Goal: Obtain resource: Download file/media

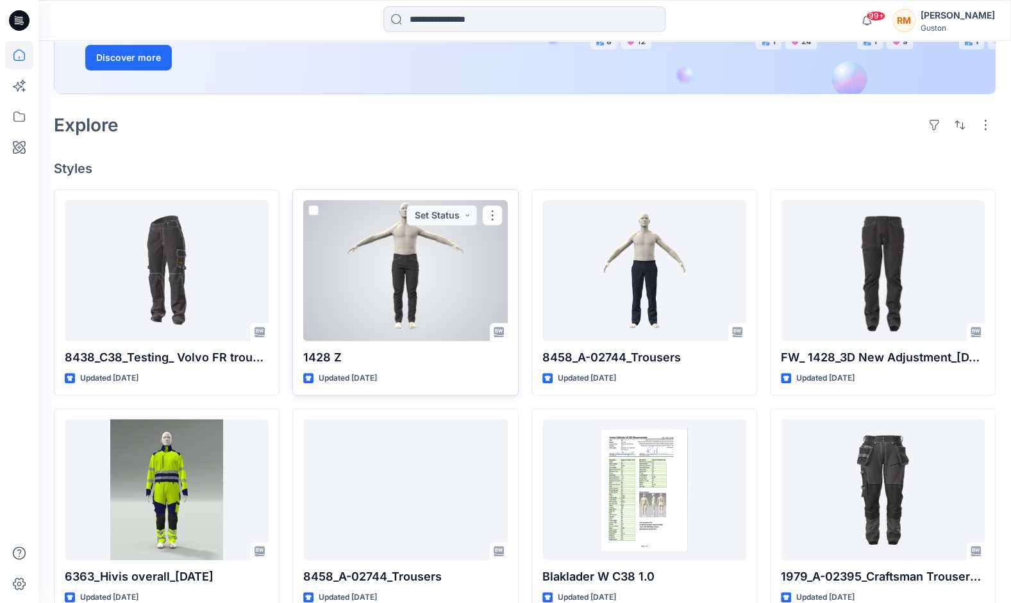
scroll to position [256, 0]
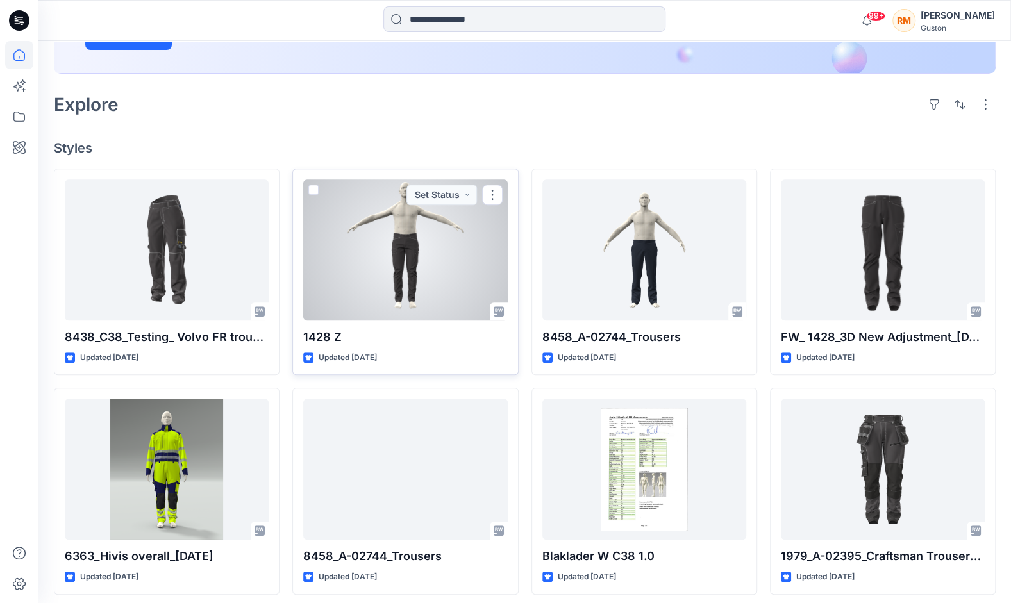
click at [412, 265] on div at bounding box center [405, 249] width 204 height 141
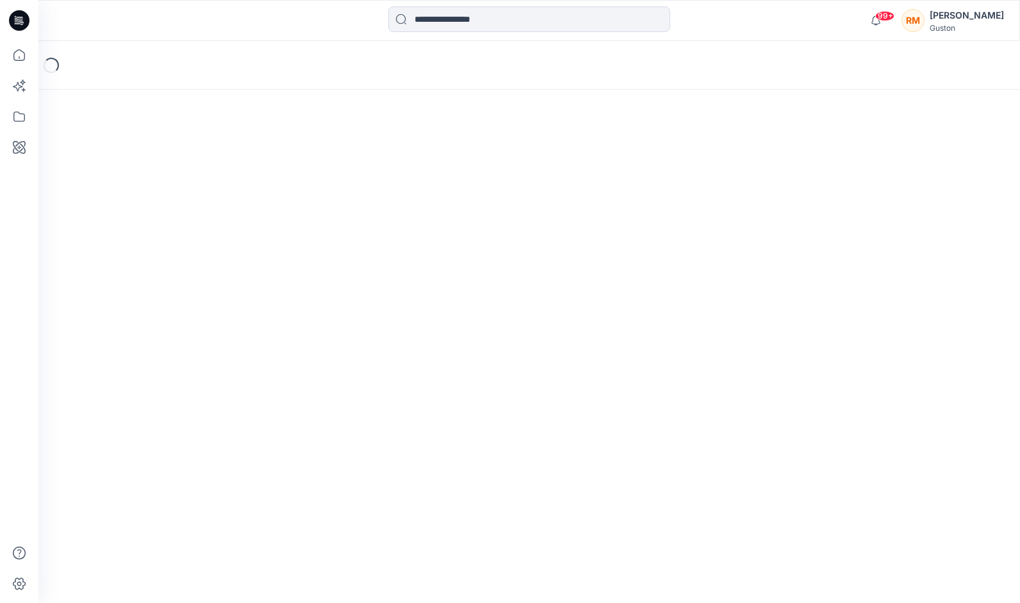
click at [412, 265] on div "Loading..." at bounding box center [529, 322] width 982 height 562
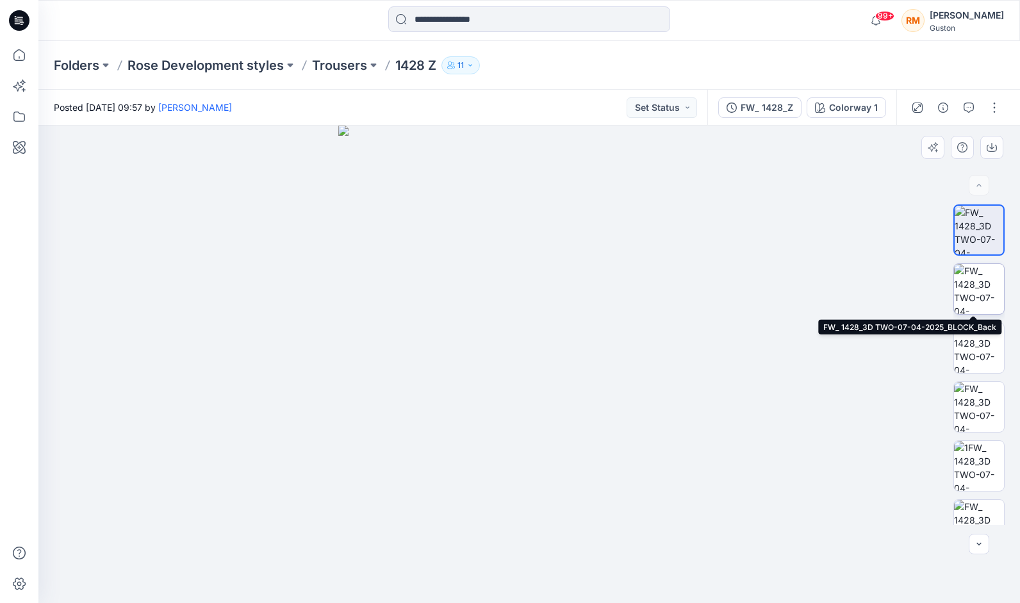
click at [975, 281] on img at bounding box center [979, 289] width 50 height 50
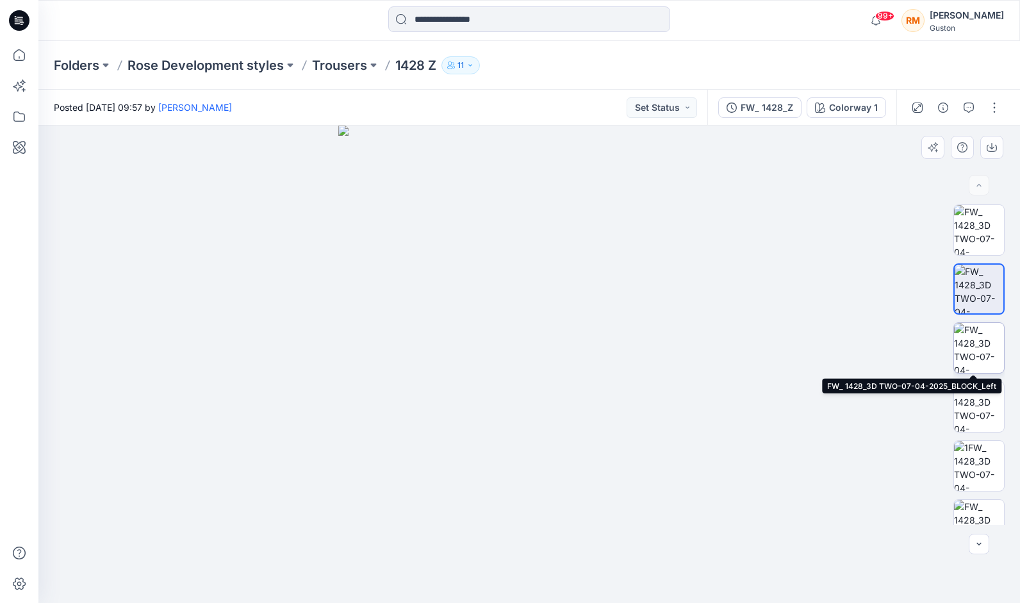
click at [978, 363] on img at bounding box center [979, 348] width 50 height 50
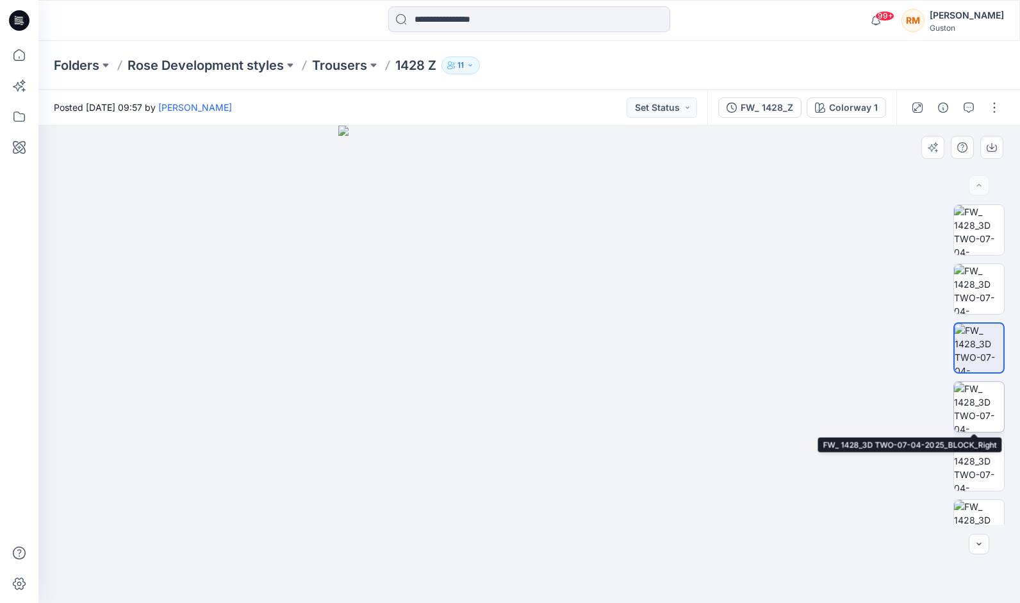
click at [973, 408] on img at bounding box center [979, 407] width 50 height 50
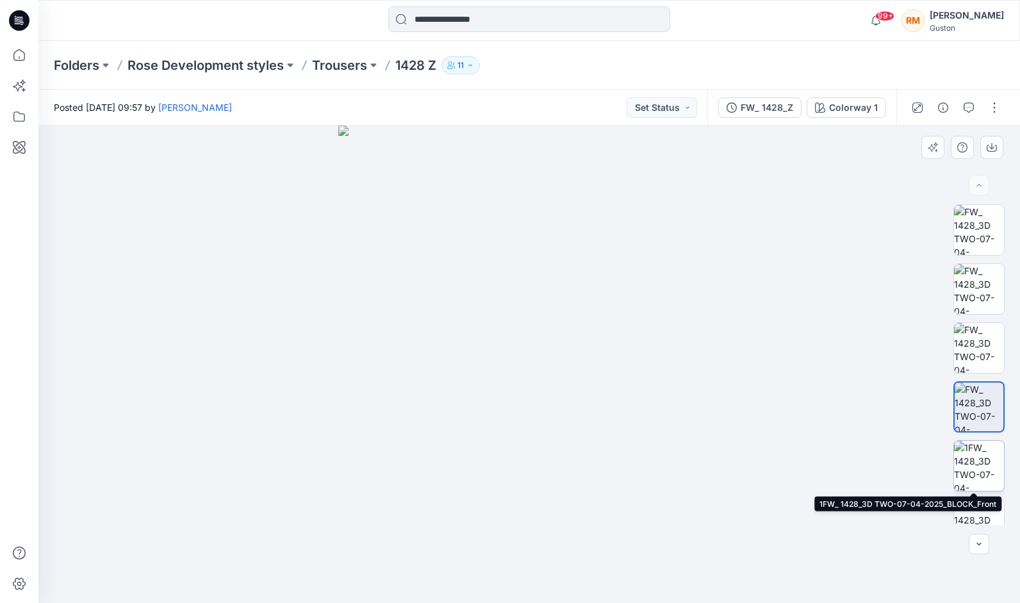
click at [978, 462] on img at bounding box center [979, 466] width 50 height 50
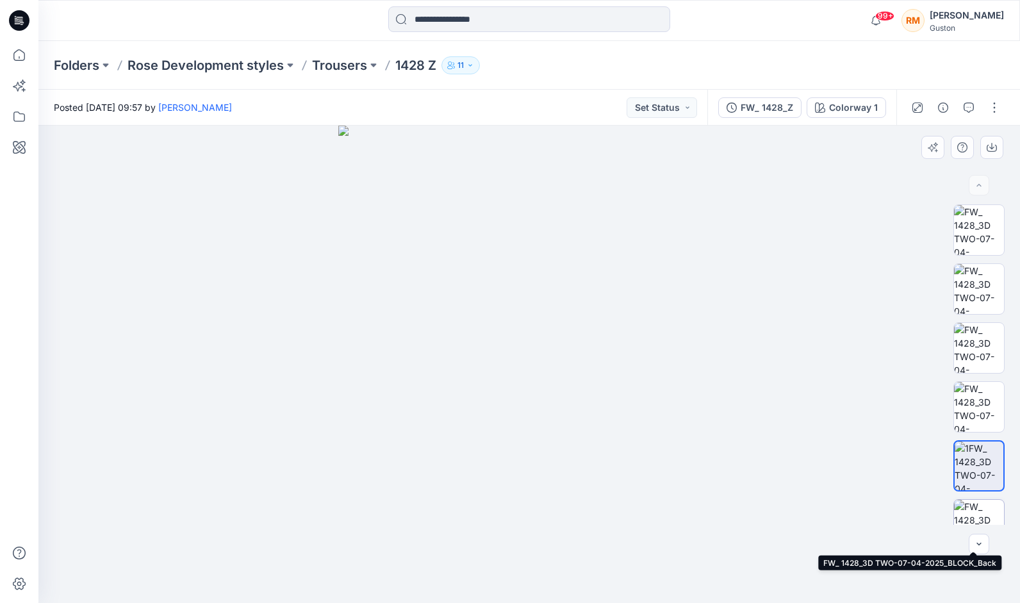
click at [982, 509] on img at bounding box center [979, 525] width 50 height 50
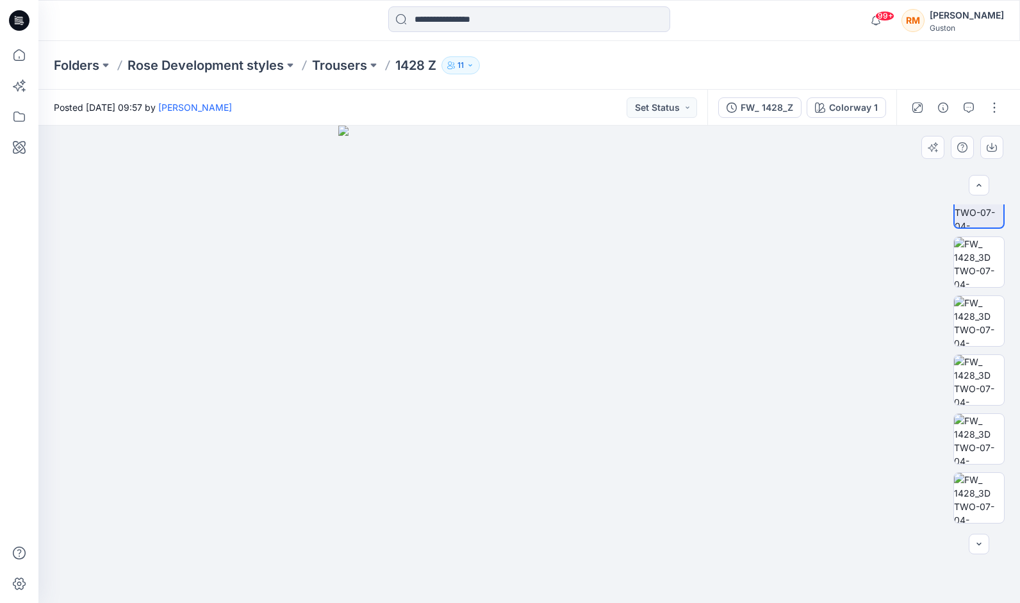
scroll to position [371, 0]
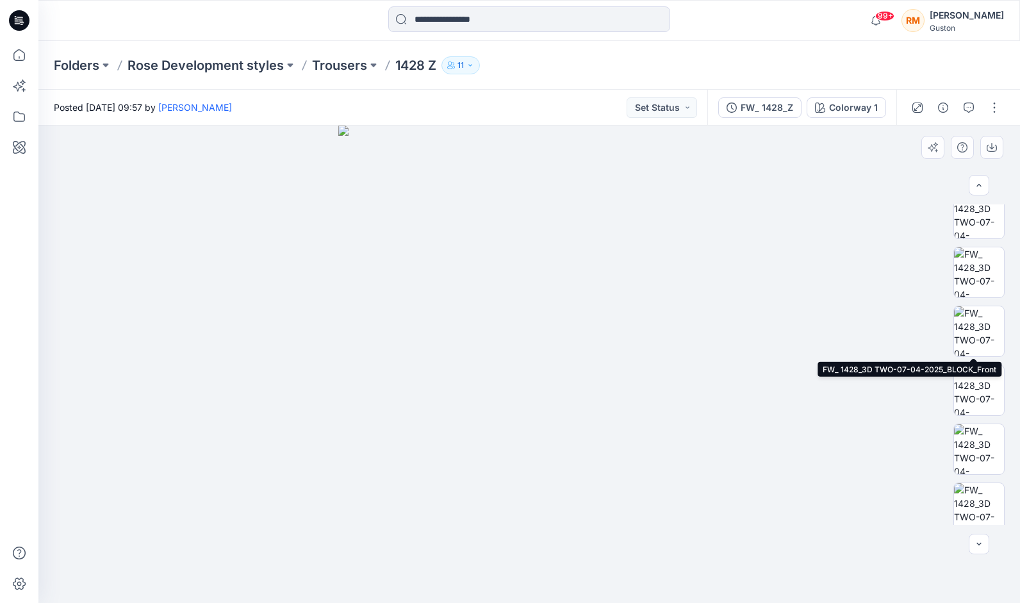
drag, startPoint x: 985, startPoint y: 326, endPoint x: 985, endPoint y: 358, distance: 32.1
click at [985, 326] on img at bounding box center [979, 331] width 50 height 50
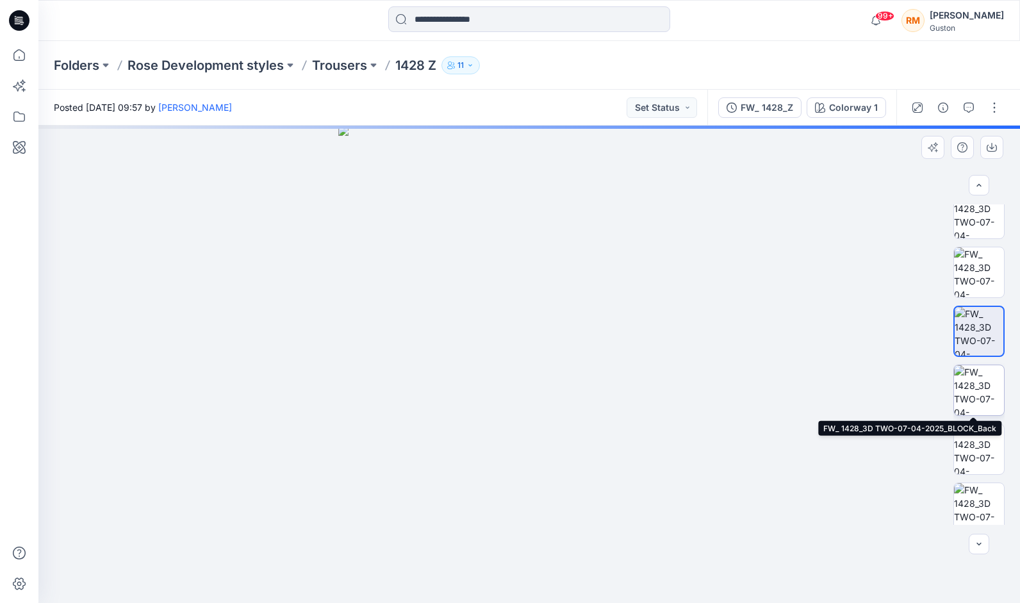
click at [974, 383] on img at bounding box center [979, 390] width 50 height 50
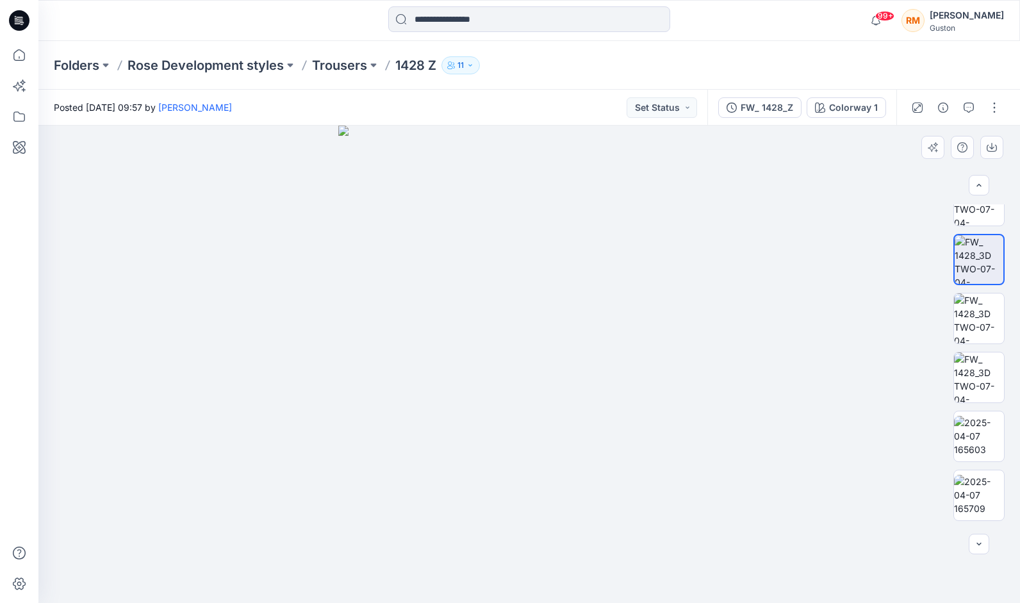
scroll to position [533, 0]
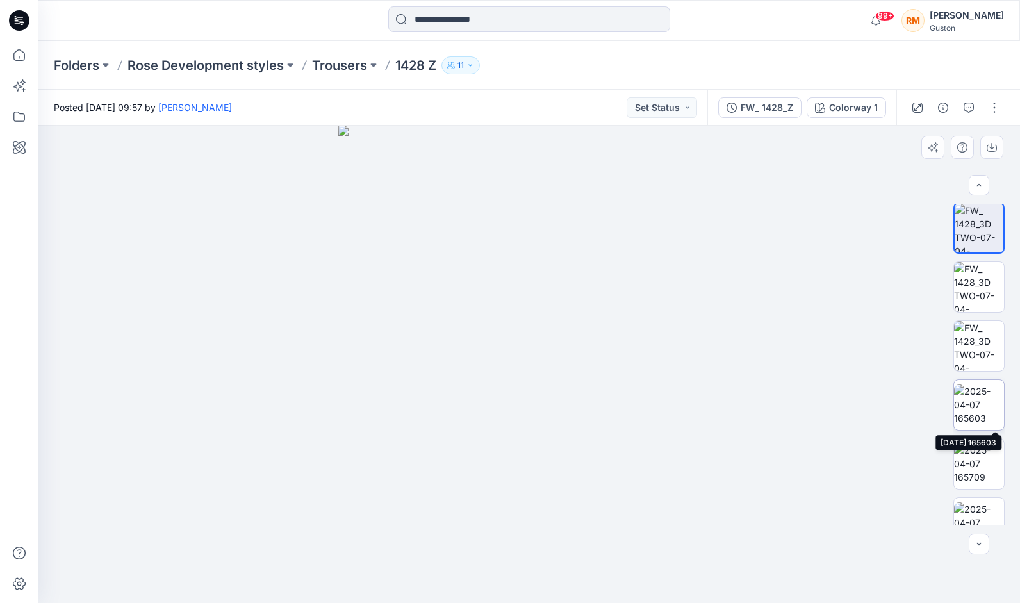
click at [989, 408] on img at bounding box center [979, 405] width 50 height 40
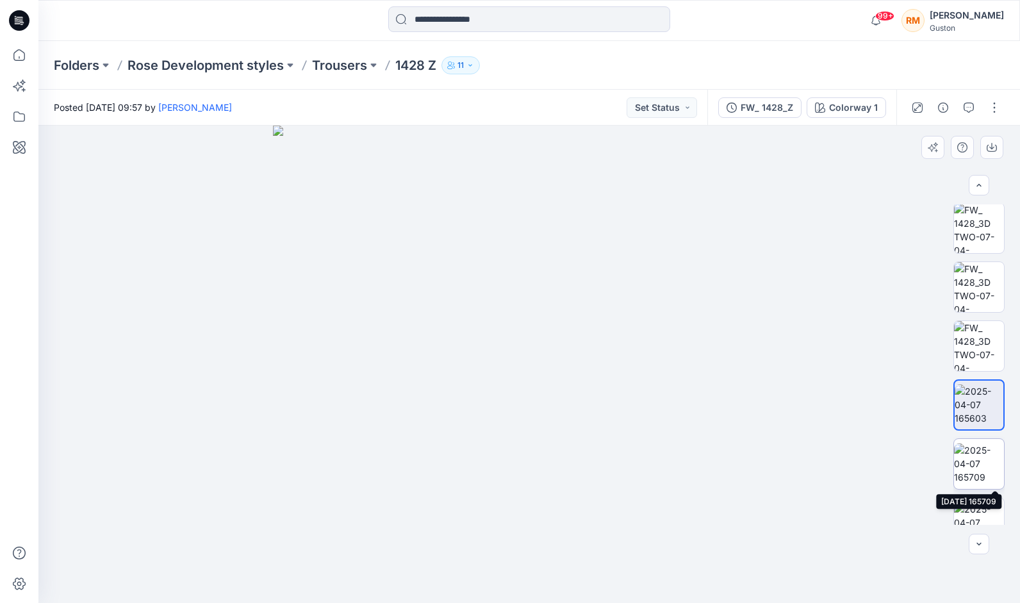
click at [984, 466] on img at bounding box center [979, 464] width 50 height 40
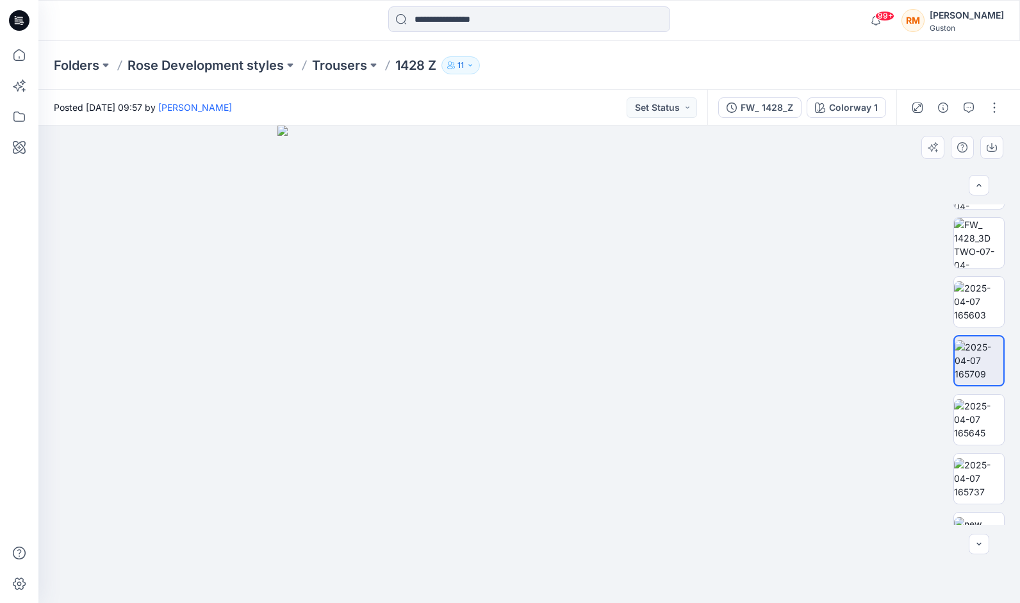
scroll to position [674, 0]
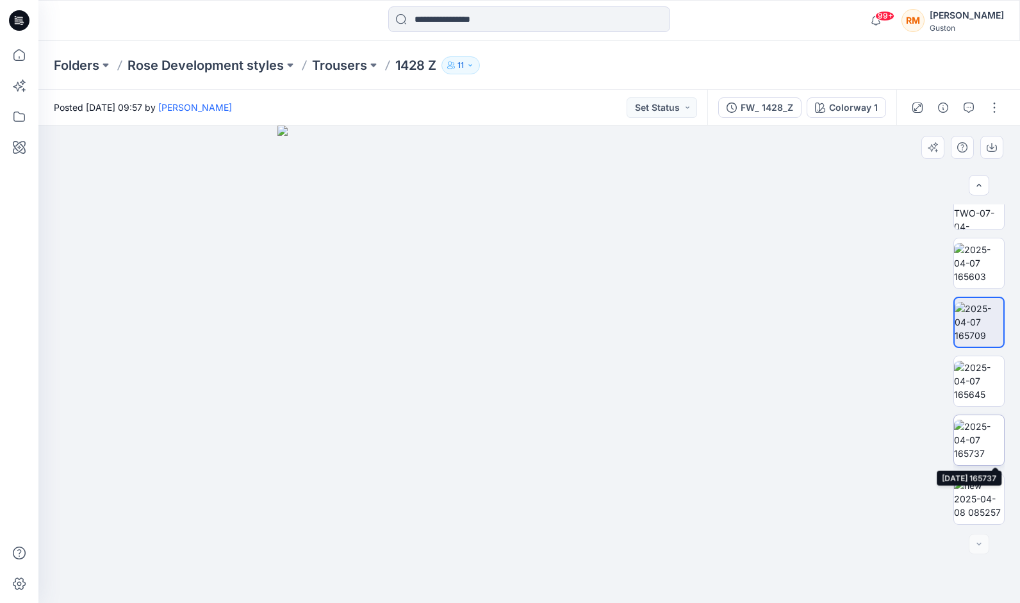
click at [974, 448] on img at bounding box center [979, 440] width 50 height 40
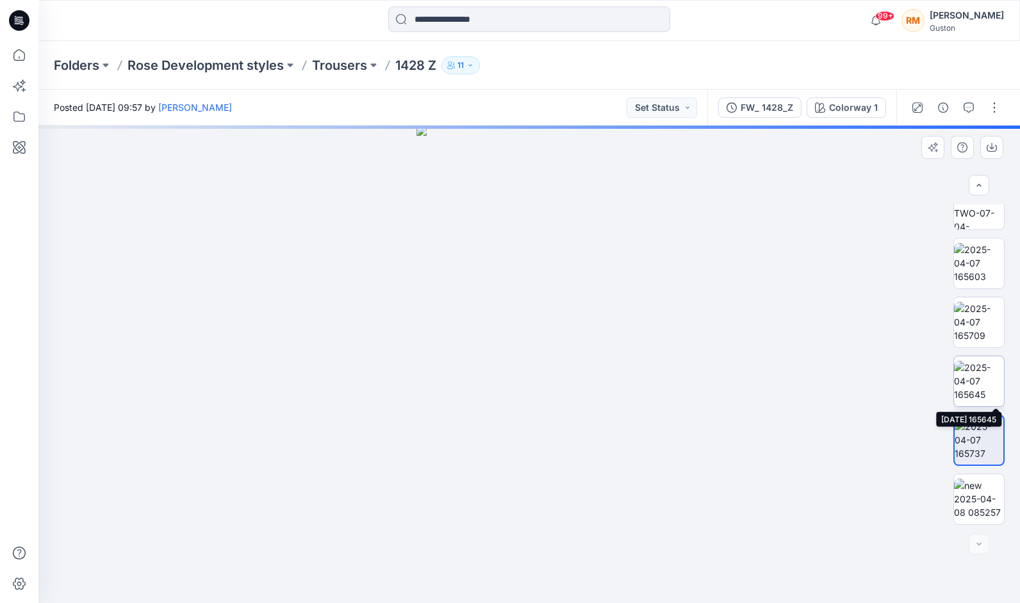
click at [977, 374] on img at bounding box center [979, 381] width 50 height 40
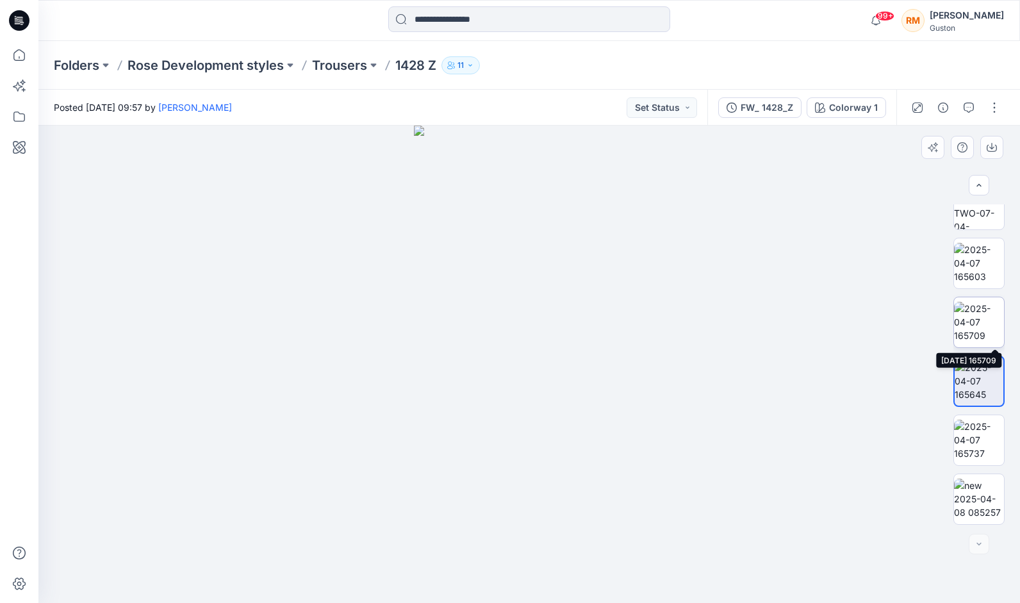
click at [979, 313] on img at bounding box center [979, 322] width 50 height 40
click at [967, 268] on img at bounding box center [979, 263] width 50 height 40
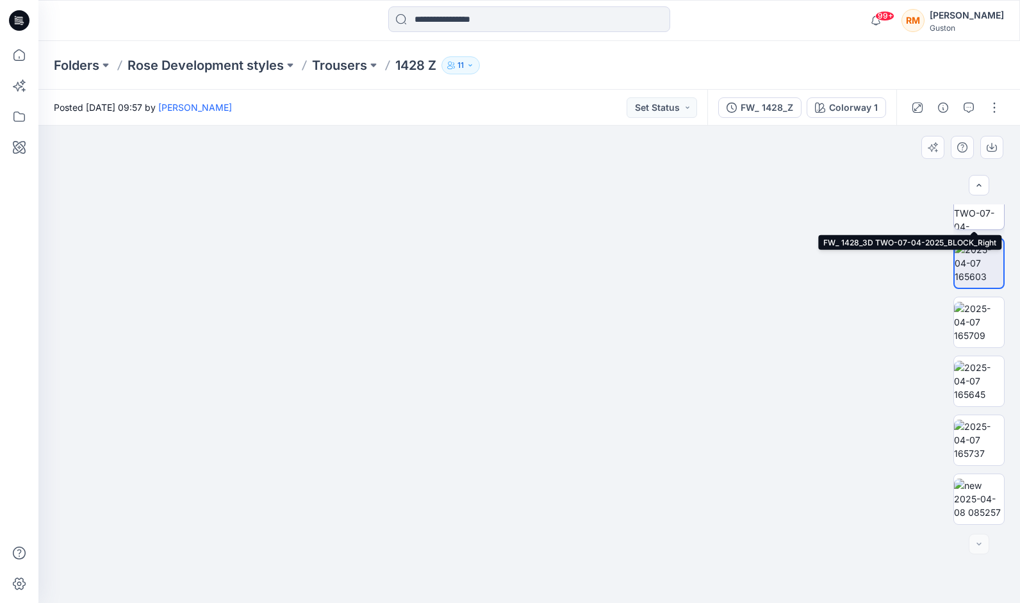
click at [984, 217] on img at bounding box center [979, 204] width 50 height 50
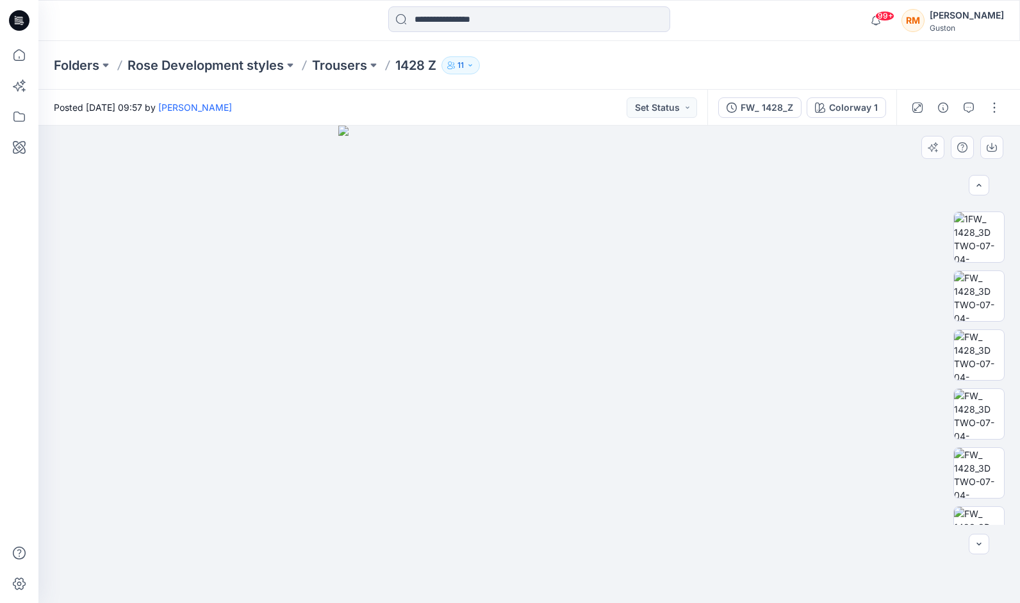
scroll to position [224, 0]
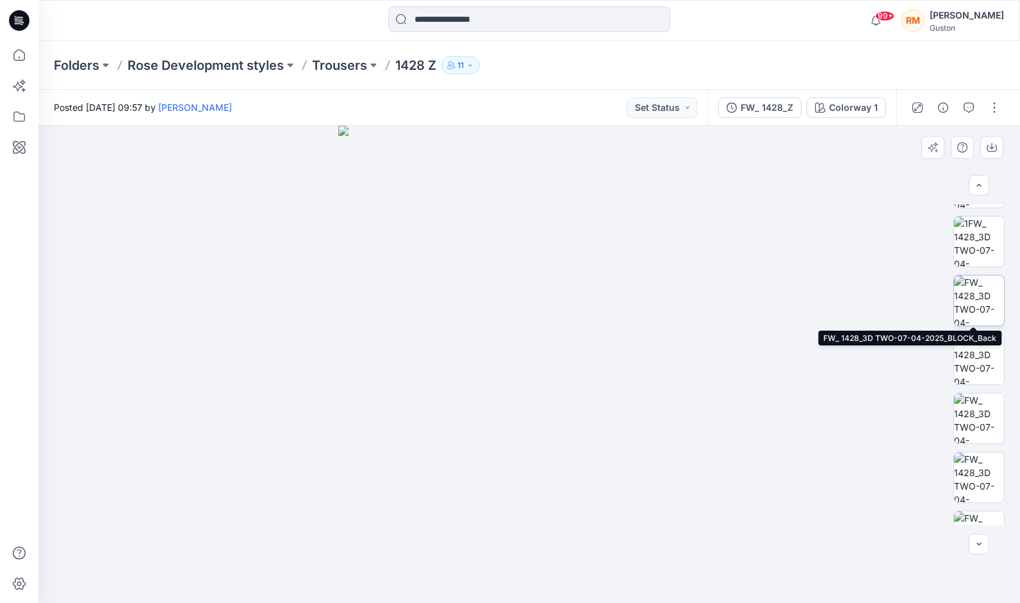
click at [978, 296] on img at bounding box center [979, 301] width 50 height 50
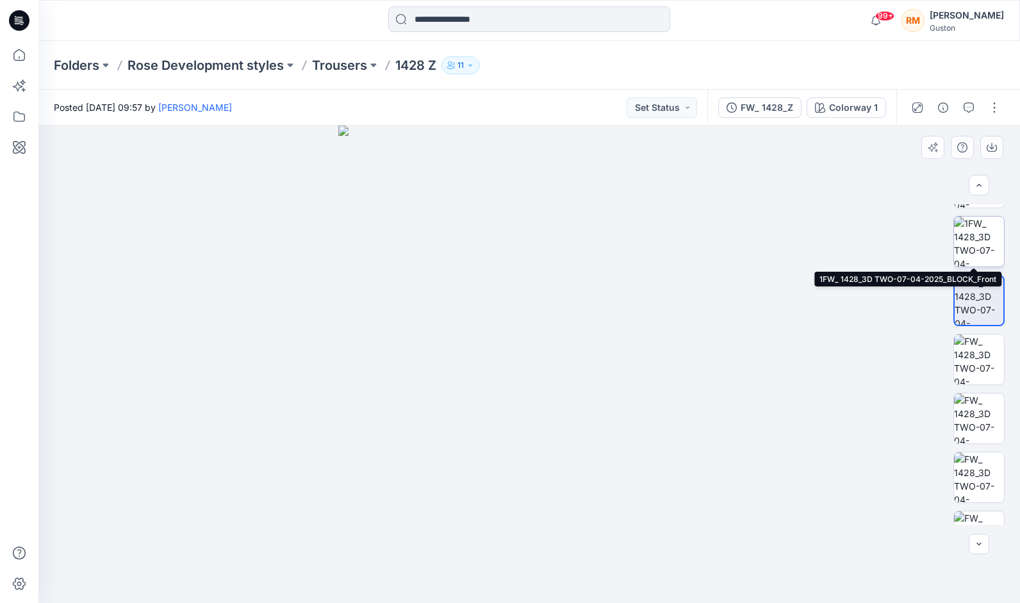
click at [972, 232] on img at bounding box center [979, 242] width 50 height 50
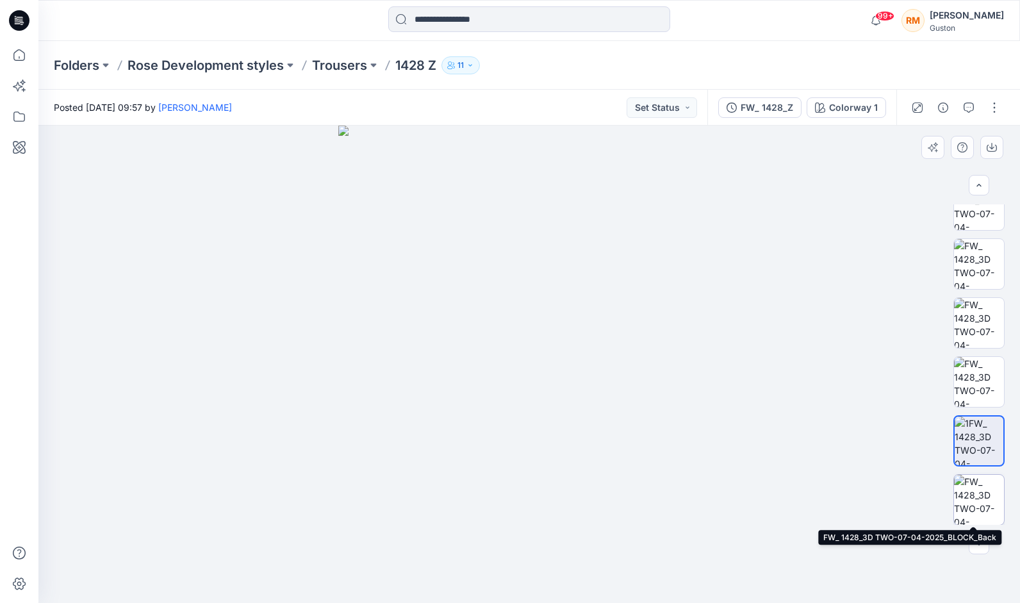
scroll to position [0, 0]
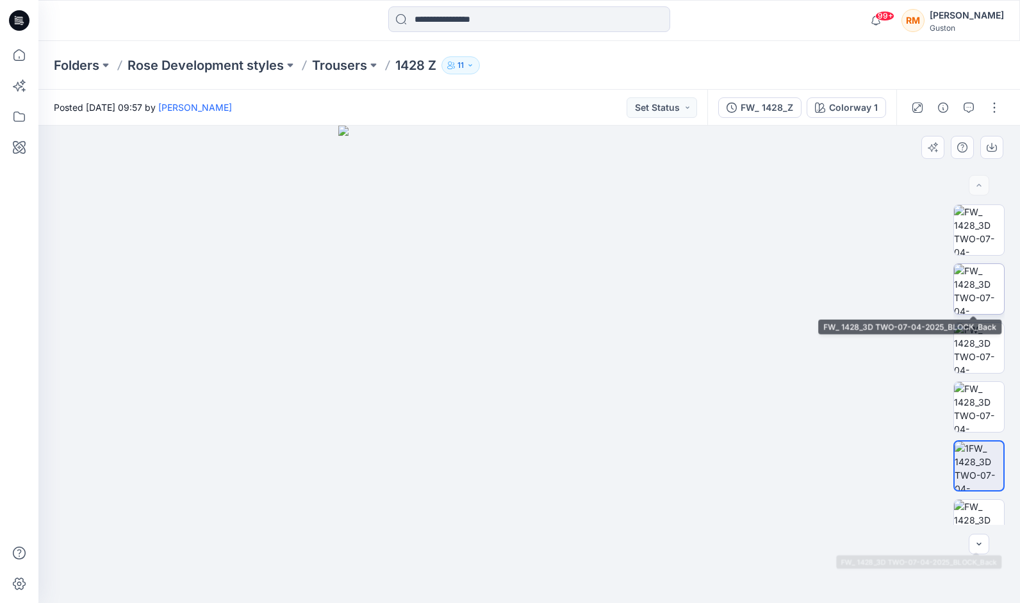
click at [981, 282] on img at bounding box center [979, 289] width 50 height 50
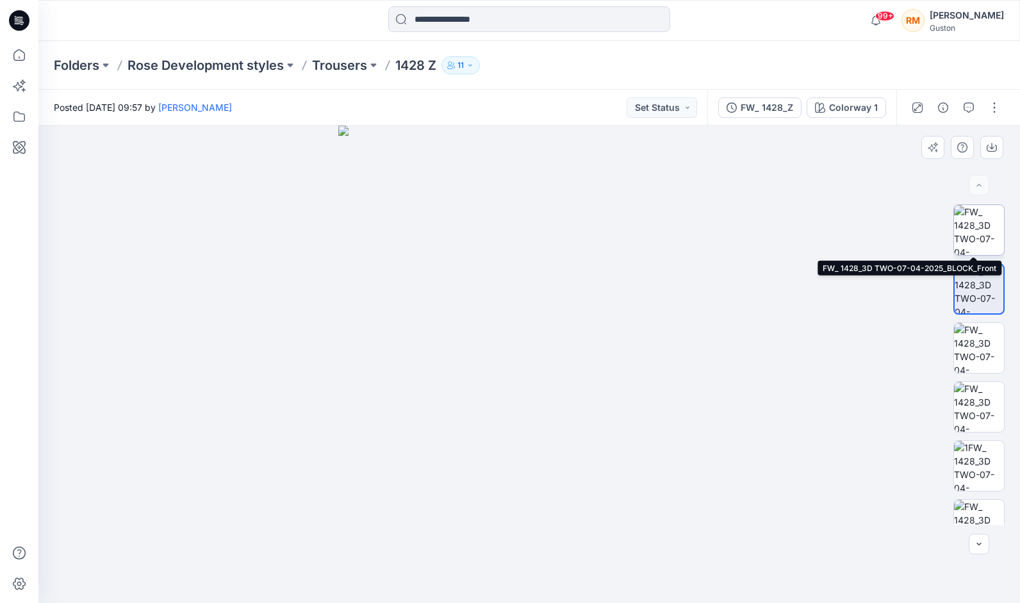
click at [977, 228] on img at bounding box center [979, 230] width 50 height 50
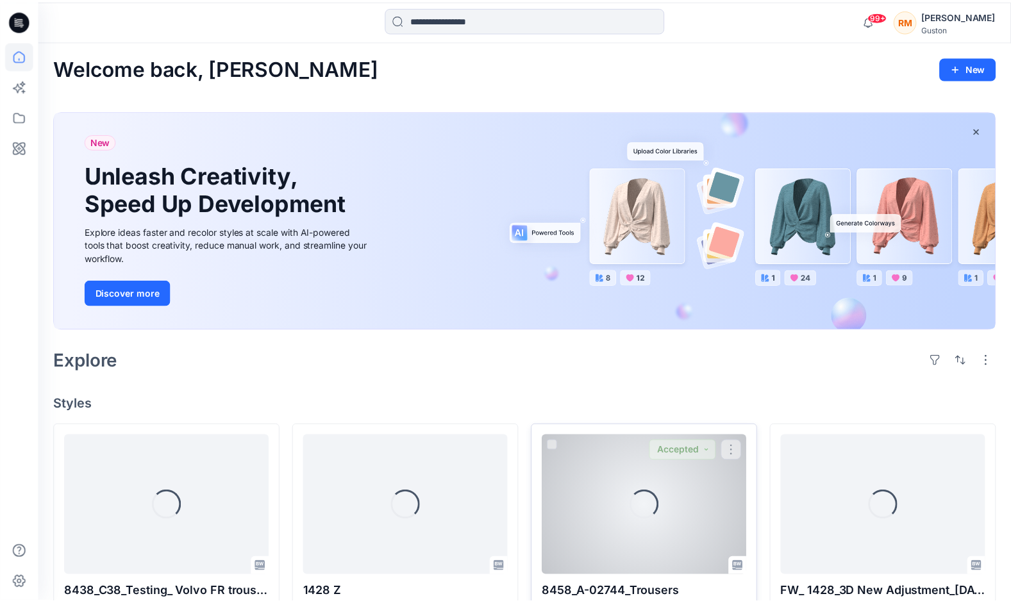
scroll to position [256, 0]
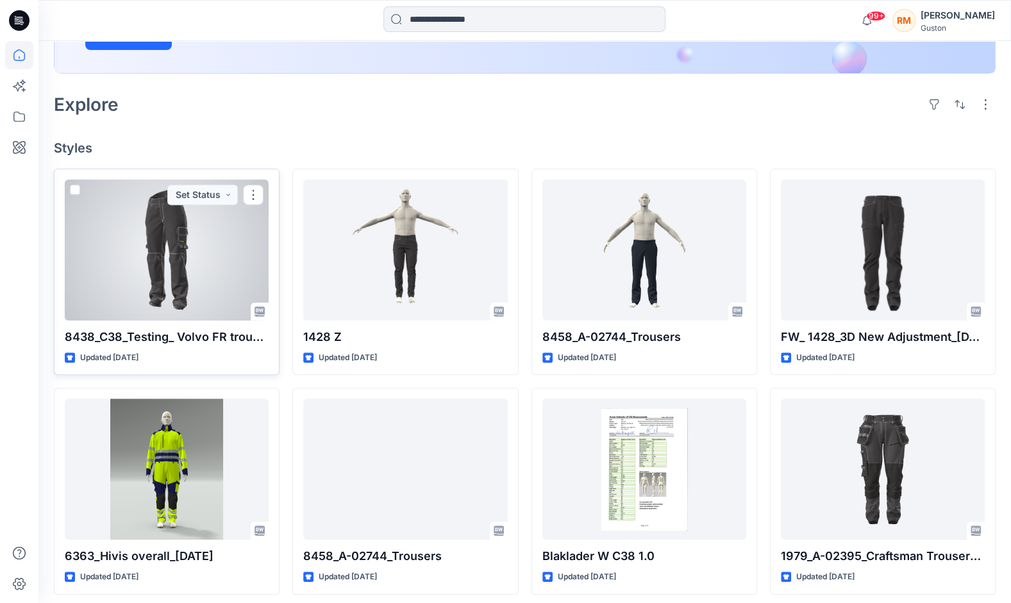
click at [185, 264] on div at bounding box center [167, 249] width 204 height 141
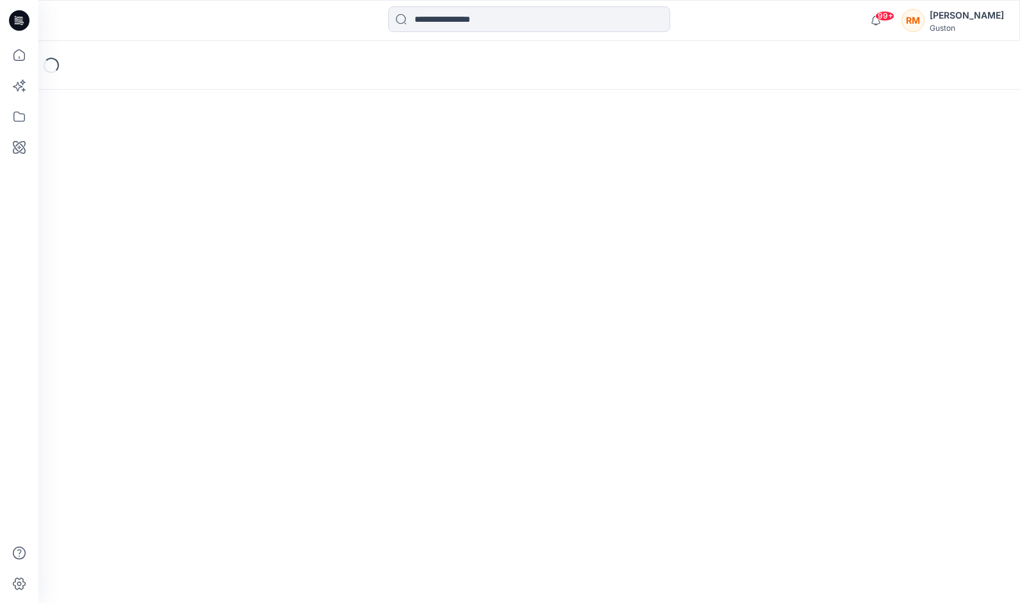
click at [185, 264] on div "Loading..." at bounding box center [529, 322] width 982 height 562
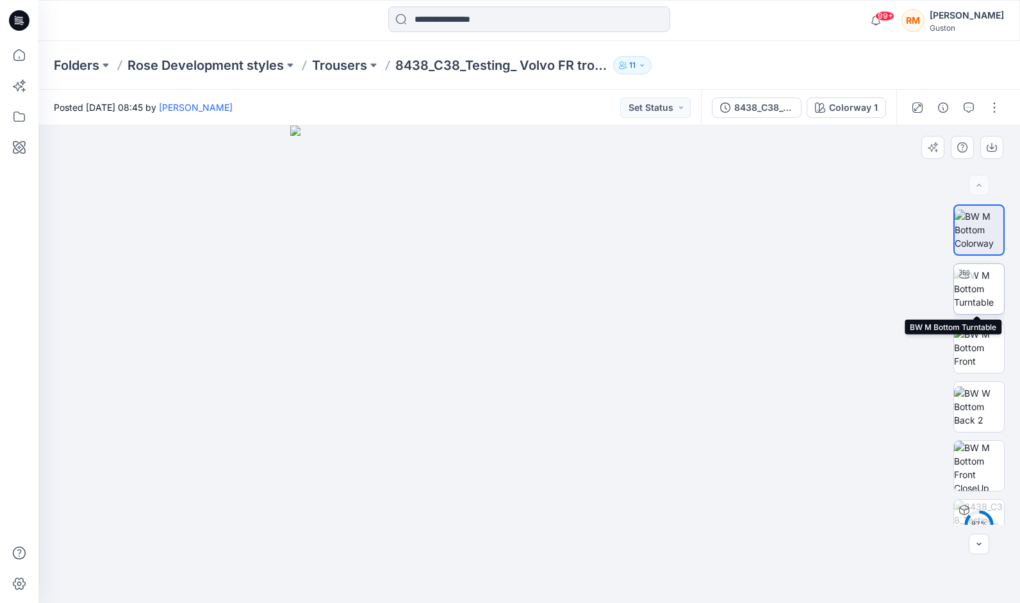
click at [979, 283] on img at bounding box center [979, 289] width 50 height 40
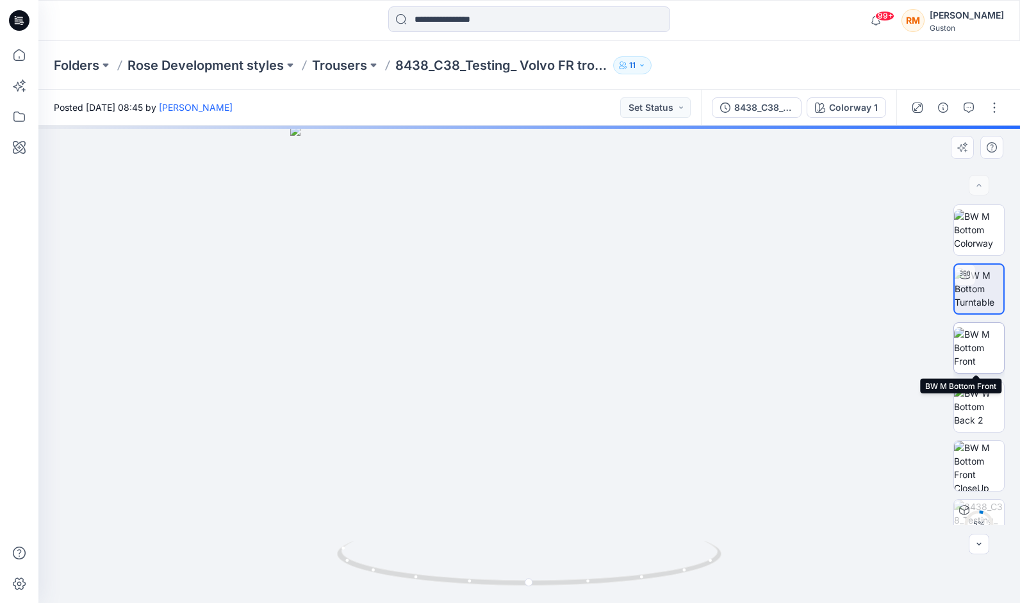
click at [985, 364] on img at bounding box center [979, 348] width 50 height 40
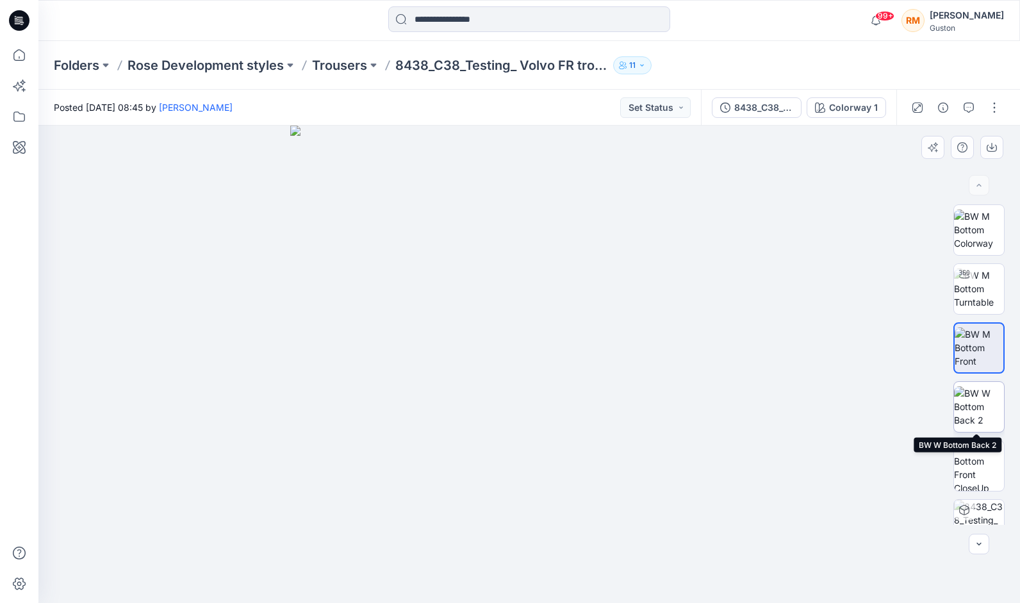
click at [972, 406] on img at bounding box center [979, 407] width 50 height 40
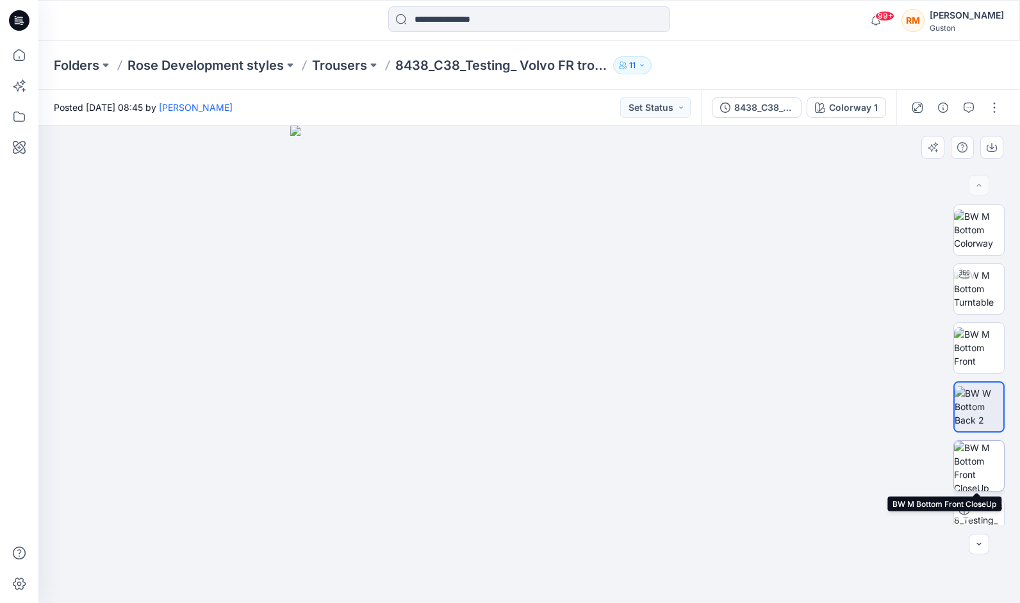
click at [978, 467] on img at bounding box center [979, 466] width 50 height 50
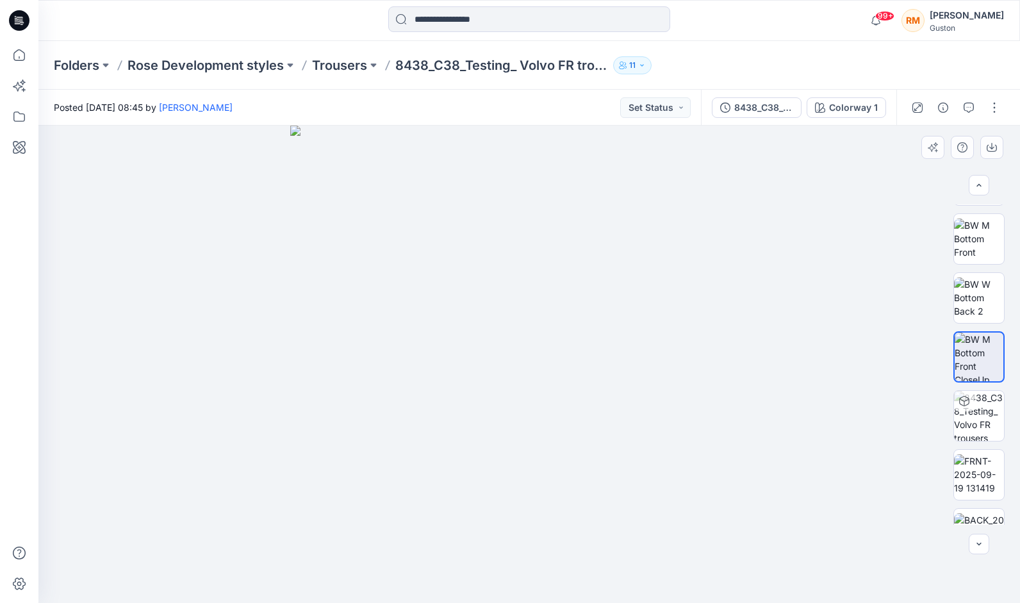
scroll to position [145, 0]
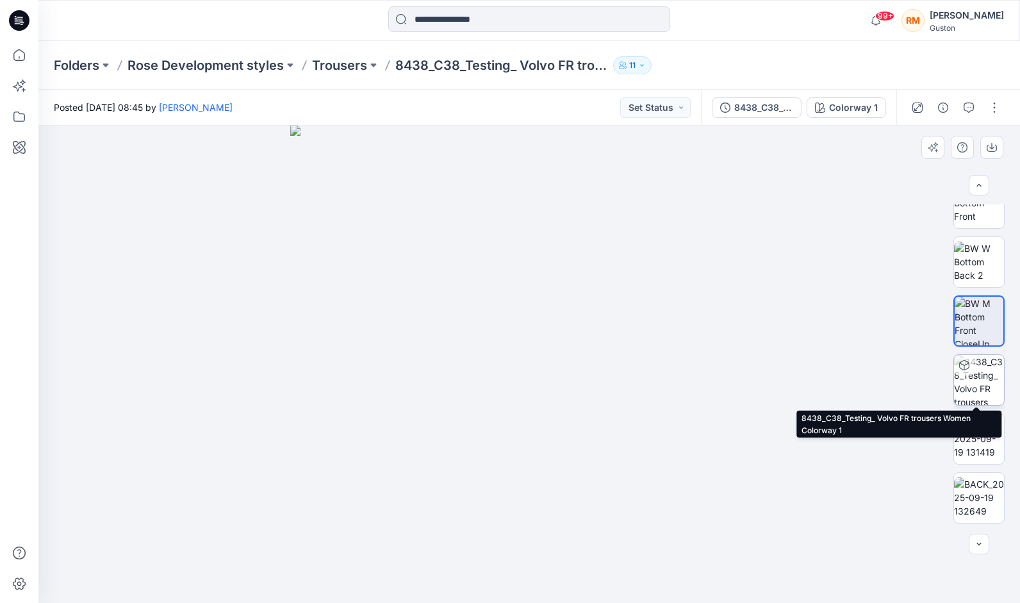
click at [970, 382] on img at bounding box center [979, 380] width 50 height 50
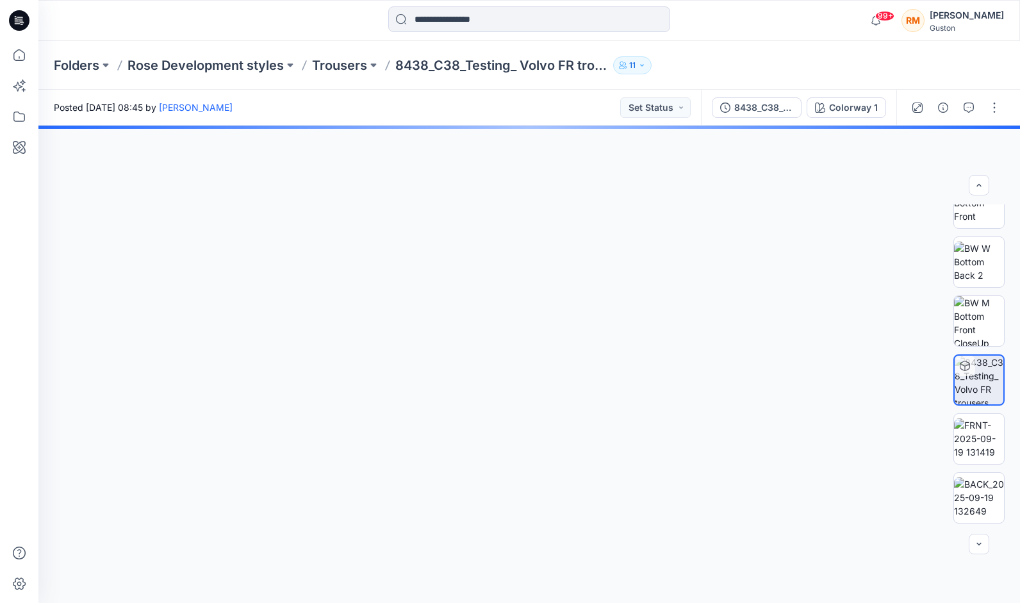
click at [544, 399] on div at bounding box center [529, 365] width 982 height 478
click at [976, 296] on img at bounding box center [979, 321] width 50 height 50
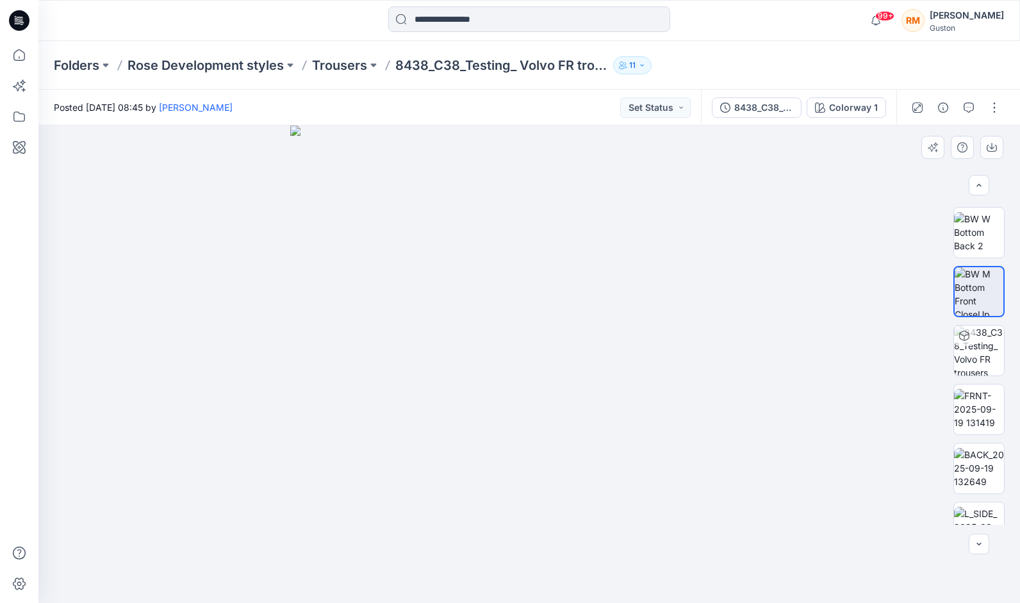
scroll to position [262, 0]
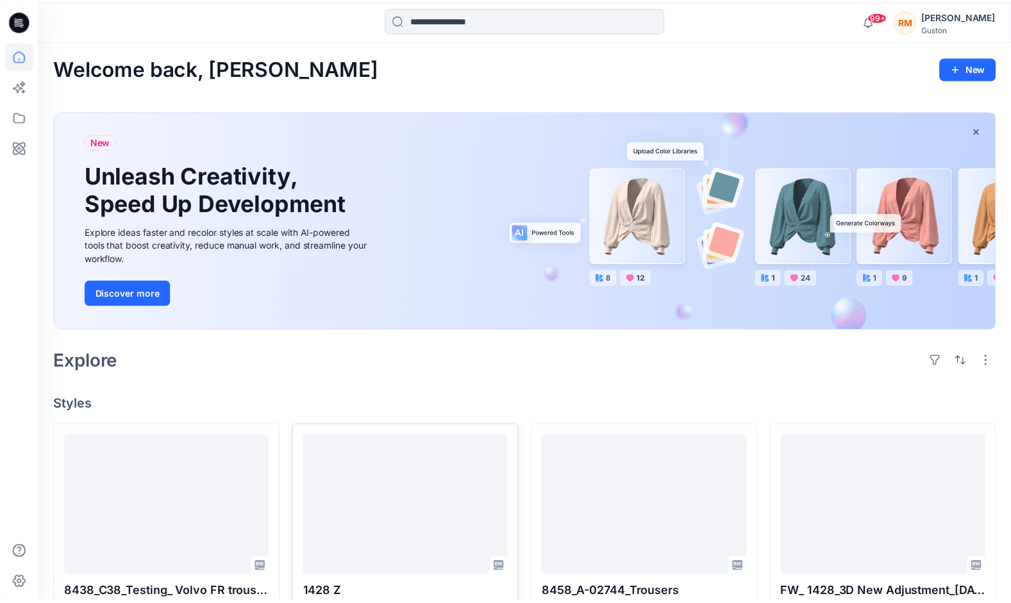
scroll to position [256, 0]
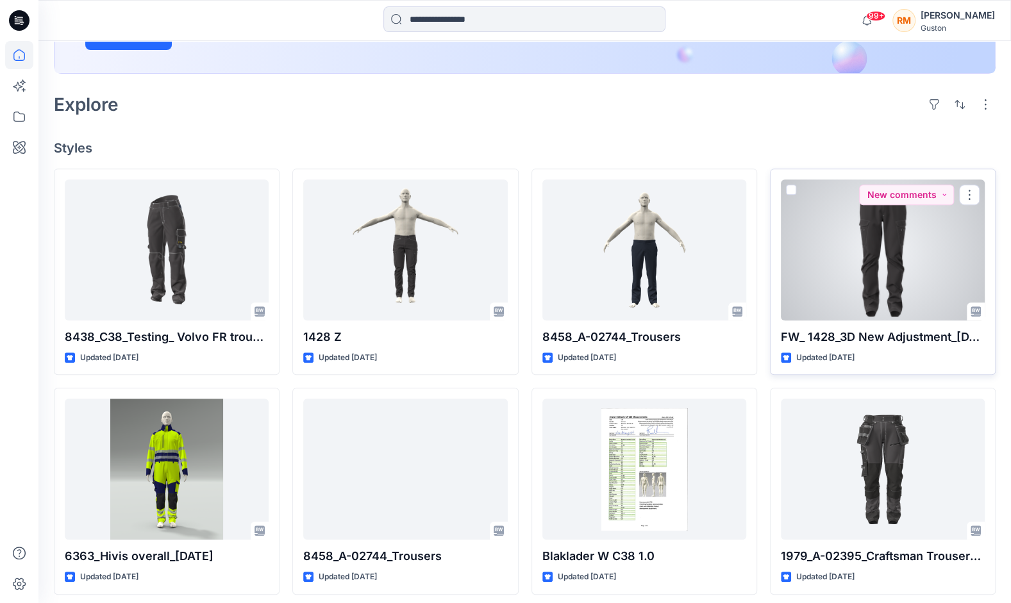
click at [879, 281] on div at bounding box center [883, 249] width 204 height 141
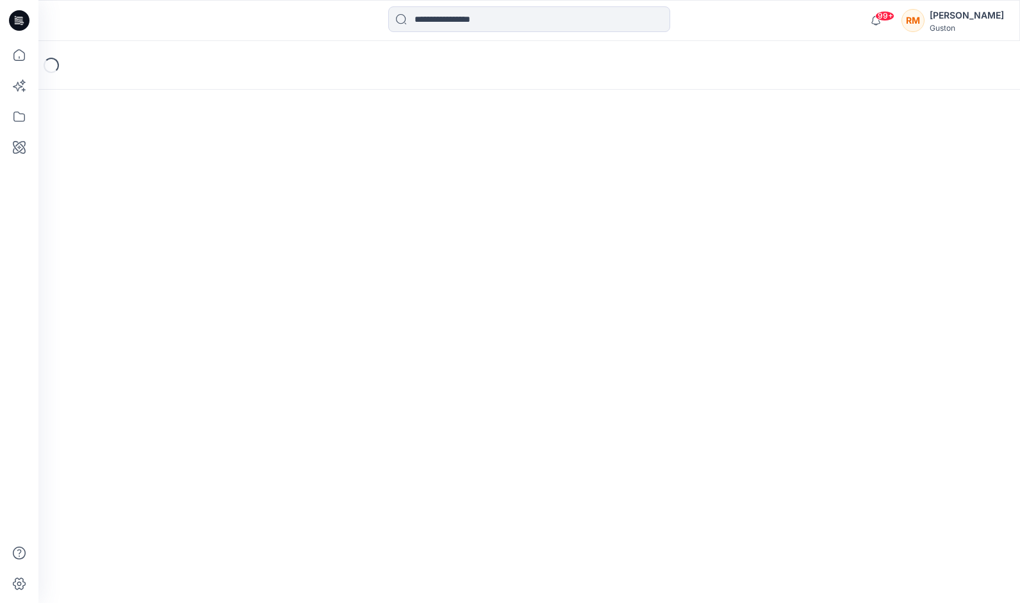
click at [879, 281] on div "Loading..." at bounding box center [529, 322] width 982 height 562
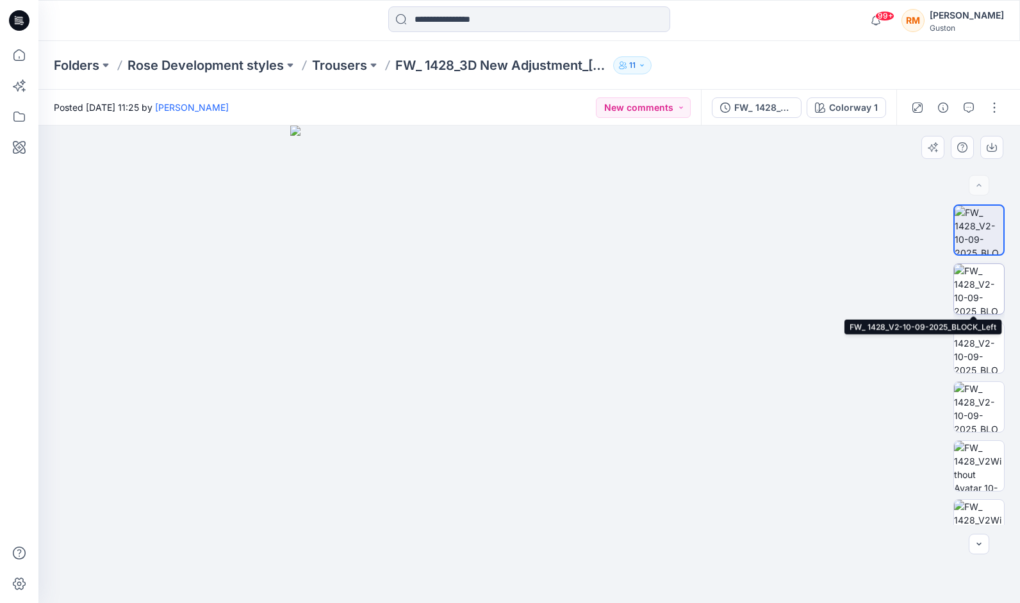
click at [974, 285] on img at bounding box center [979, 289] width 50 height 50
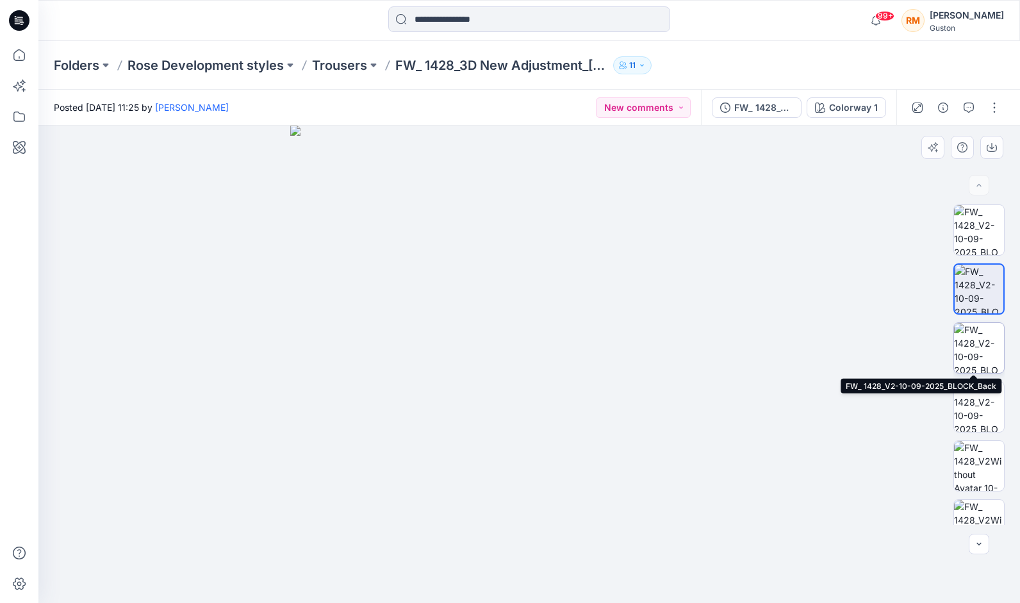
click at [990, 342] on img at bounding box center [979, 348] width 50 height 50
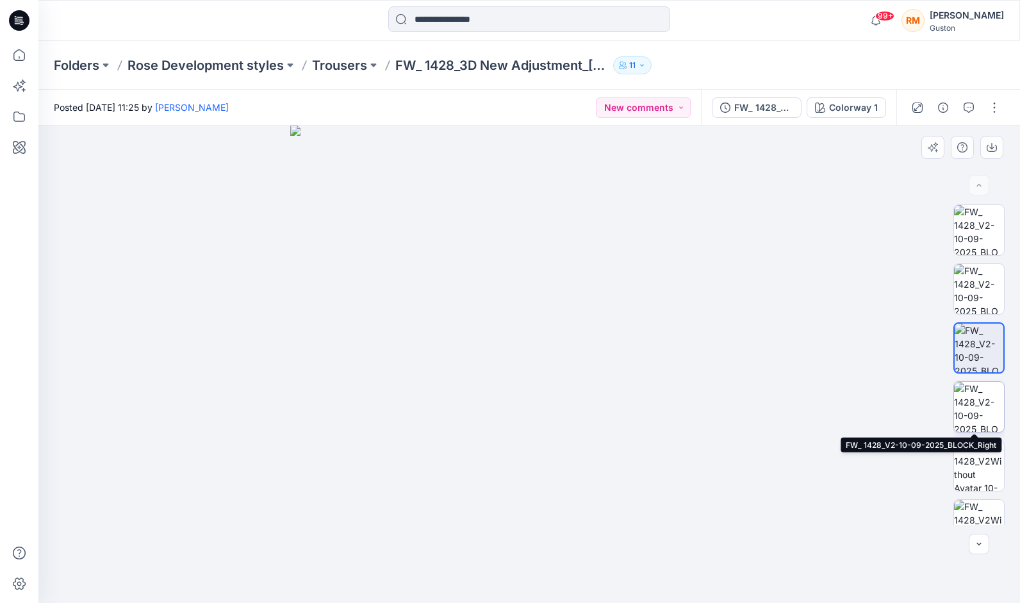
click at [976, 408] on img at bounding box center [979, 407] width 50 height 50
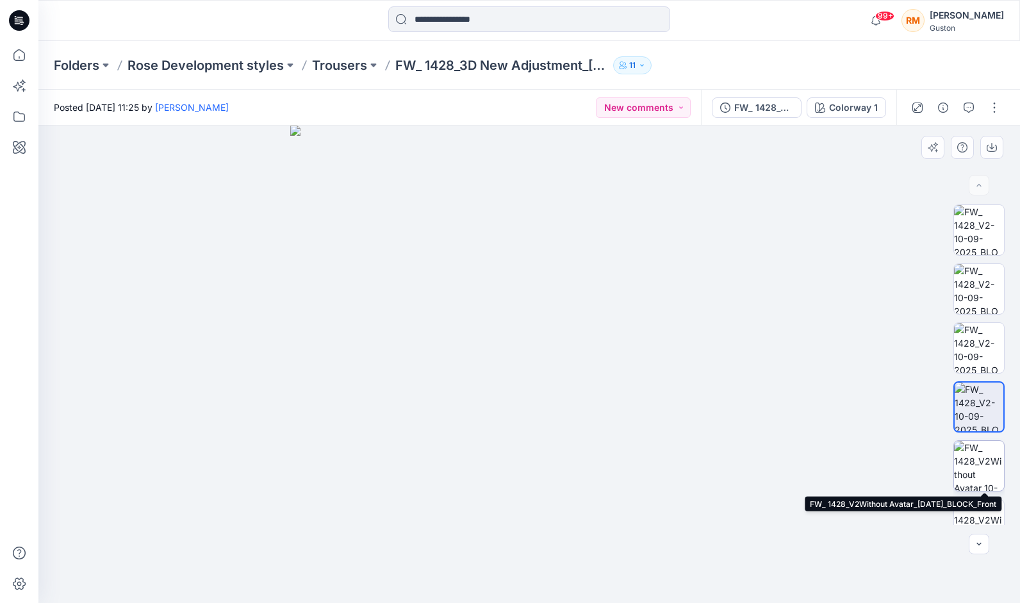
click at [981, 465] on img at bounding box center [979, 466] width 50 height 50
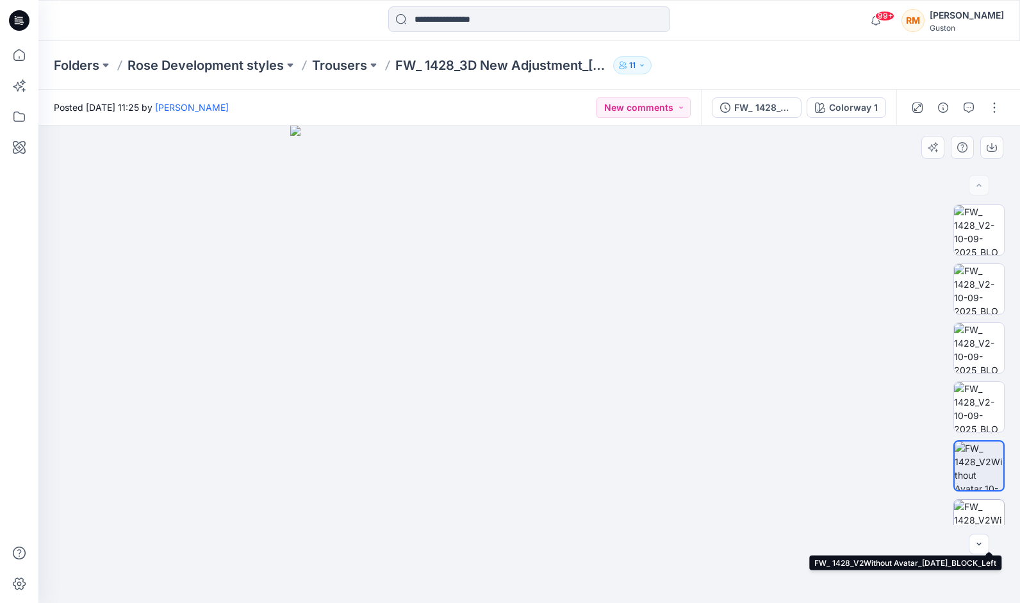
click at [987, 505] on img at bounding box center [979, 525] width 50 height 50
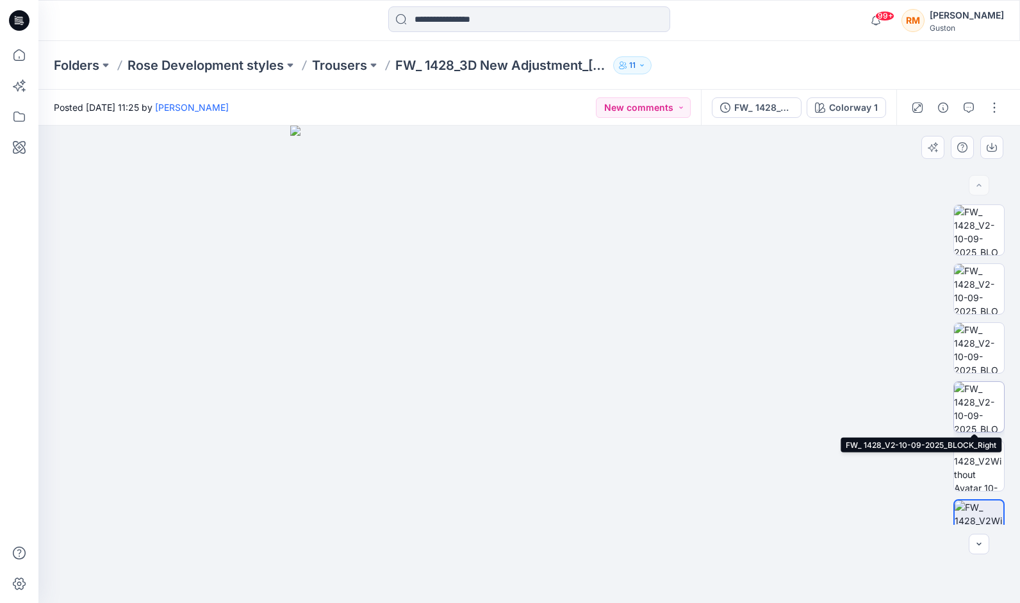
click at [985, 397] on img at bounding box center [979, 407] width 50 height 50
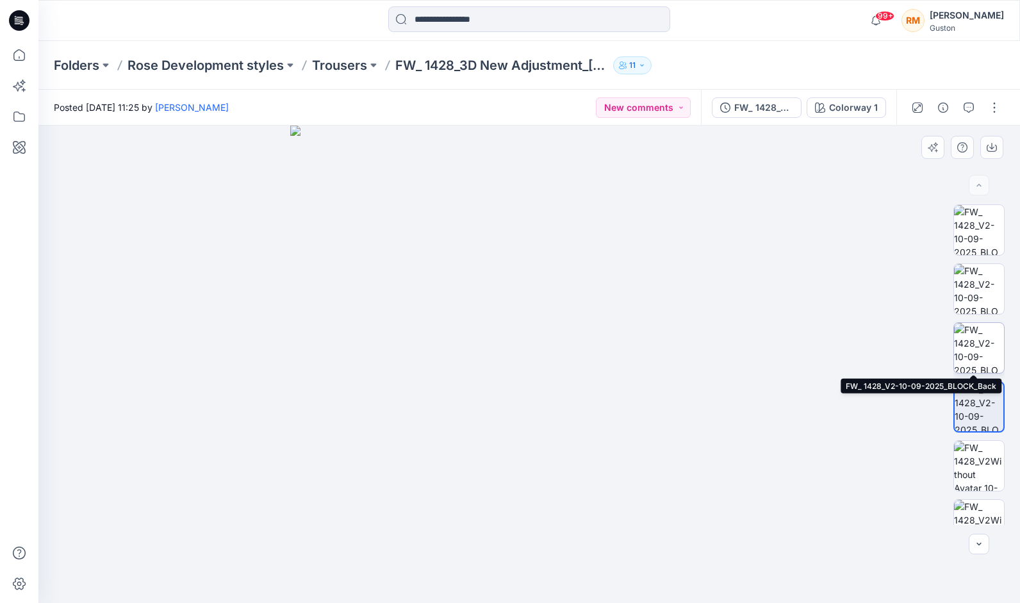
click at [988, 354] on img at bounding box center [979, 348] width 50 height 50
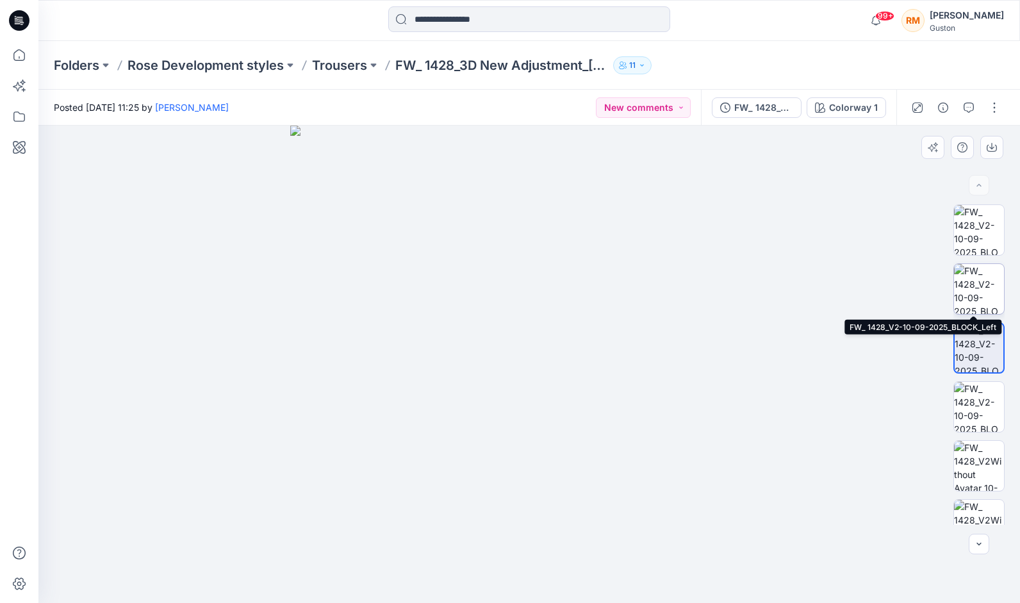
click at [973, 301] on img at bounding box center [979, 289] width 50 height 50
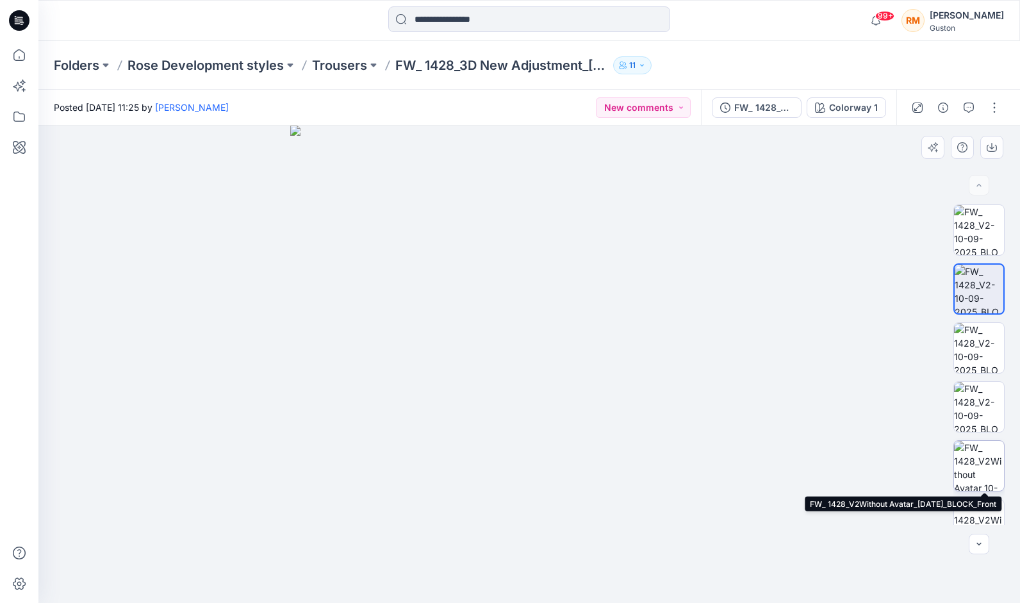
click at [974, 474] on img at bounding box center [979, 466] width 50 height 50
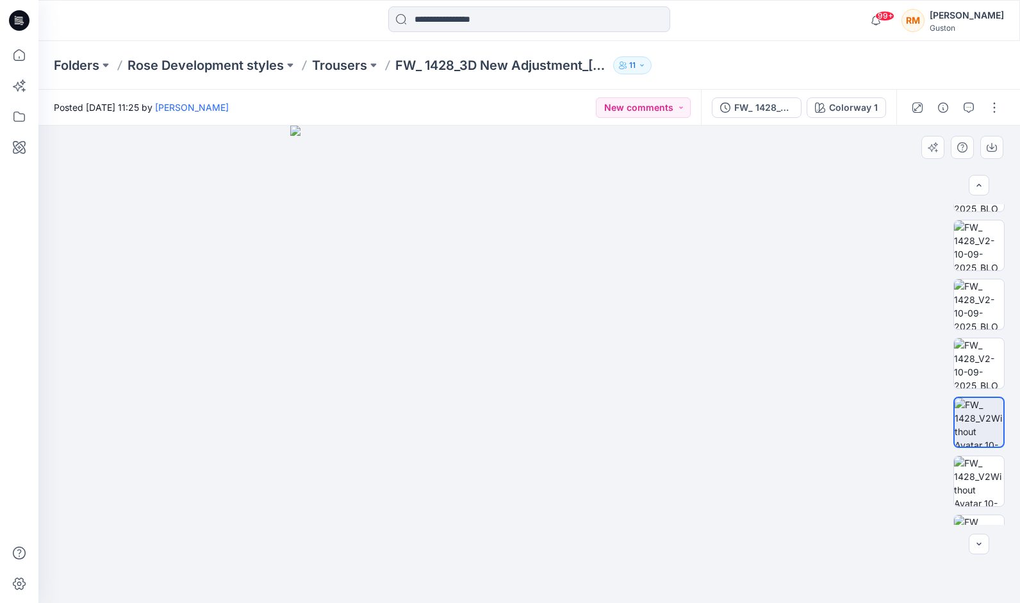
scroll to position [53, 0]
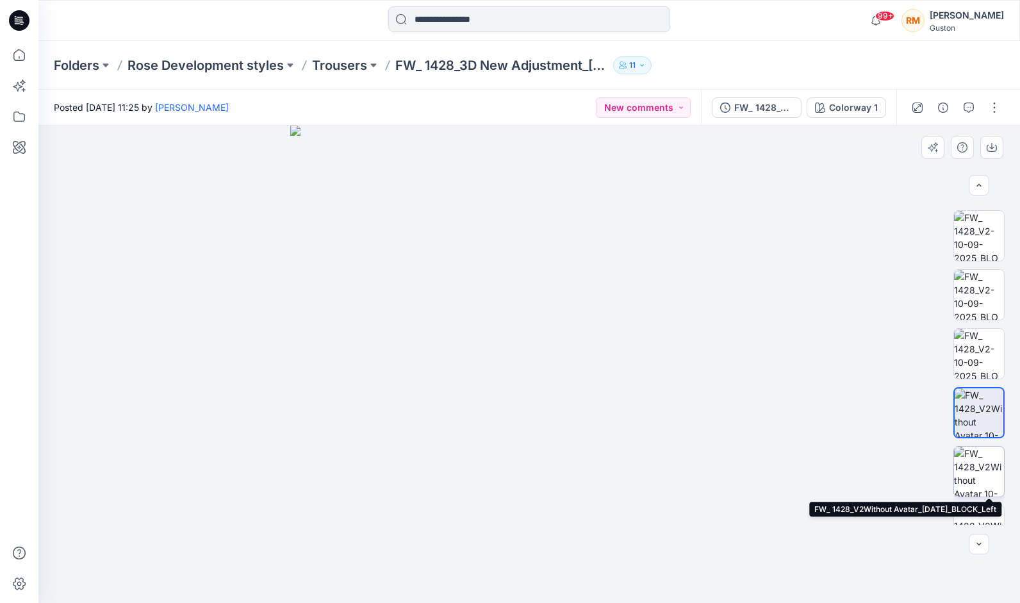
click at [983, 462] on img at bounding box center [979, 472] width 50 height 50
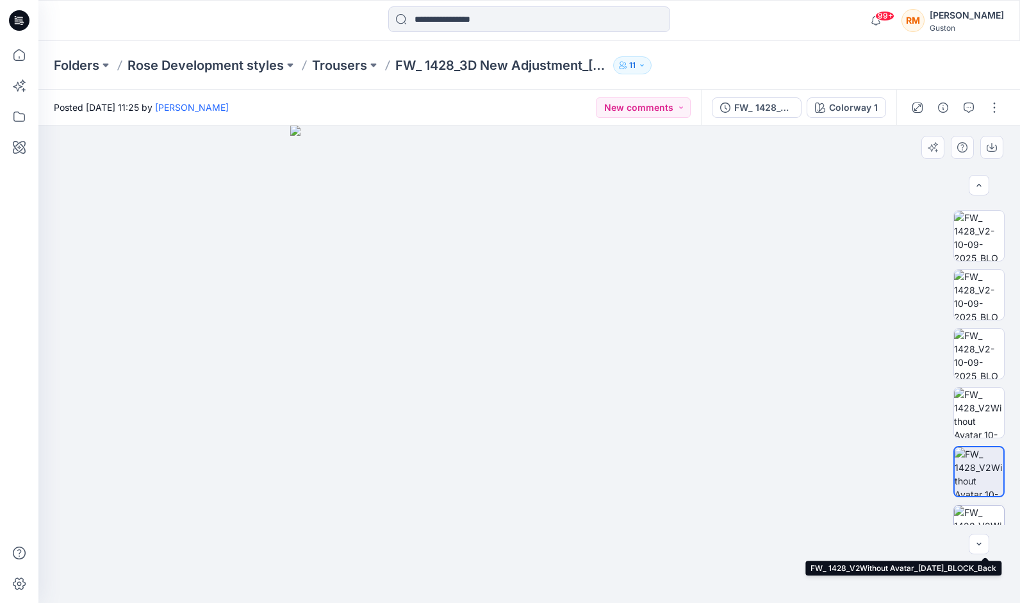
click at [975, 514] on img at bounding box center [979, 531] width 50 height 50
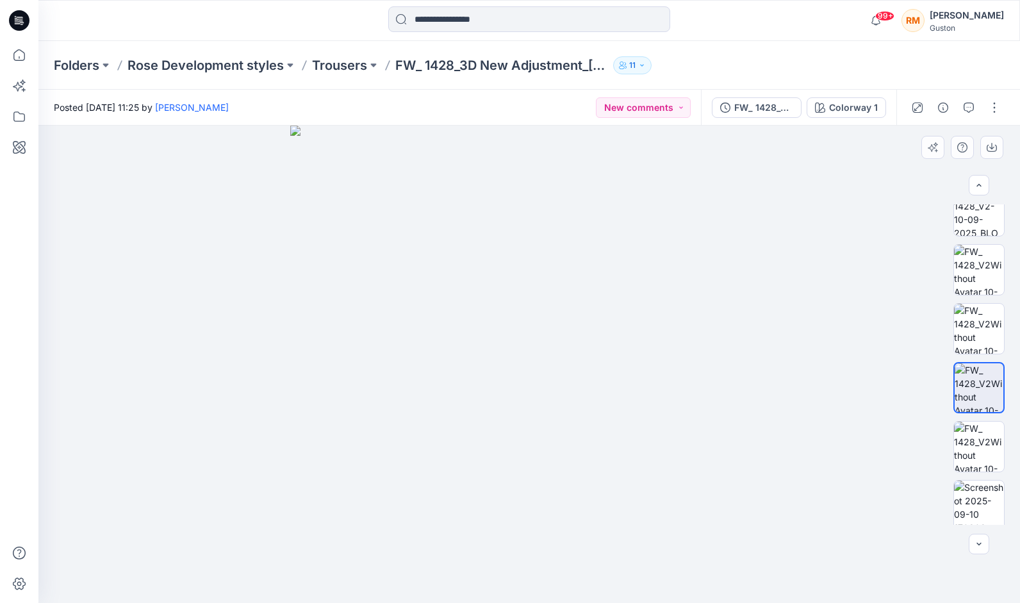
scroll to position [203, 0]
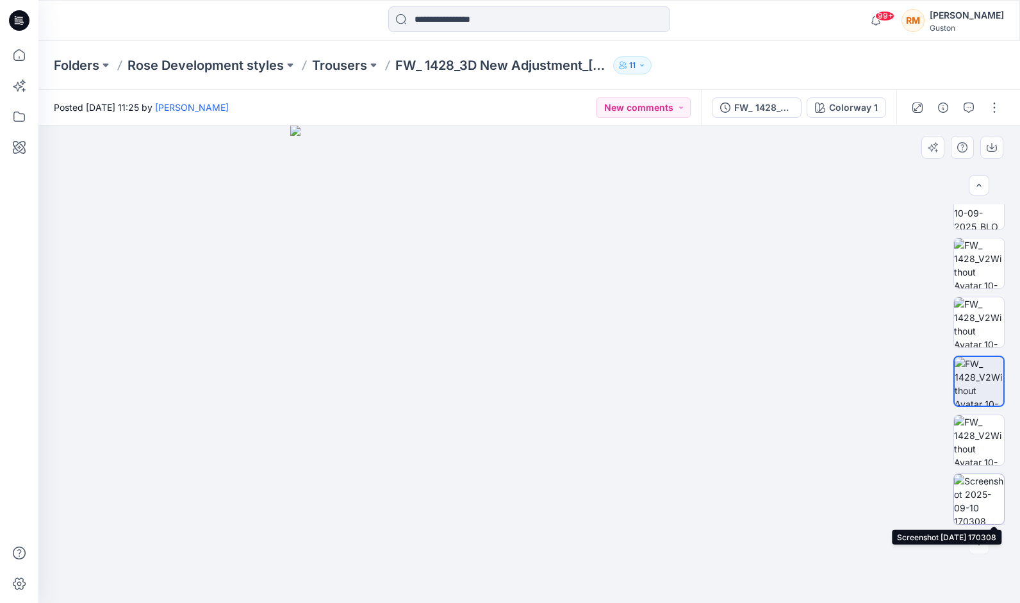
click at [978, 487] on img at bounding box center [979, 499] width 50 height 50
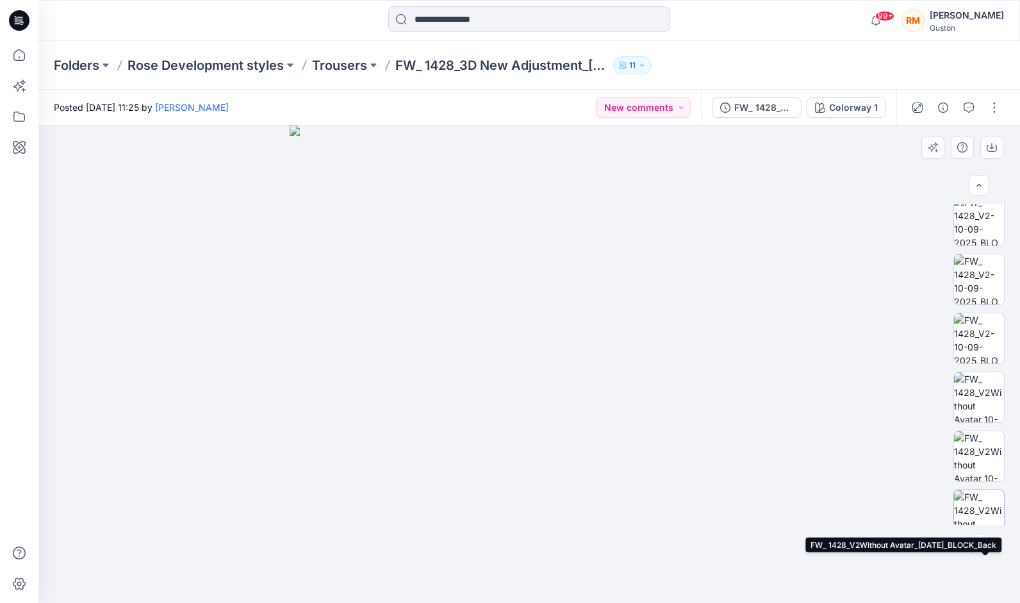
scroll to position [0, 0]
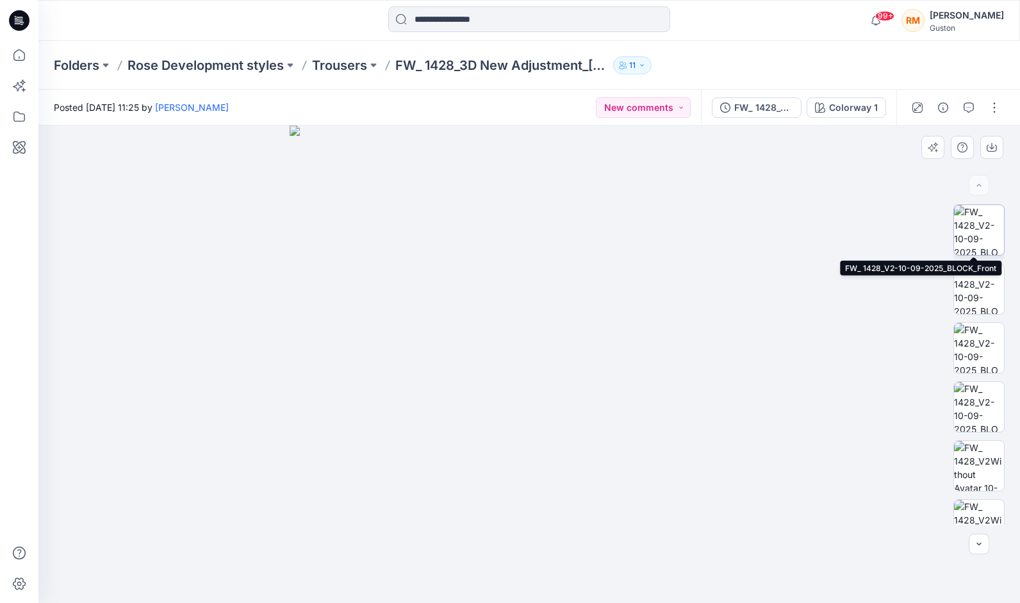
click at [977, 229] on img at bounding box center [979, 230] width 50 height 50
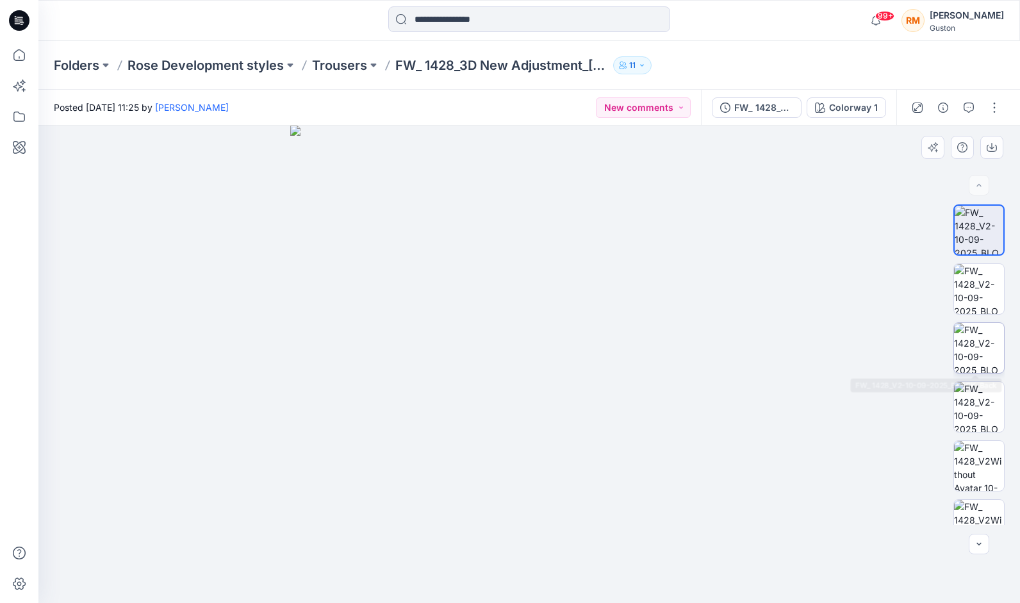
click at [996, 324] on img at bounding box center [979, 348] width 50 height 50
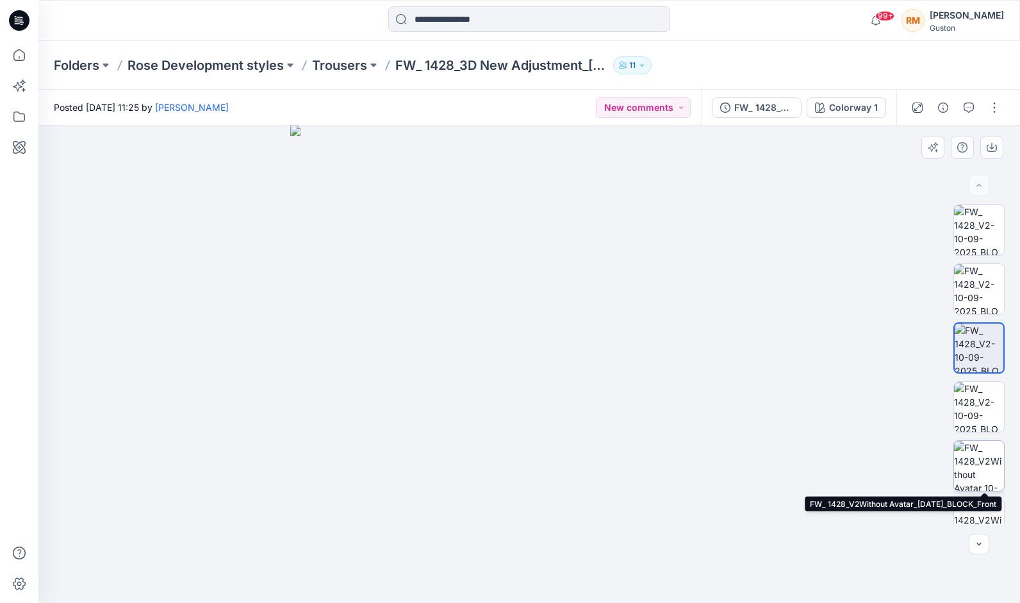
click at [977, 460] on img at bounding box center [979, 466] width 50 height 50
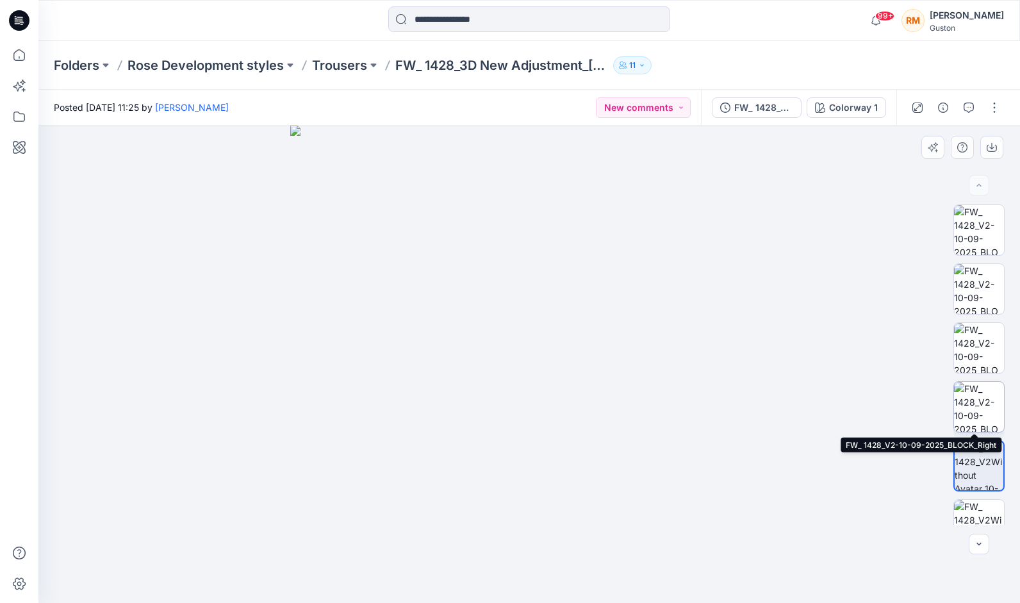
click at [978, 409] on img at bounding box center [979, 407] width 50 height 50
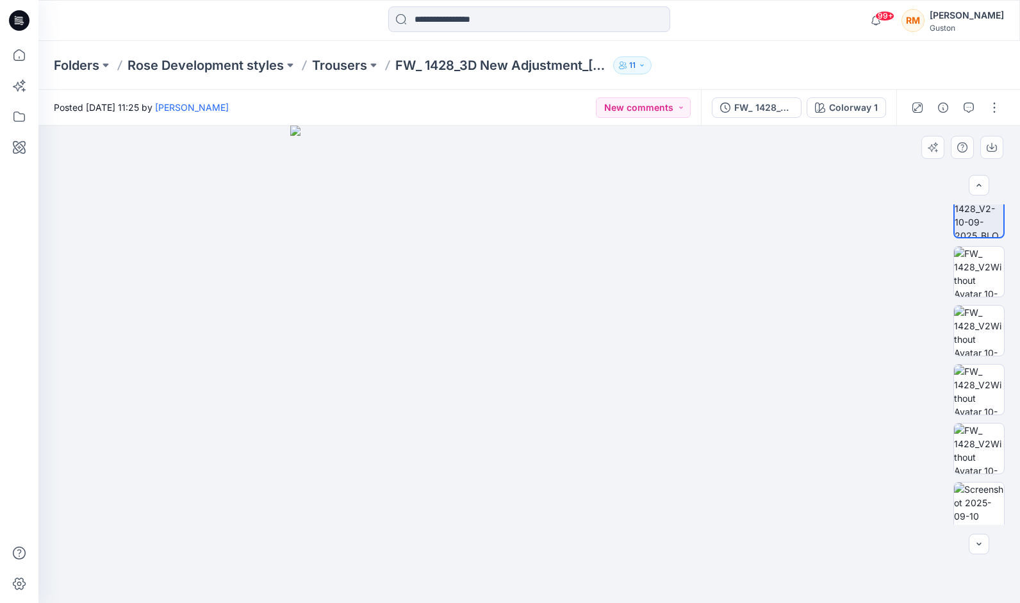
scroll to position [203, 0]
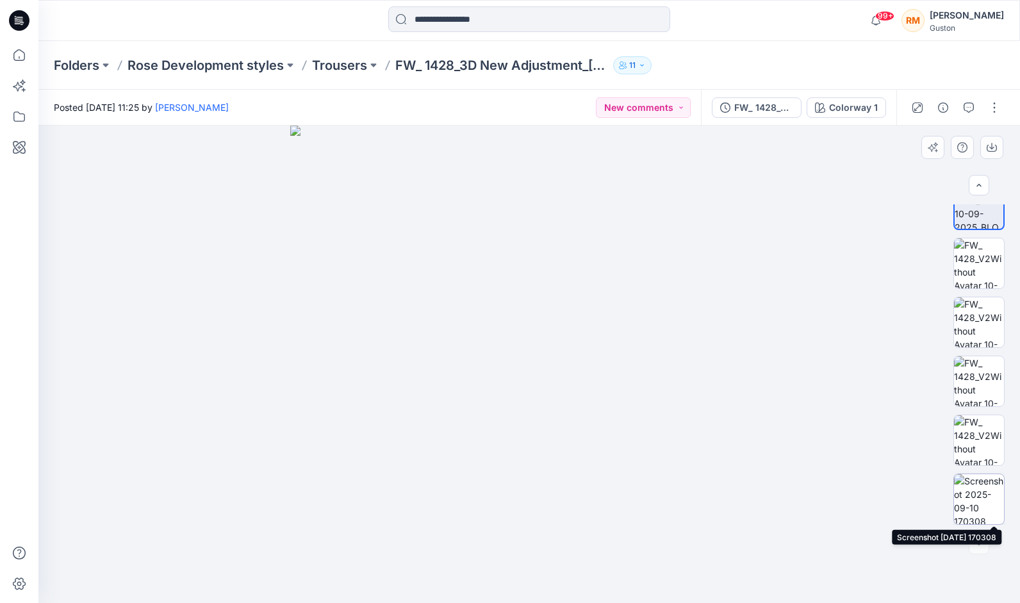
click at [977, 497] on img at bounding box center [979, 499] width 50 height 50
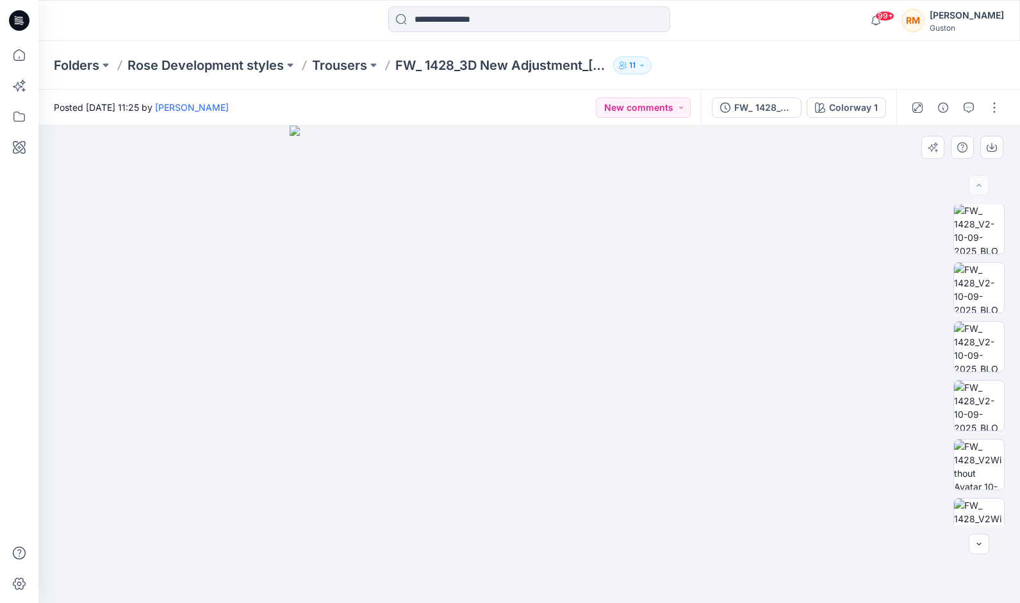
scroll to position [0, 0]
click at [973, 225] on img at bounding box center [979, 230] width 50 height 50
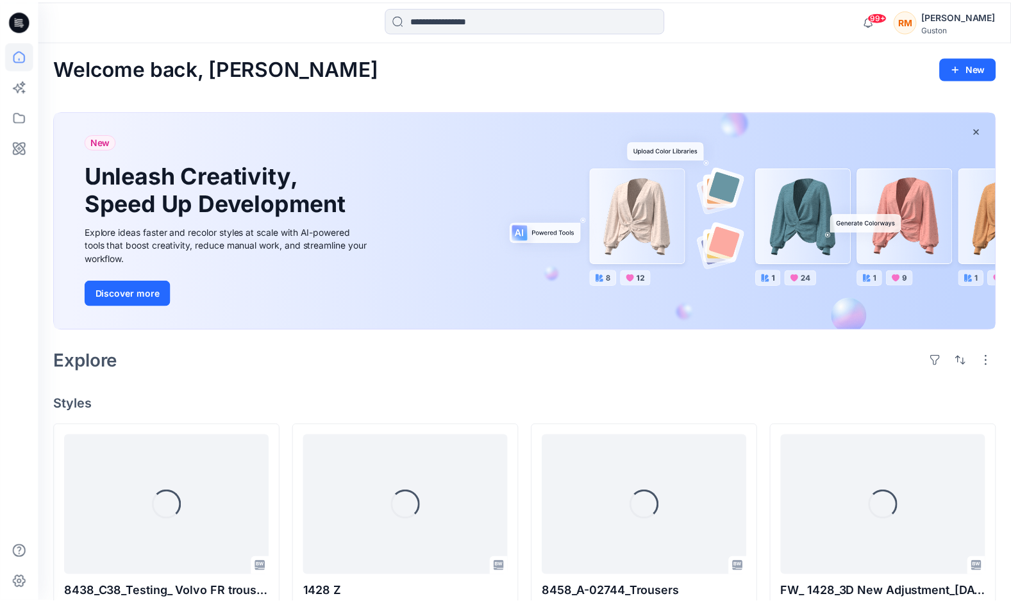
scroll to position [256, 0]
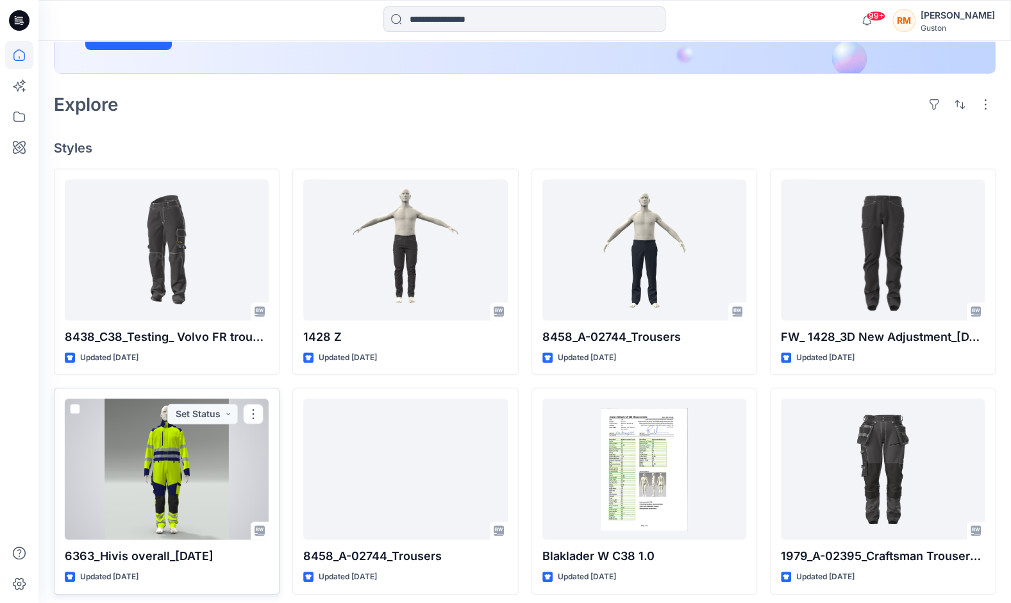
click at [201, 458] on div at bounding box center [167, 469] width 204 height 141
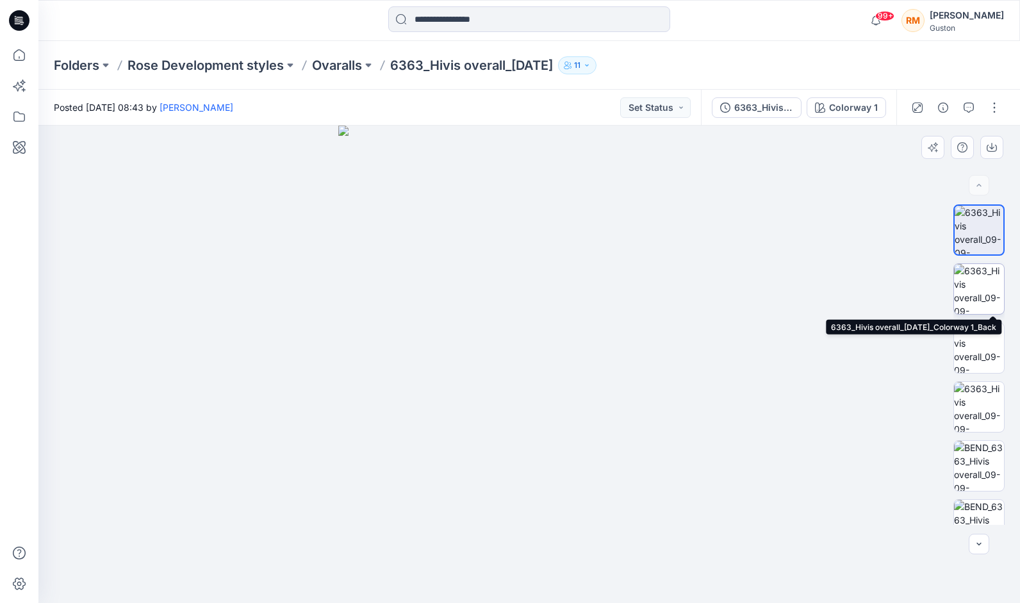
click at [981, 287] on img at bounding box center [979, 289] width 50 height 50
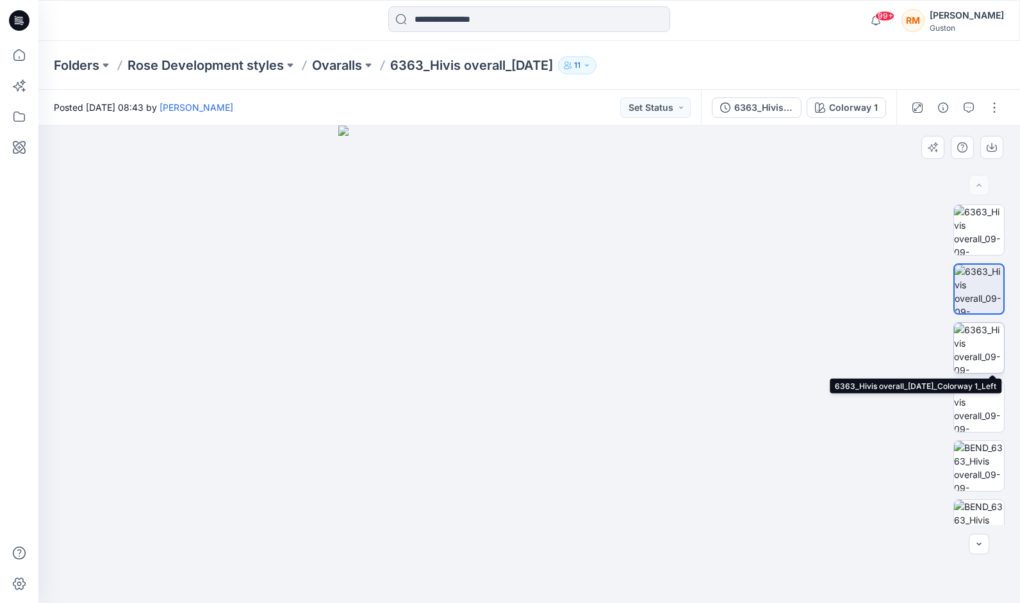
click at [985, 349] on img at bounding box center [979, 348] width 50 height 50
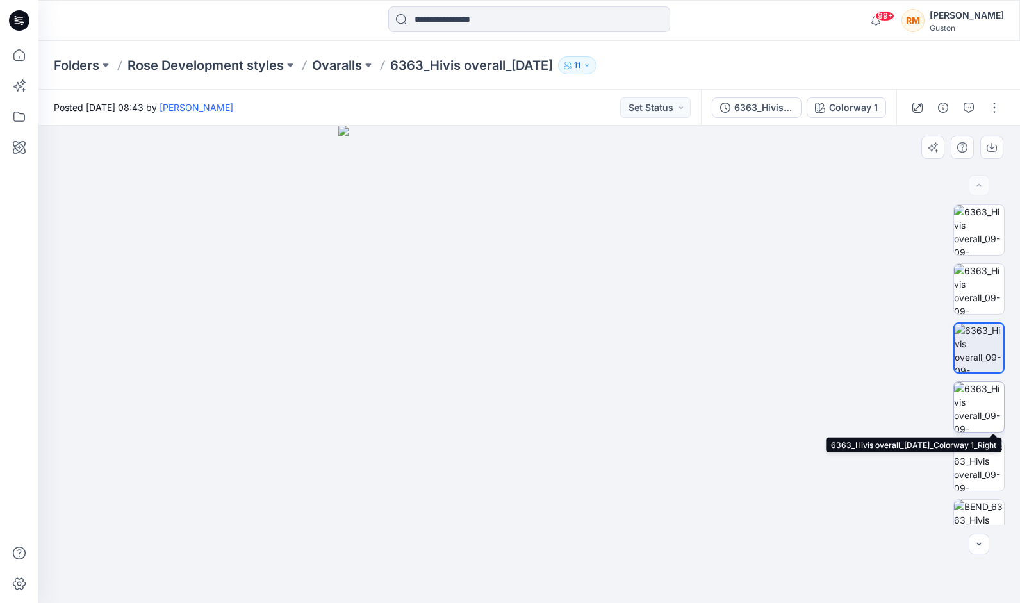
click at [990, 406] on img at bounding box center [979, 407] width 50 height 50
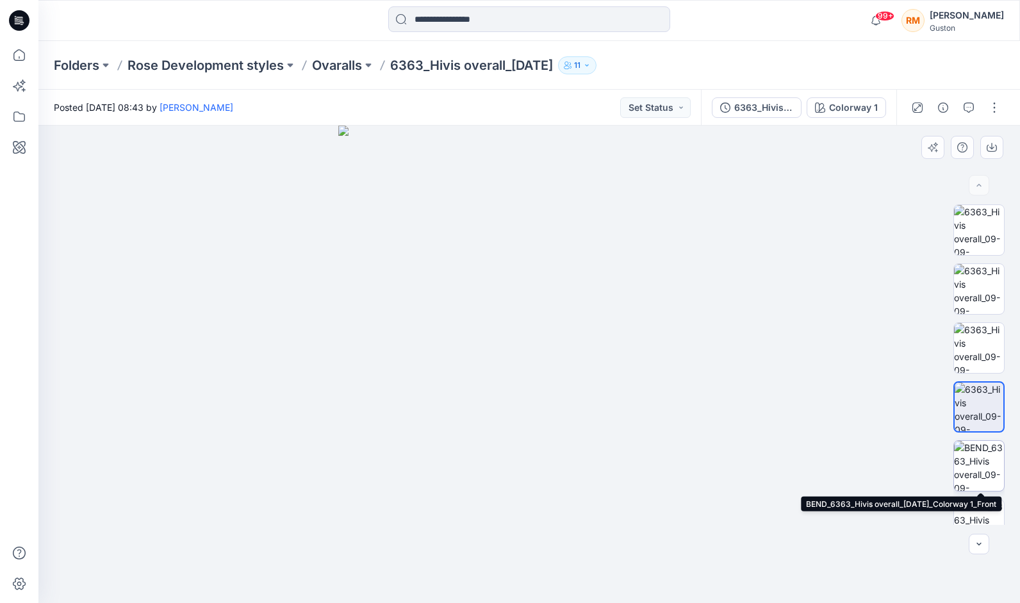
click at [970, 464] on img at bounding box center [979, 466] width 50 height 50
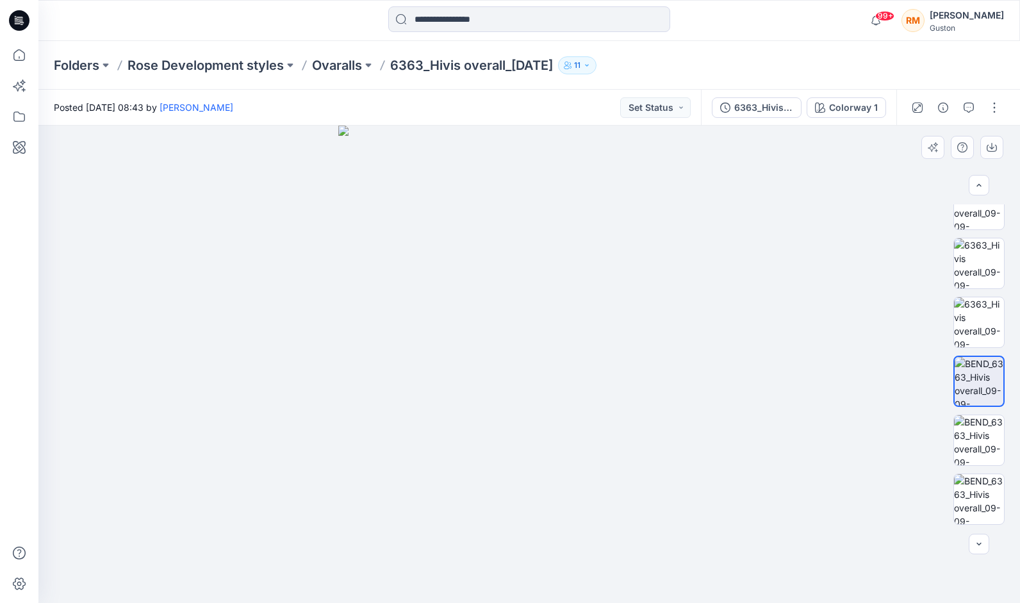
scroll to position [95, 0]
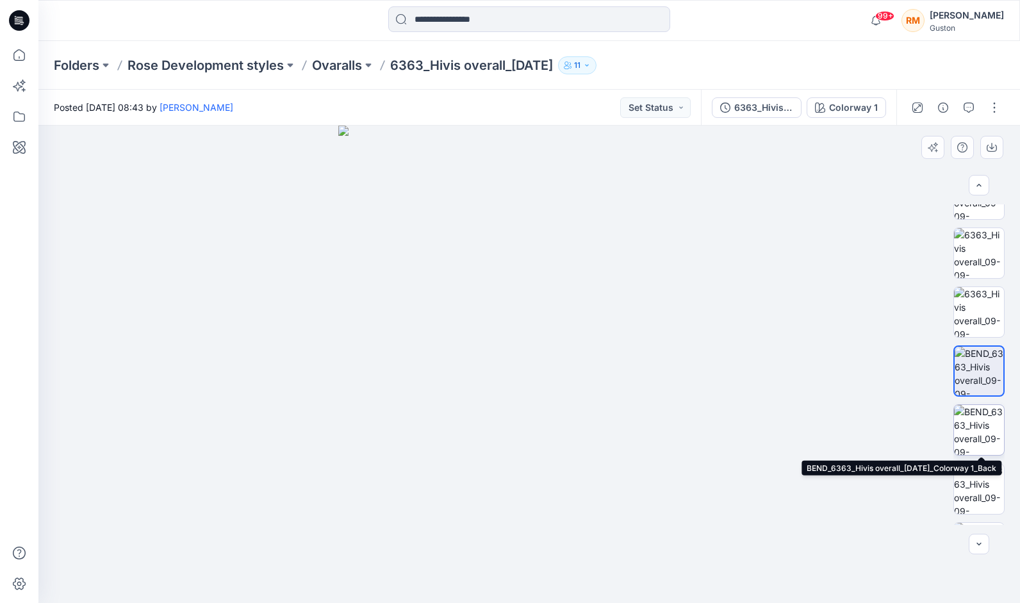
click at [973, 430] on img at bounding box center [979, 430] width 50 height 50
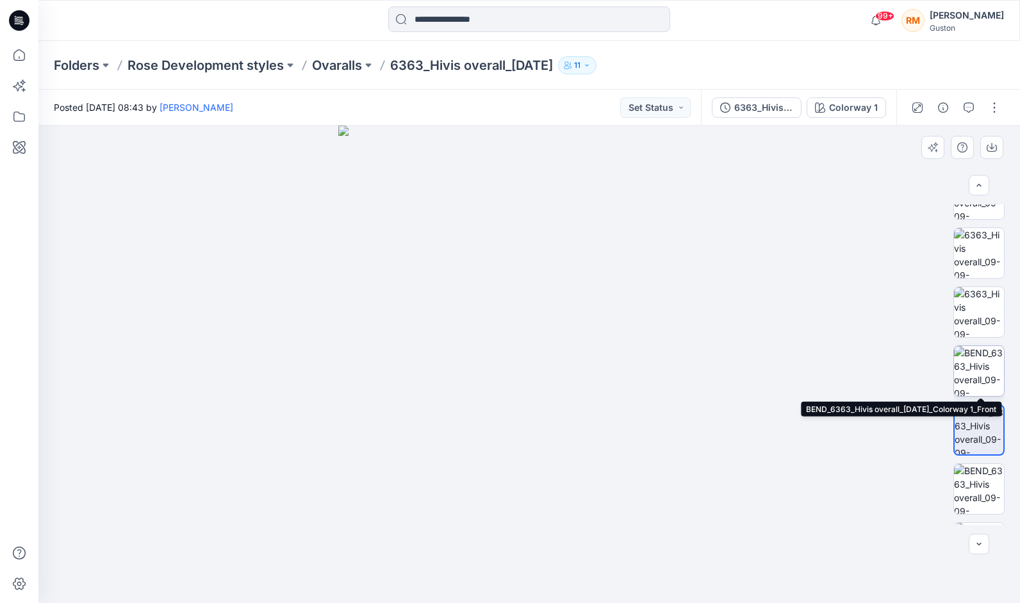
click at [979, 364] on img at bounding box center [979, 371] width 50 height 50
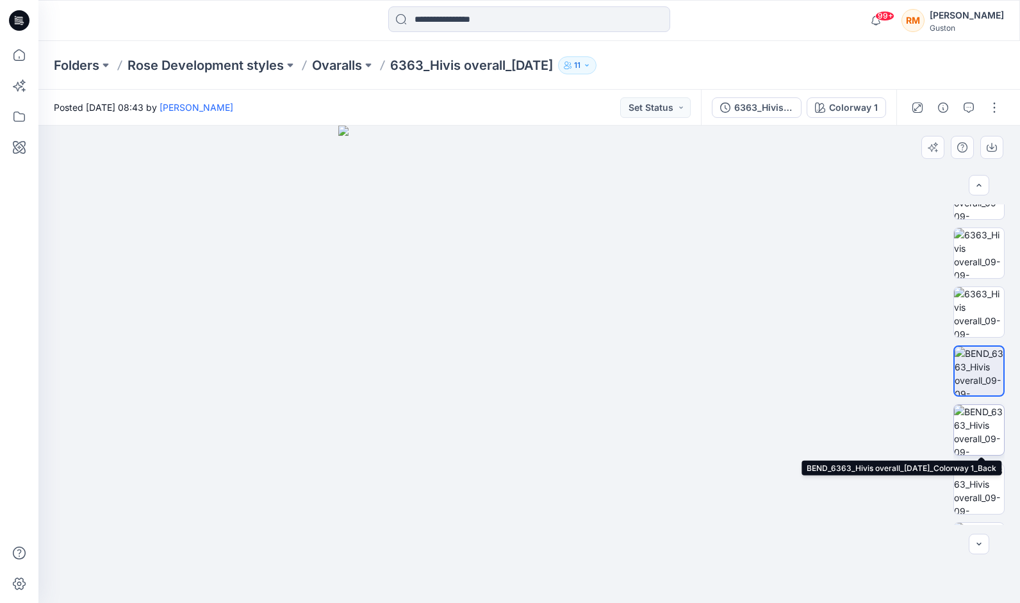
click at [979, 423] on img at bounding box center [979, 430] width 50 height 50
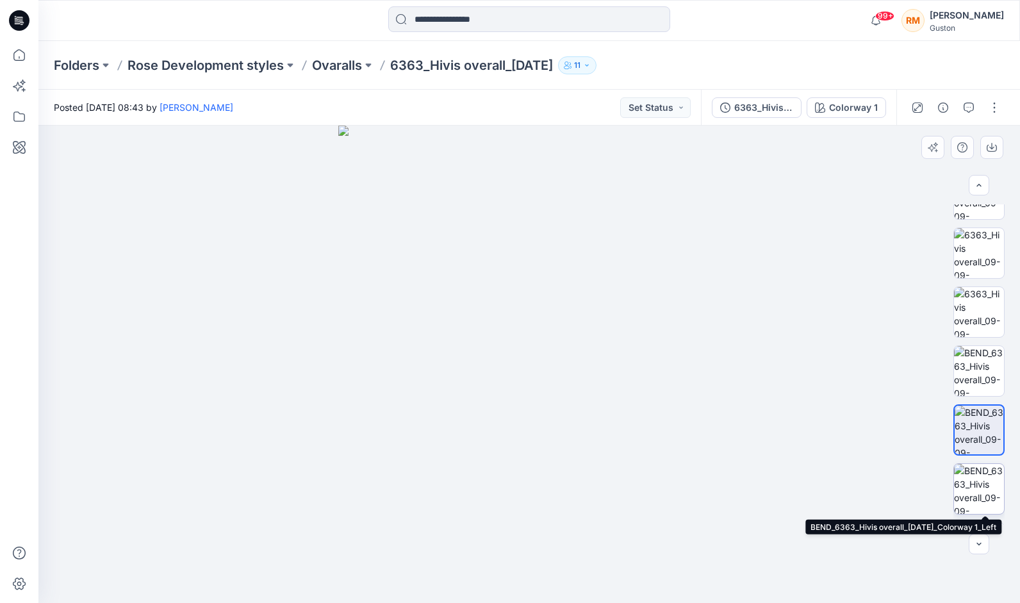
click at [982, 480] on img at bounding box center [979, 489] width 50 height 50
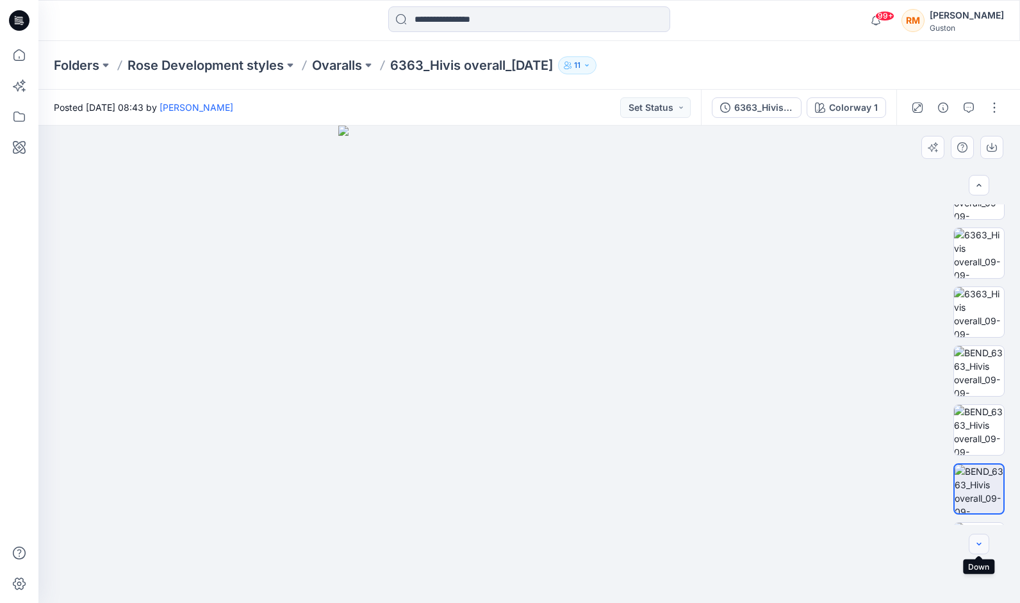
click at [979, 544] on icon "button" at bounding box center [979, 544] width 10 height 10
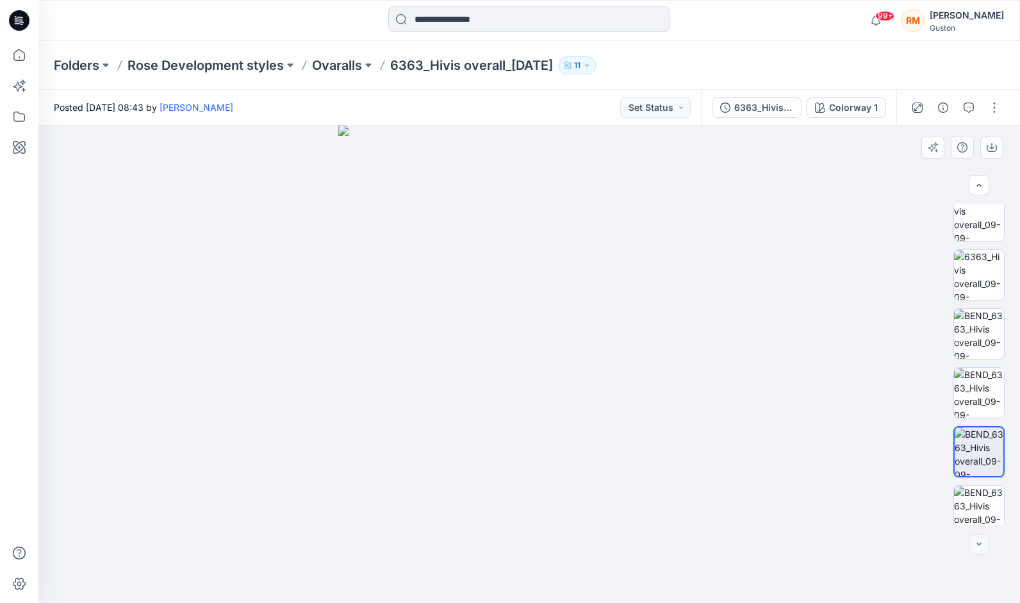
scroll to position [145, 0]
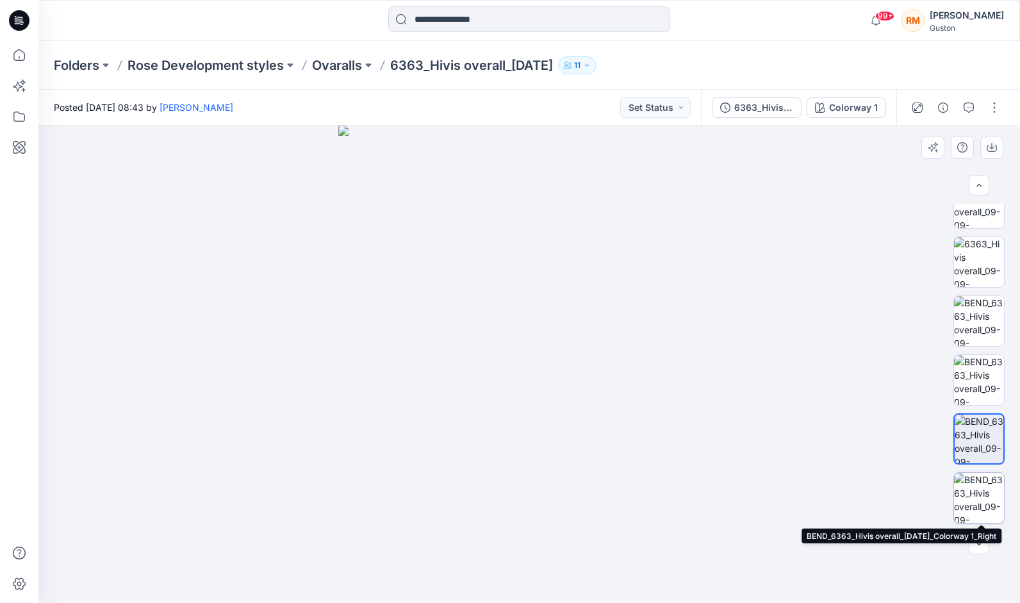
click at [981, 498] on img at bounding box center [979, 498] width 50 height 50
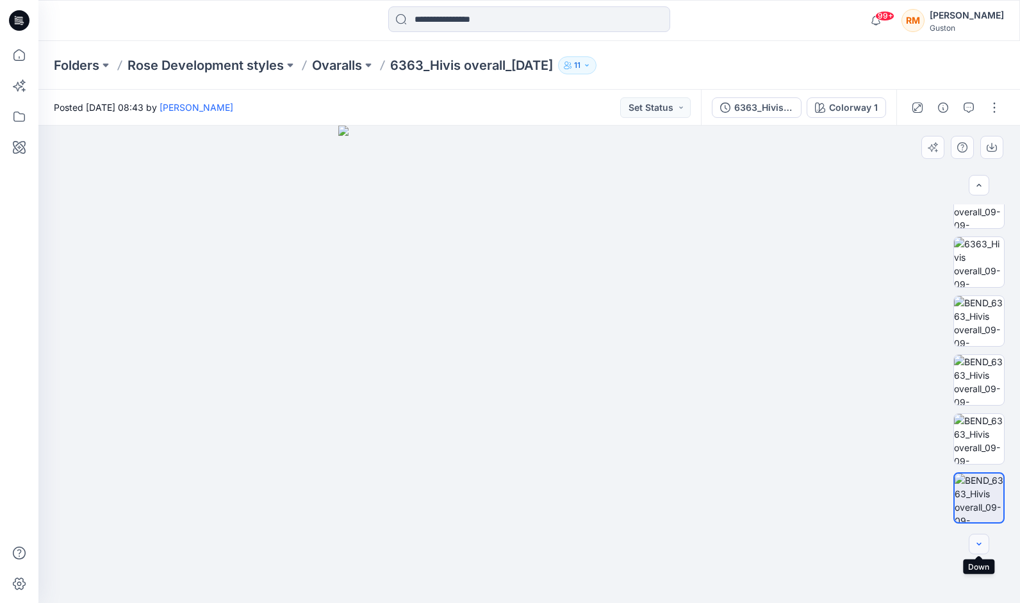
click at [983, 544] on icon "button" at bounding box center [979, 544] width 10 height 10
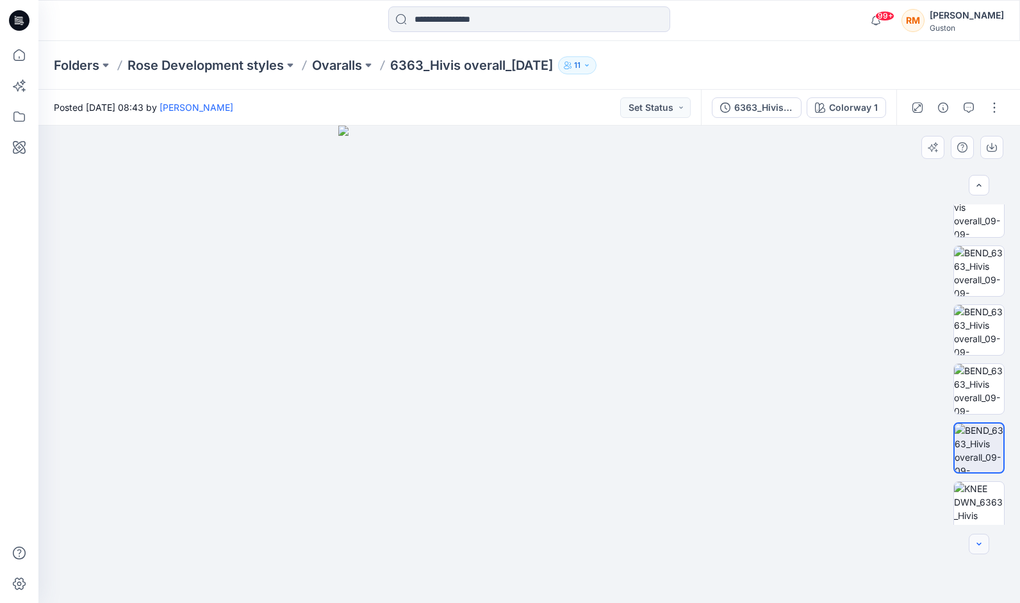
click at [983, 544] on icon "button" at bounding box center [979, 544] width 10 height 10
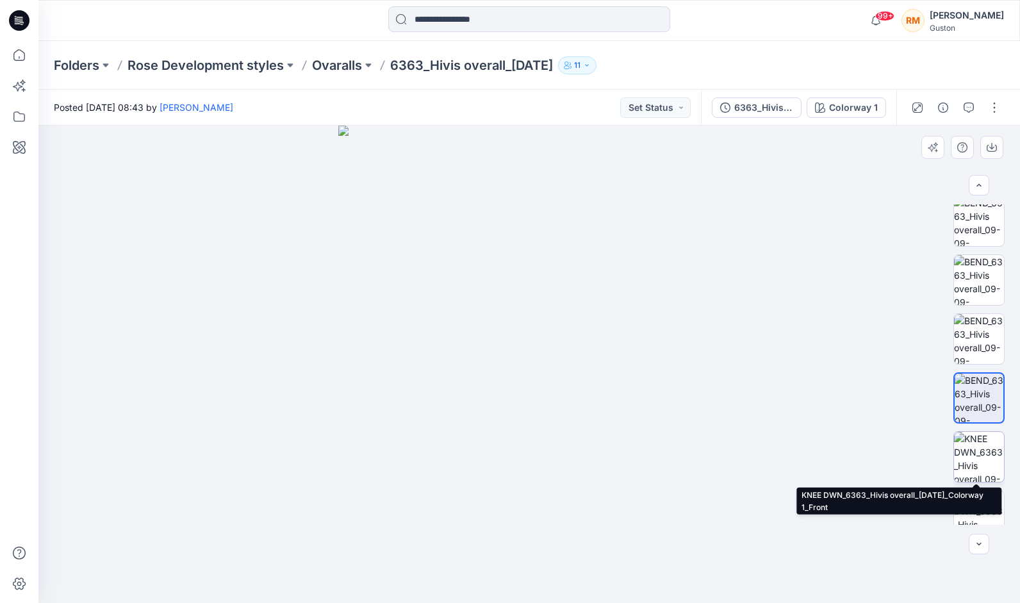
click at [981, 461] on img at bounding box center [979, 457] width 50 height 50
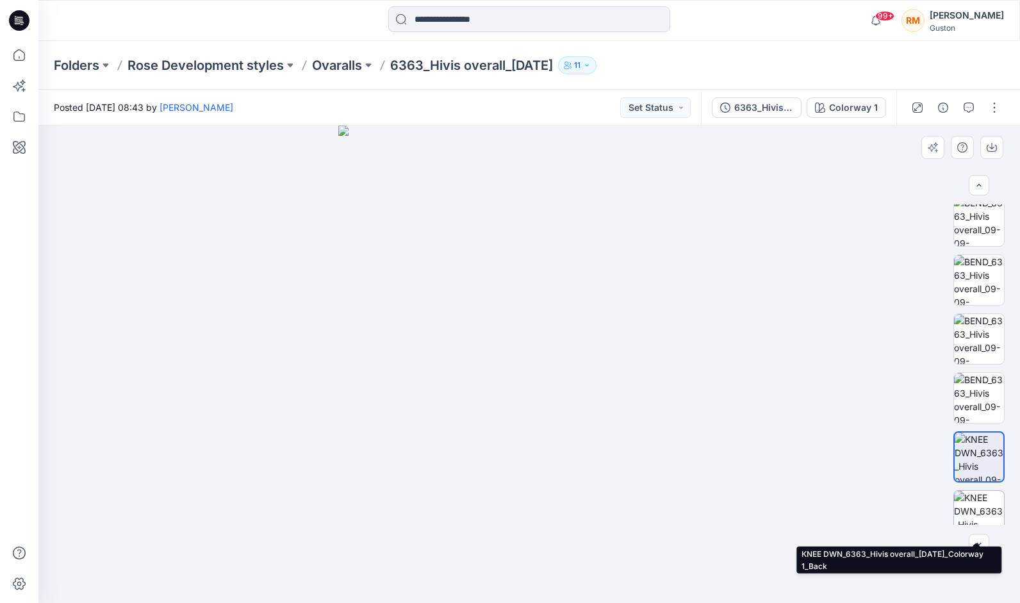
click at [973, 504] on img at bounding box center [979, 516] width 50 height 50
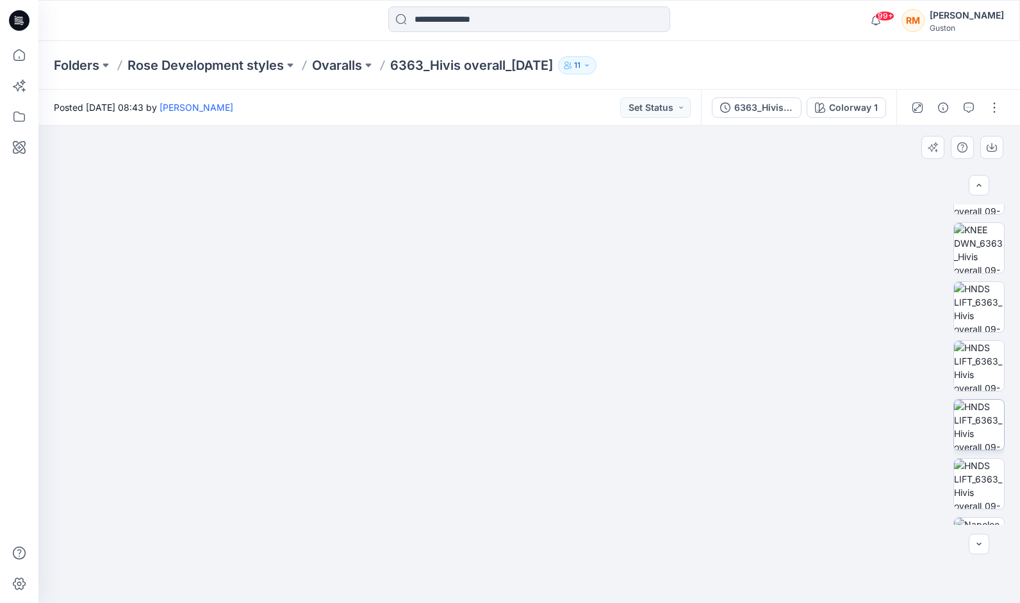
scroll to position [628, 0]
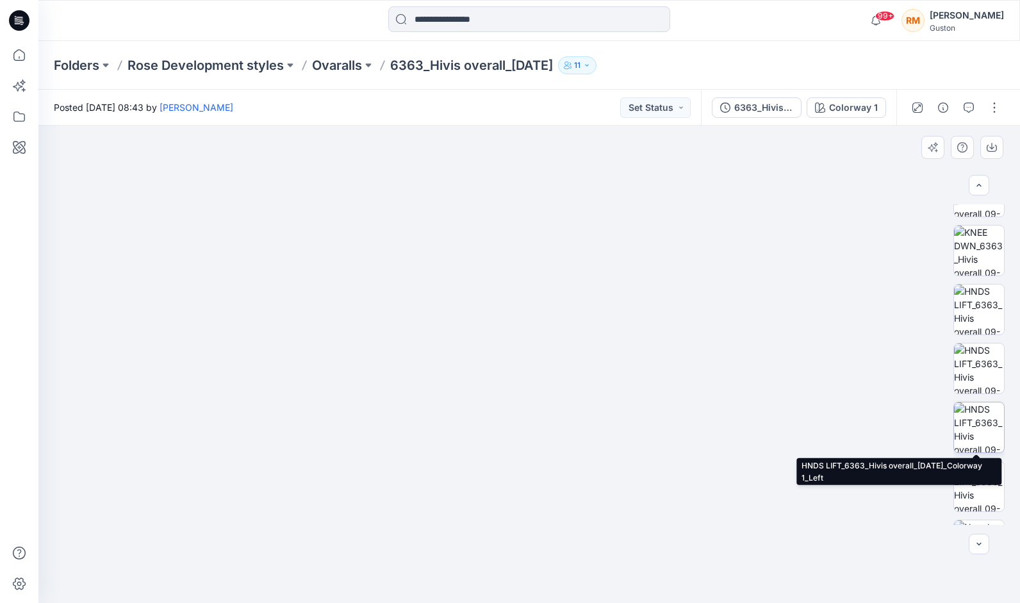
click at [978, 423] on img at bounding box center [979, 428] width 50 height 50
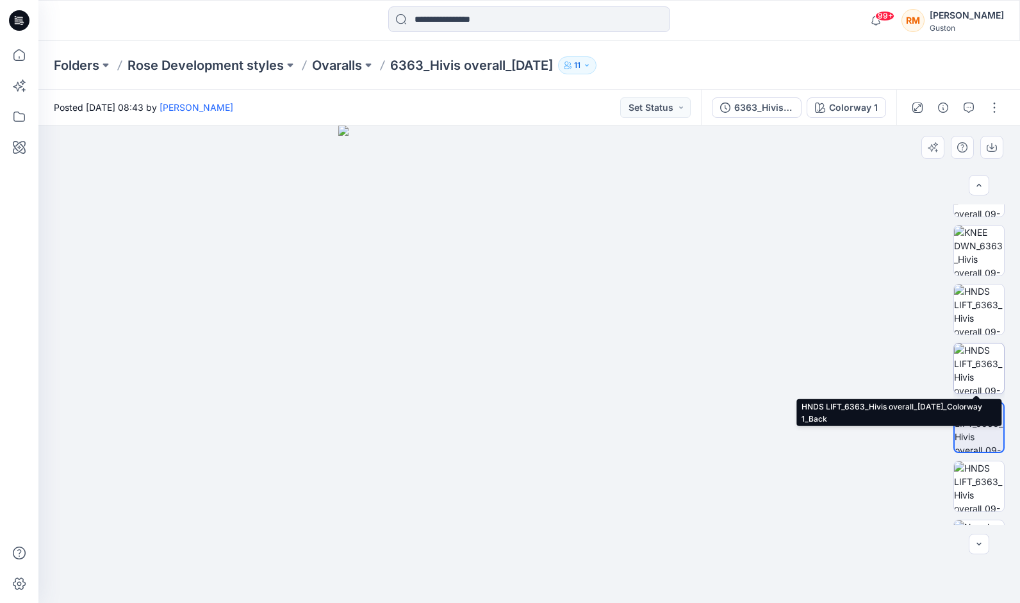
click at [976, 368] on img at bounding box center [979, 369] width 50 height 50
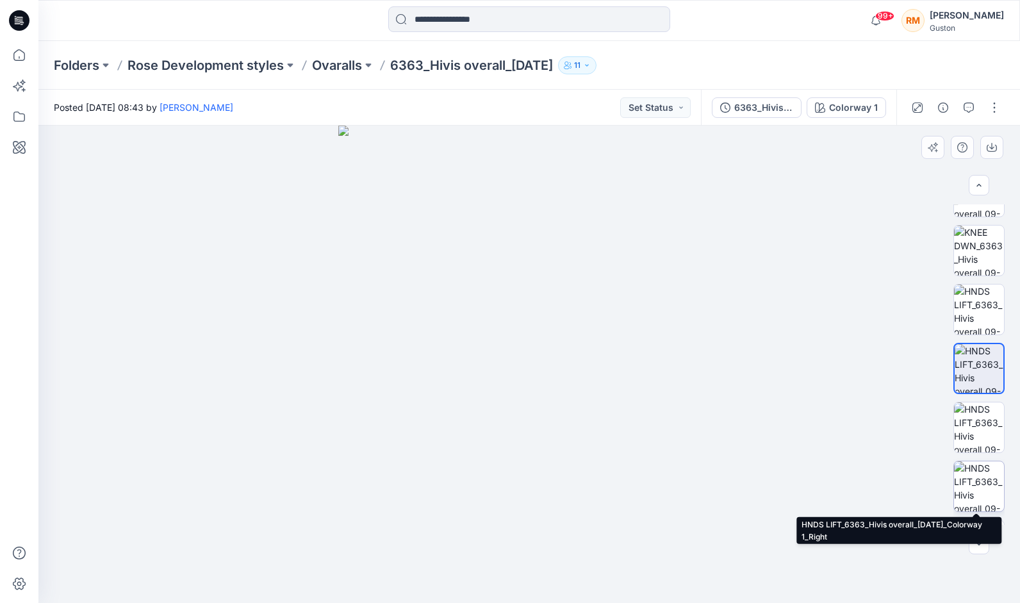
click at [979, 496] on img at bounding box center [979, 487] width 50 height 50
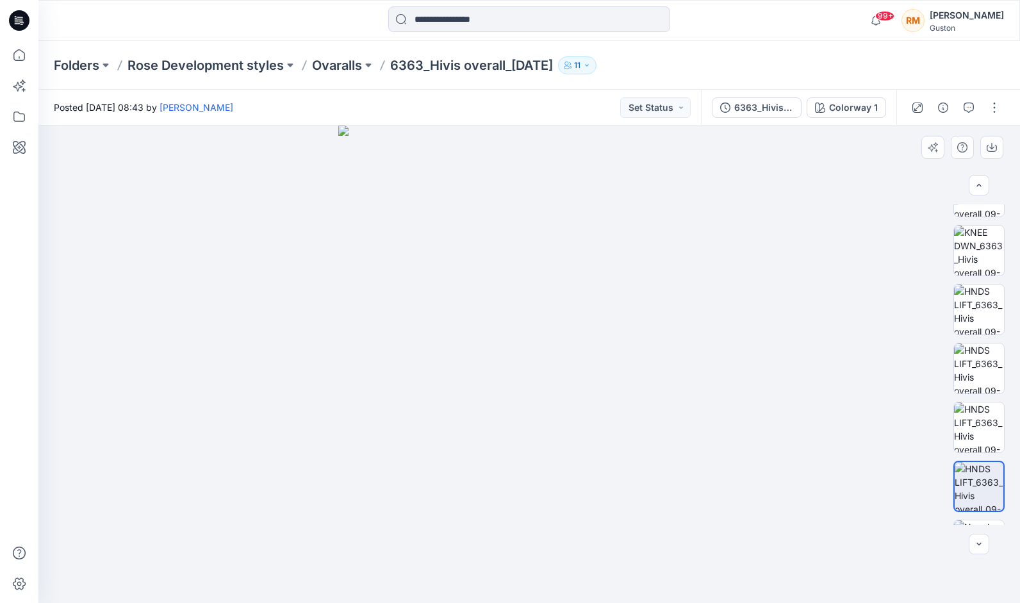
scroll to position [674, 0]
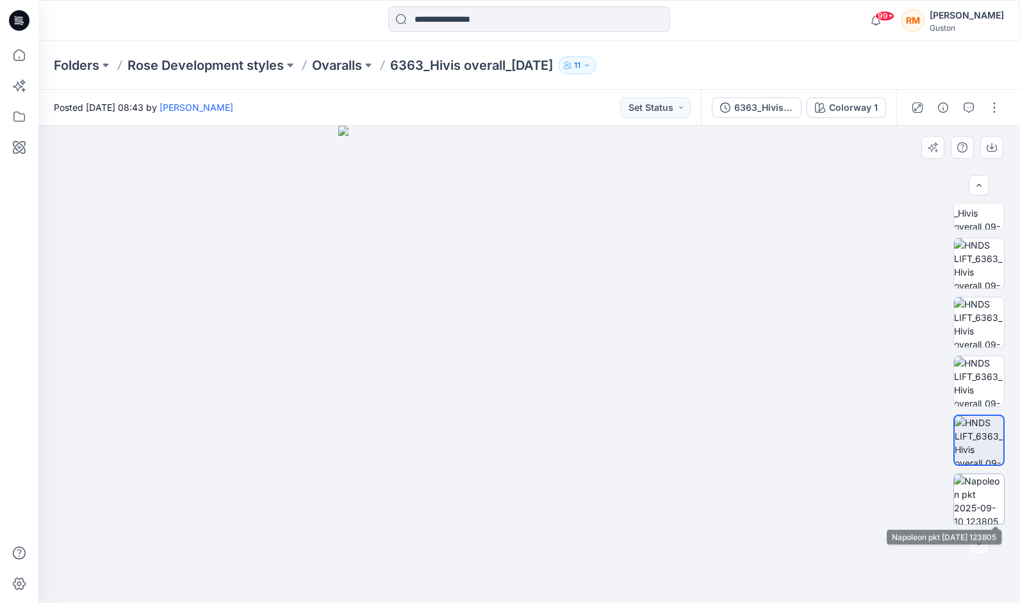
click at [983, 499] on img at bounding box center [979, 499] width 50 height 50
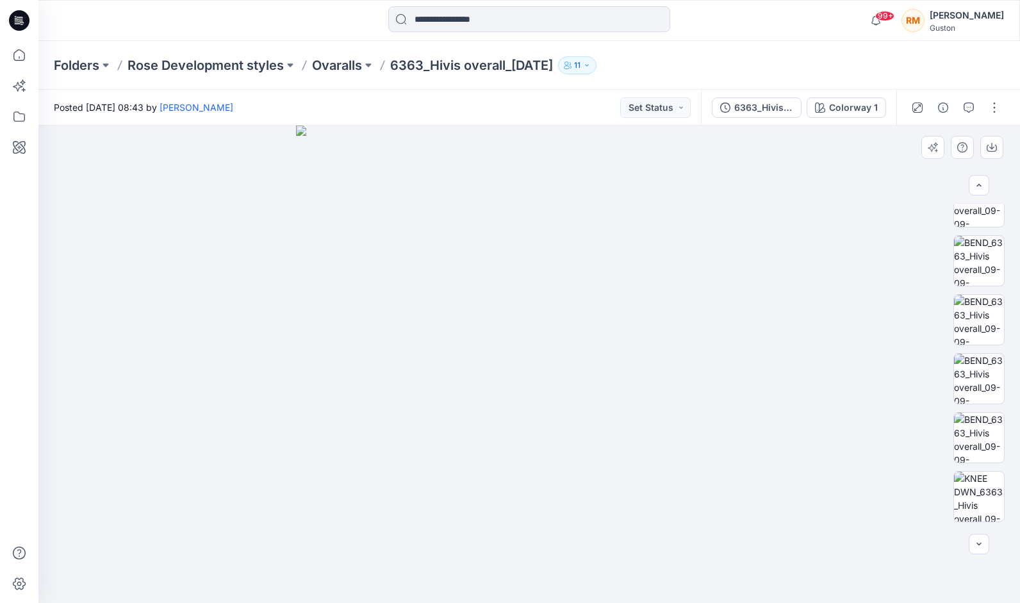
scroll to position [0, 0]
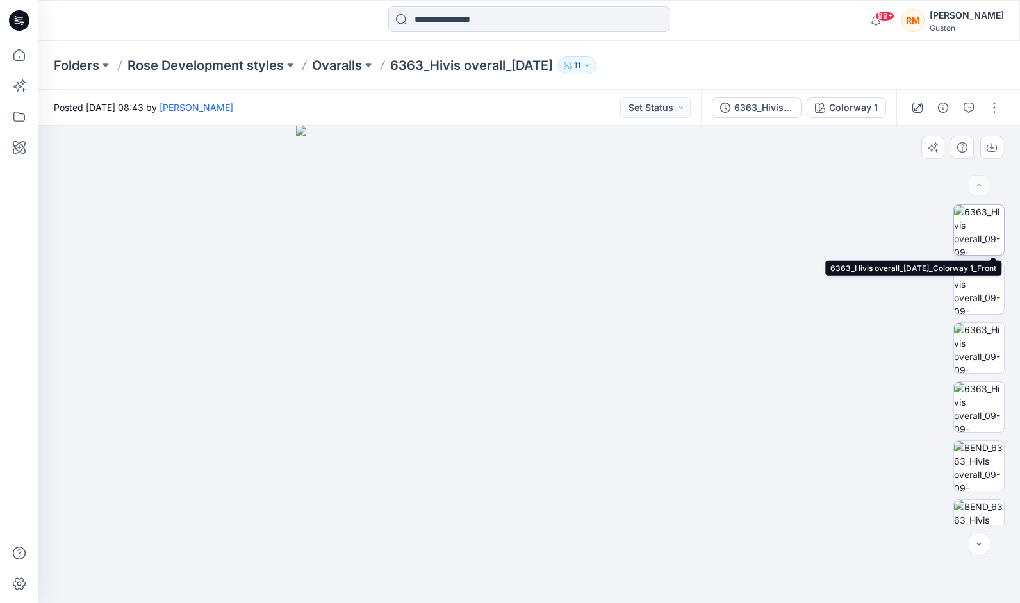
click at [972, 222] on img at bounding box center [979, 230] width 50 height 50
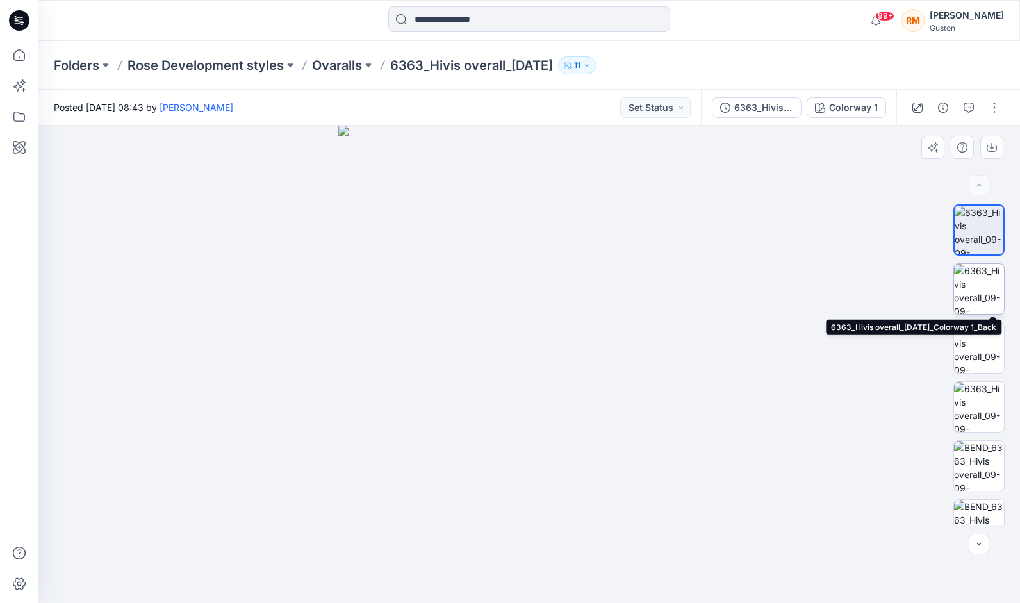
click at [979, 279] on img at bounding box center [979, 289] width 50 height 50
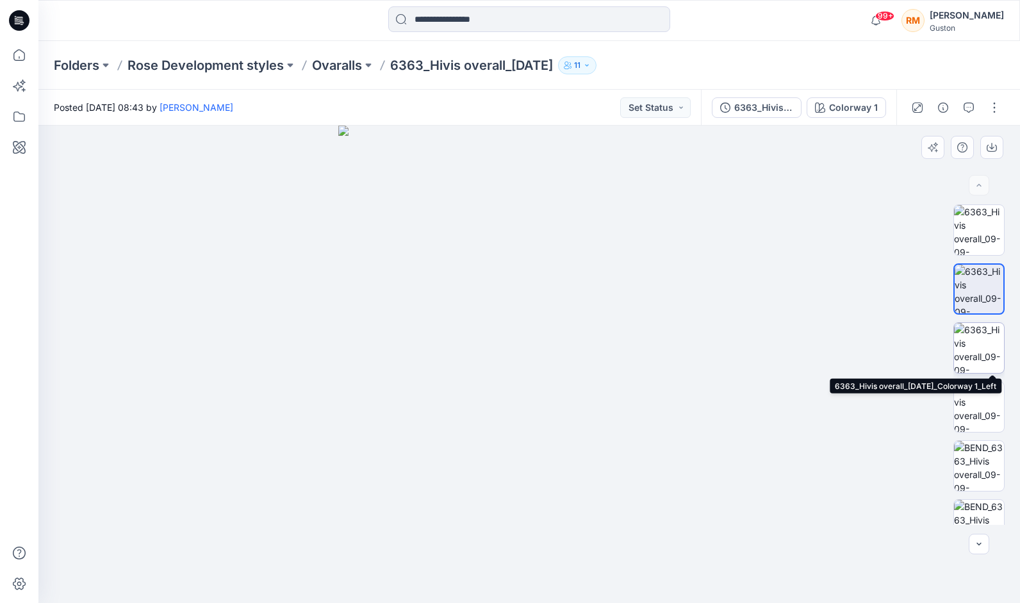
click at [962, 330] on img at bounding box center [979, 348] width 50 height 50
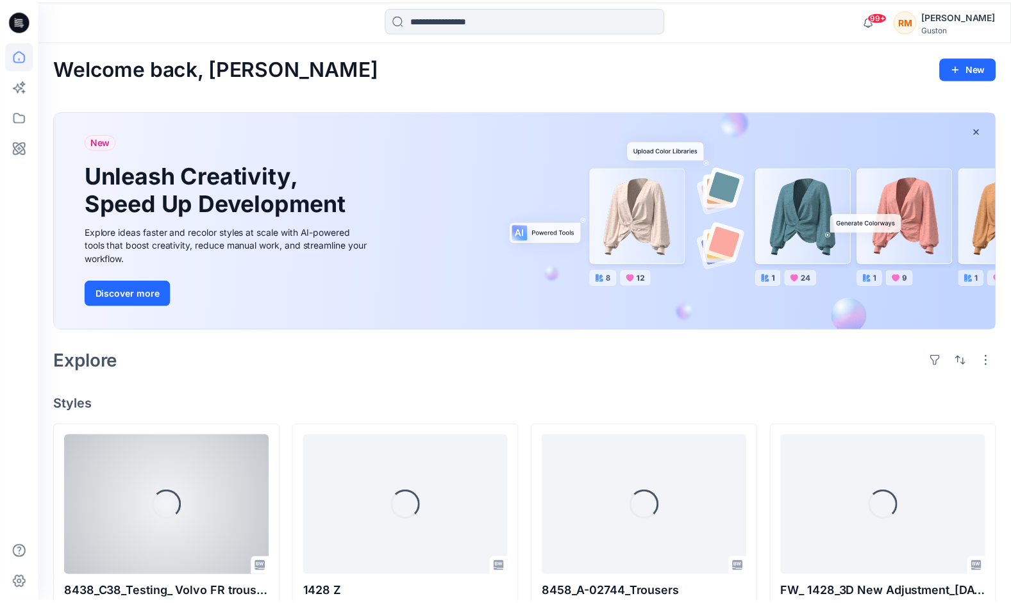
scroll to position [256, 0]
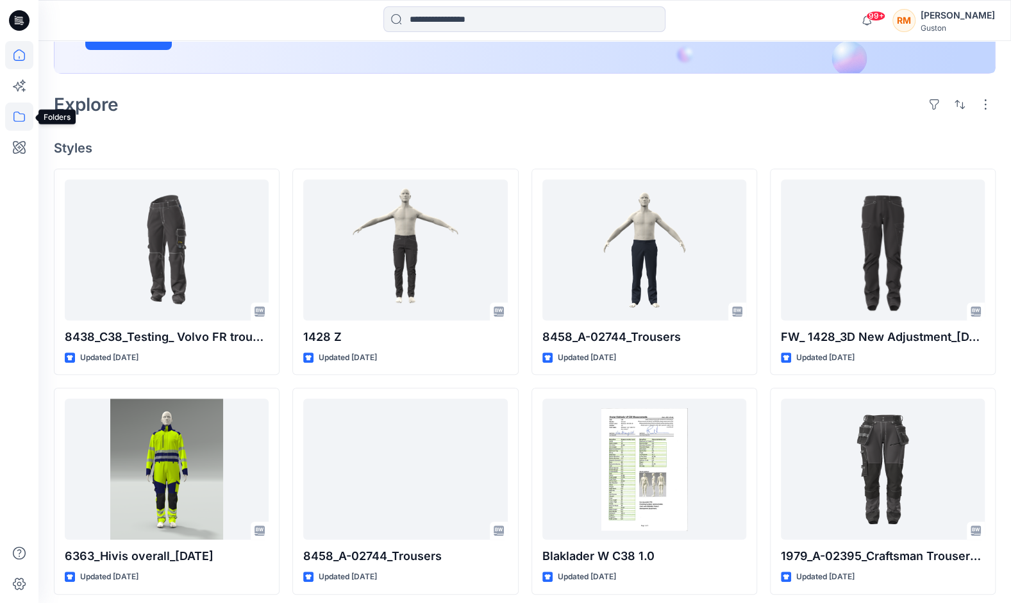
click at [17, 118] on icon at bounding box center [19, 117] width 28 height 28
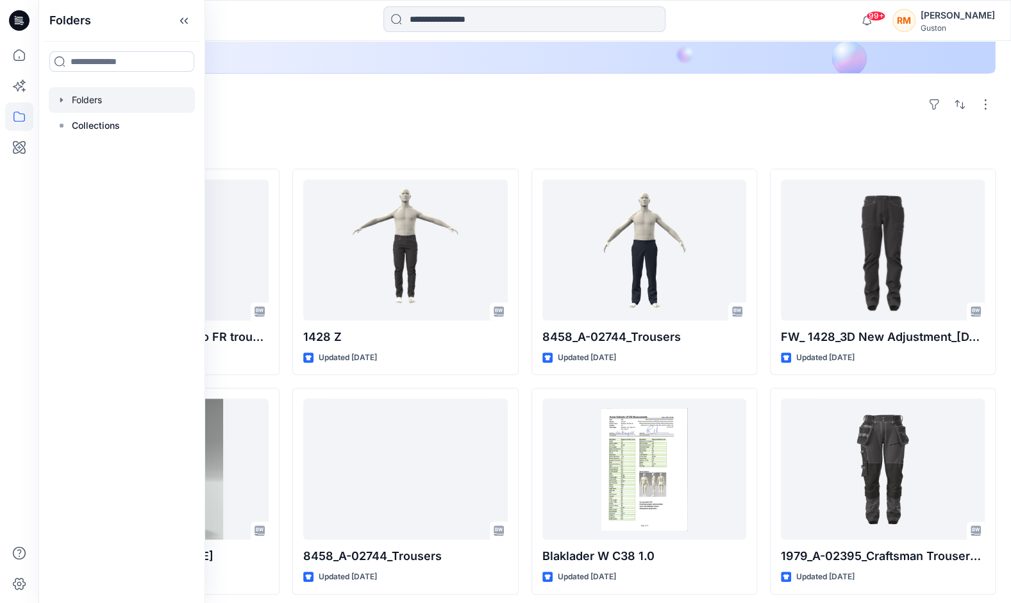
click at [84, 100] on div at bounding box center [122, 100] width 146 height 26
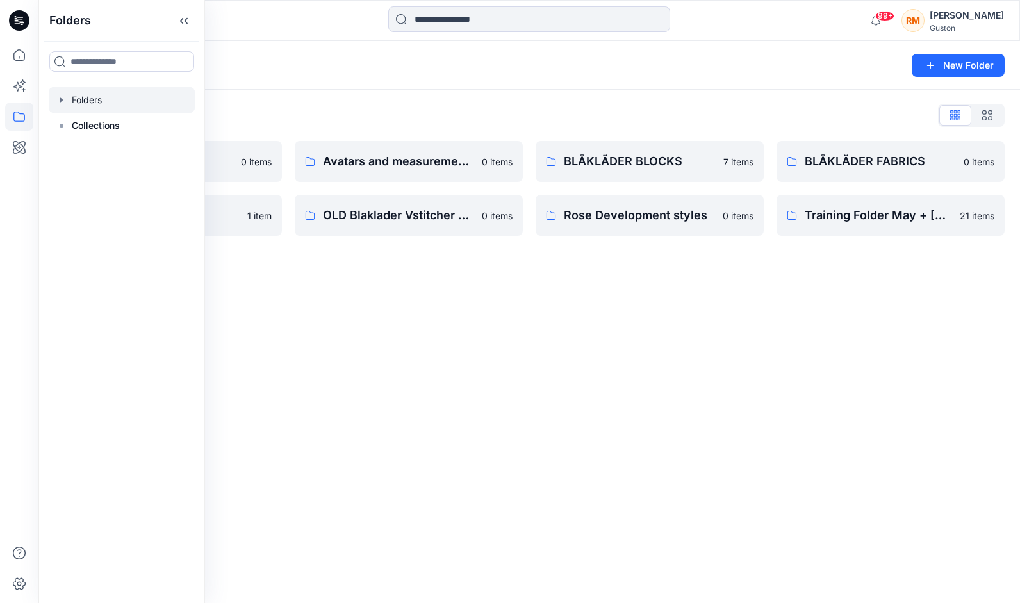
click at [60, 101] on icon "button" at bounding box center [61, 100] width 10 height 10
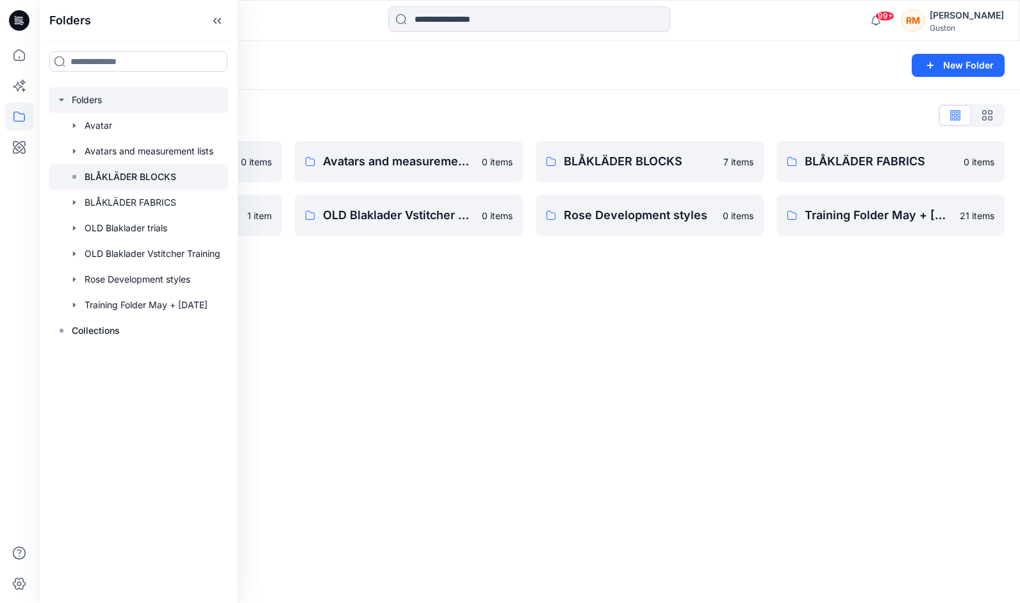
click at [85, 174] on p "BLÅKLÄDER BLOCKS" at bounding box center [131, 176] width 92 height 15
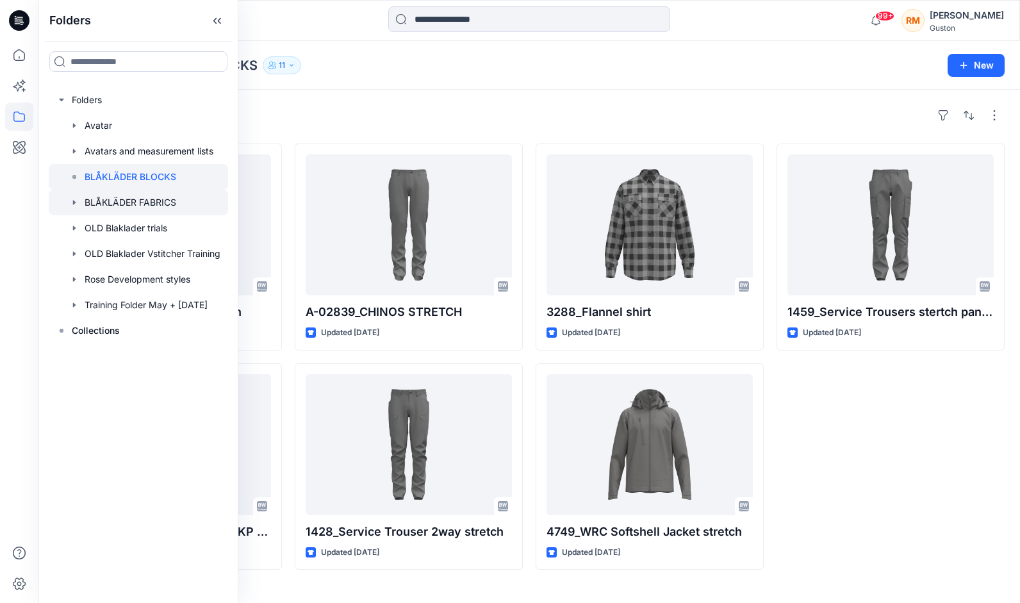
click at [153, 202] on div at bounding box center [138, 203] width 179 height 26
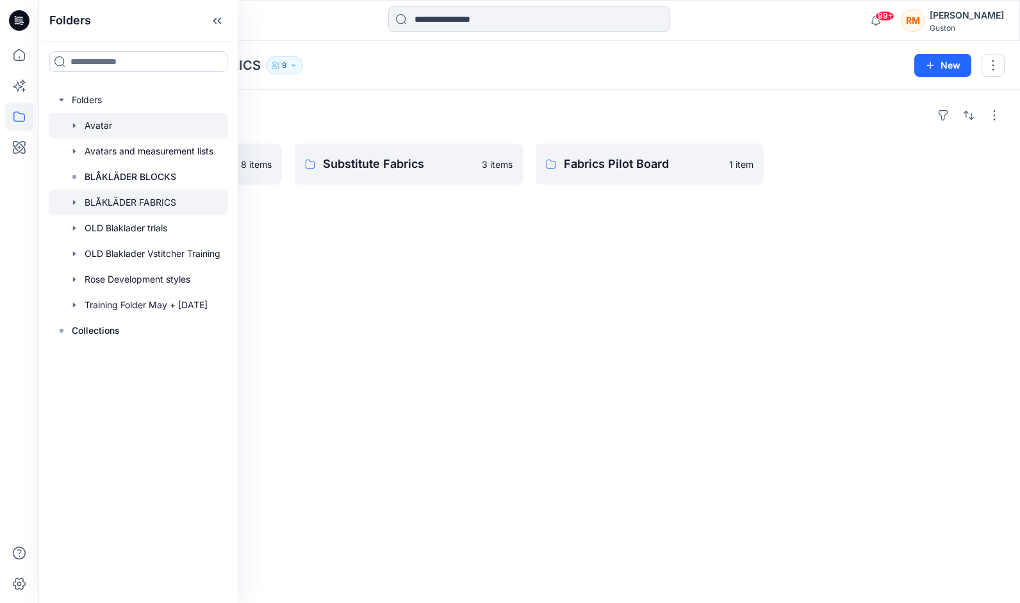
click at [121, 125] on div at bounding box center [138, 126] width 179 height 26
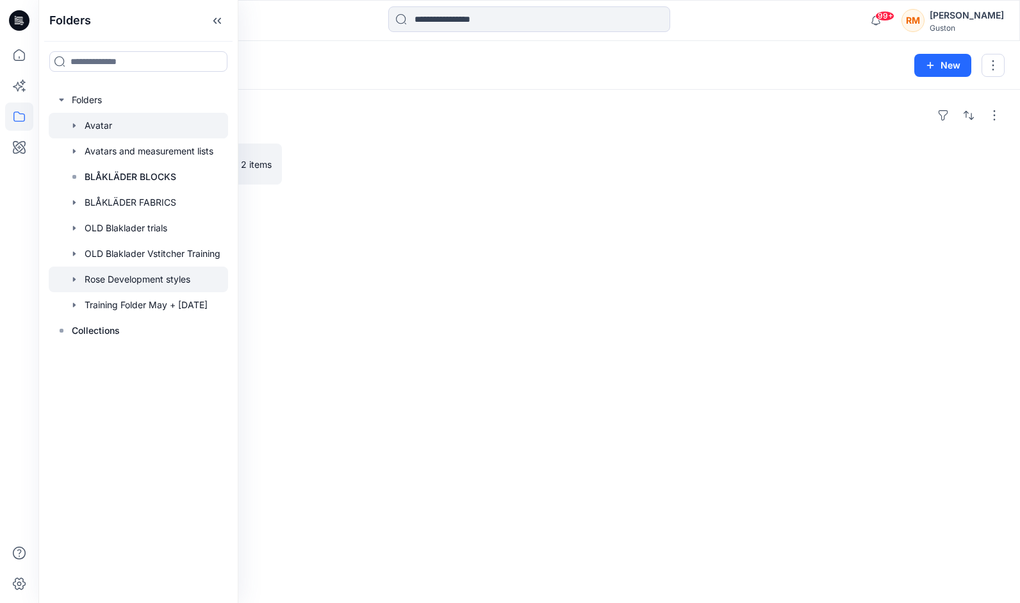
click at [113, 276] on div at bounding box center [138, 280] width 179 height 26
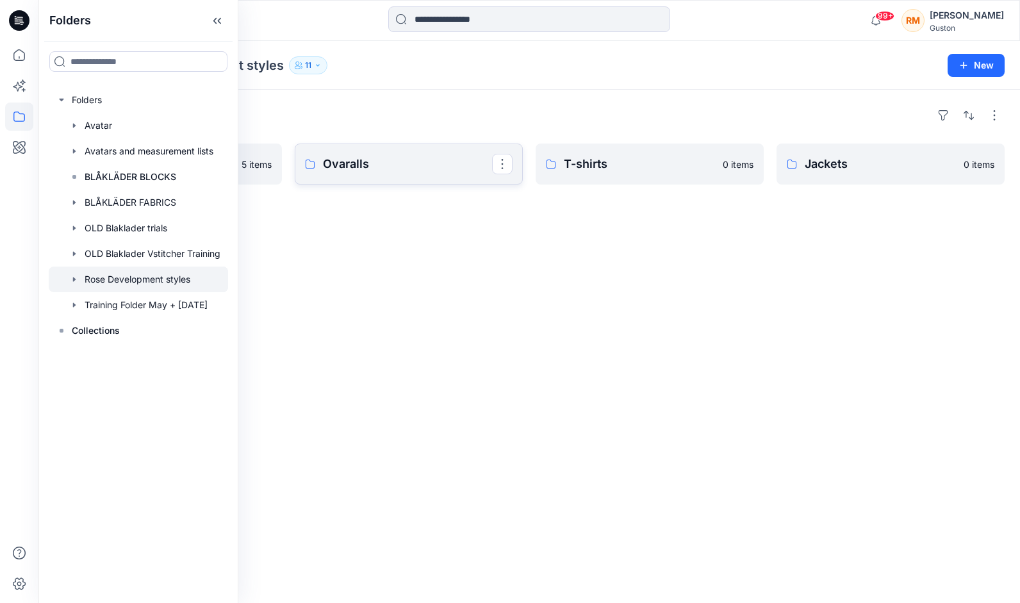
click at [384, 162] on p "Ovaralls" at bounding box center [407, 164] width 169 height 18
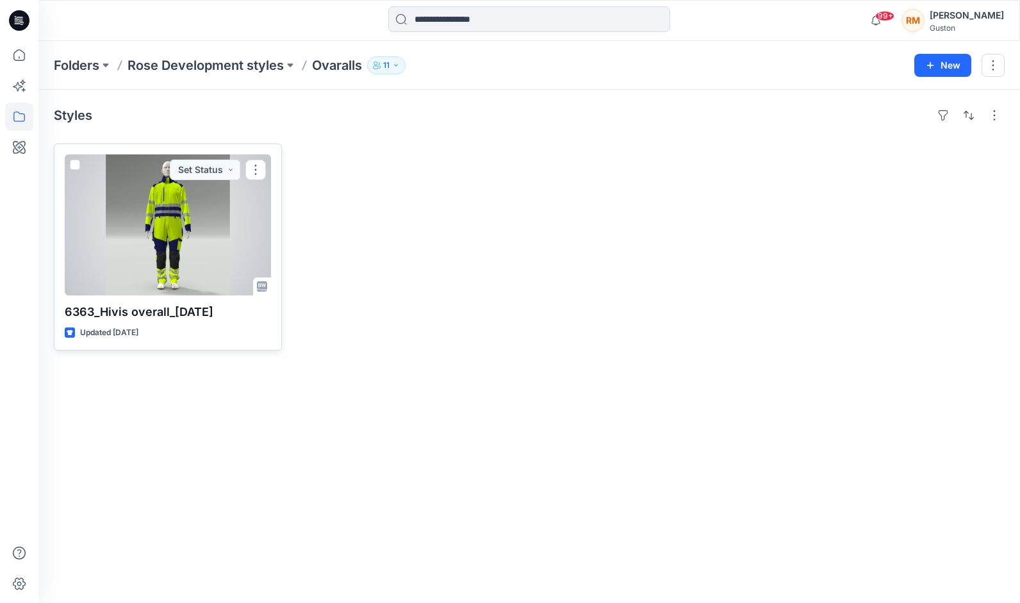
click at [174, 220] on div at bounding box center [168, 224] width 206 height 141
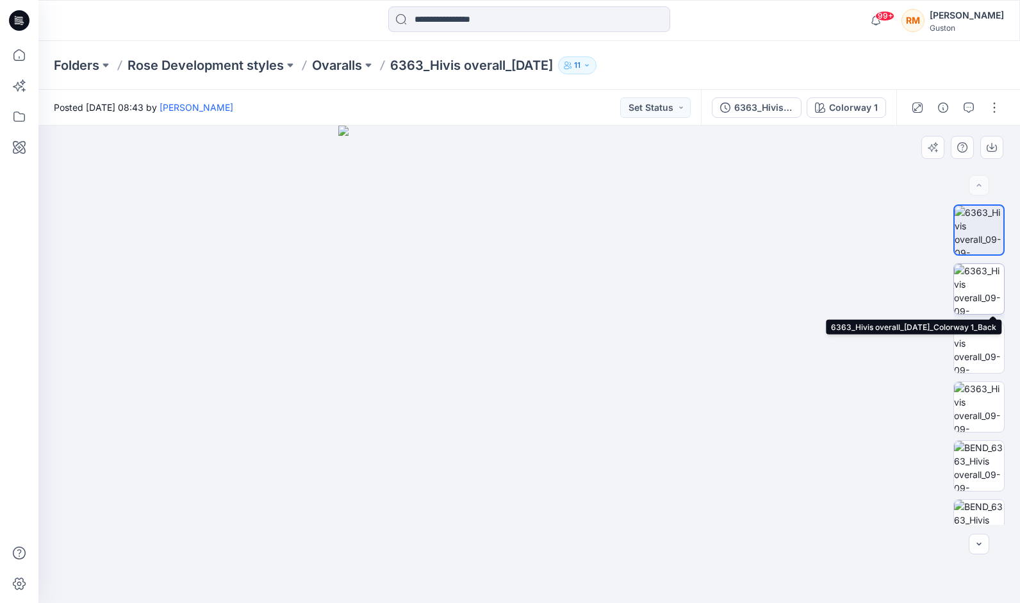
click at [986, 270] on img at bounding box center [979, 289] width 50 height 50
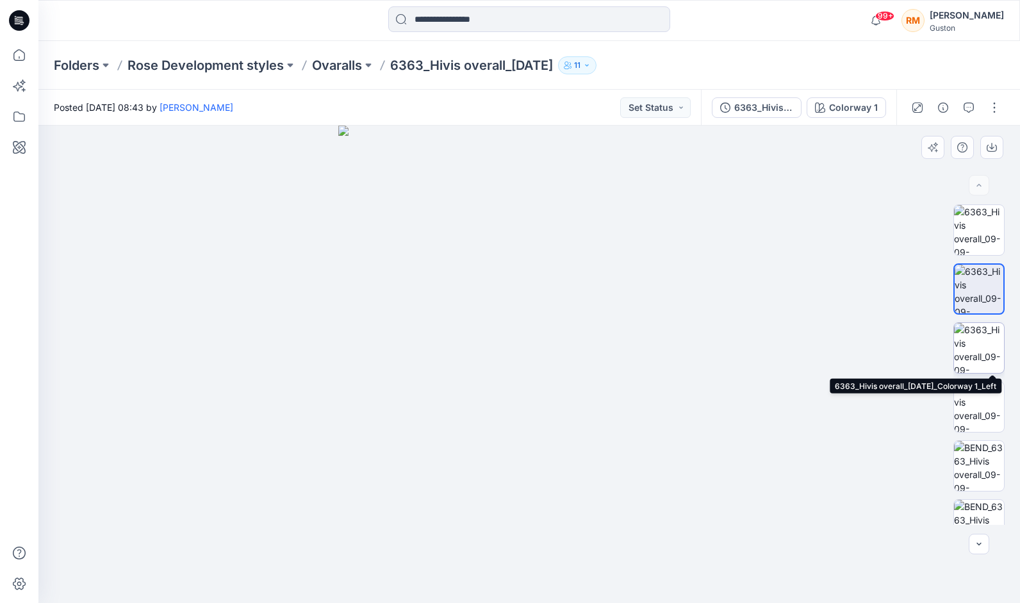
drag, startPoint x: 977, startPoint y: 340, endPoint x: 970, endPoint y: 386, distance: 46.7
click at [976, 340] on img at bounding box center [979, 348] width 50 height 50
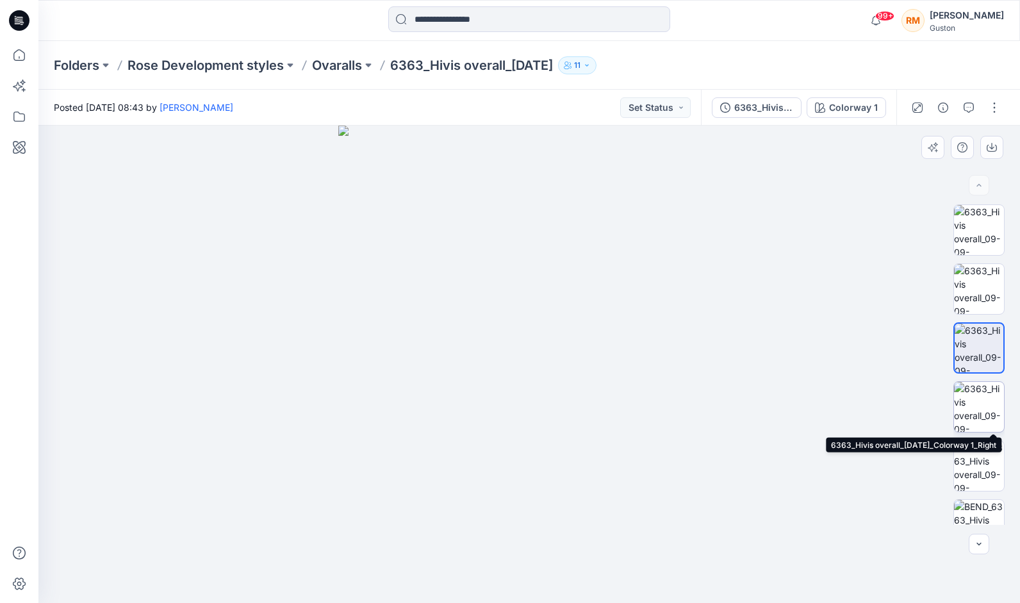
click at [978, 396] on img at bounding box center [979, 407] width 50 height 50
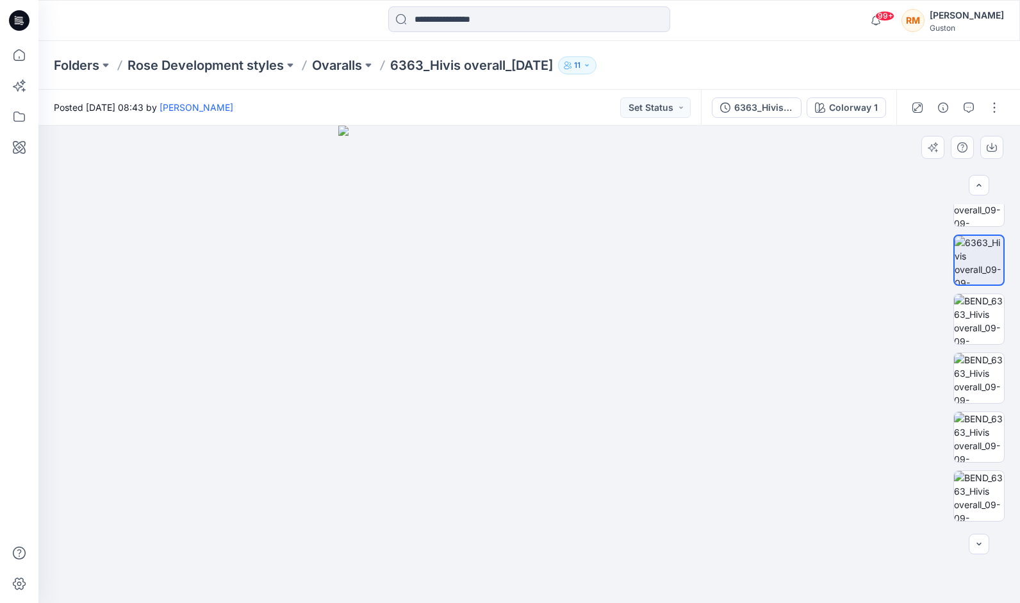
scroll to position [161, 0]
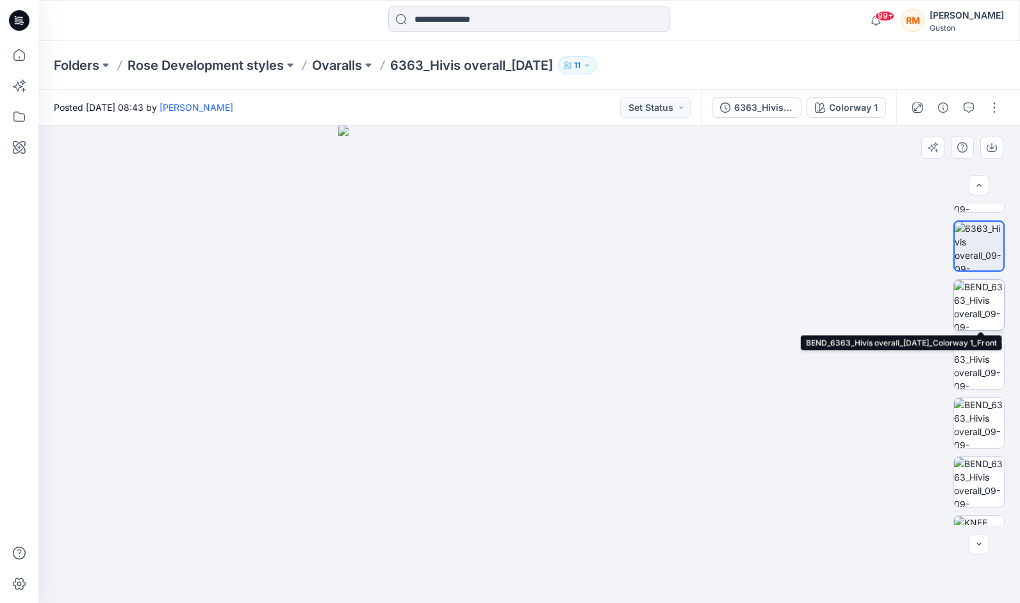
click at [981, 292] on img at bounding box center [979, 305] width 50 height 50
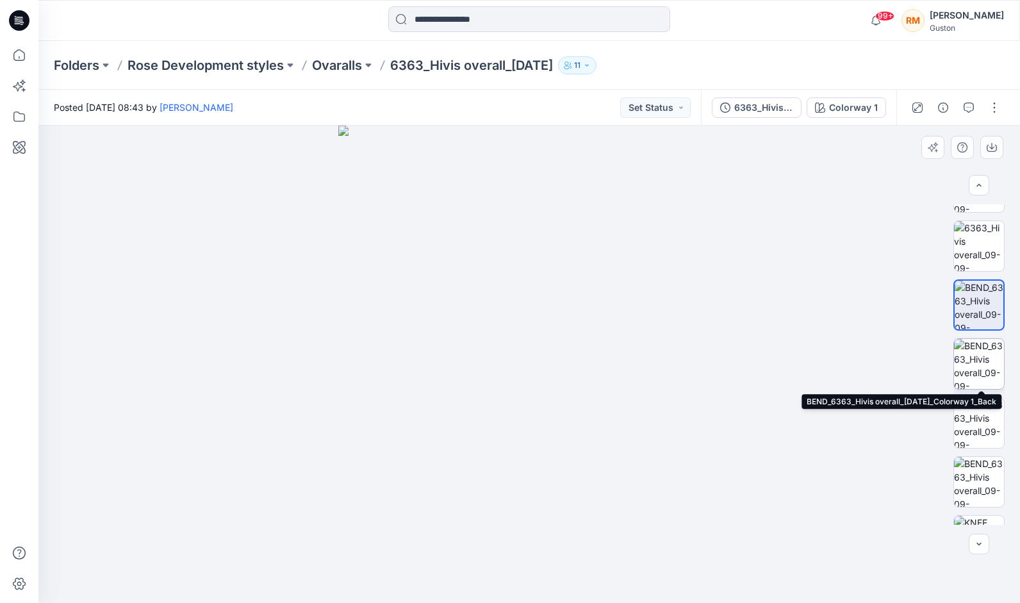
click at [976, 367] on img at bounding box center [979, 364] width 50 height 50
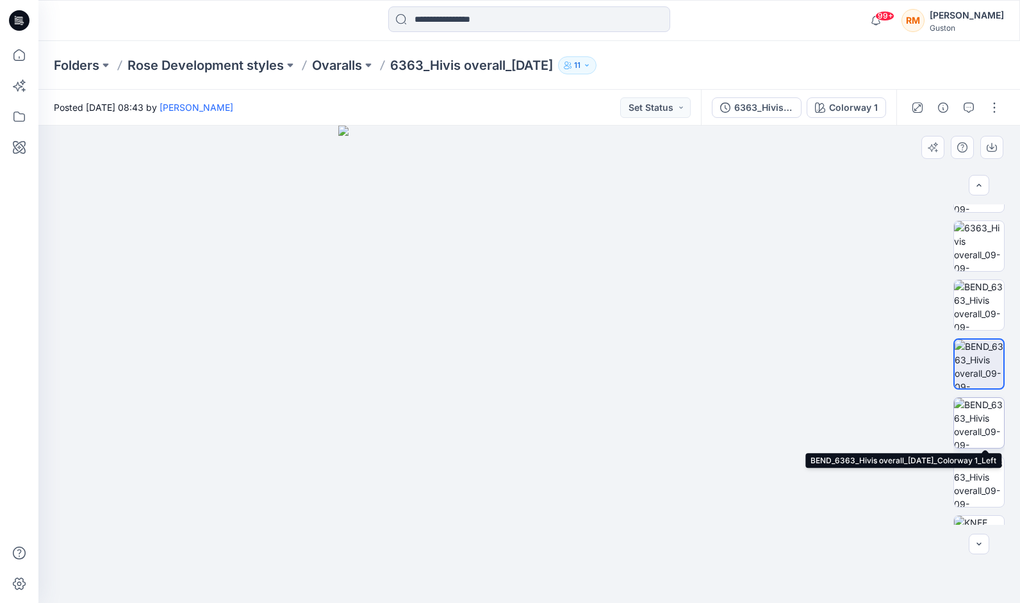
click at [974, 415] on img at bounding box center [979, 423] width 50 height 50
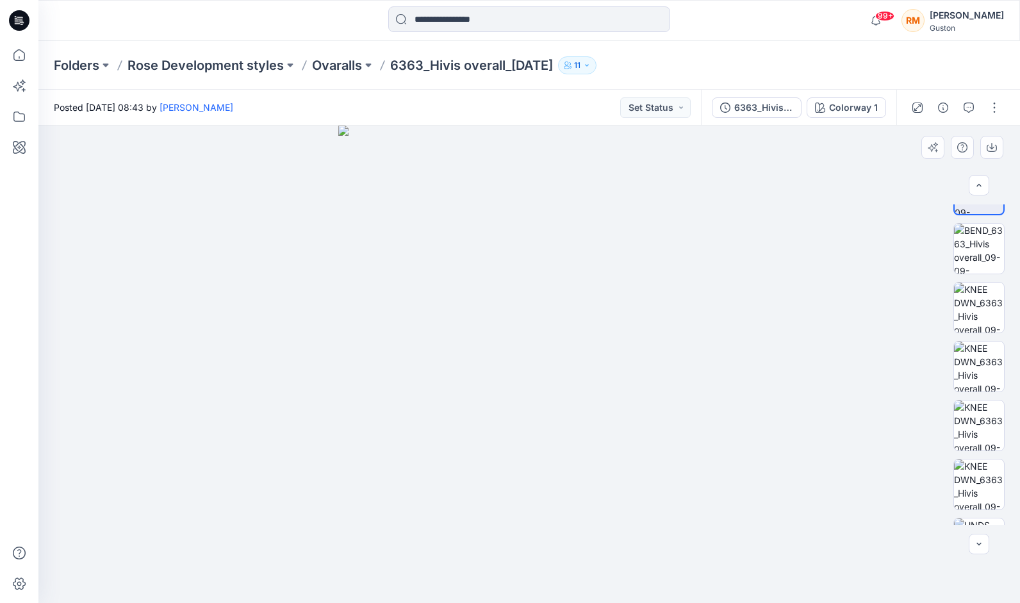
scroll to position [440, 0]
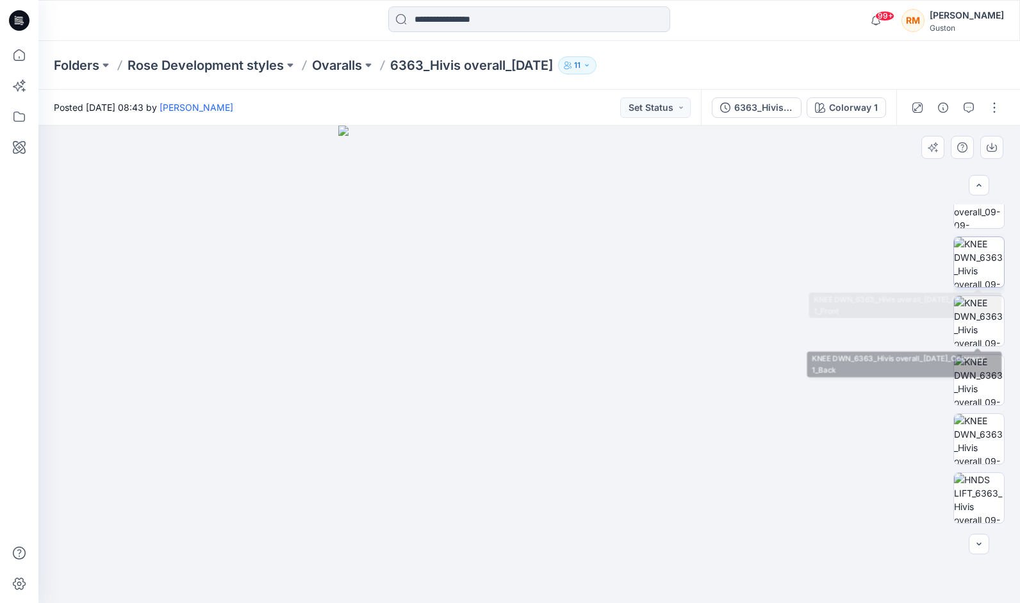
click at [979, 269] on img at bounding box center [979, 262] width 50 height 50
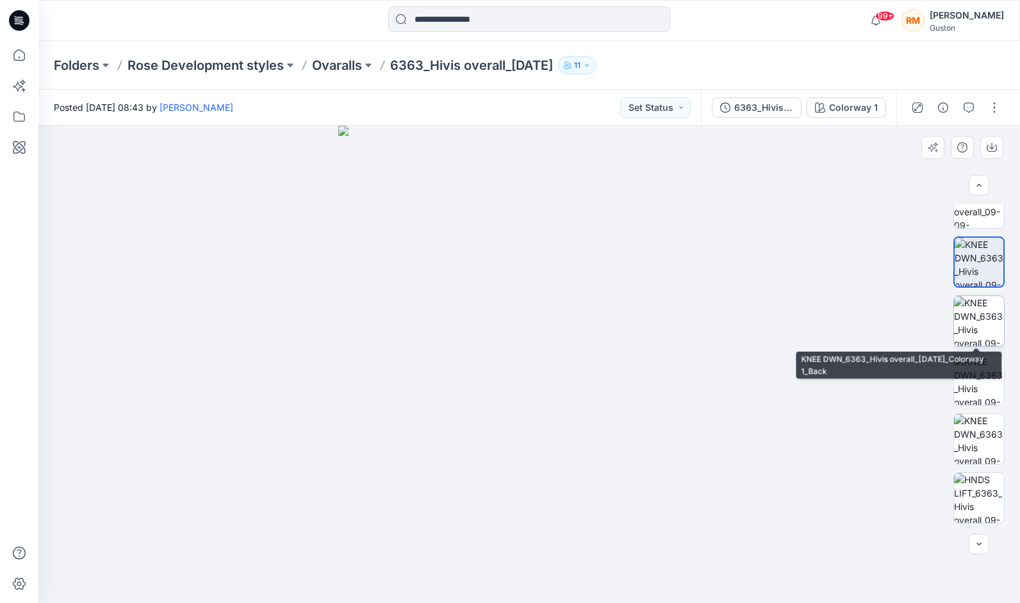
click at [981, 309] on img at bounding box center [979, 321] width 50 height 50
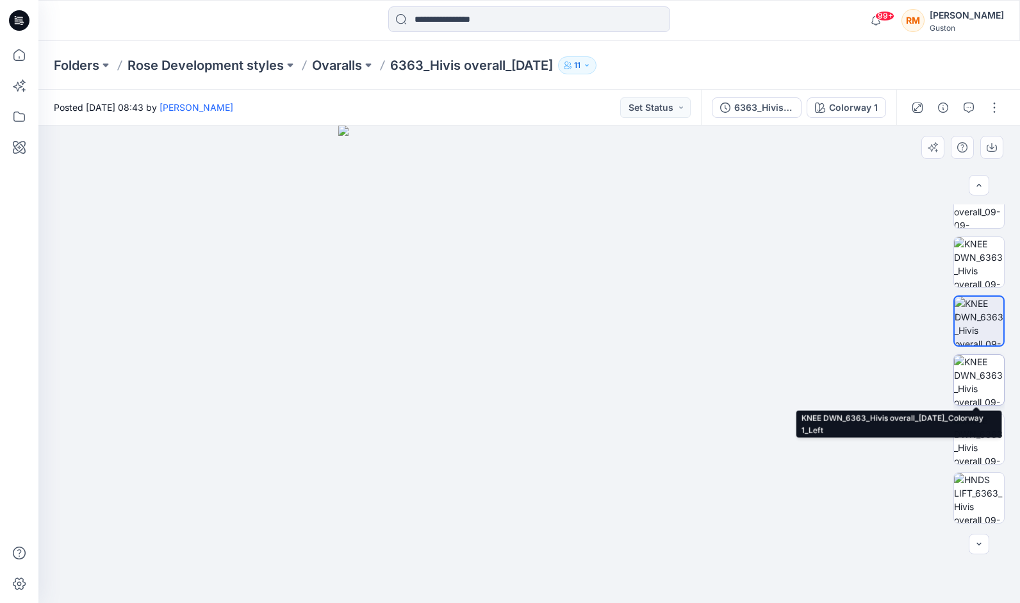
click at [974, 379] on img at bounding box center [979, 380] width 50 height 50
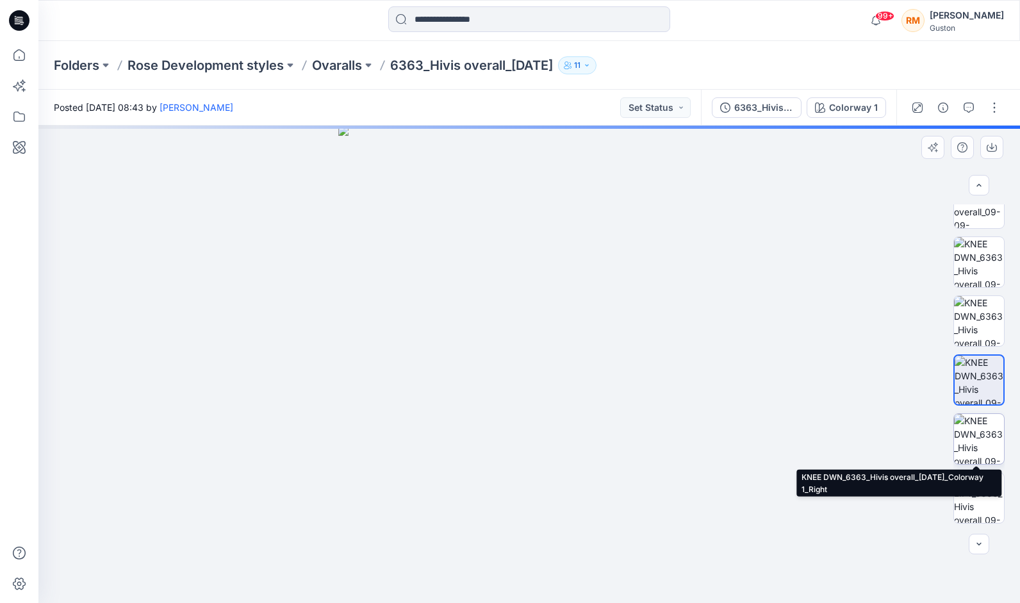
click at [979, 435] on img at bounding box center [979, 439] width 50 height 50
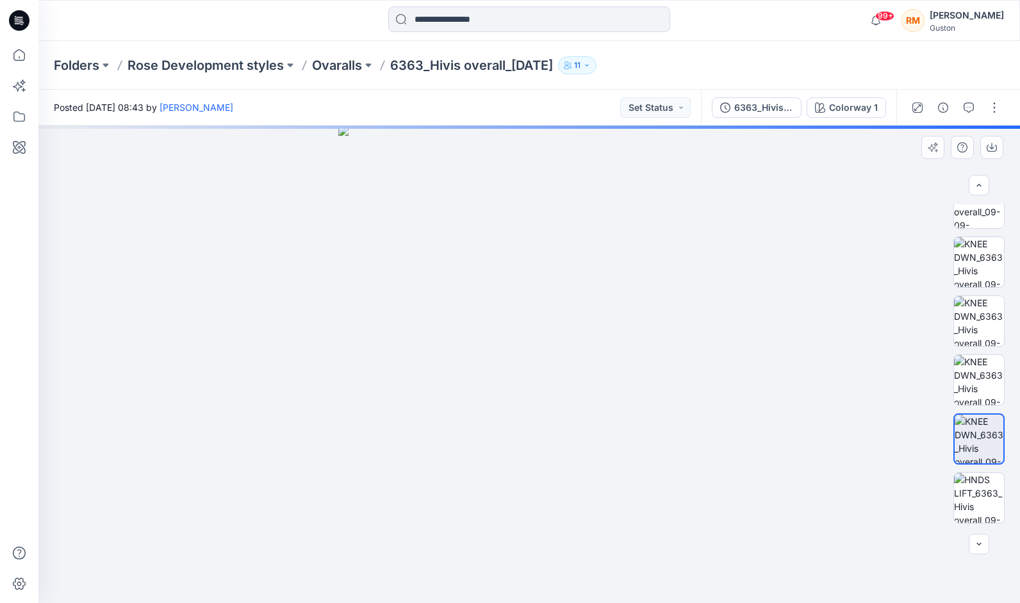
scroll to position [556, 0]
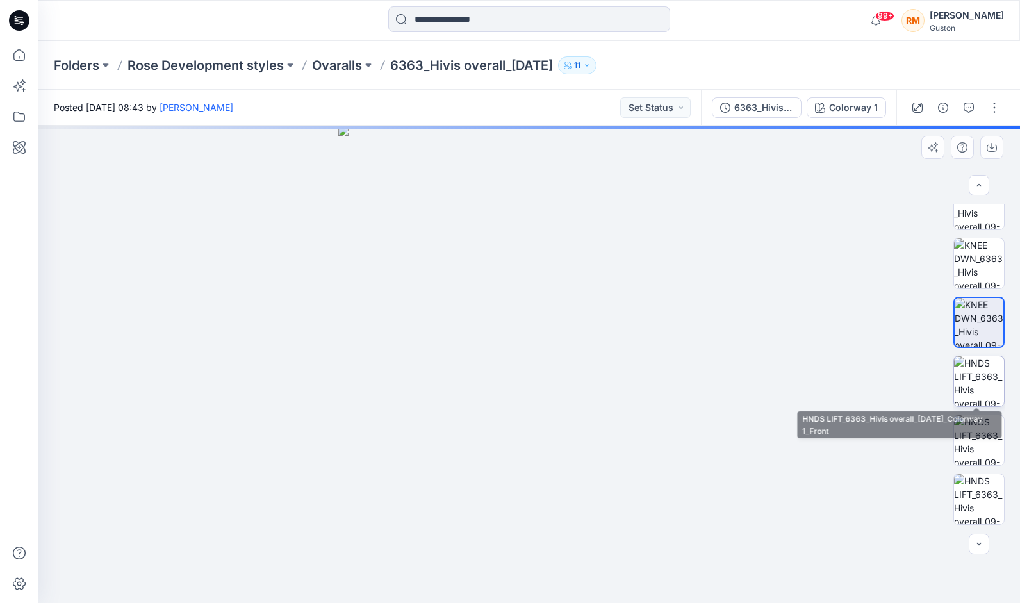
click at [983, 383] on img at bounding box center [979, 381] width 50 height 50
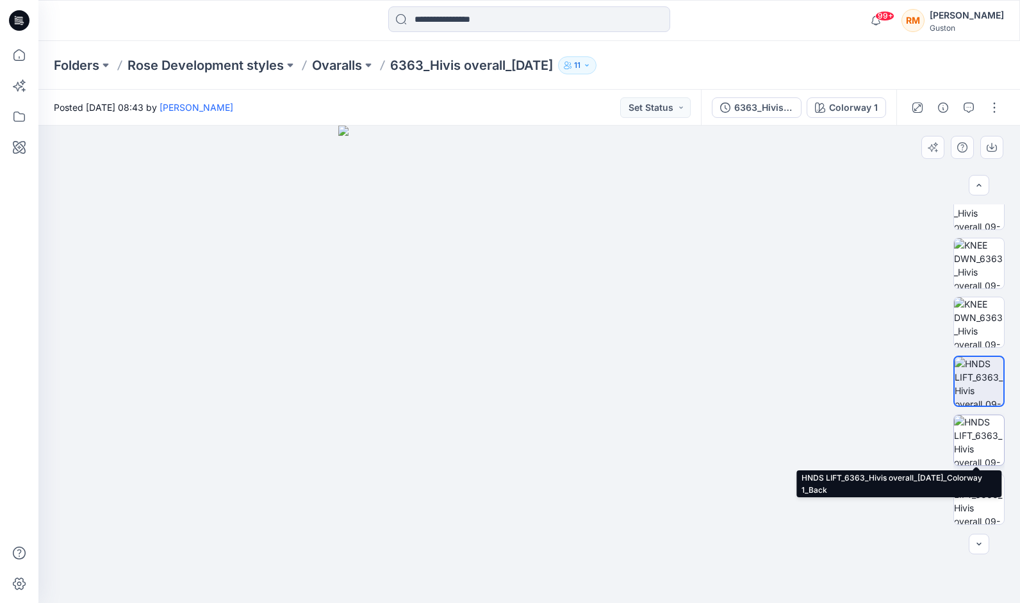
click at [978, 438] on img at bounding box center [979, 440] width 50 height 50
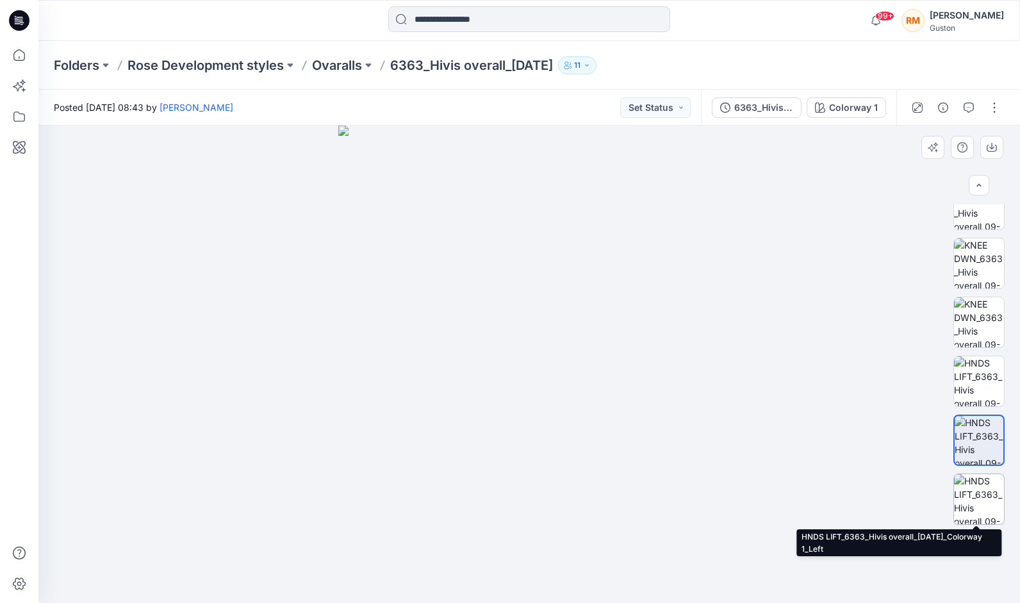
click at [978, 488] on img at bounding box center [979, 499] width 50 height 50
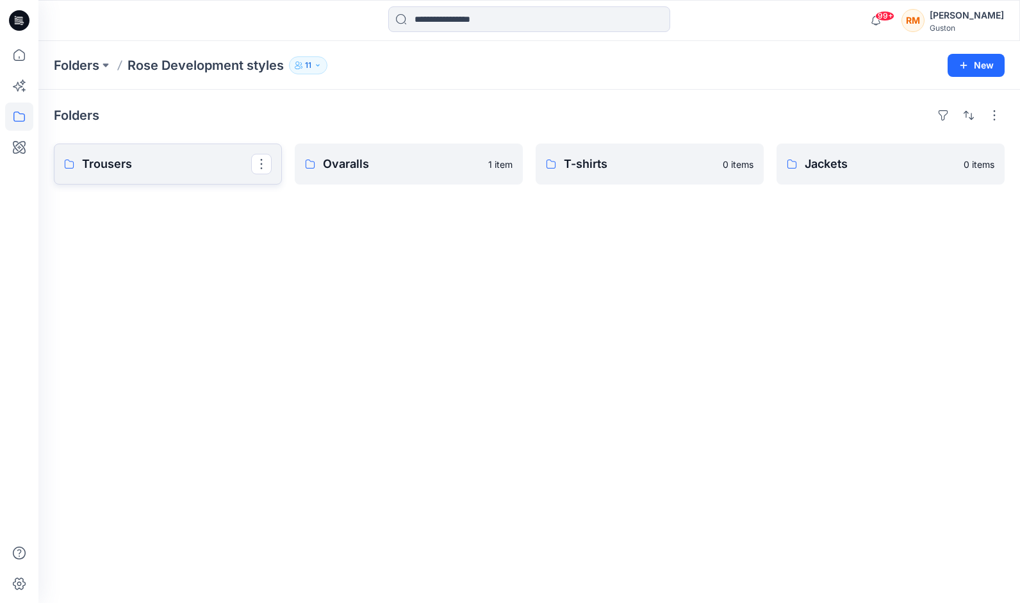
click at [168, 173] on link "Trousers" at bounding box center [168, 164] width 228 height 41
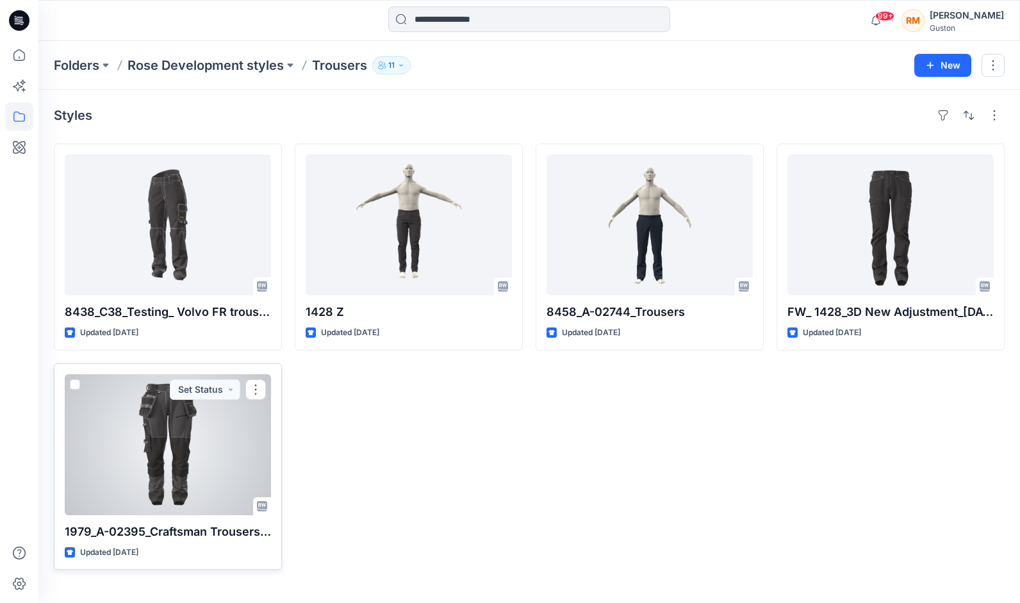
click at [178, 445] on div at bounding box center [168, 444] width 206 height 141
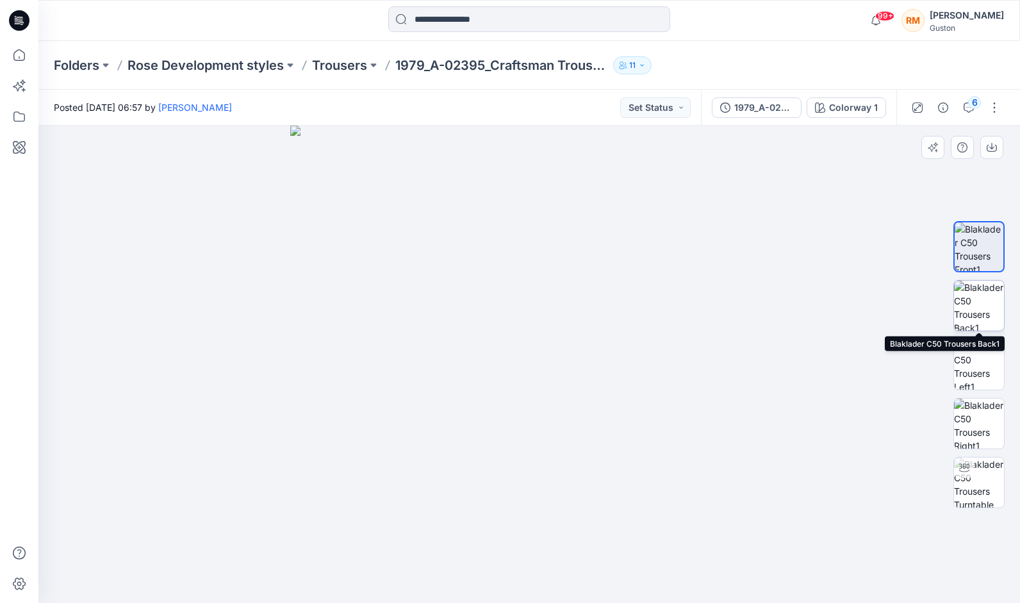
click at [981, 295] on img at bounding box center [979, 306] width 50 height 50
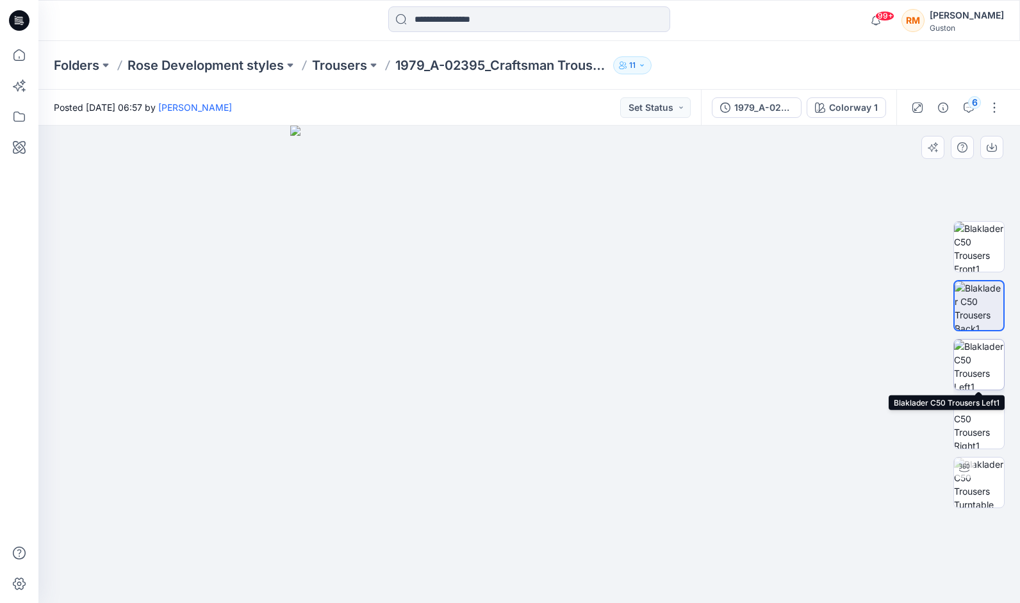
click at [979, 357] on img at bounding box center [979, 365] width 50 height 50
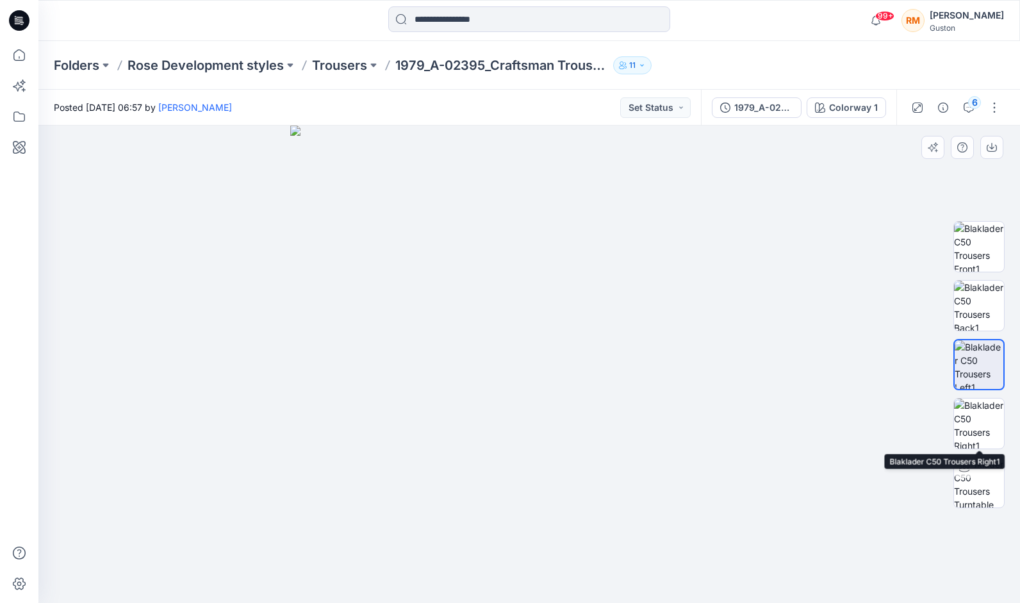
click at [992, 435] on img at bounding box center [979, 424] width 50 height 50
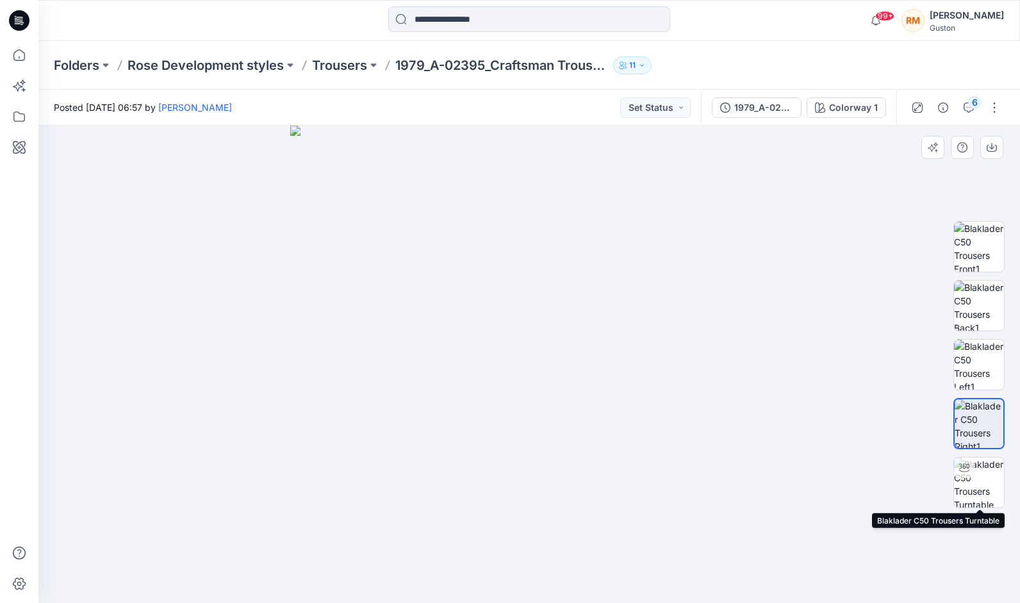
drag, startPoint x: 979, startPoint y: 485, endPoint x: 938, endPoint y: 482, distance: 41.1
click at [979, 485] on img at bounding box center [979, 483] width 50 height 50
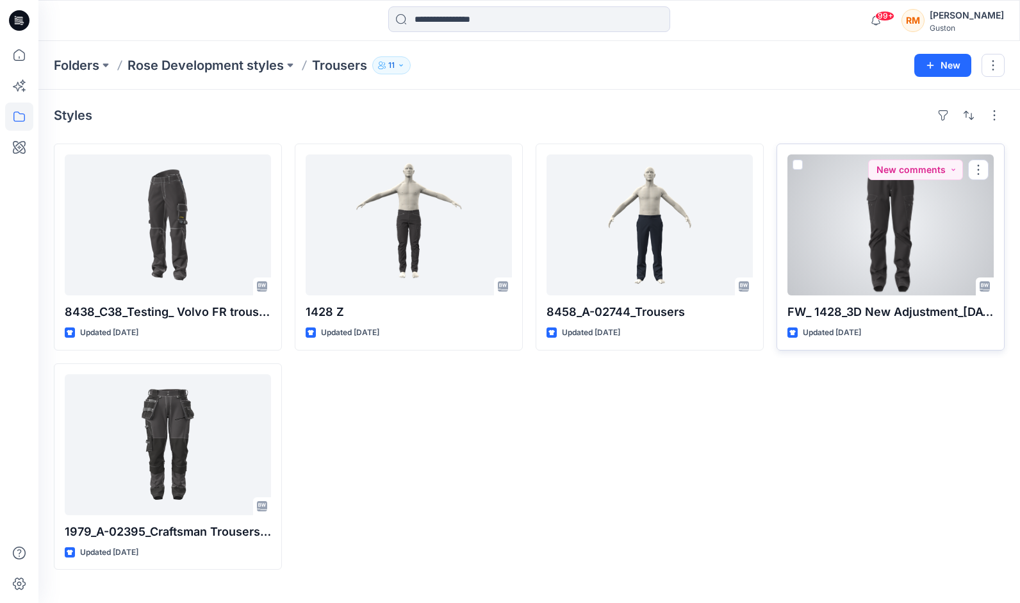
click at [902, 238] on div at bounding box center [891, 224] width 206 height 141
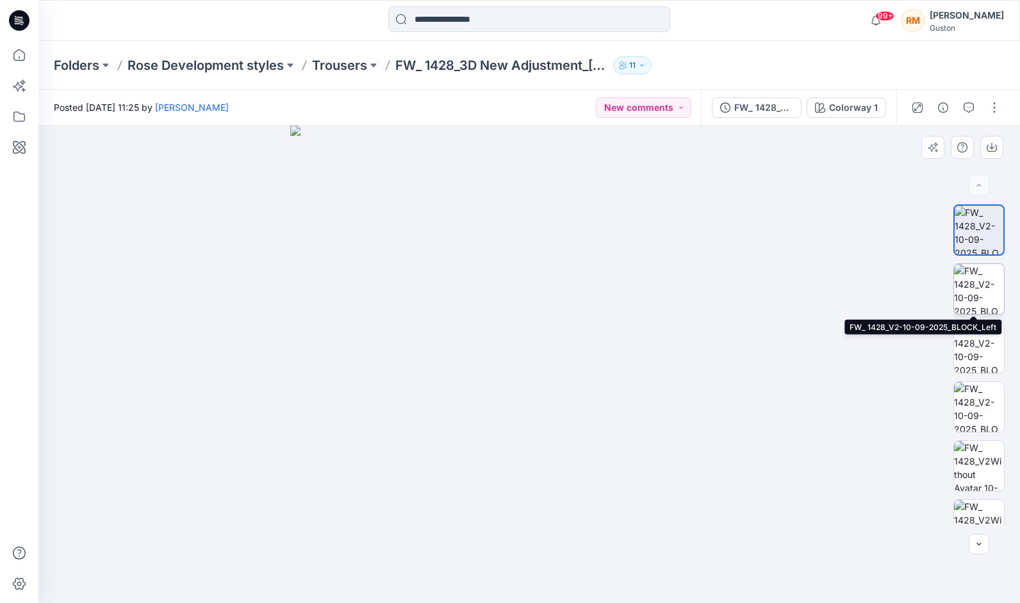
drag, startPoint x: 982, startPoint y: 295, endPoint x: 981, endPoint y: 312, distance: 16.7
click at [981, 295] on img at bounding box center [979, 289] width 50 height 50
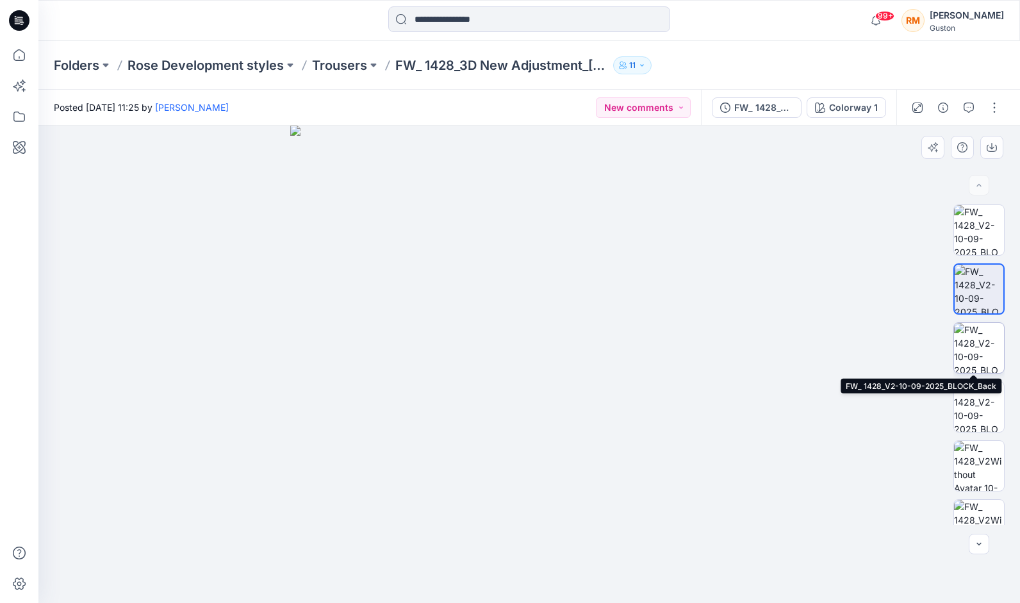
click at [985, 342] on img at bounding box center [979, 348] width 50 height 50
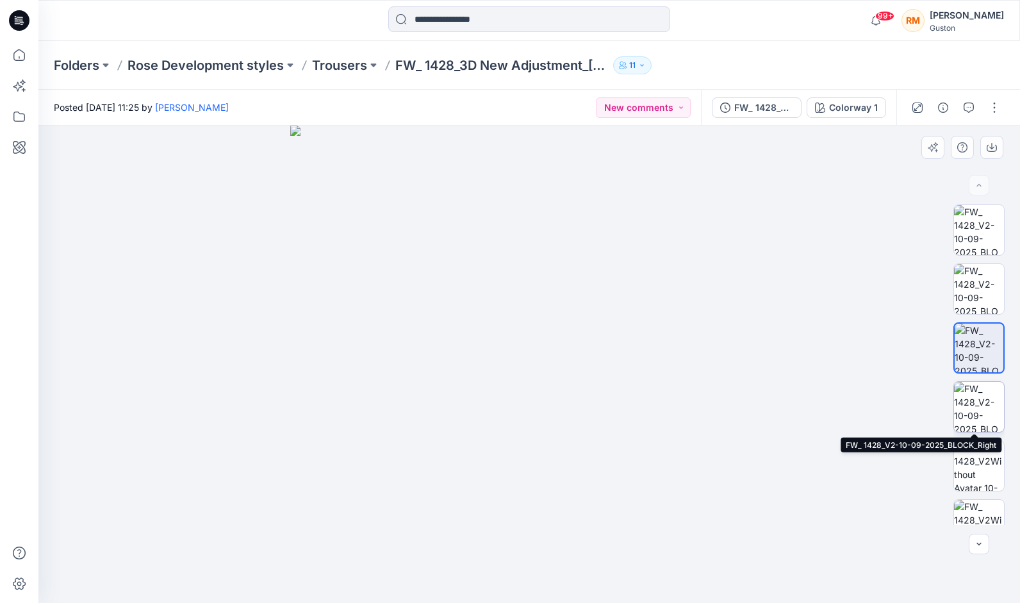
drag, startPoint x: 981, startPoint y: 399, endPoint x: 980, endPoint y: 419, distance: 20.5
click at [981, 399] on img at bounding box center [979, 407] width 50 height 50
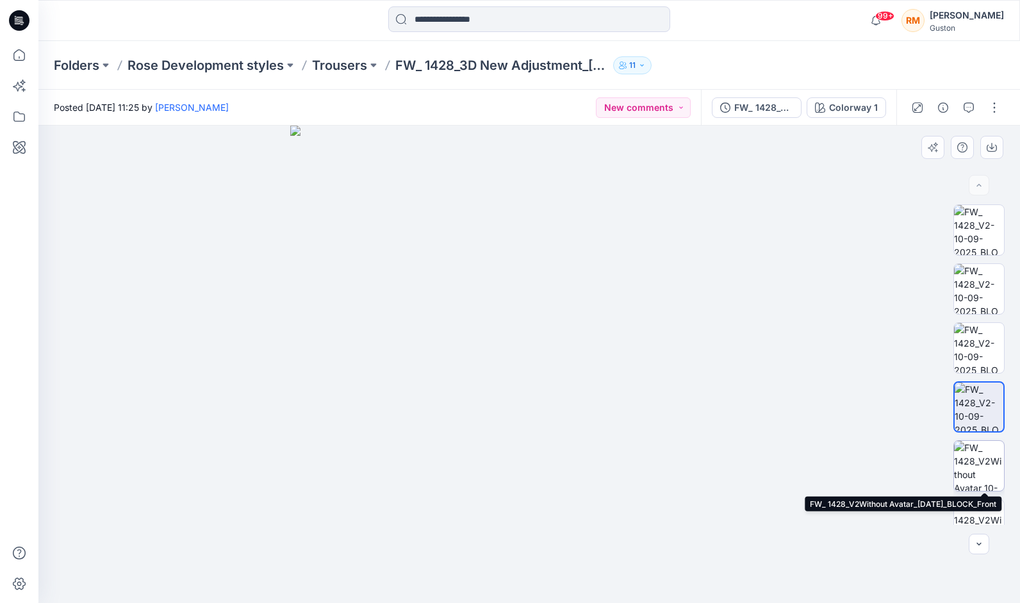
click at [984, 463] on img at bounding box center [979, 466] width 50 height 50
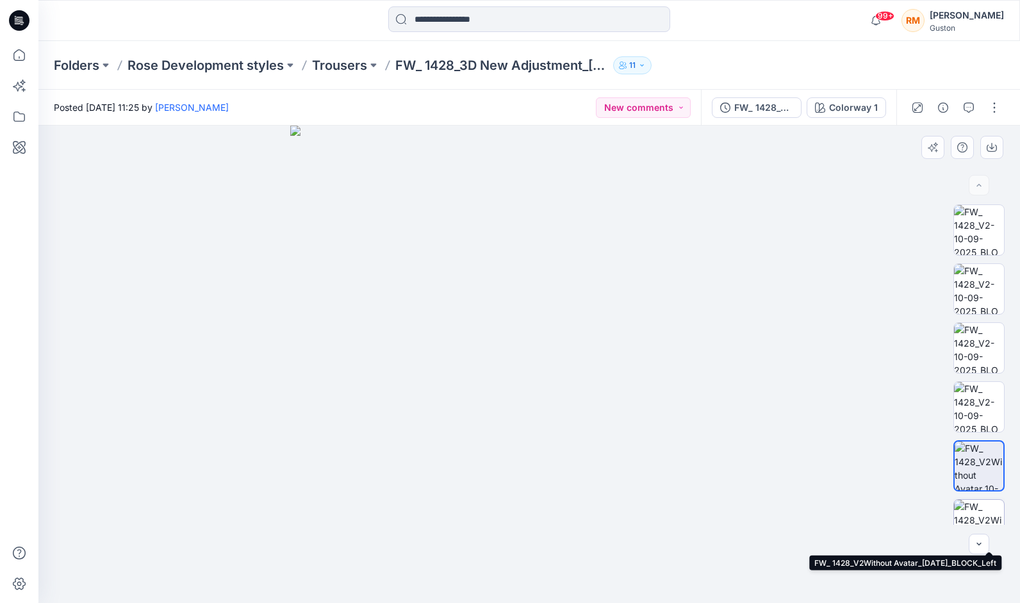
click at [978, 506] on img at bounding box center [979, 525] width 50 height 50
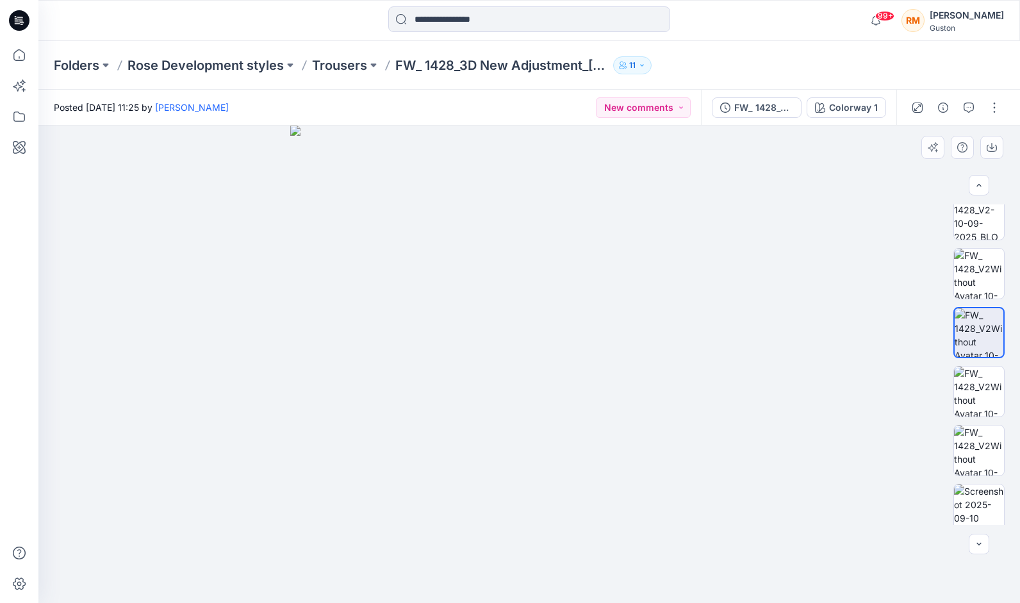
scroll to position [203, 0]
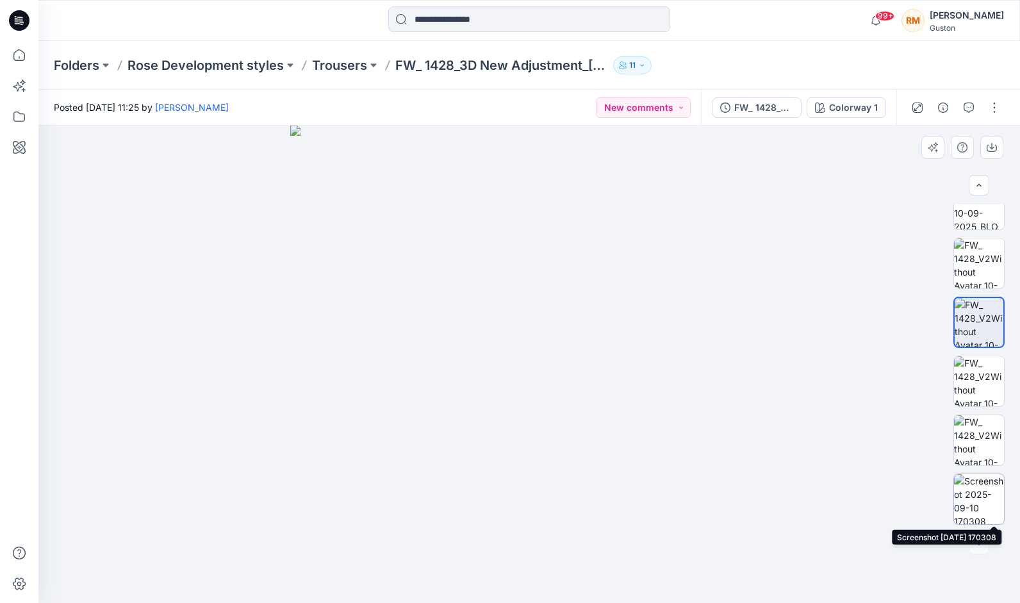
click at [971, 488] on img at bounding box center [979, 499] width 50 height 50
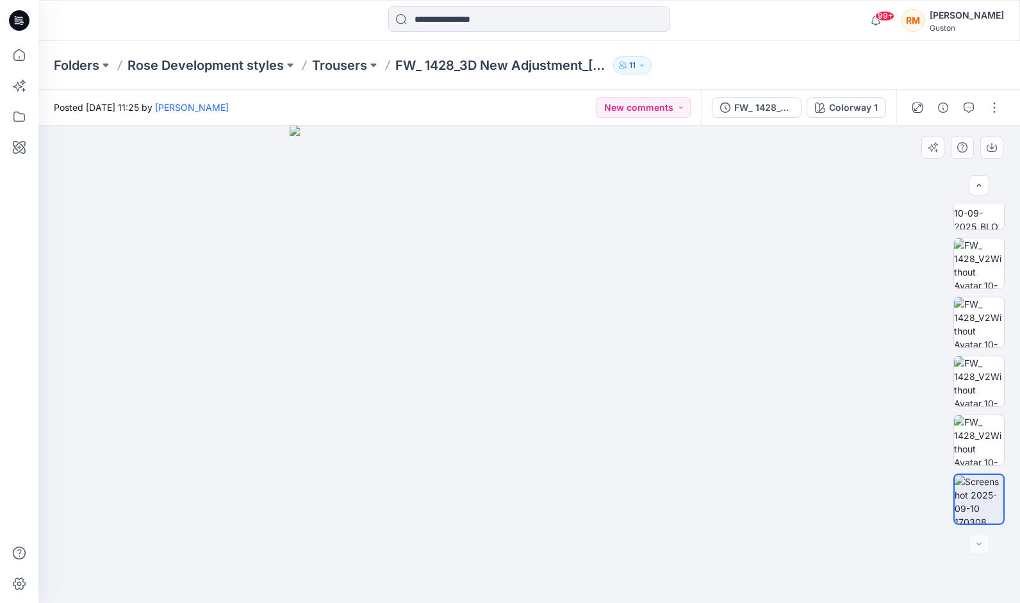
scroll to position [0, 0]
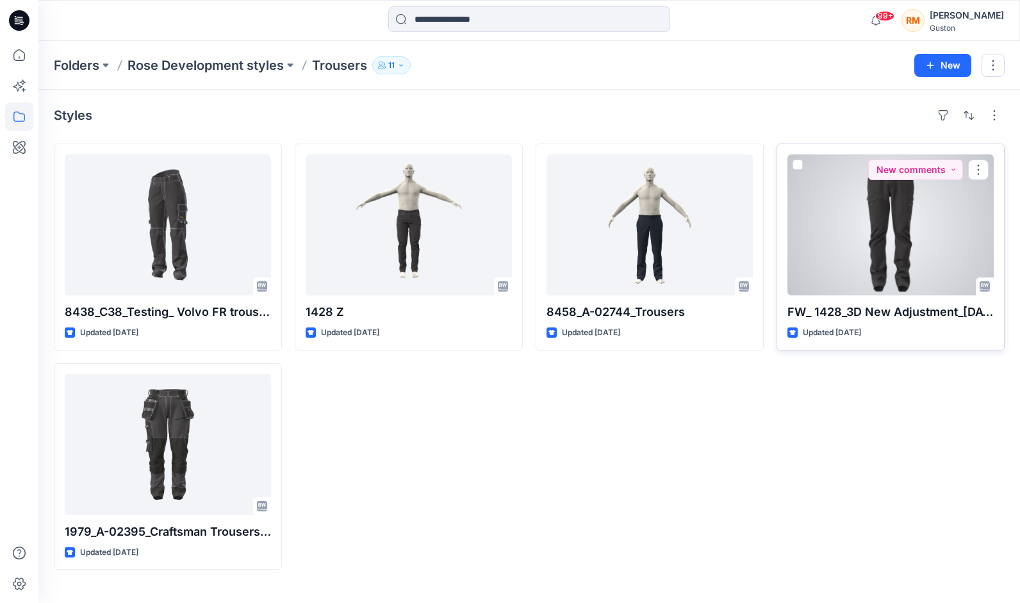
click at [910, 264] on div at bounding box center [891, 224] width 206 height 141
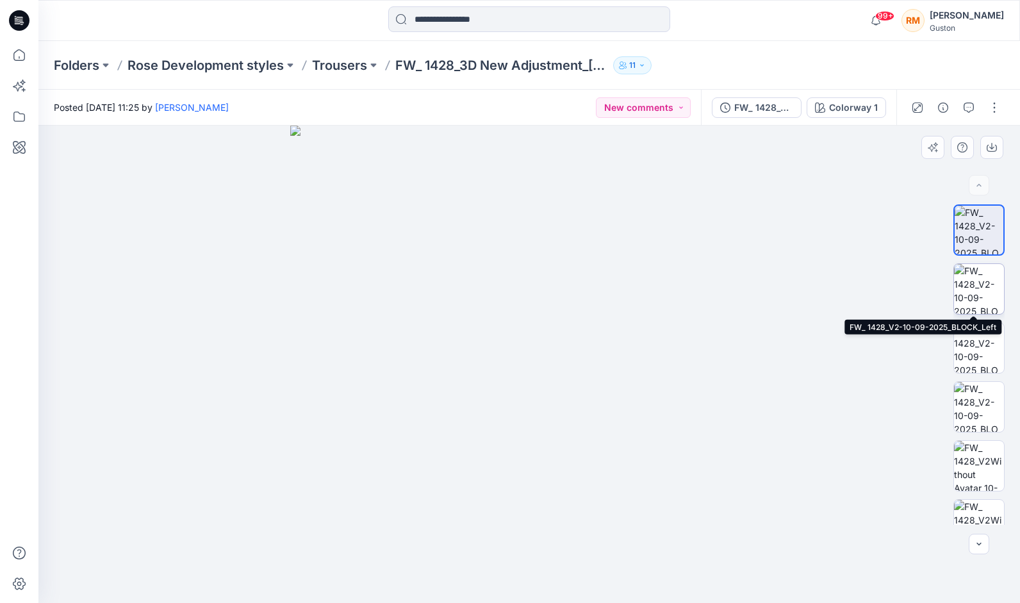
click at [977, 282] on img at bounding box center [979, 289] width 50 height 50
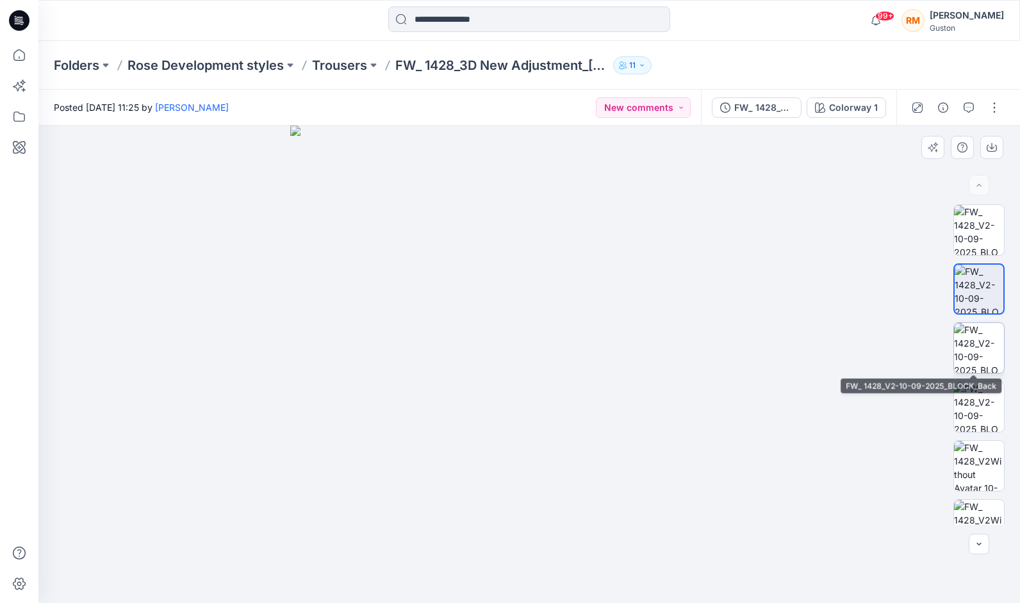
click at [983, 337] on img at bounding box center [979, 348] width 50 height 50
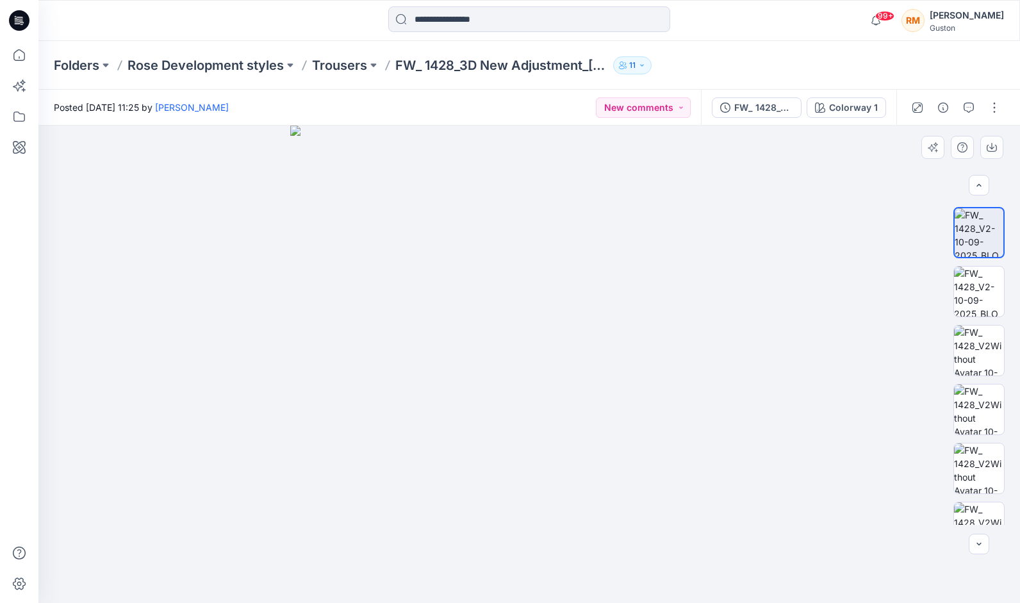
scroll to position [185, 0]
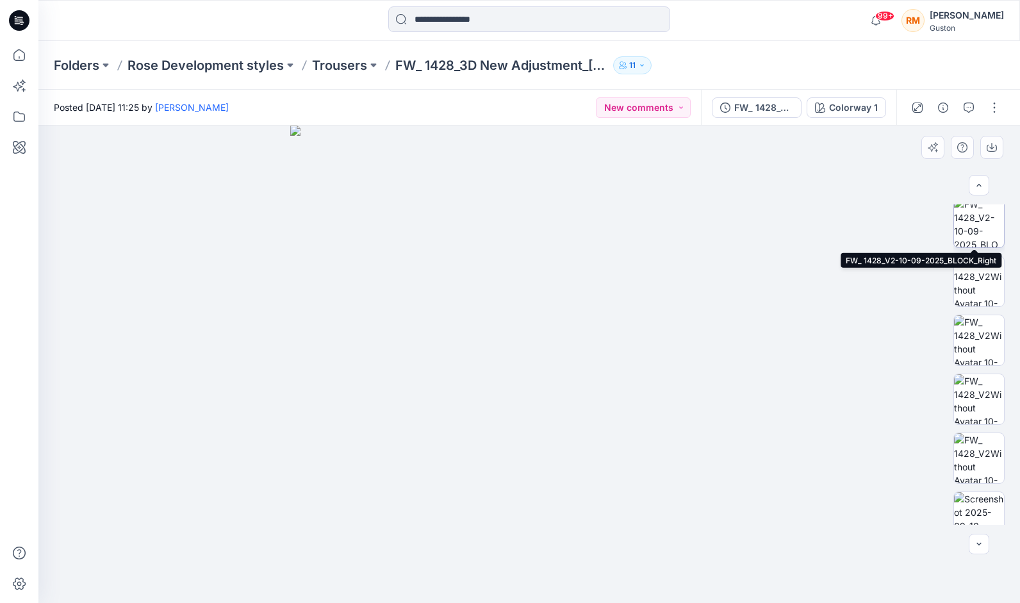
click at [971, 217] on img at bounding box center [979, 222] width 50 height 50
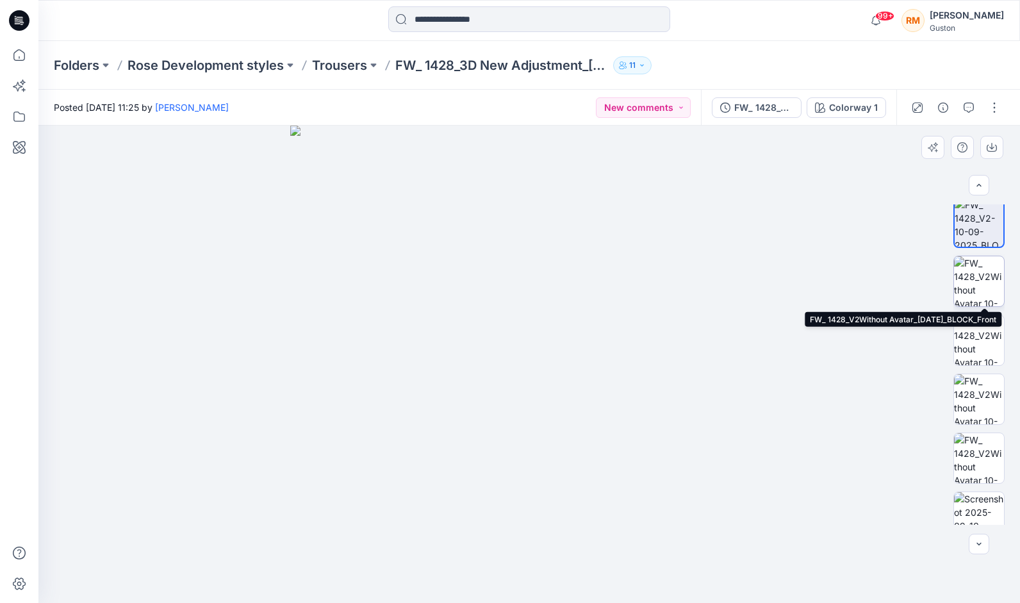
click at [978, 278] on img at bounding box center [979, 281] width 50 height 50
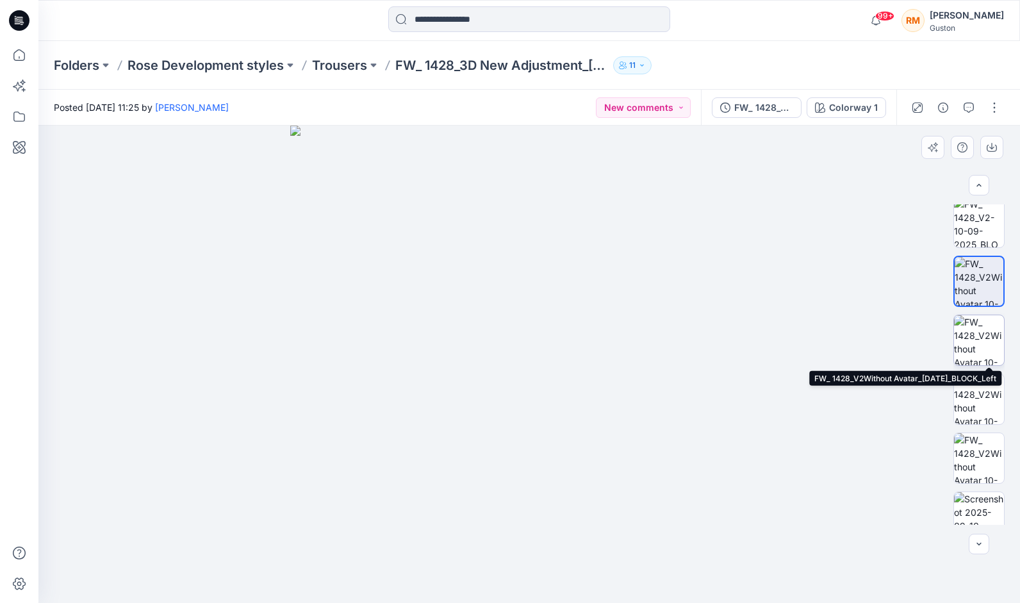
click at [982, 330] on img at bounding box center [979, 340] width 50 height 50
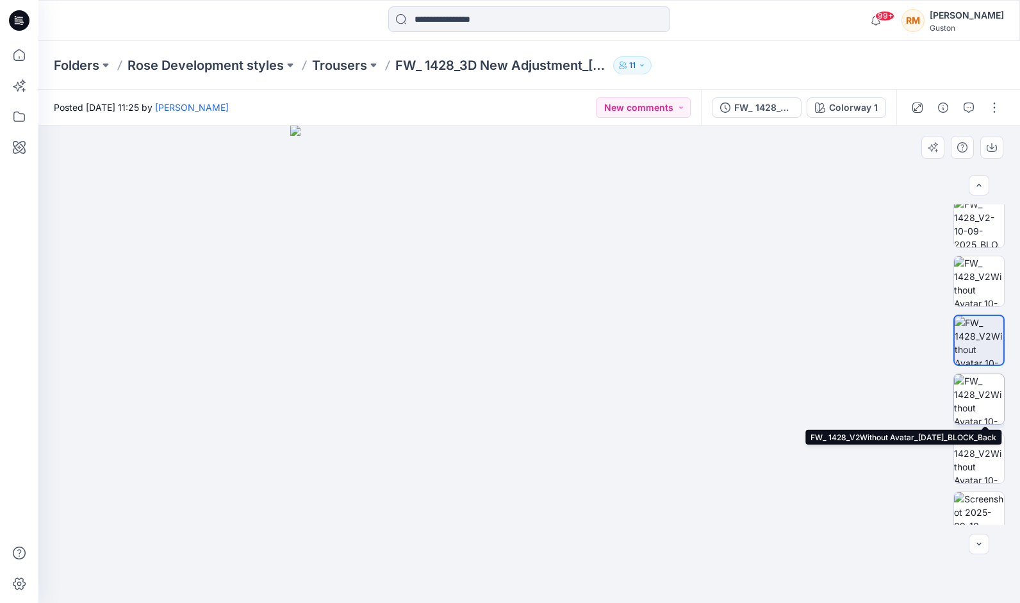
click at [985, 393] on img at bounding box center [979, 399] width 50 height 50
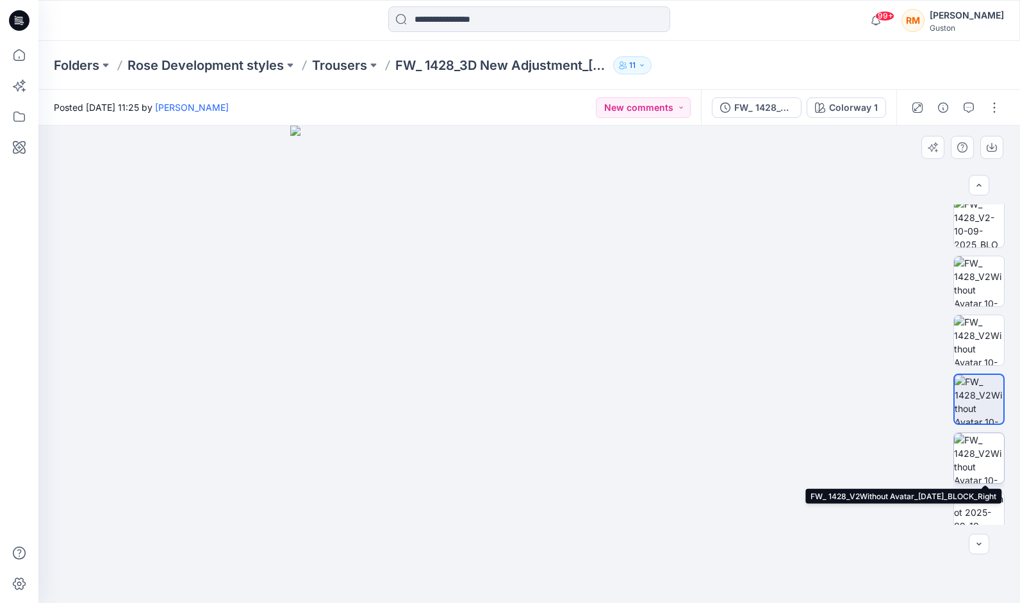
click at [976, 462] on img at bounding box center [979, 458] width 50 height 50
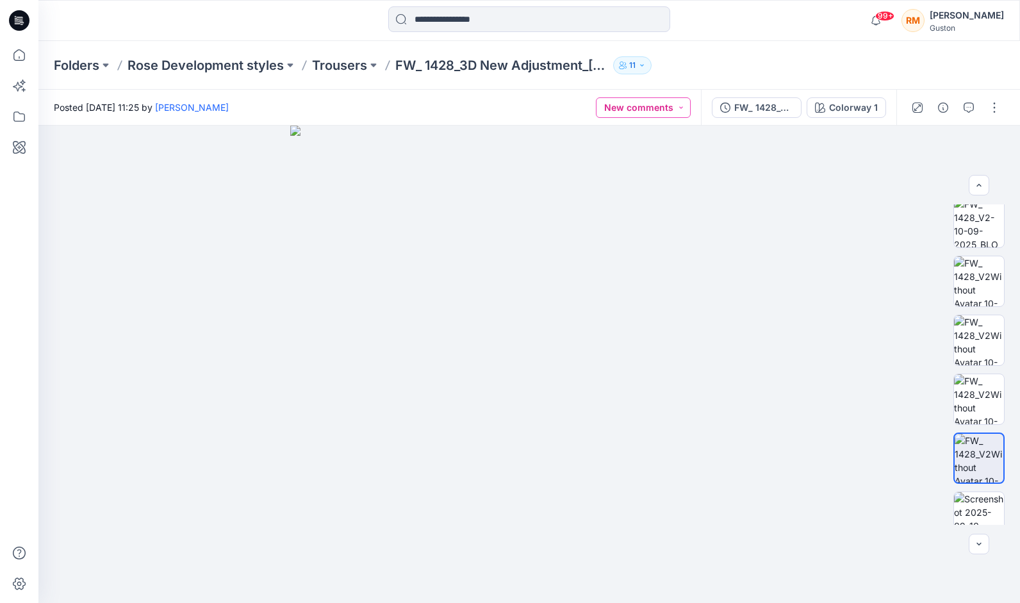
click at [681, 112] on button "New comments" at bounding box center [643, 107] width 95 height 21
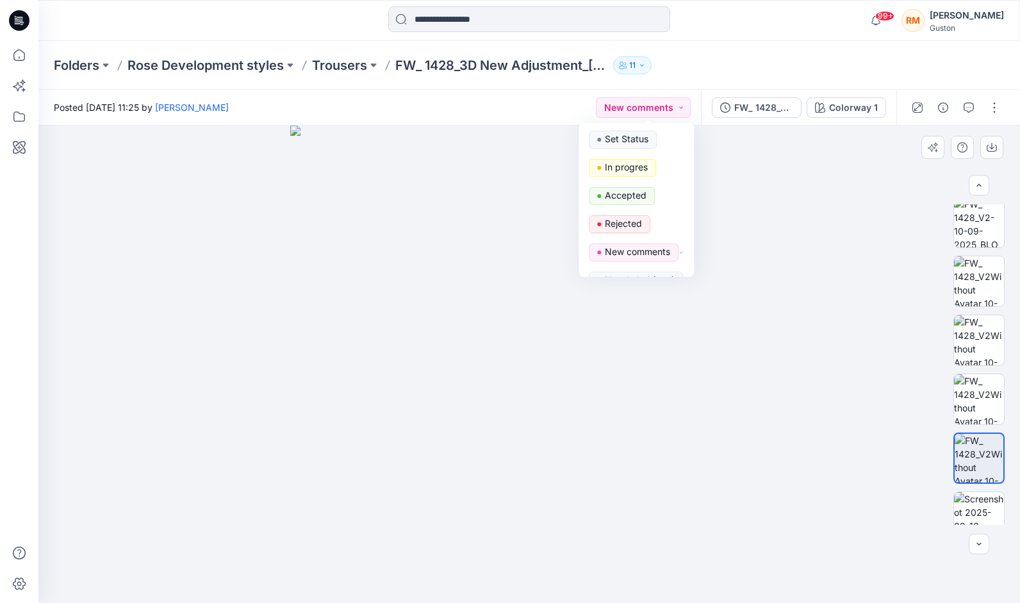
click at [751, 253] on img at bounding box center [529, 365] width 478 height 478
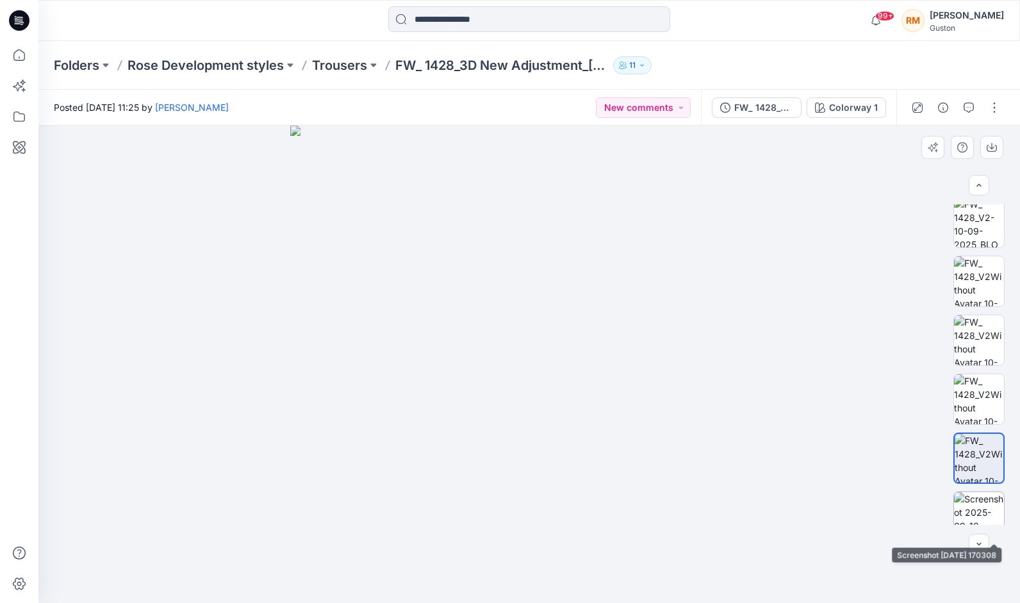
click at [985, 496] on img at bounding box center [979, 517] width 50 height 50
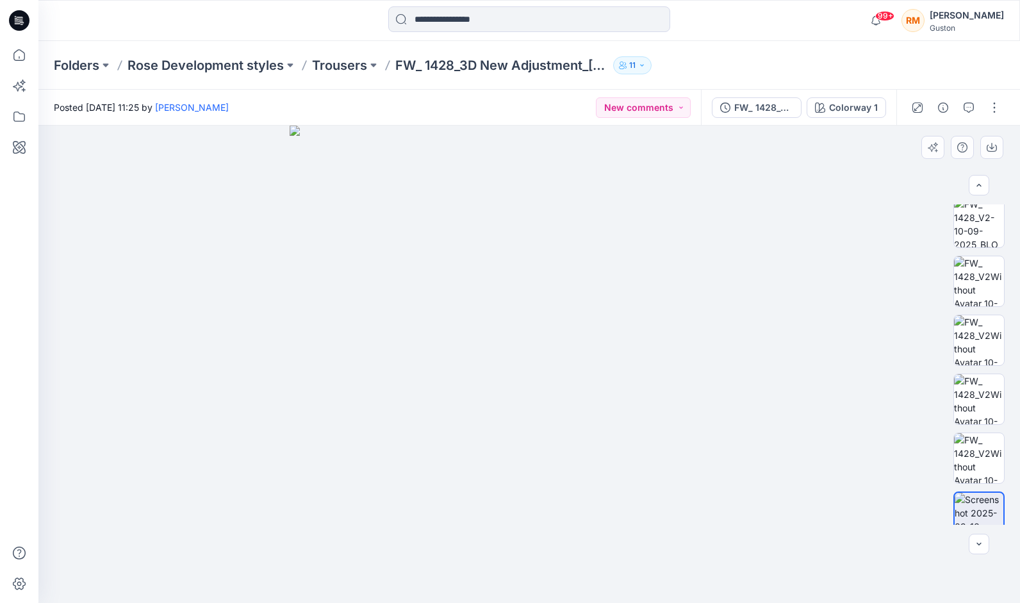
scroll to position [203, 0]
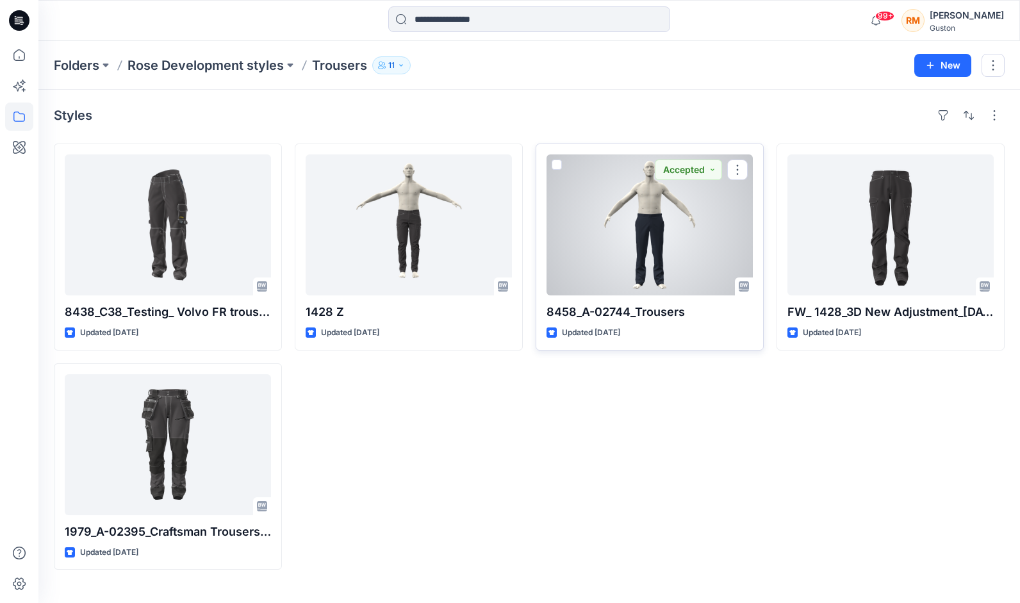
click at [660, 241] on div at bounding box center [650, 224] width 206 height 141
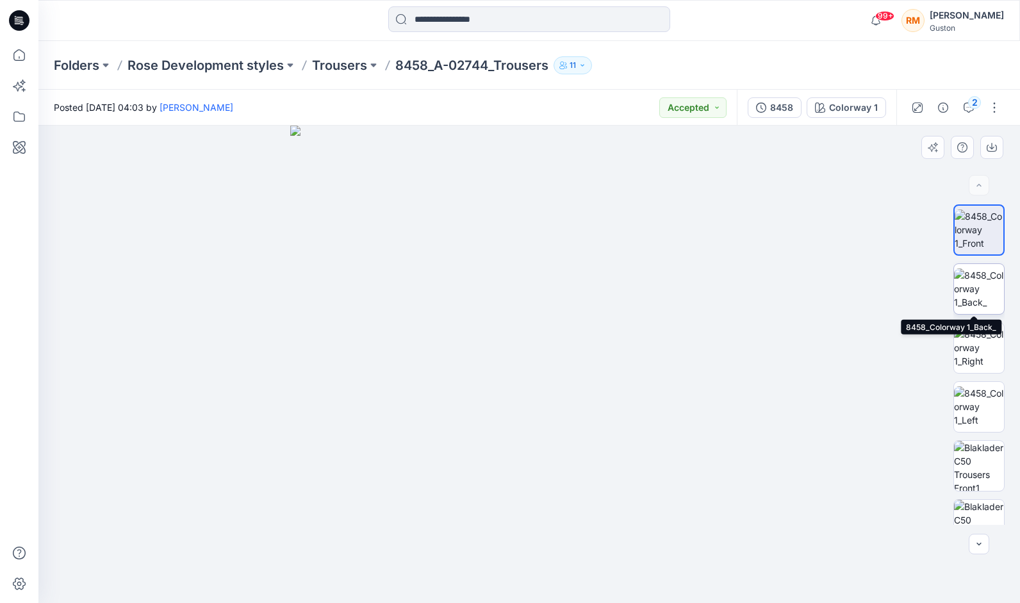
click at [994, 291] on img at bounding box center [979, 289] width 50 height 40
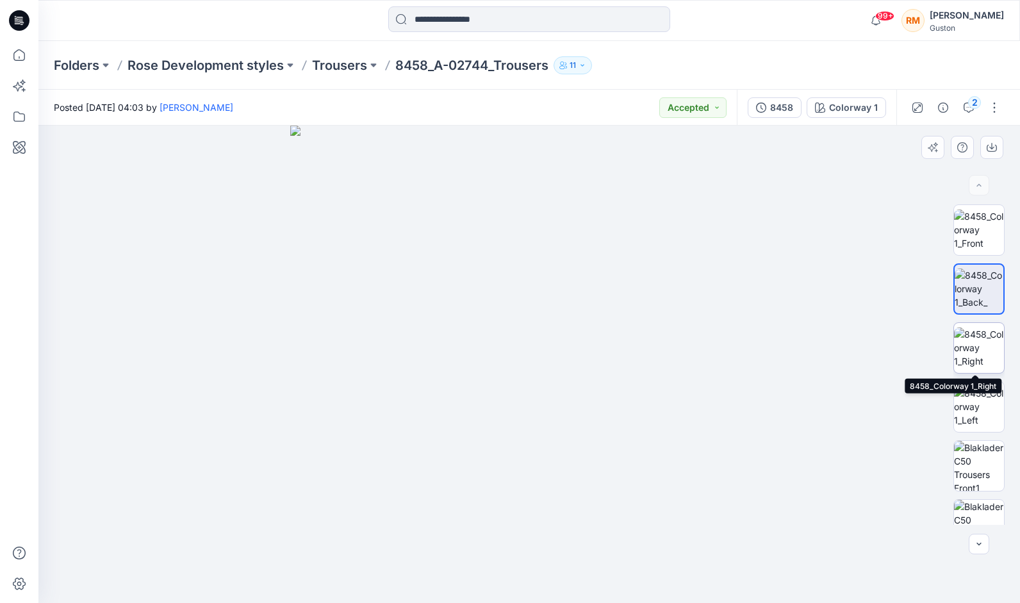
click at [974, 343] on img at bounding box center [979, 348] width 50 height 40
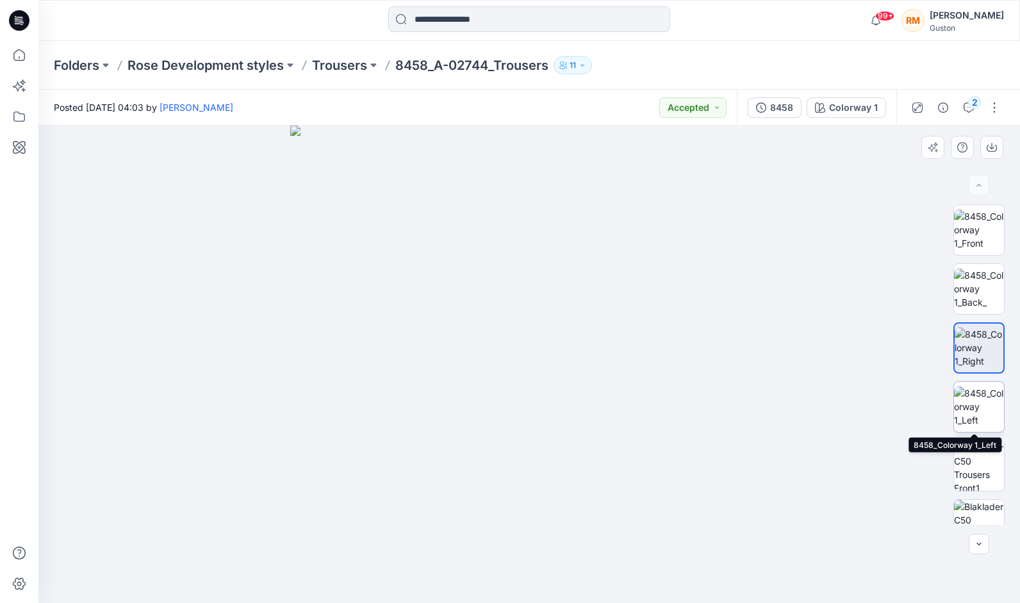
click at [979, 408] on img at bounding box center [979, 407] width 50 height 40
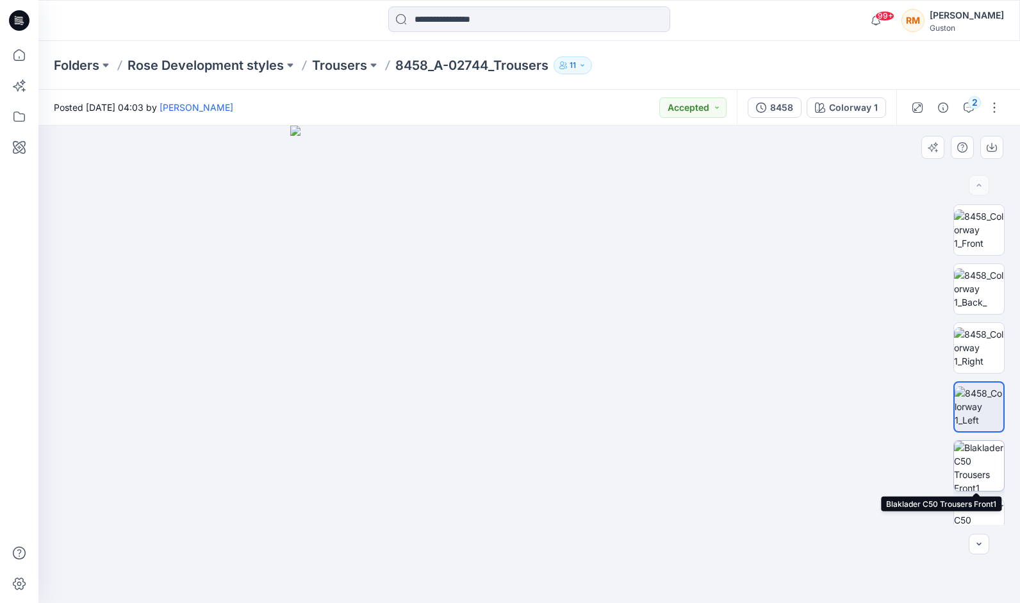
click at [979, 463] on img at bounding box center [979, 466] width 50 height 50
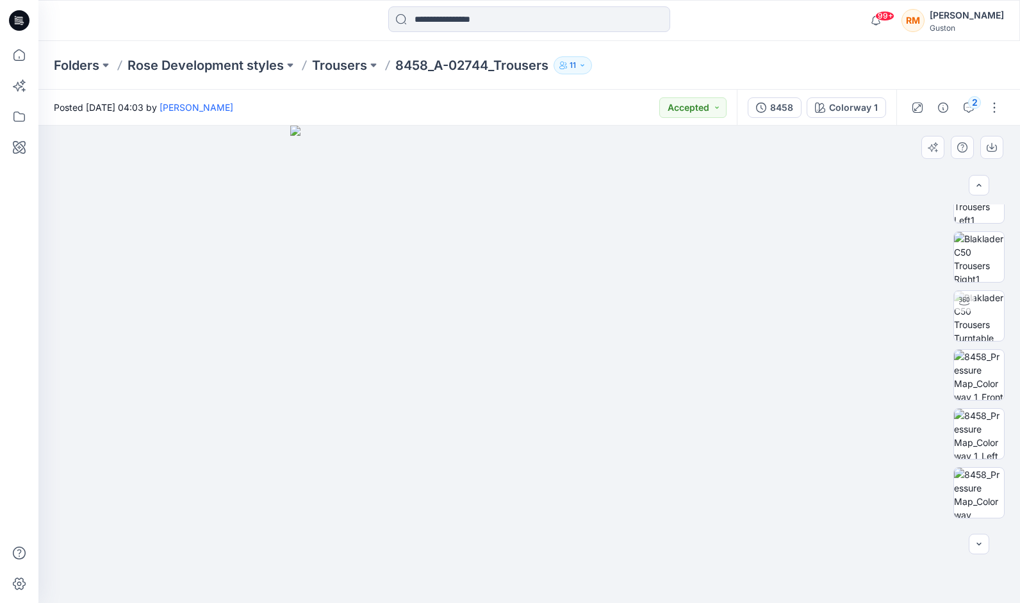
scroll to position [379, 0]
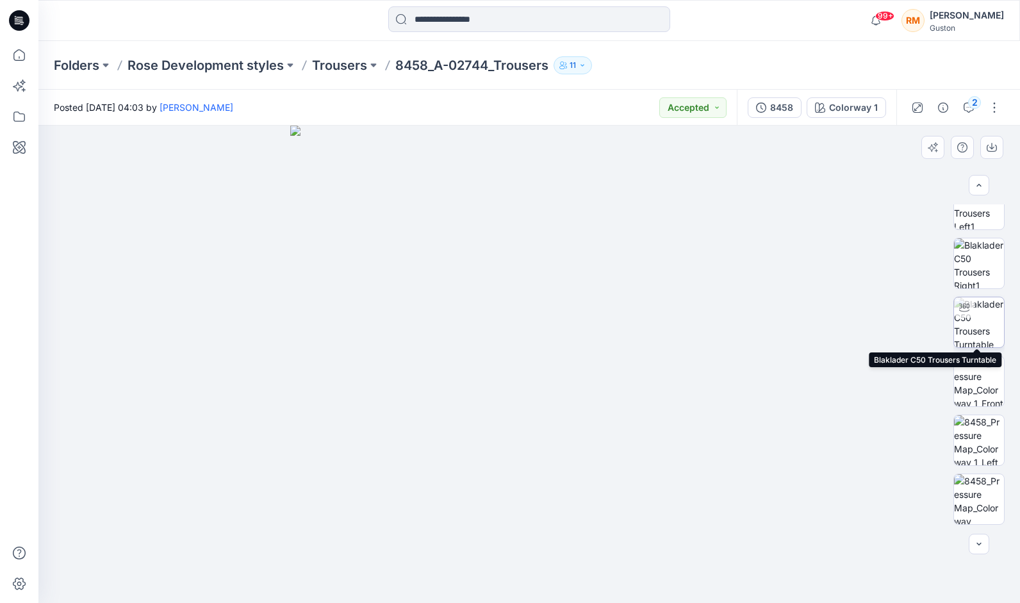
click at [983, 324] on img at bounding box center [979, 322] width 50 height 50
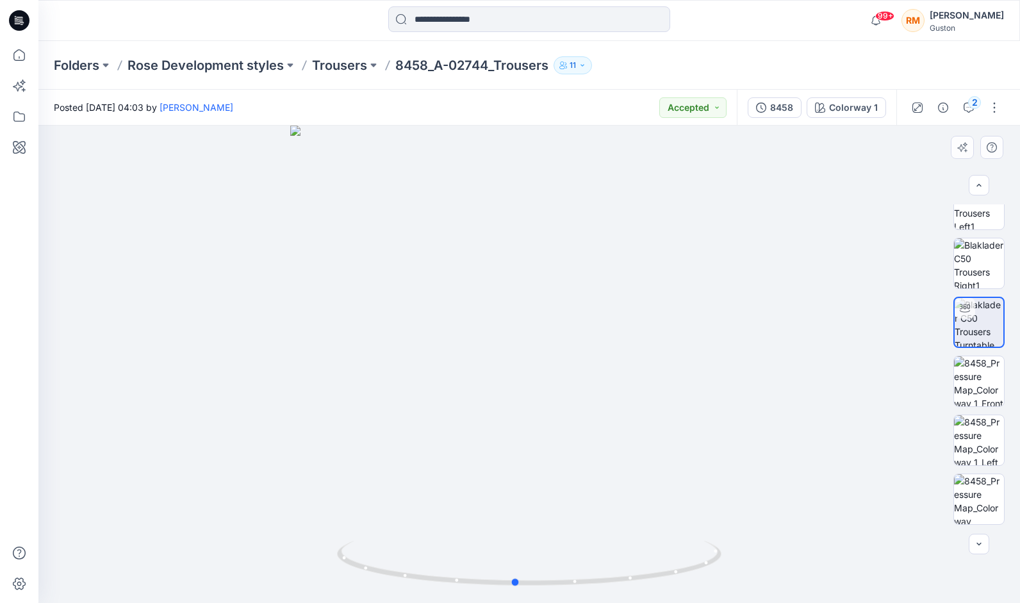
drag, startPoint x: 712, startPoint y: 568, endPoint x: 711, endPoint y: 514, distance: 53.8
click at [699, 513] on div at bounding box center [529, 365] width 982 height 478
click at [978, 374] on img at bounding box center [979, 381] width 50 height 50
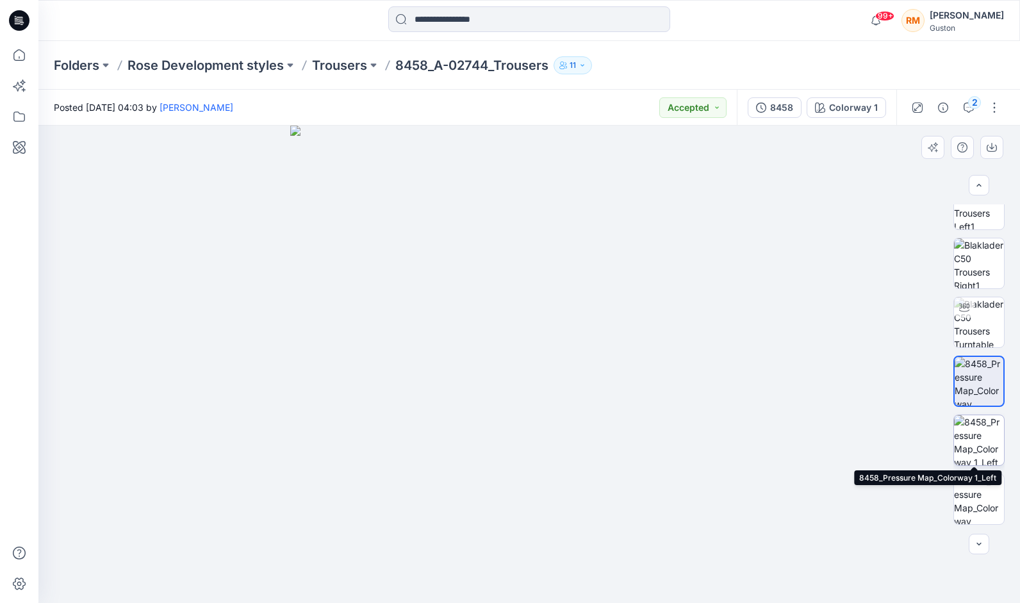
drag, startPoint x: 985, startPoint y: 433, endPoint x: 987, endPoint y: 451, distance: 17.4
click at [985, 435] on img at bounding box center [979, 440] width 50 height 50
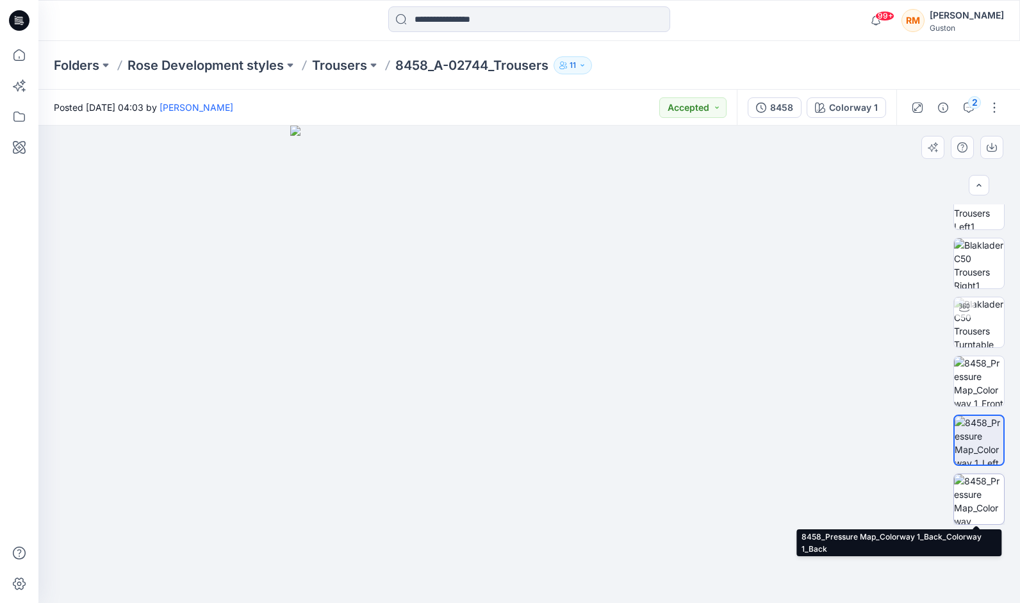
click at [988, 504] on img at bounding box center [979, 499] width 50 height 50
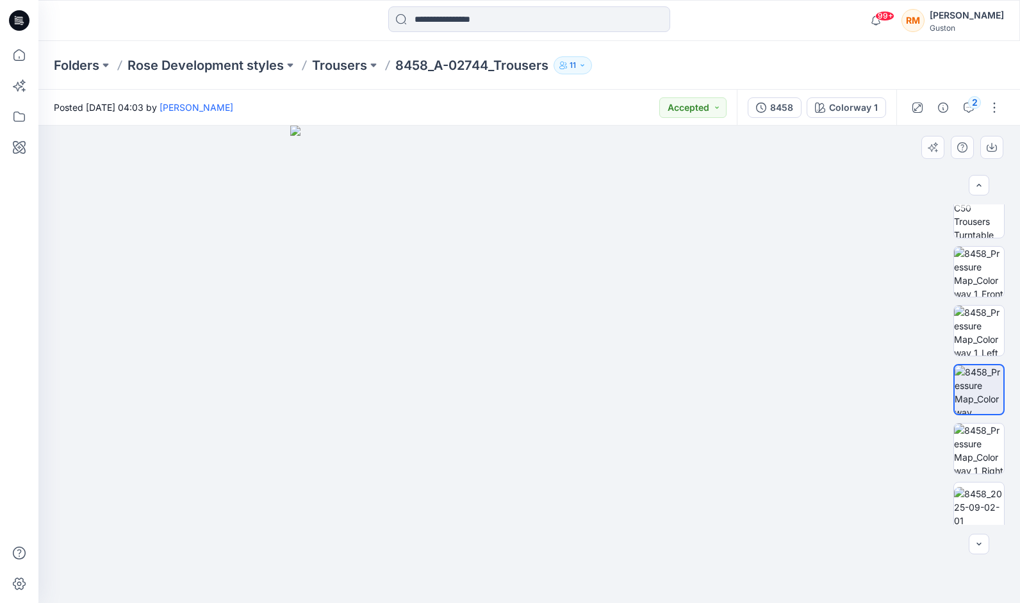
scroll to position [497, 0]
click at [542, 399] on img at bounding box center [529, 365] width 478 height 478
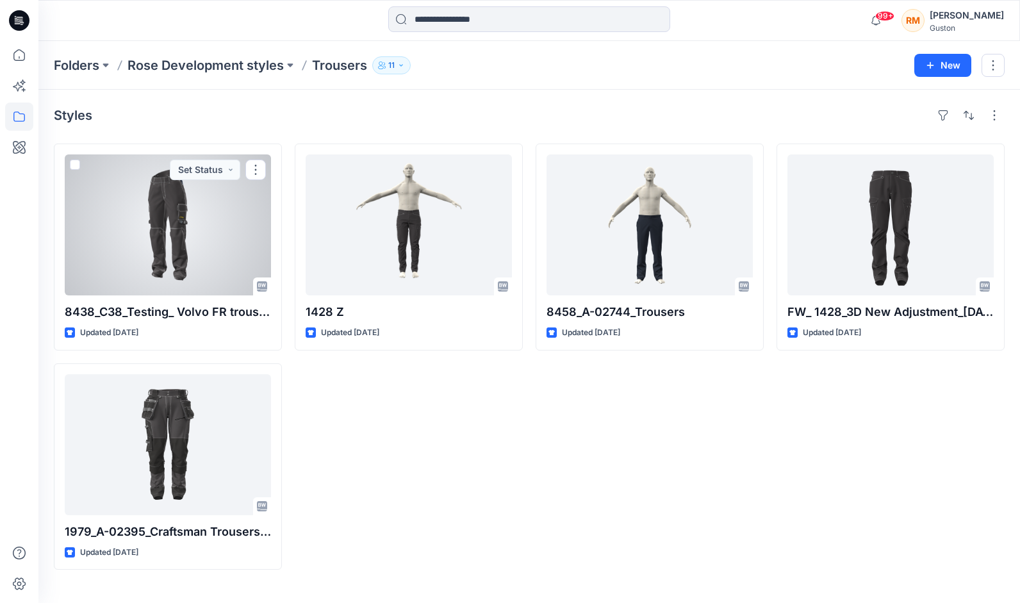
click at [185, 230] on div at bounding box center [168, 224] width 206 height 141
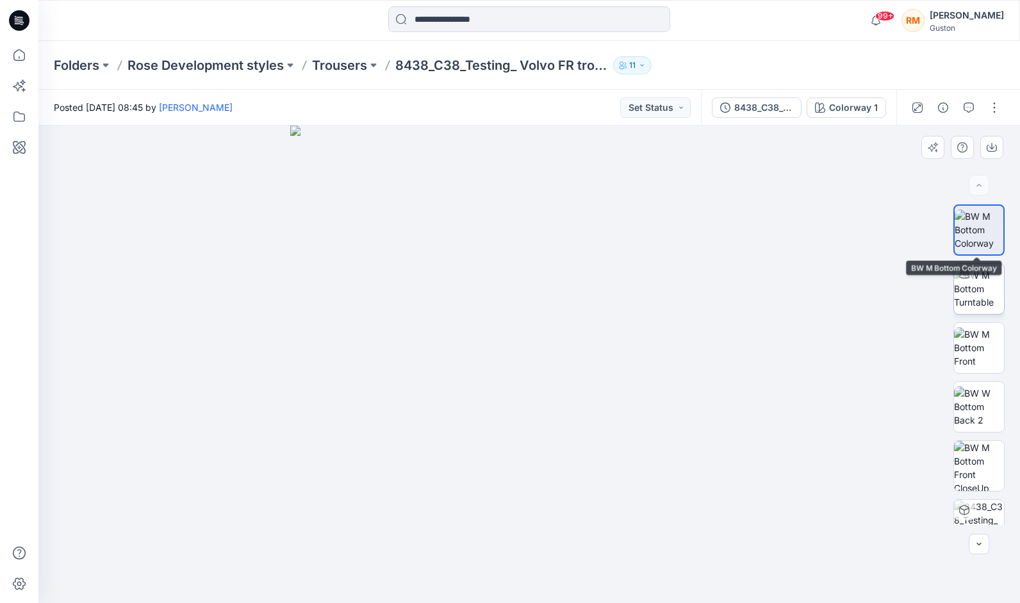
click at [982, 269] on img at bounding box center [979, 289] width 50 height 40
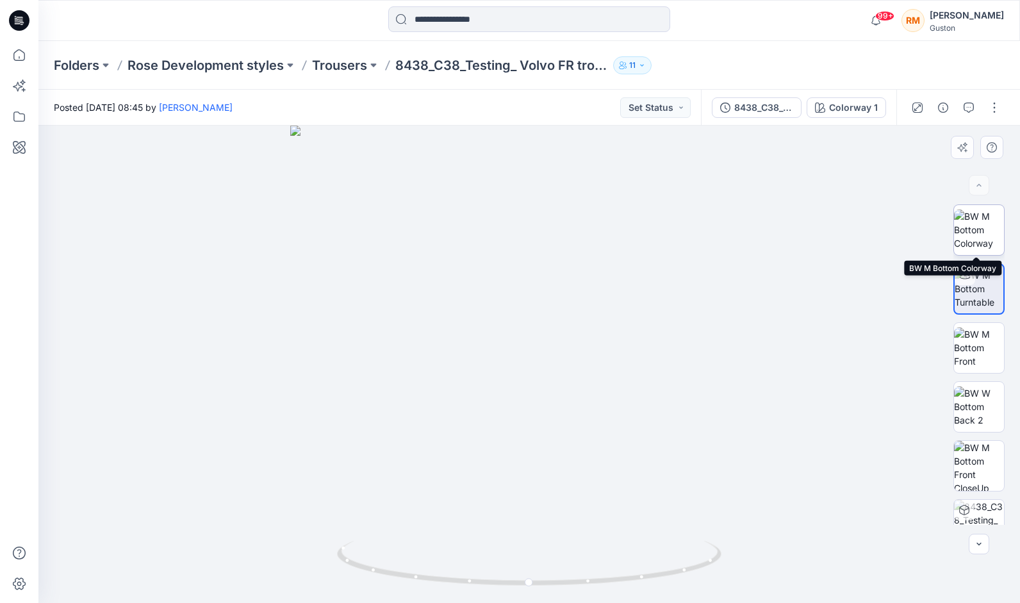
click at [974, 217] on img at bounding box center [979, 230] width 50 height 40
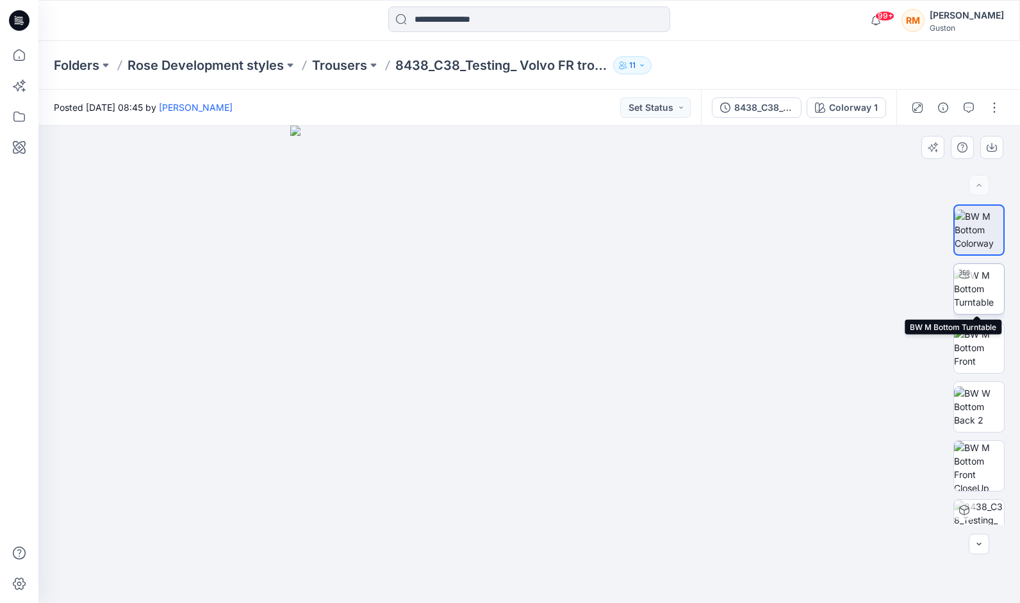
click at [970, 284] on img at bounding box center [979, 289] width 50 height 40
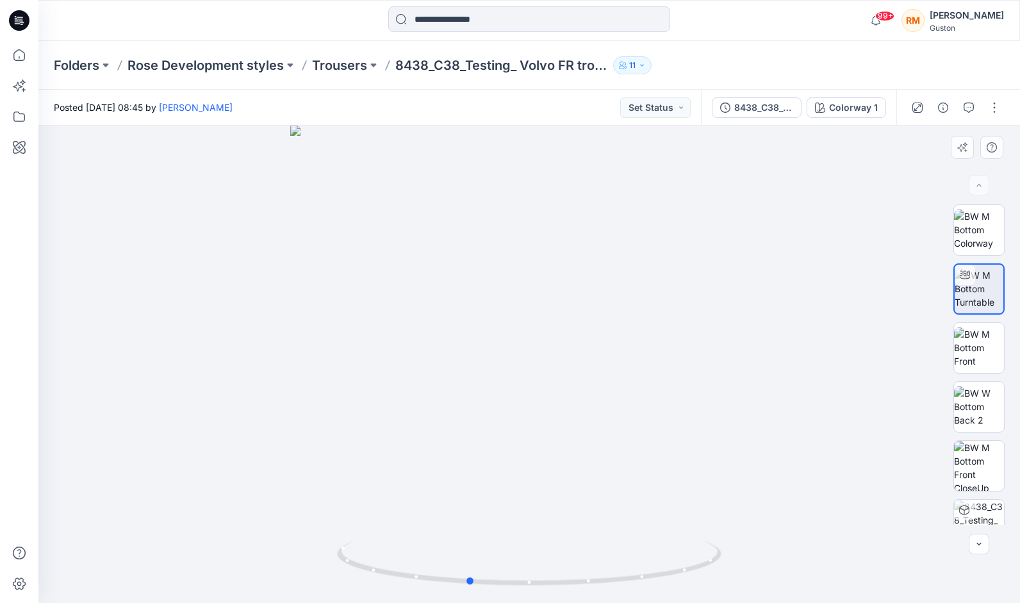
drag, startPoint x: 654, startPoint y: 582, endPoint x: 593, endPoint y: 595, distance: 62.4
click at [593, 595] on div at bounding box center [529, 365] width 982 height 478
click at [983, 328] on img at bounding box center [979, 348] width 50 height 40
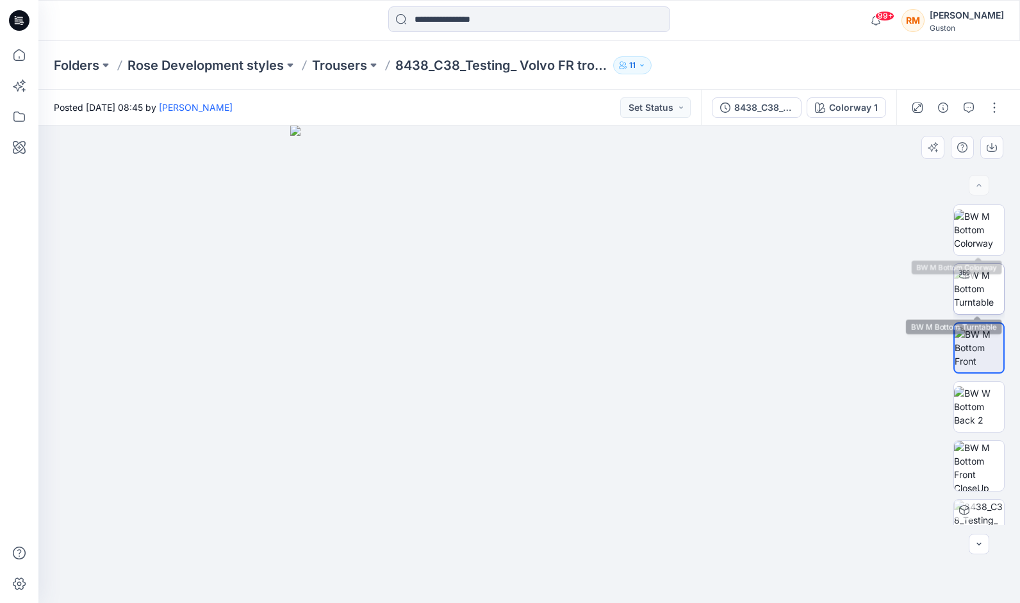
click at [974, 277] on img at bounding box center [979, 289] width 50 height 40
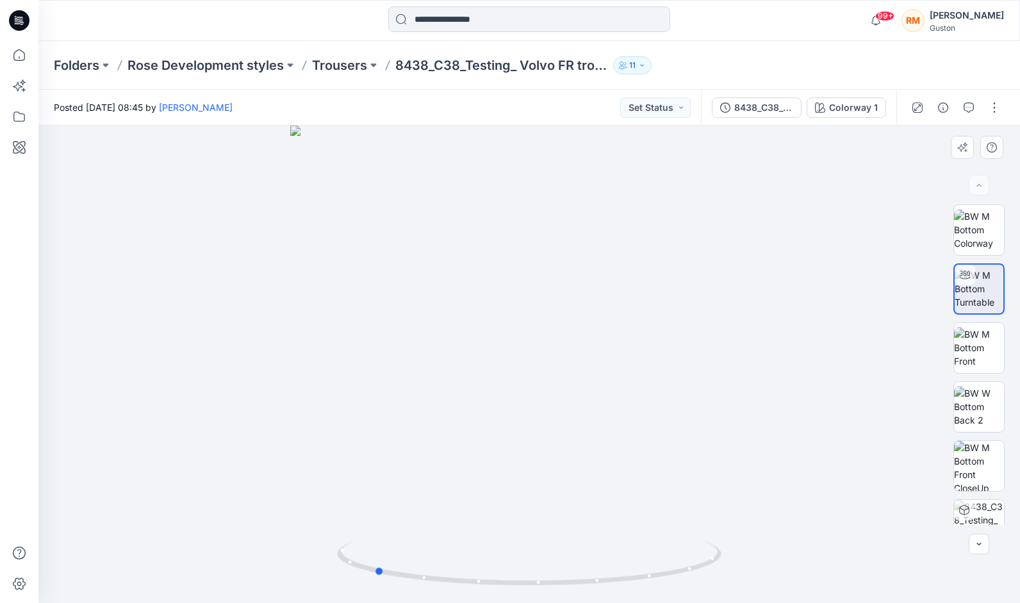
drag, startPoint x: 705, startPoint y: 570, endPoint x: 741, endPoint y: 465, distance: 111.7
click at [555, 505] on div at bounding box center [529, 365] width 982 height 478
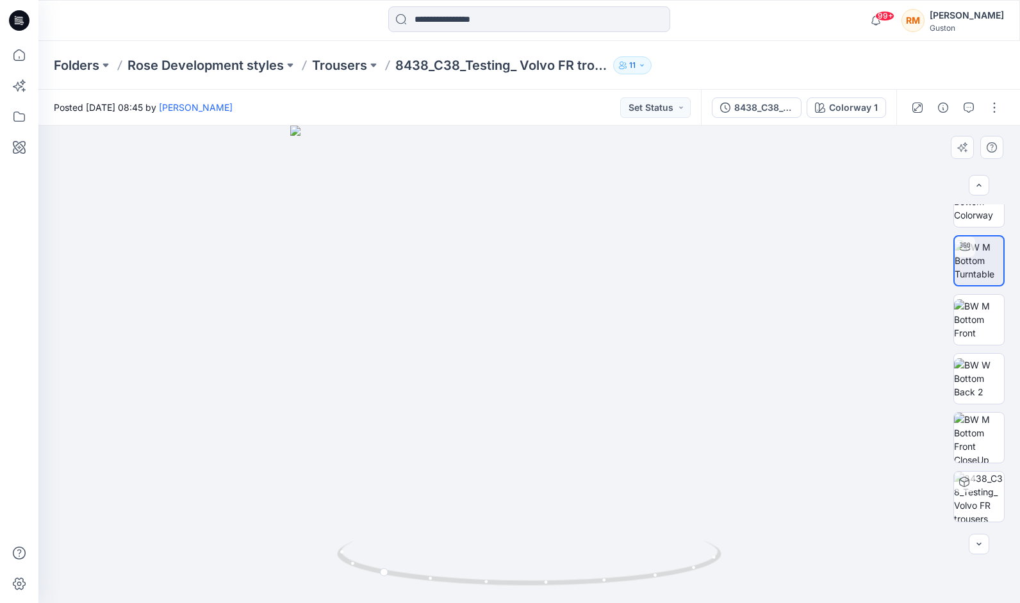
scroll to position [50, 0]
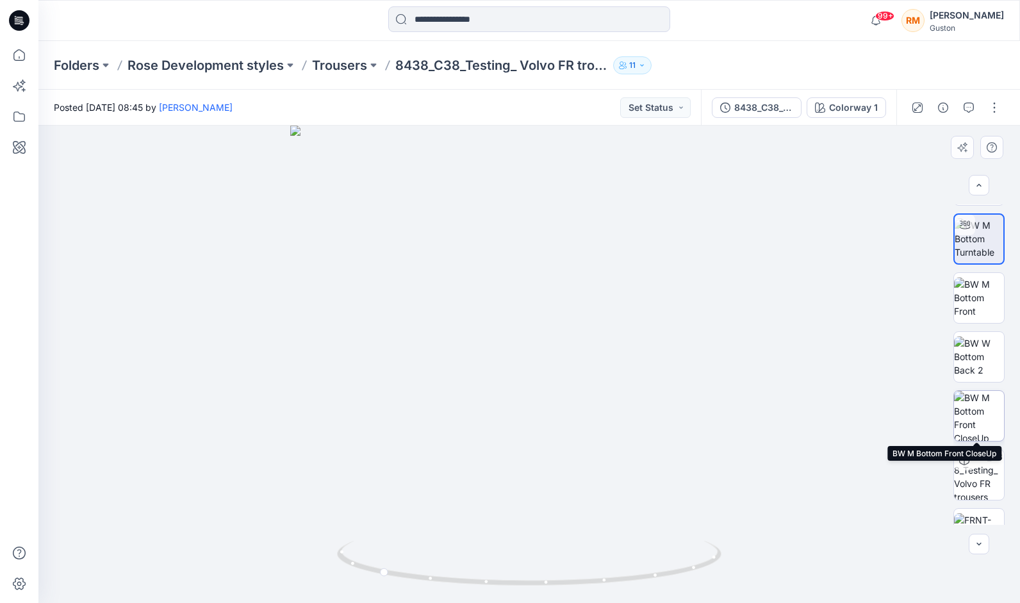
click at [975, 406] on img at bounding box center [979, 416] width 50 height 50
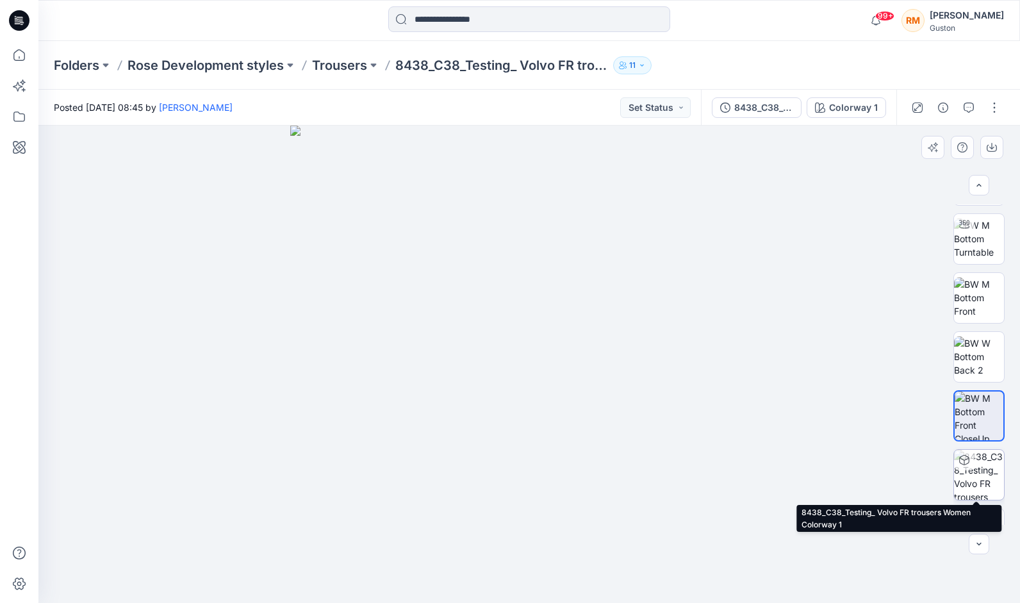
click at [965, 473] on img at bounding box center [979, 475] width 50 height 50
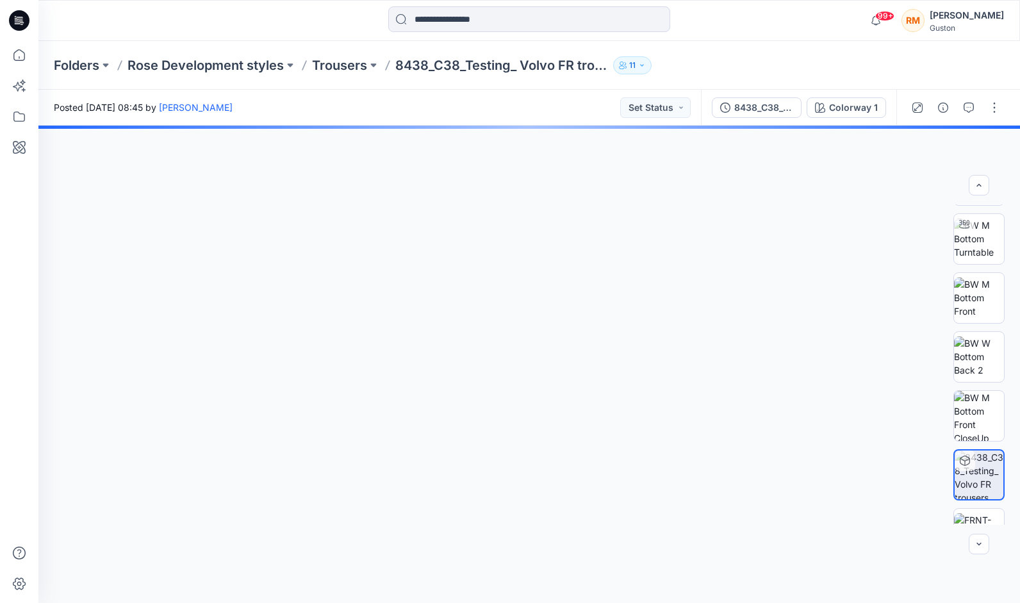
click at [968, 451] on div at bounding box center [965, 461] width 21 height 21
click at [973, 513] on img at bounding box center [979, 533] width 50 height 40
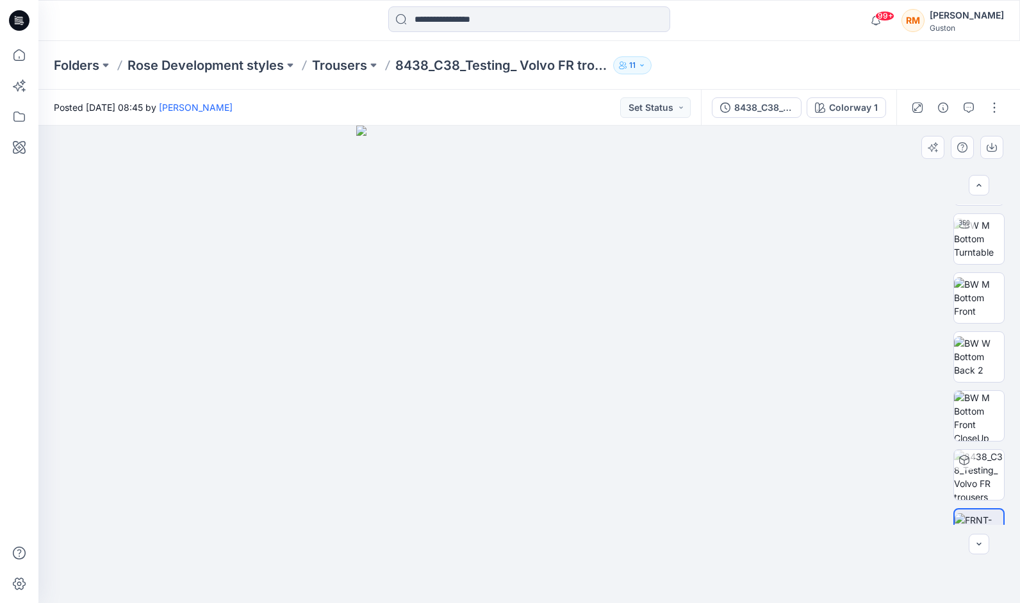
scroll to position [249, 0]
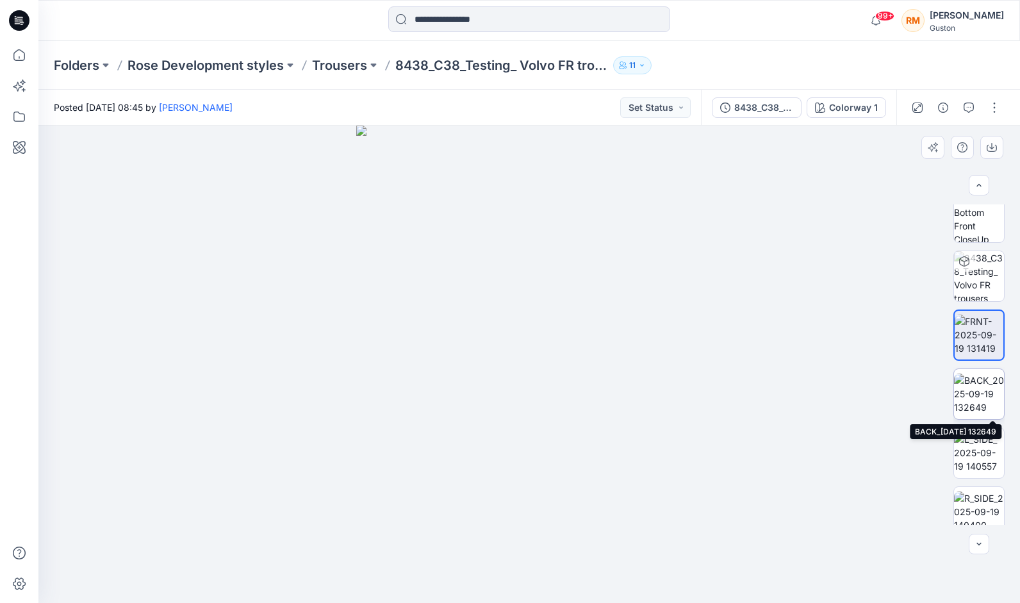
click at [981, 399] on img at bounding box center [979, 394] width 50 height 40
click at [985, 379] on img at bounding box center [979, 394] width 49 height 40
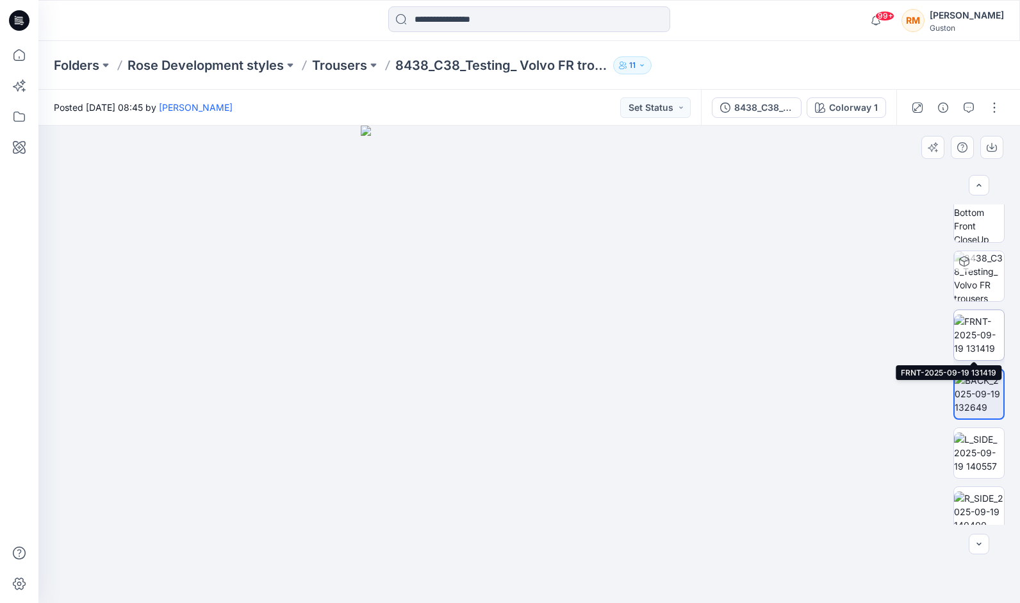
click at [987, 318] on img at bounding box center [979, 335] width 50 height 40
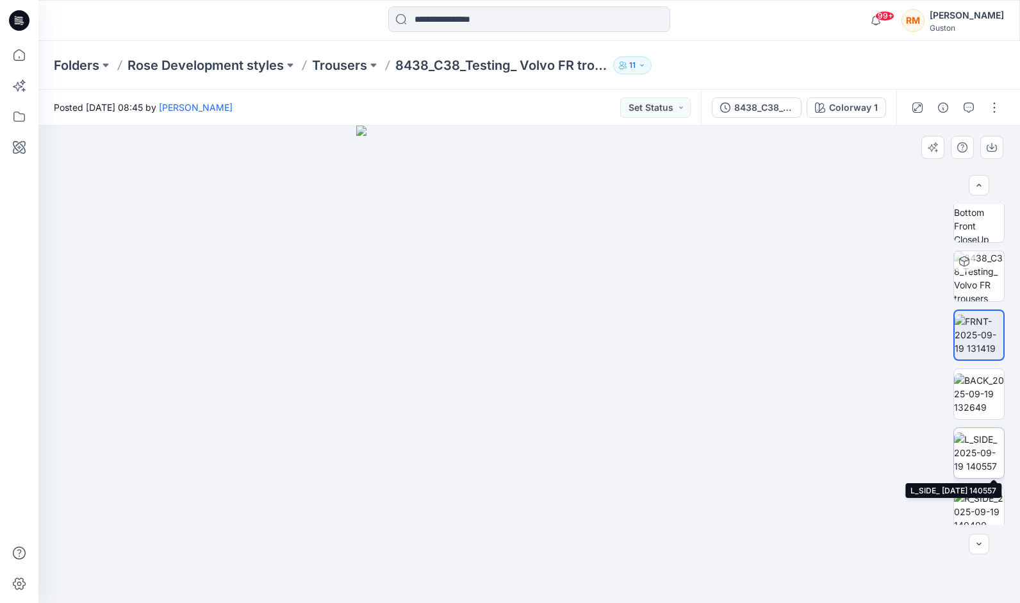
click at [979, 460] on img at bounding box center [979, 453] width 50 height 40
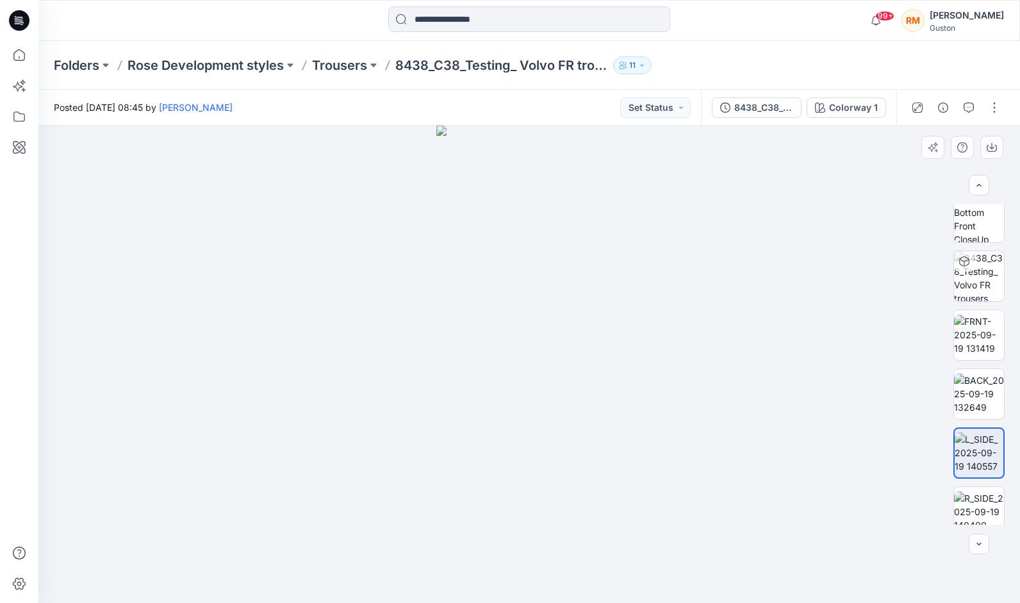
scroll to position [262, 0]
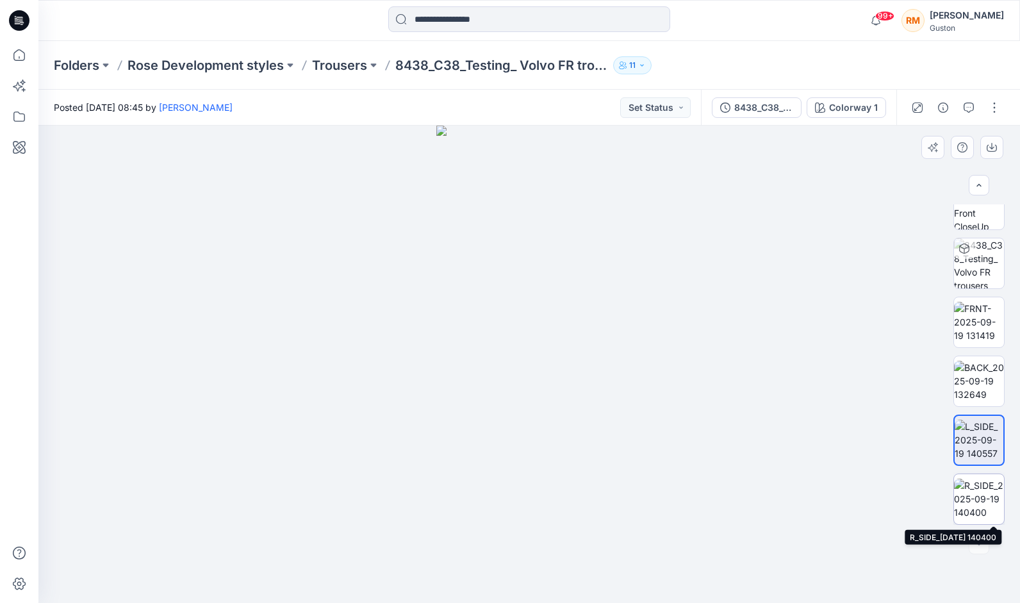
click at [968, 504] on img at bounding box center [979, 499] width 50 height 40
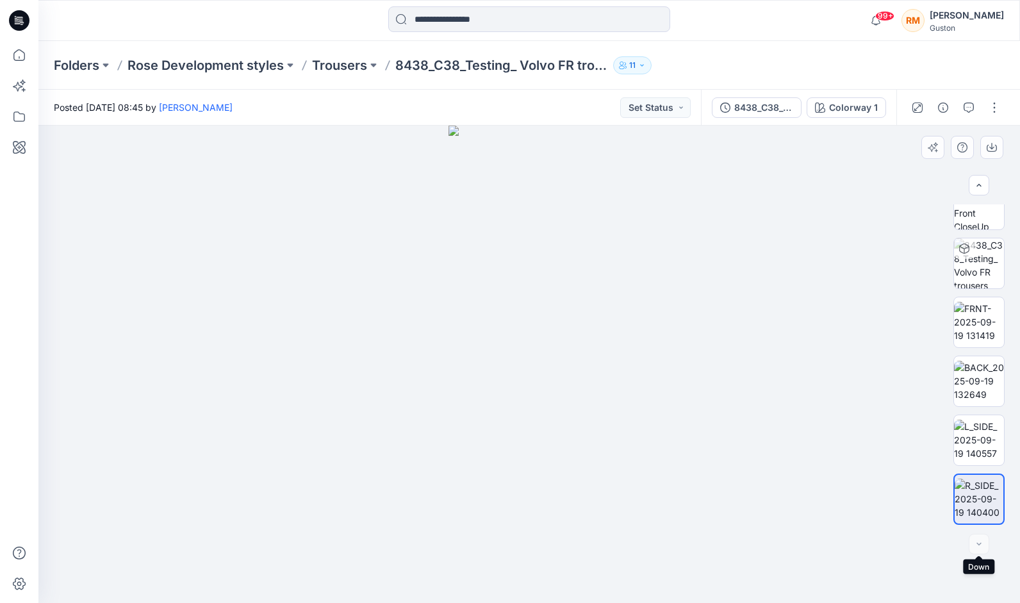
click at [981, 547] on div at bounding box center [979, 544] width 21 height 21
click at [979, 438] on img at bounding box center [979, 440] width 50 height 40
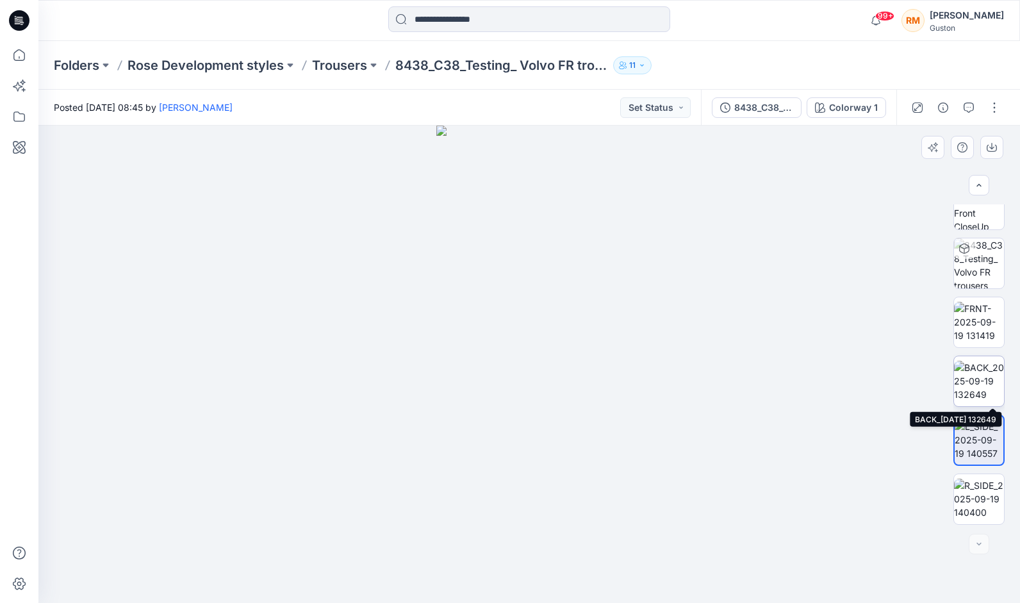
click at [981, 372] on img at bounding box center [979, 381] width 50 height 40
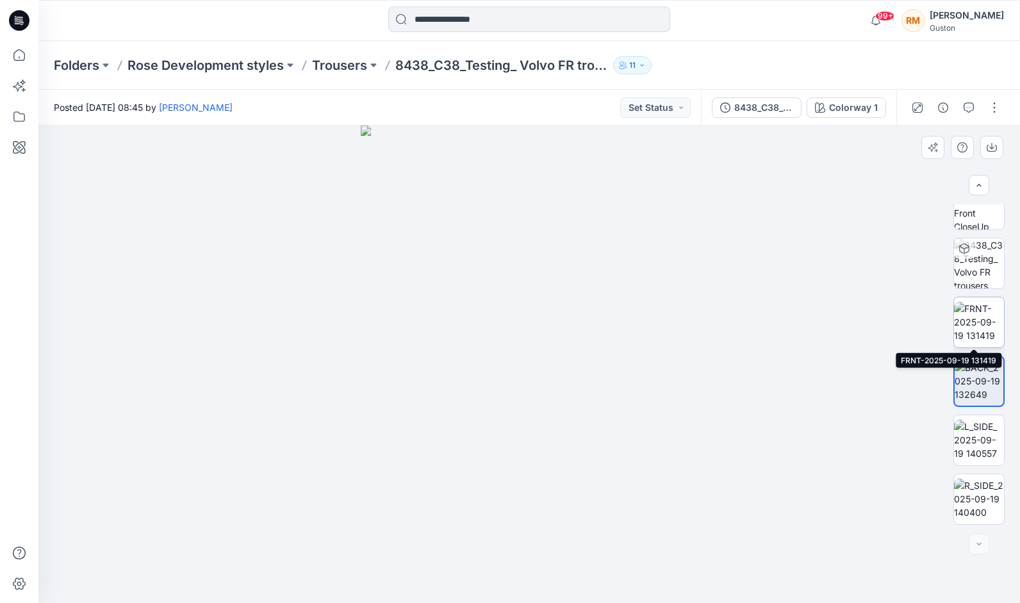
click at [977, 313] on img at bounding box center [979, 322] width 50 height 40
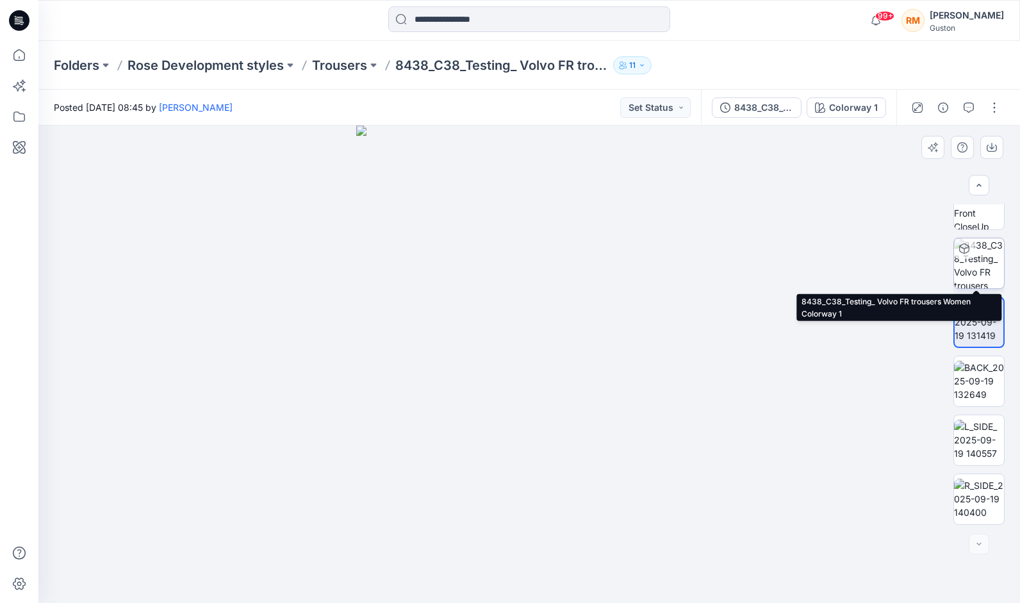
click at [966, 258] on div at bounding box center [964, 248] width 21 height 21
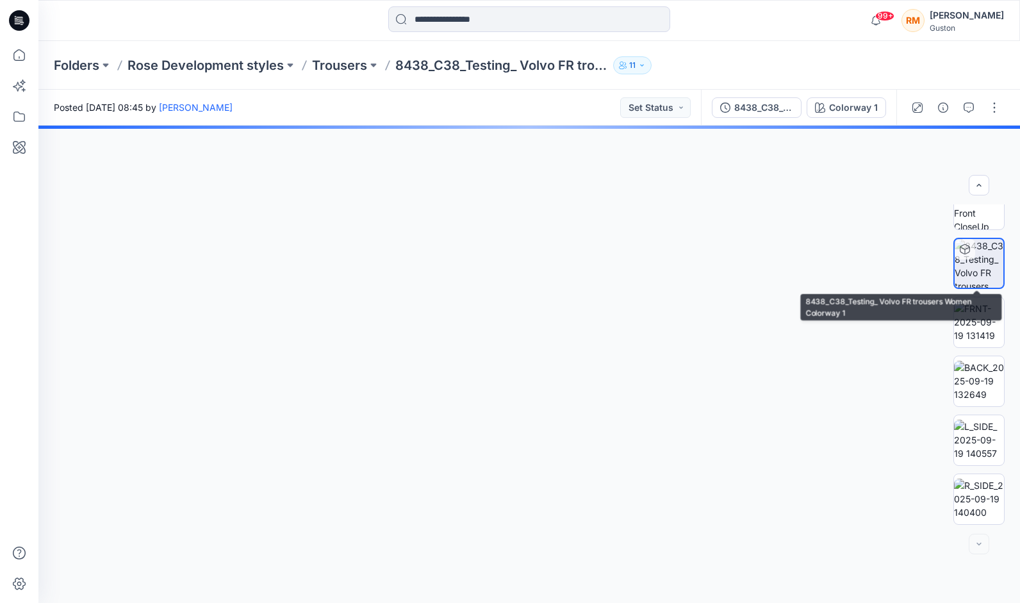
click at [977, 216] on img at bounding box center [979, 204] width 50 height 50
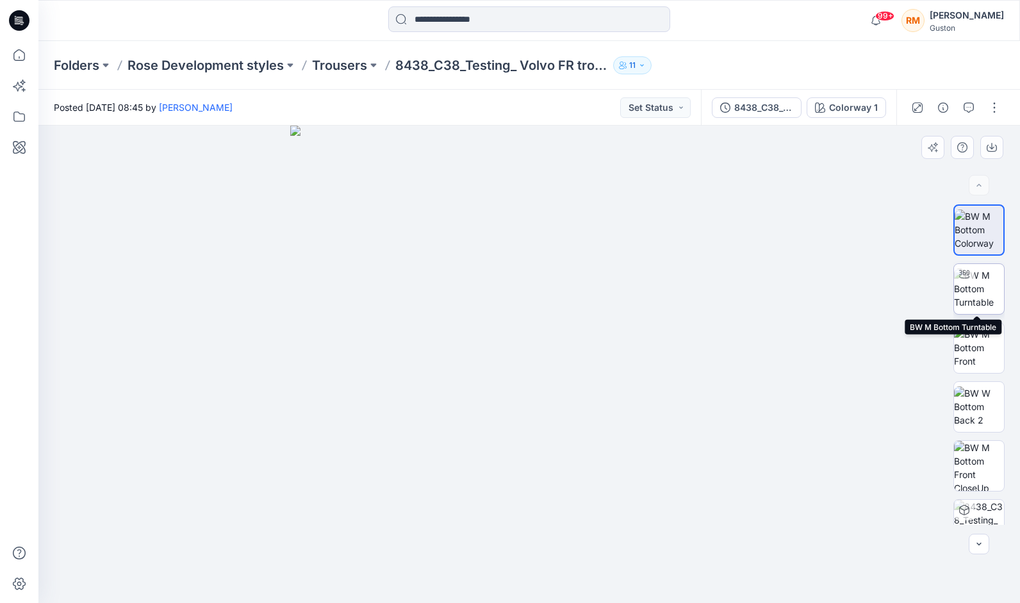
click at [981, 292] on img at bounding box center [979, 289] width 50 height 40
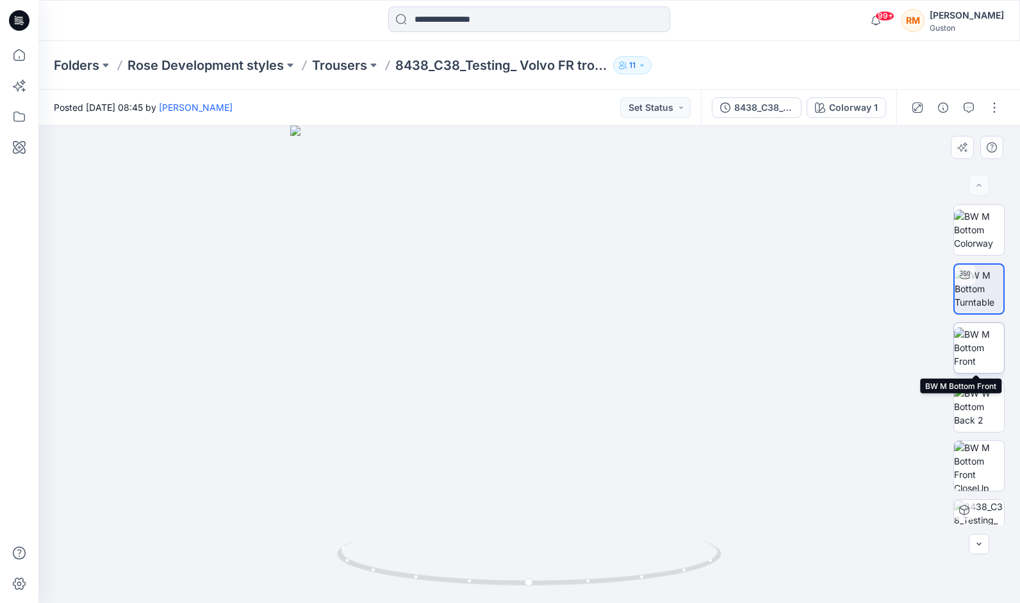
click at [970, 343] on img at bounding box center [979, 348] width 50 height 40
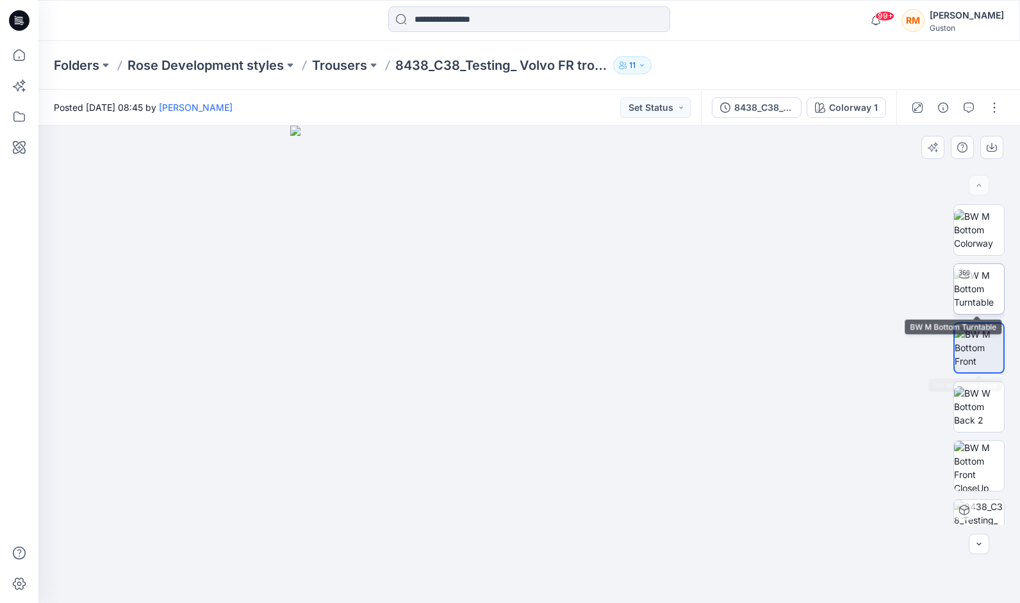
click at [976, 290] on img at bounding box center [979, 289] width 50 height 40
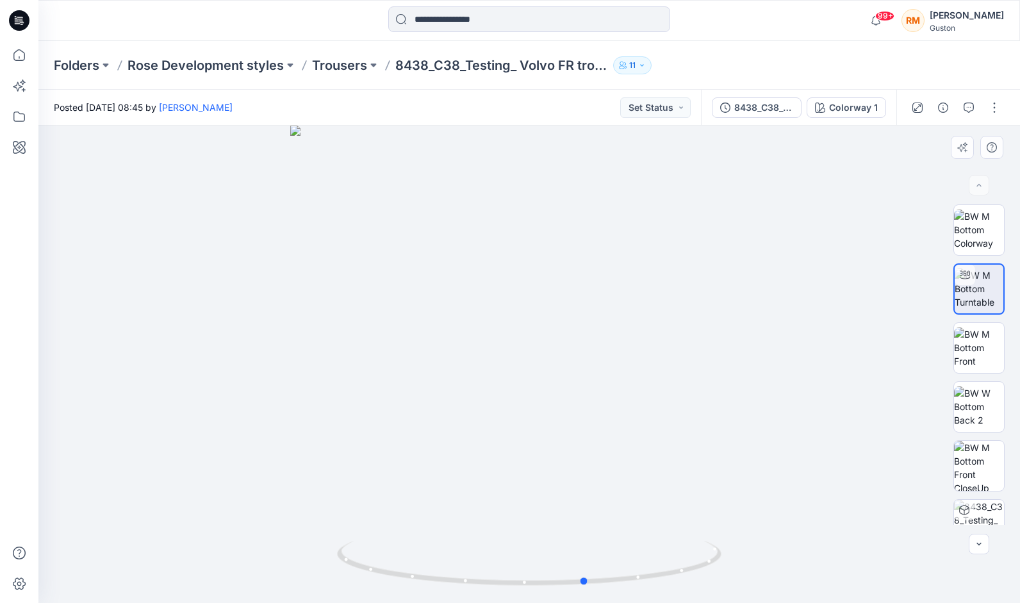
drag, startPoint x: 717, startPoint y: 562, endPoint x: 773, endPoint y: 429, distance: 143.3
click at [774, 427] on div at bounding box center [529, 365] width 982 height 478
drag, startPoint x: 435, startPoint y: 579, endPoint x: 885, endPoint y: 463, distance: 465.5
click at [614, 573] on icon at bounding box center [531, 565] width 388 height 48
click at [964, 346] on img at bounding box center [979, 348] width 50 height 40
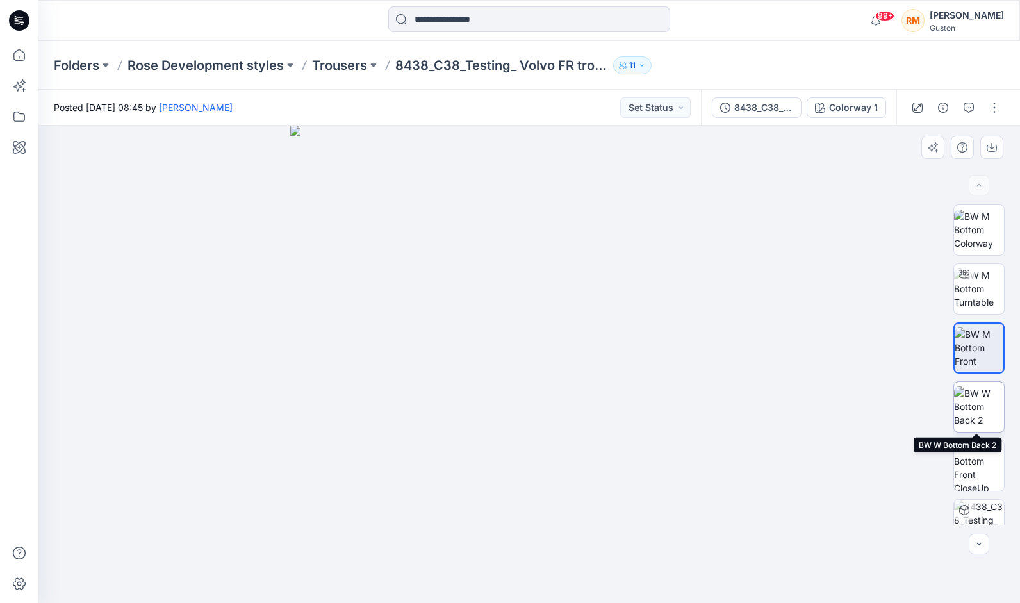
click at [988, 410] on img at bounding box center [979, 407] width 50 height 40
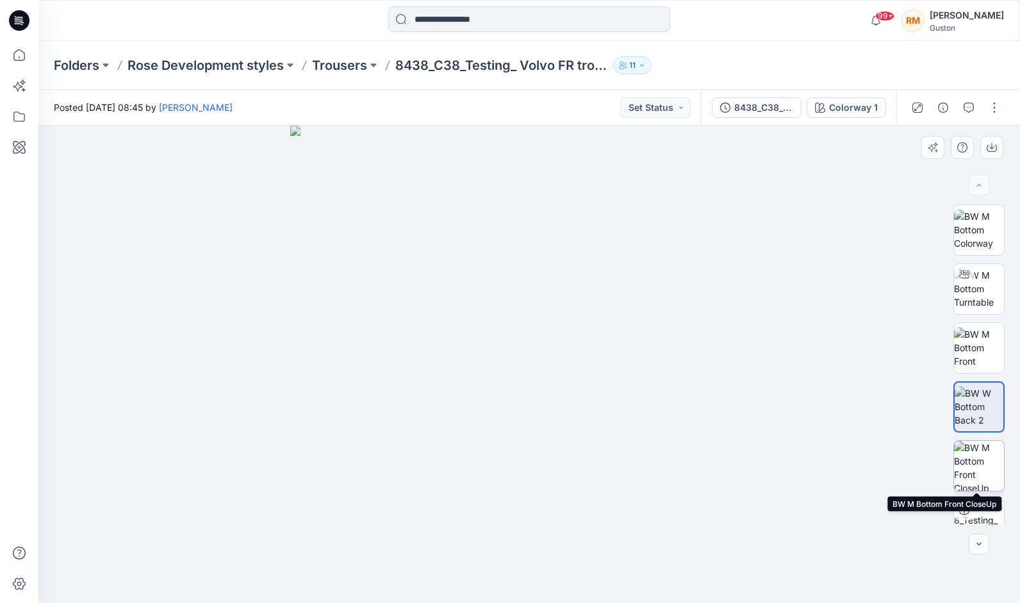
click at [979, 455] on img at bounding box center [979, 466] width 50 height 50
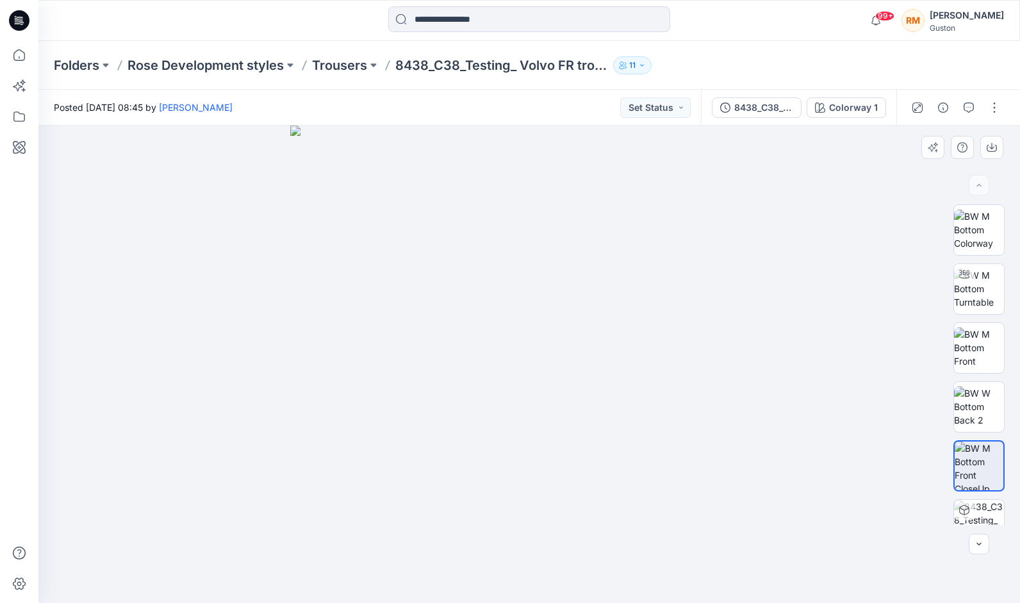
drag, startPoint x: 567, startPoint y: 379, endPoint x: 571, endPoint y: 356, distance: 24.1
click at [571, 356] on img at bounding box center [529, 365] width 478 height 478
click at [982, 399] on img at bounding box center [979, 407] width 50 height 40
click at [979, 346] on img at bounding box center [979, 348] width 50 height 40
drag, startPoint x: 982, startPoint y: 294, endPoint x: 979, endPoint y: 268, distance: 25.8
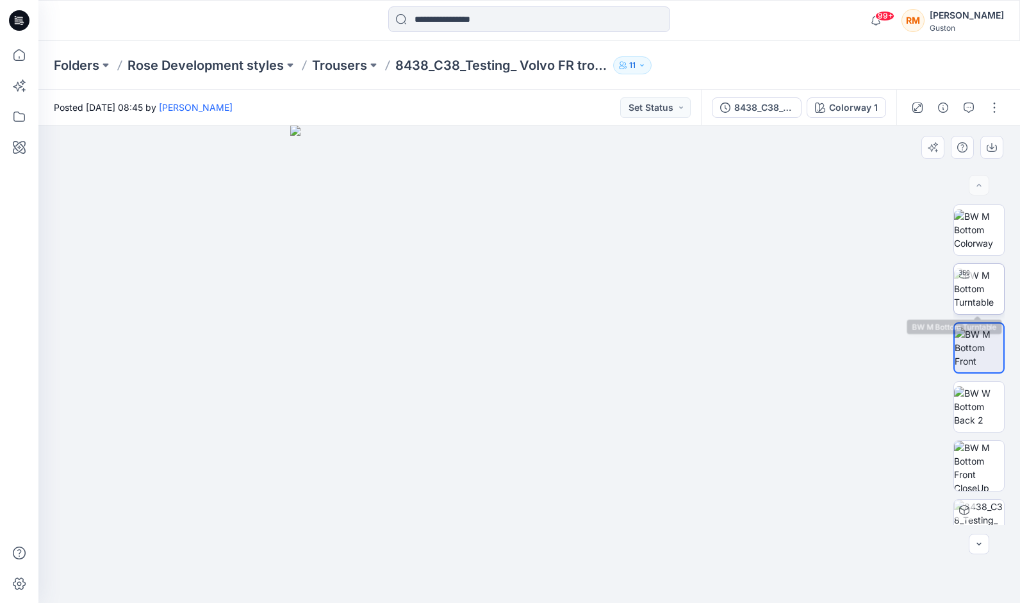
click at [980, 287] on img at bounding box center [979, 289] width 50 height 40
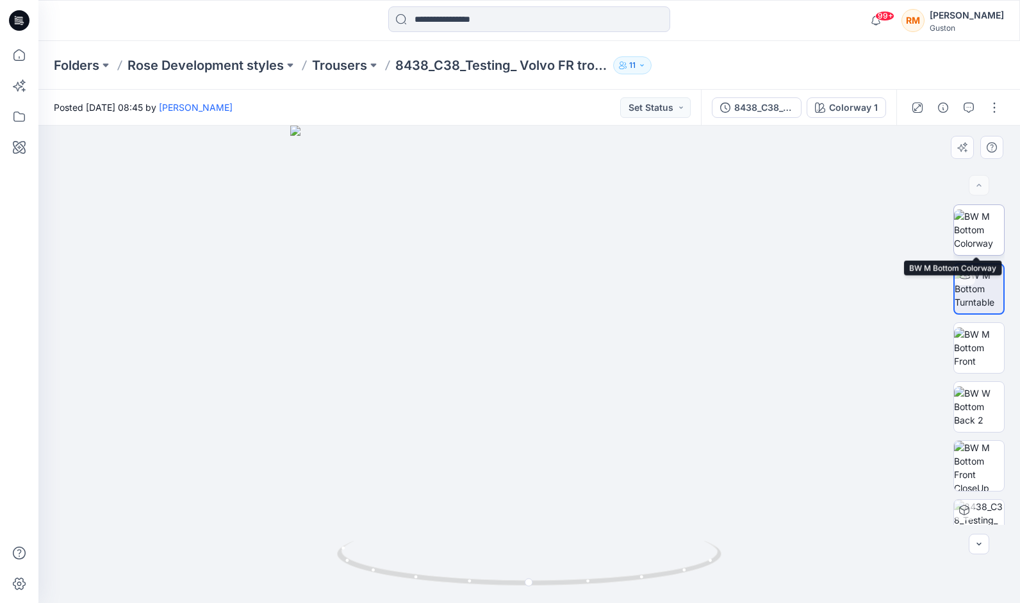
drag, startPoint x: 979, startPoint y: 239, endPoint x: 981, endPoint y: 218, distance: 21.2
click at [979, 234] on img at bounding box center [979, 230] width 50 height 40
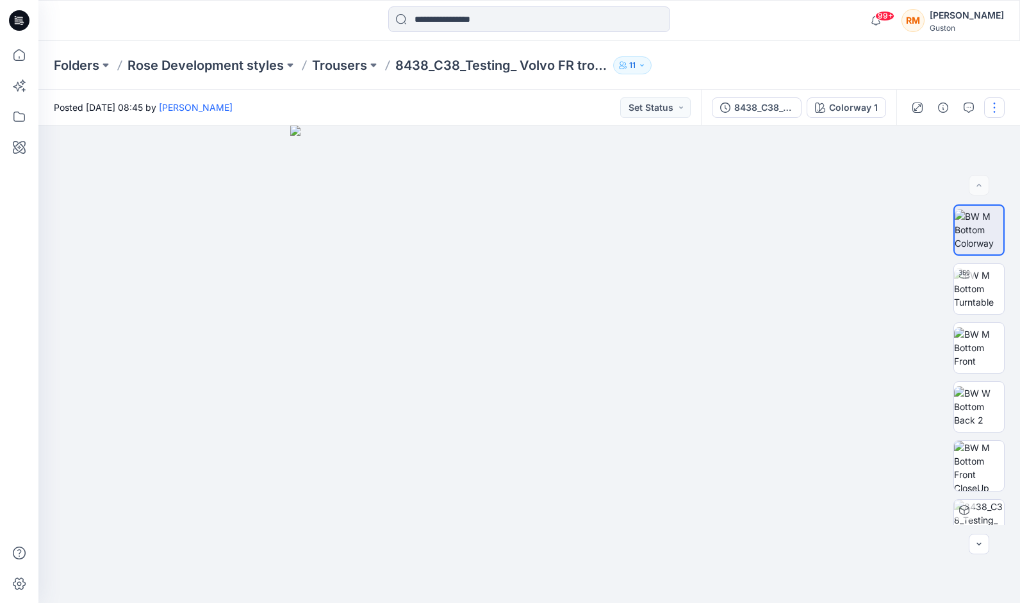
click at [995, 110] on button "button" at bounding box center [995, 107] width 21 height 21
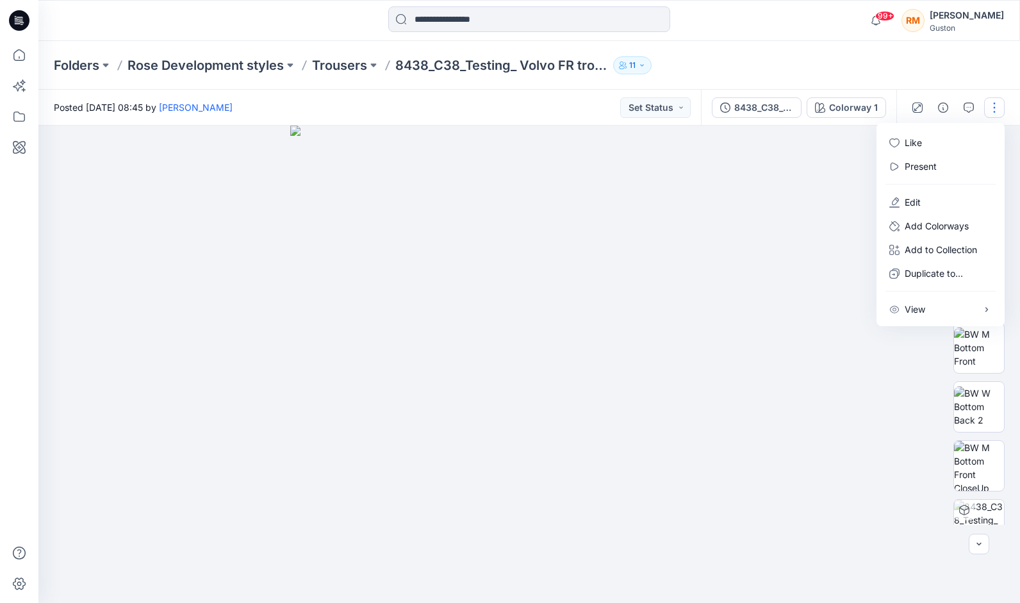
click at [815, 252] on div at bounding box center [529, 365] width 982 height 478
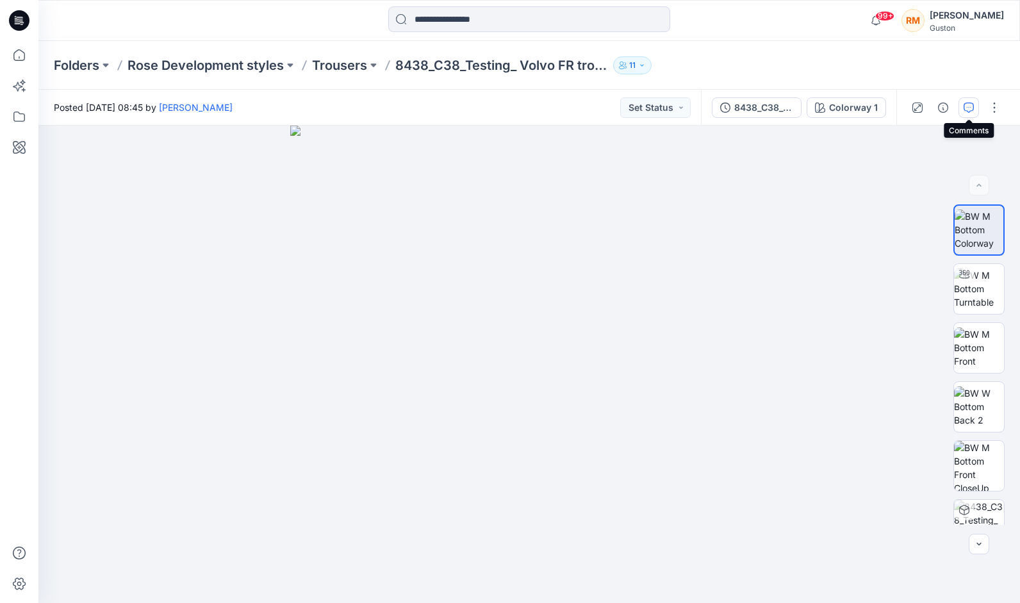
click at [968, 107] on icon "button" at bounding box center [969, 106] width 4 height 1
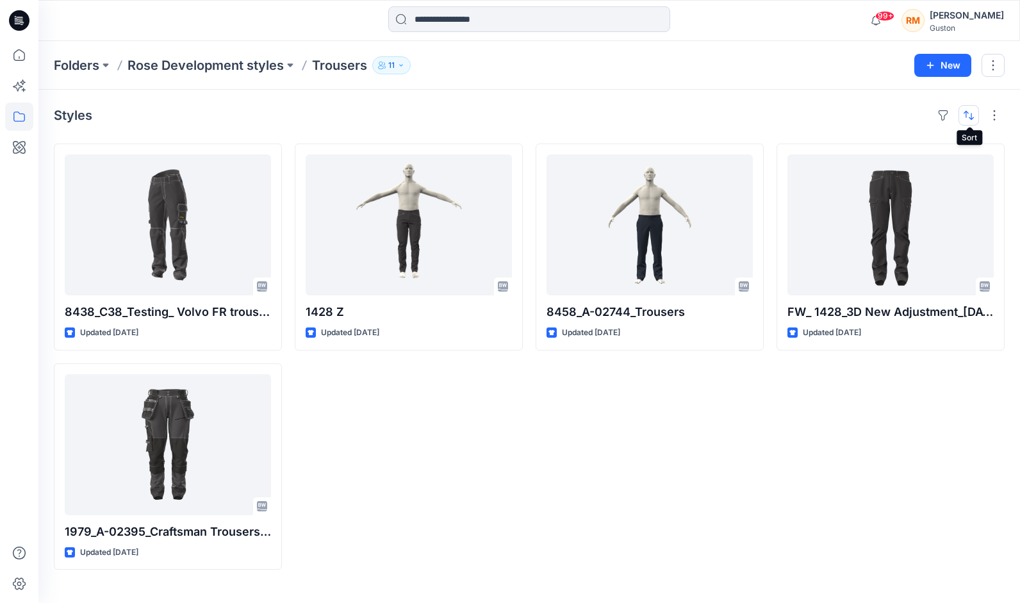
click at [970, 115] on button "button" at bounding box center [969, 115] width 21 height 21
click at [867, 434] on div "FW_ 1428_3D New Adjustment_[DATE] Updated [DATE]" at bounding box center [891, 357] width 228 height 426
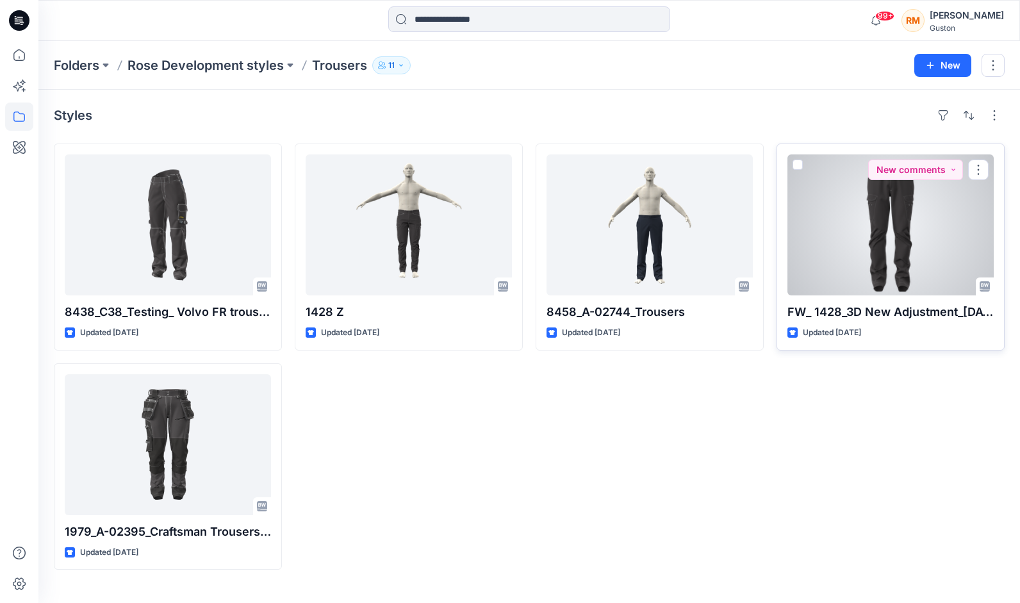
click at [905, 251] on div at bounding box center [891, 224] width 206 height 141
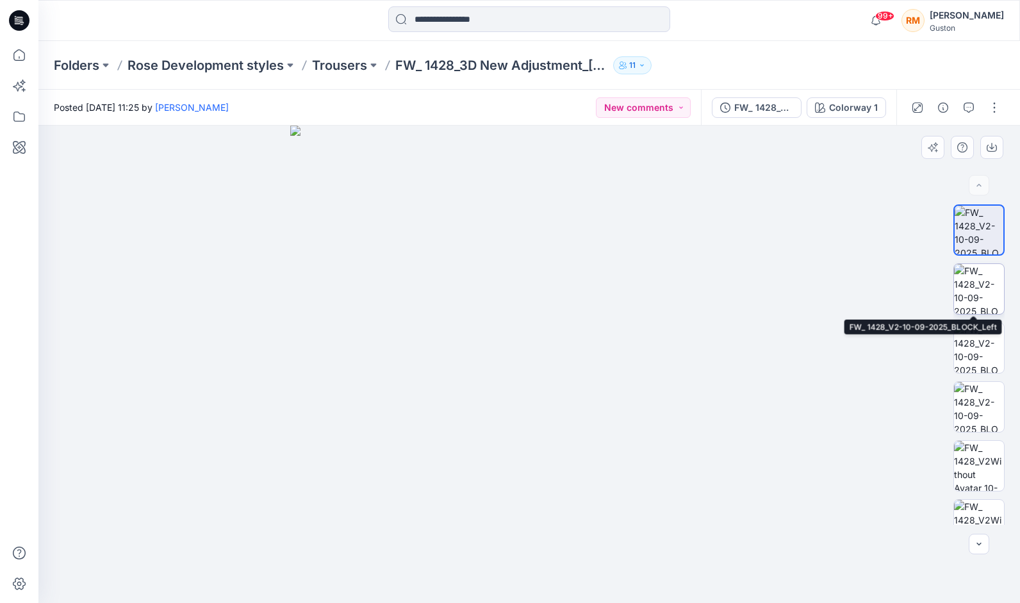
click at [973, 282] on img at bounding box center [979, 289] width 50 height 50
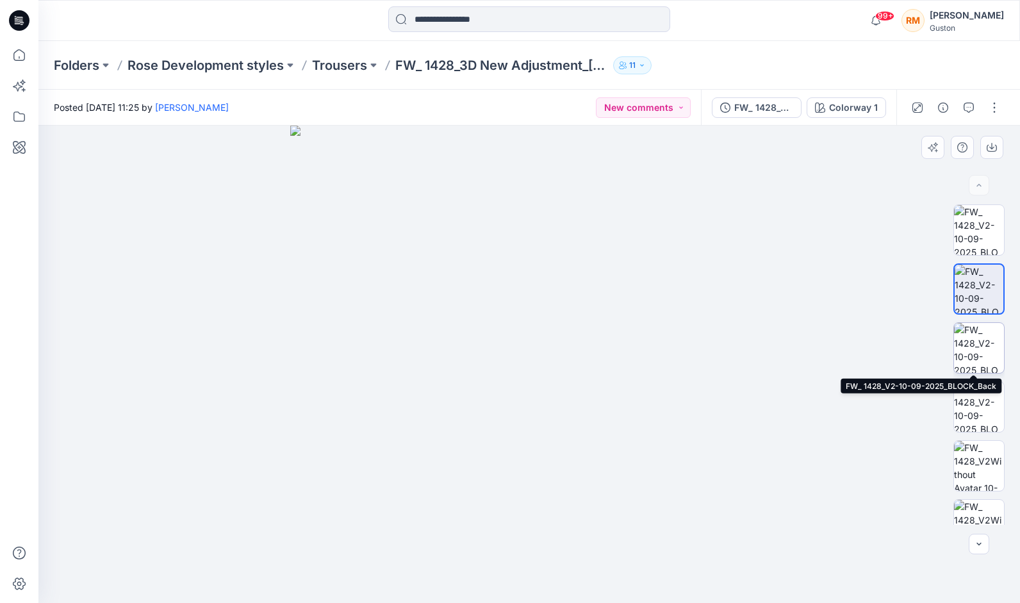
click at [981, 351] on img at bounding box center [979, 348] width 50 height 50
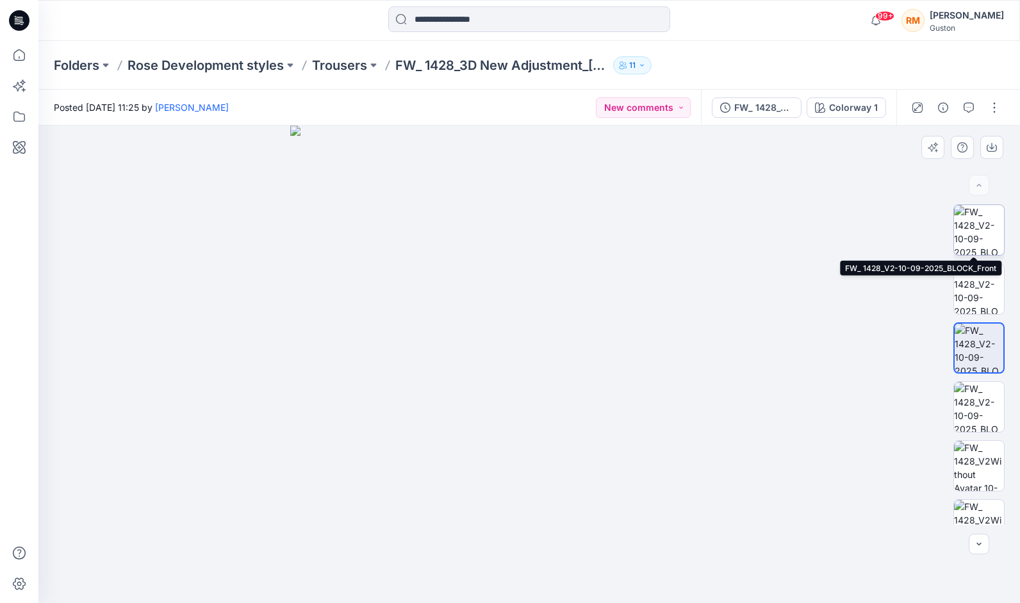
drag, startPoint x: 982, startPoint y: 216, endPoint x: 983, endPoint y: 246, distance: 29.5
click at [981, 215] on img at bounding box center [979, 230] width 50 height 50
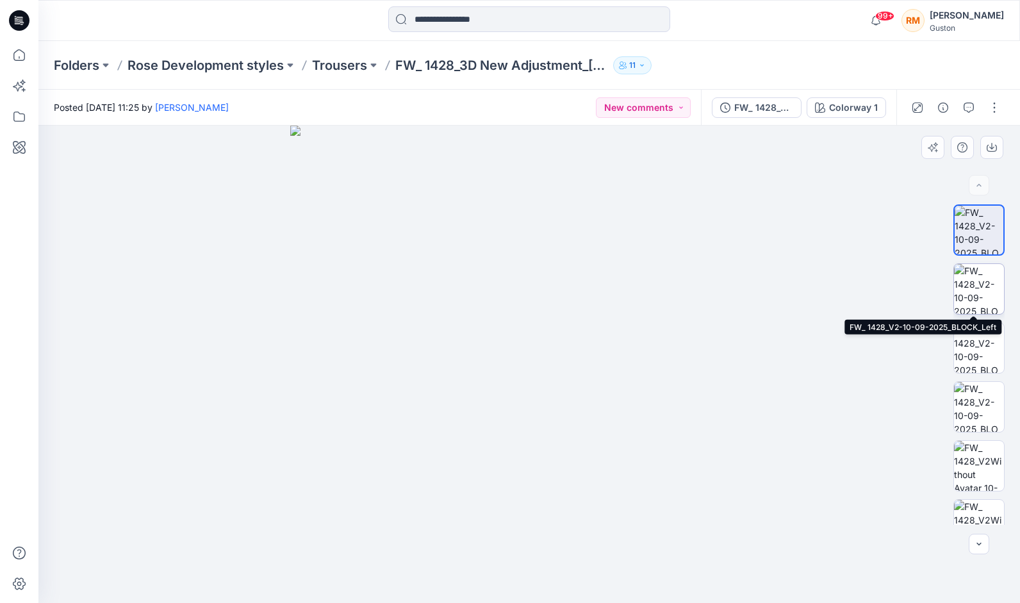
drag, startPoint x: 974, startPoint y: 285, endPoint x: 974, endPoint y: 294, distance: 9.0
click at [974, 283] on img at bounding box center [979, 289] width 50 height 50
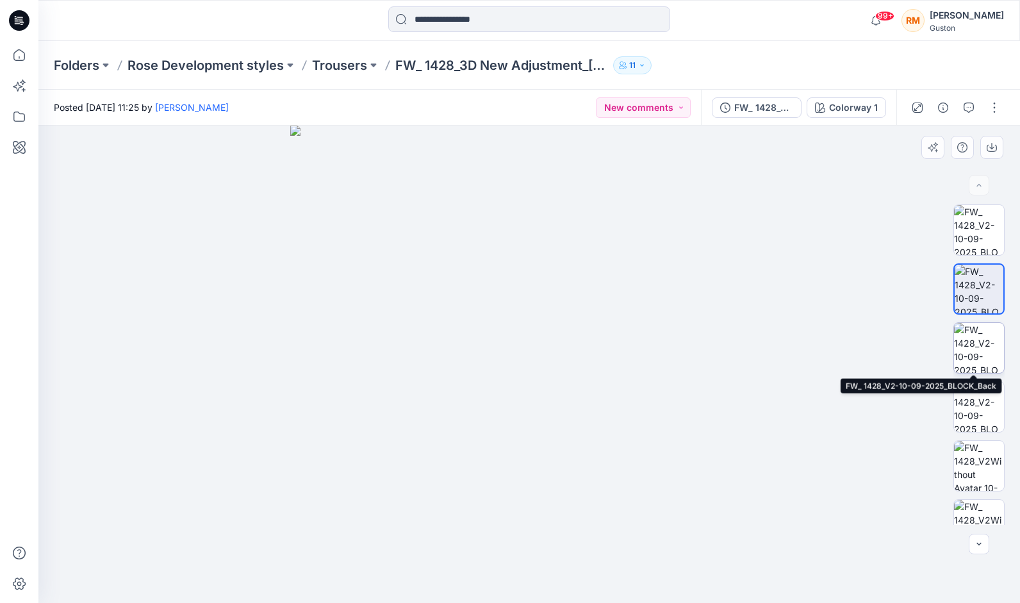
click at [974, 353] on img at bounding box center [979, 348] width 50 height 50
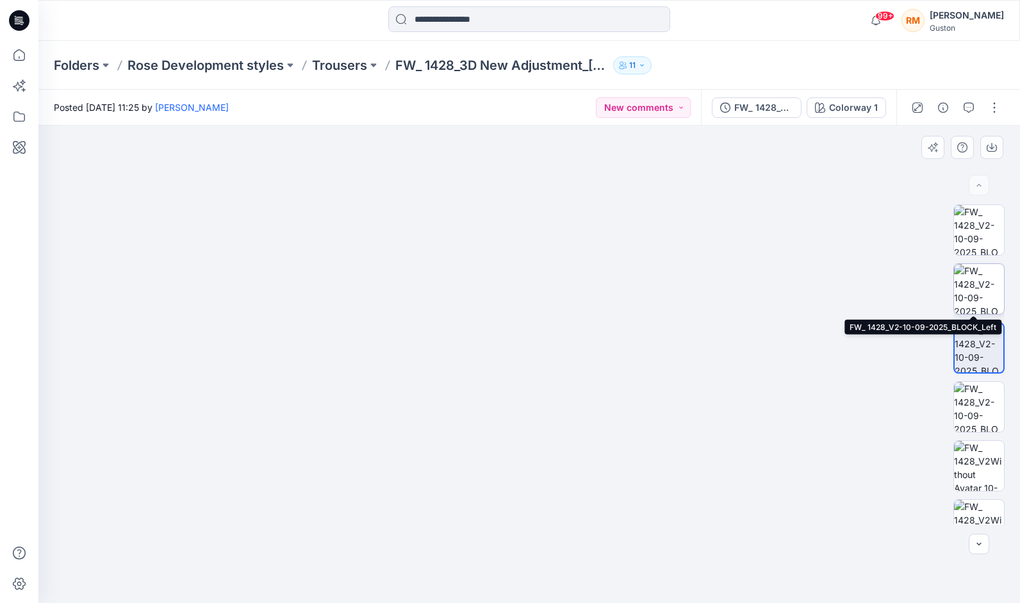
click at [974, 295] on img at bounding box center [979, 289] width 50 height 50
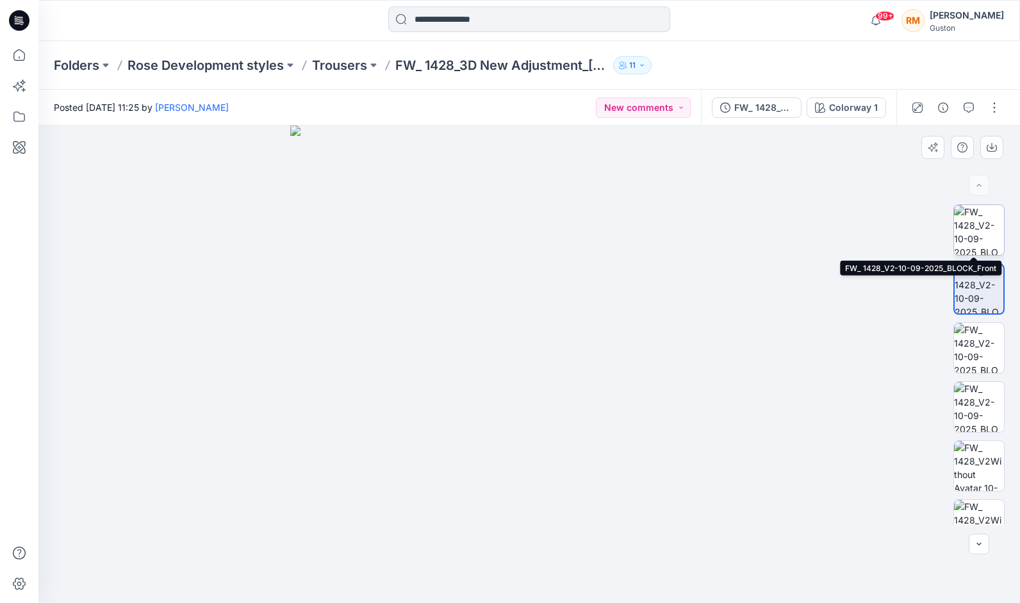
drag, startPoint x: 979, startPoint y: 226, endPoint x: 953, endPoint y: 254, distance: 38.1
click at [977, 227] on img at bounding box center [979, 230] width 50 height 50
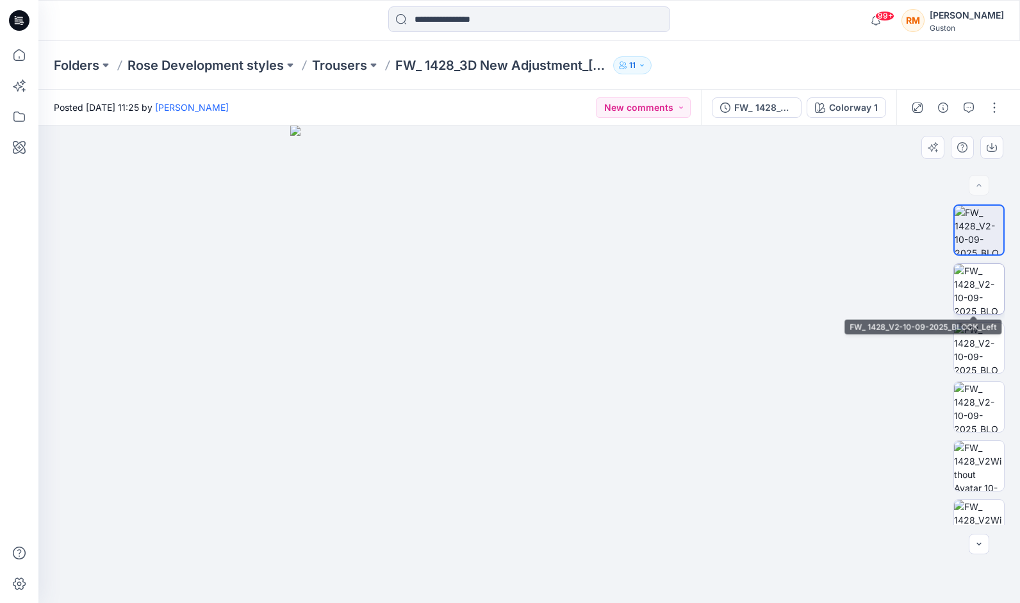
click at [968, 293] on img at bounding box center [979, 289] width 50 height 50
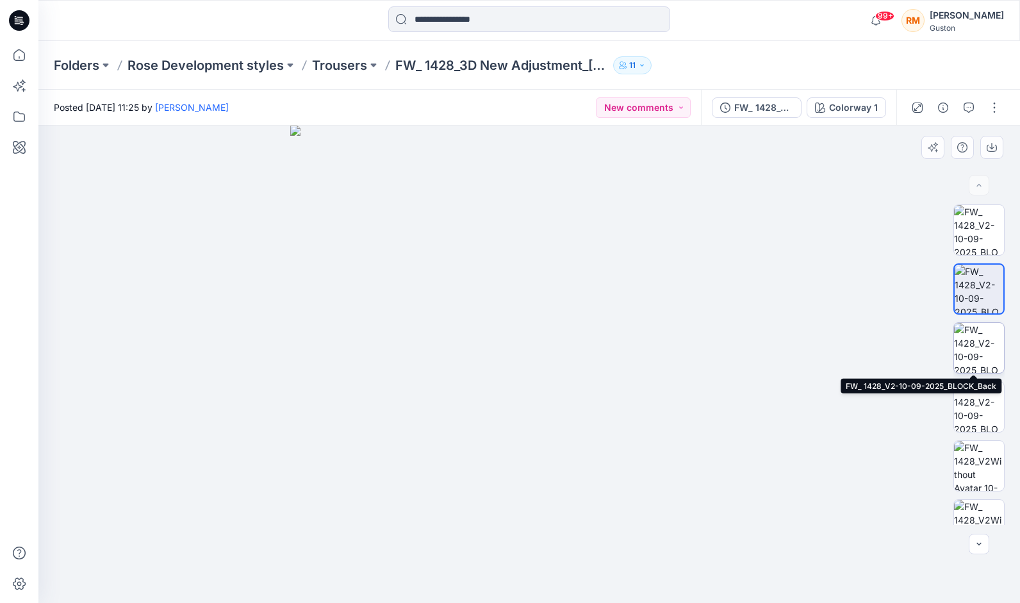
drag, startPoint x: 977, startPoint y: 333, endPoint x: 974, endPoint y: 323, distance: 10.6
click at [977, 333] on img at bounding box center [979, 348] width 50 height 50
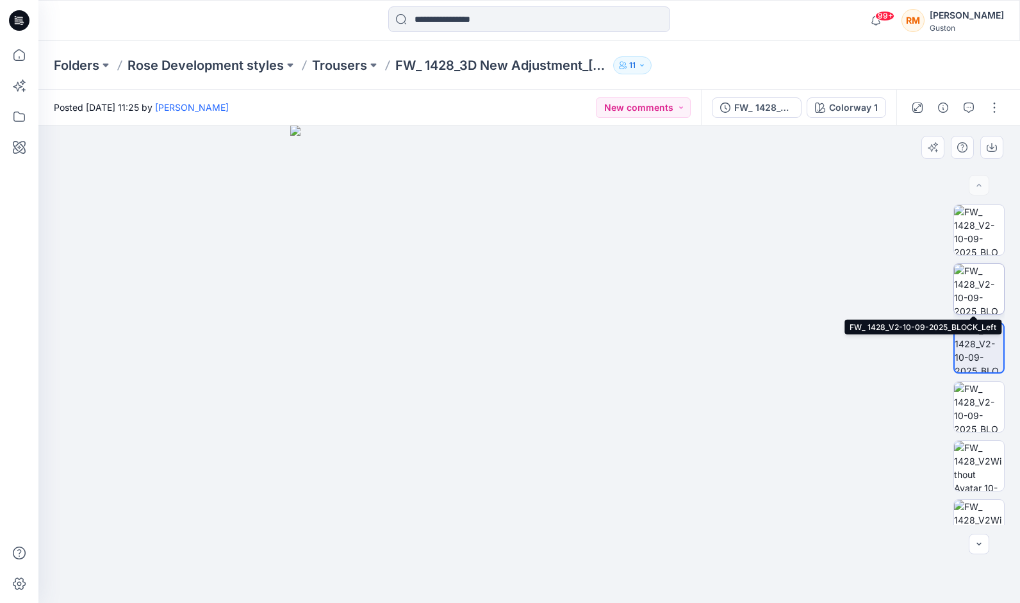
click at [982, 274] on img at bounding box center [979, 289] width 50 height 50
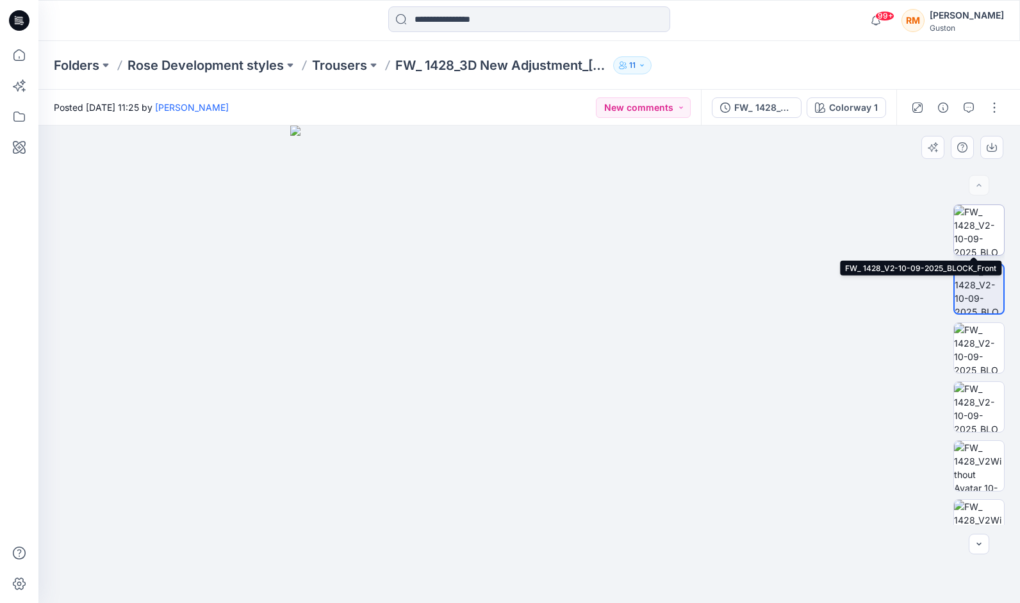
click at [987, 224] on img at bounding box center [979, 230] width 50 height 50
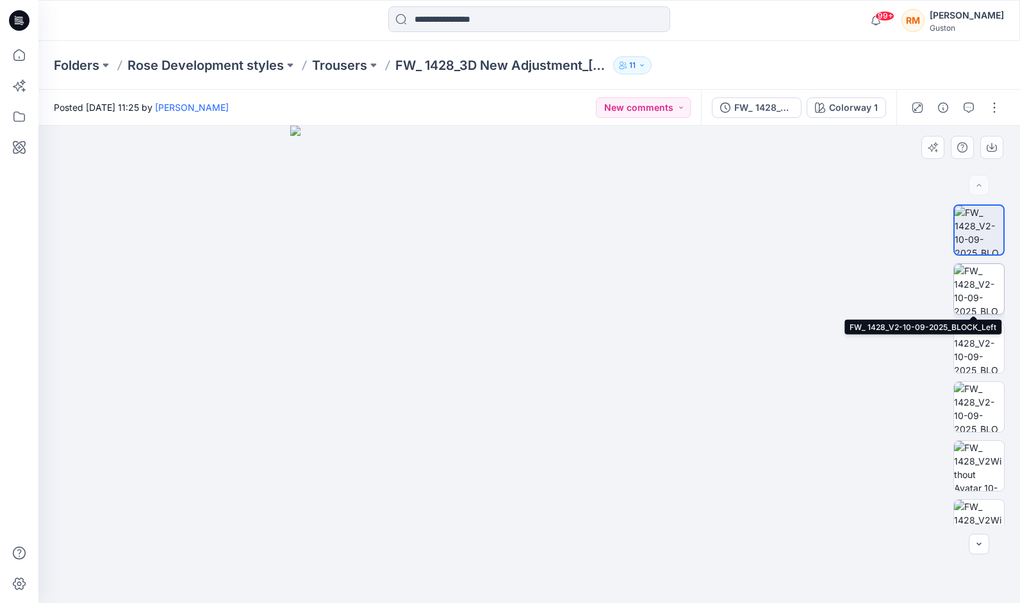
click at [972, 284] on img at bounding box center [979, 289] width 50 height 50
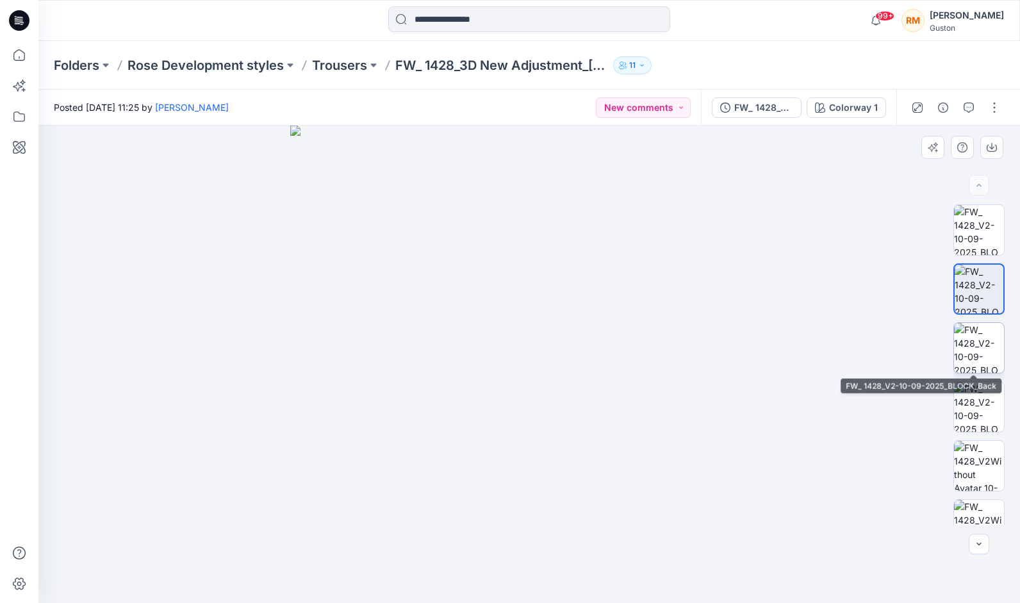
drag, startPoint x: 972, startPoint y: 347, endPoint x: 973, endPoint y: 361, distance: 13.5
click at [972, 351] on img at bounding box center [979, 348] width 50 height 50
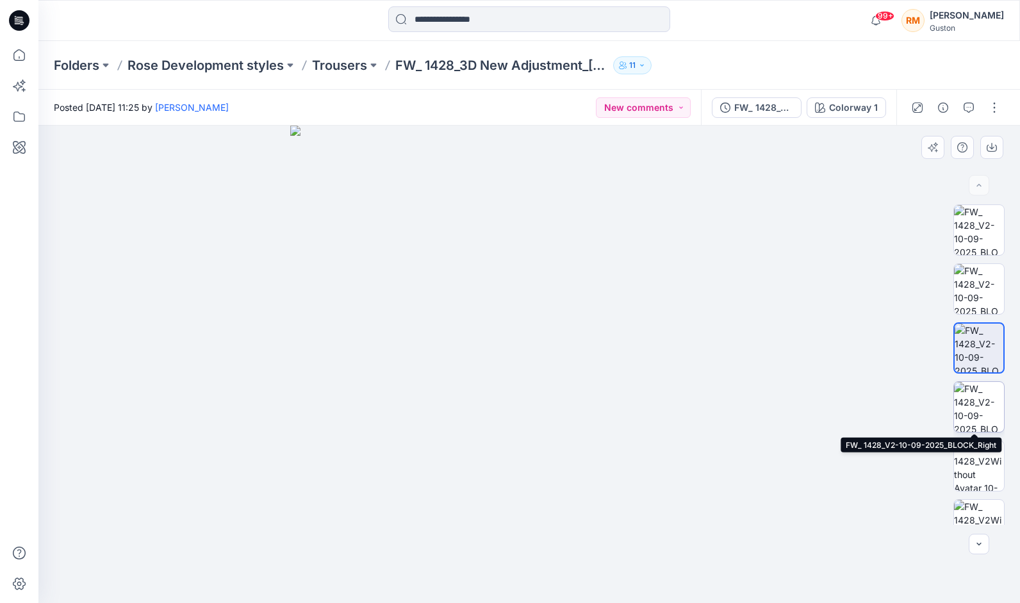
click at [976, 397] on img at bounding box center [979, 407] width 50 height 50
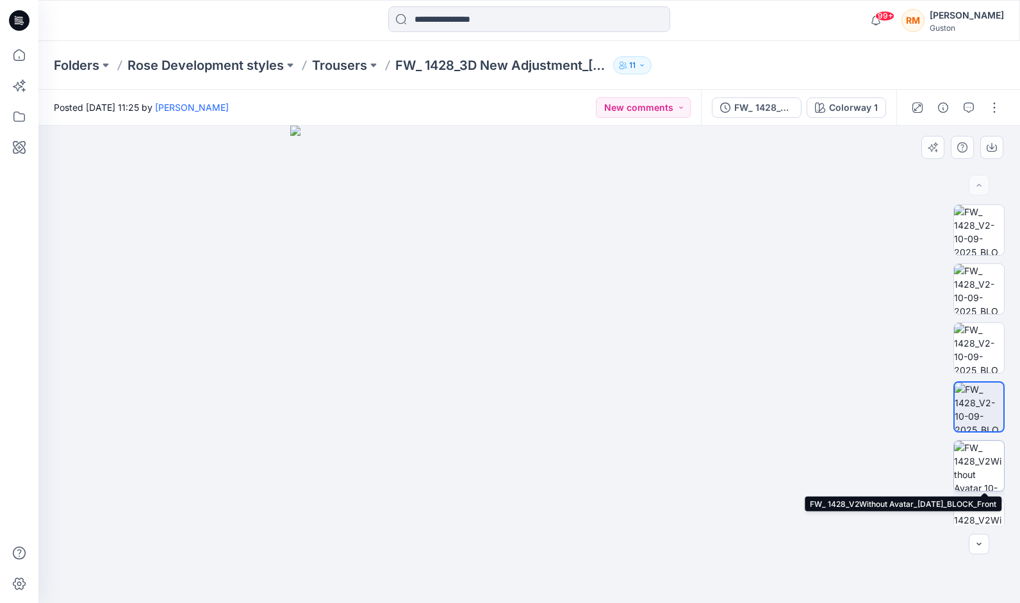
click at [995, 467] on img at bounding box center [979, 466] width 50 height 50
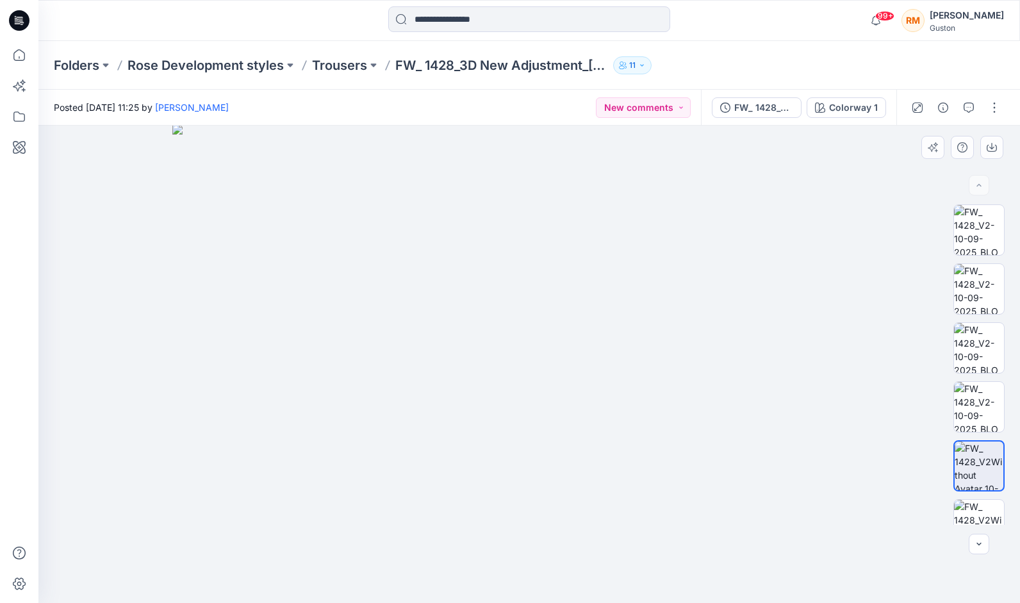
drag, startPoint x: 747, startPoint y: 187, endPoint x: 731, endPoint y: 305, distance: 119.0
click at [733, 318] on img at bounding box center [528, 363] width 713 height 479
drag, startPoint x: 623, startPoint y: 282, endPoint x: 471, endPoint y: 299, distance: 152.9
click at [470, 300] on img at bounding box center [528, 363] width 713 height 480
click at [974, 243] on img at bounding box center [979, 230] width 50 height 50
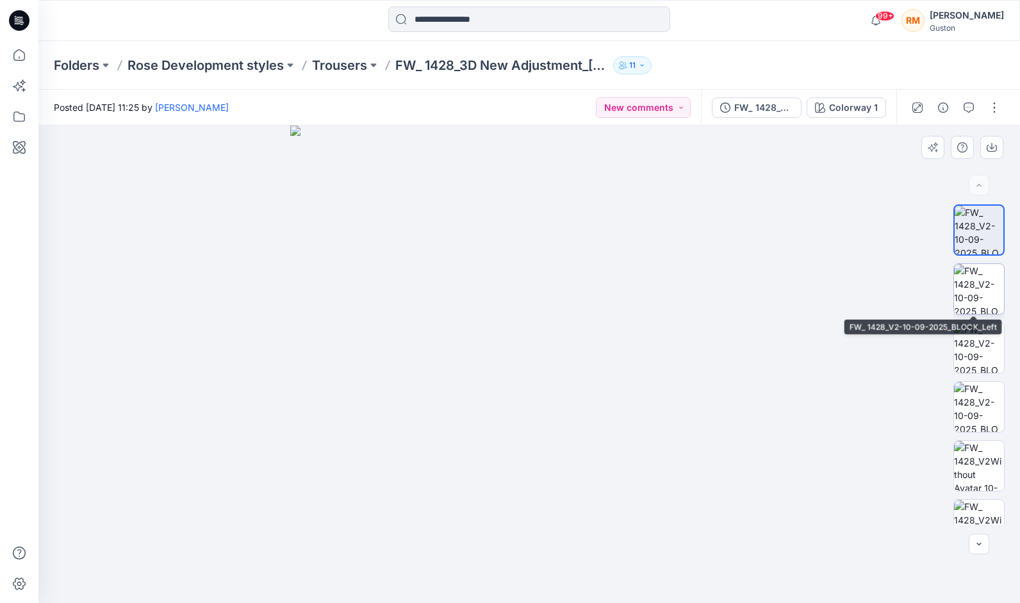
drag, startPoint x: 978, startPoint y: 291, endPoint x: 950, endPoint y: 290, distance: 28.2
click at [974, 290] on img at bounding box center [979, 289] width 50 height 50
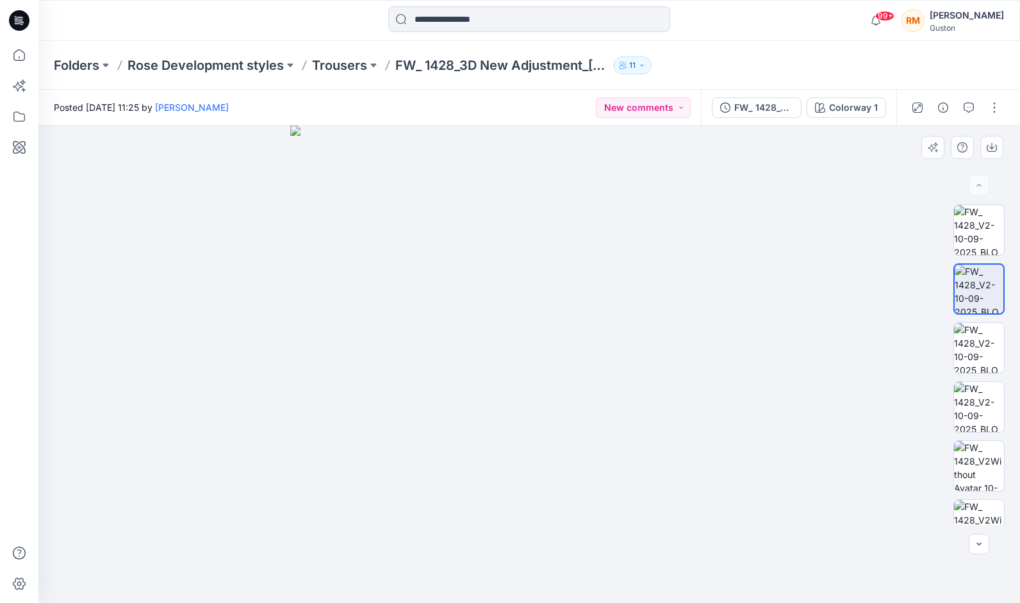
drag, startPoint x: 690, startPoint y: 356, endPoint x: 401, endPoint y: 383, distance: 290.3
click at [410, 380] on img at bounding box center [529, 365] width 478 height 478
drag, startPoint x: 394, startPoint y: 385, endPoint x: 621, endPoint y: 393, distance: 227.7
click at [620, 393] on img at bounding box center [529, 365] width 478 height 478
click at [969, 341] on img at bounding box center [979, 348] width 50 height 50
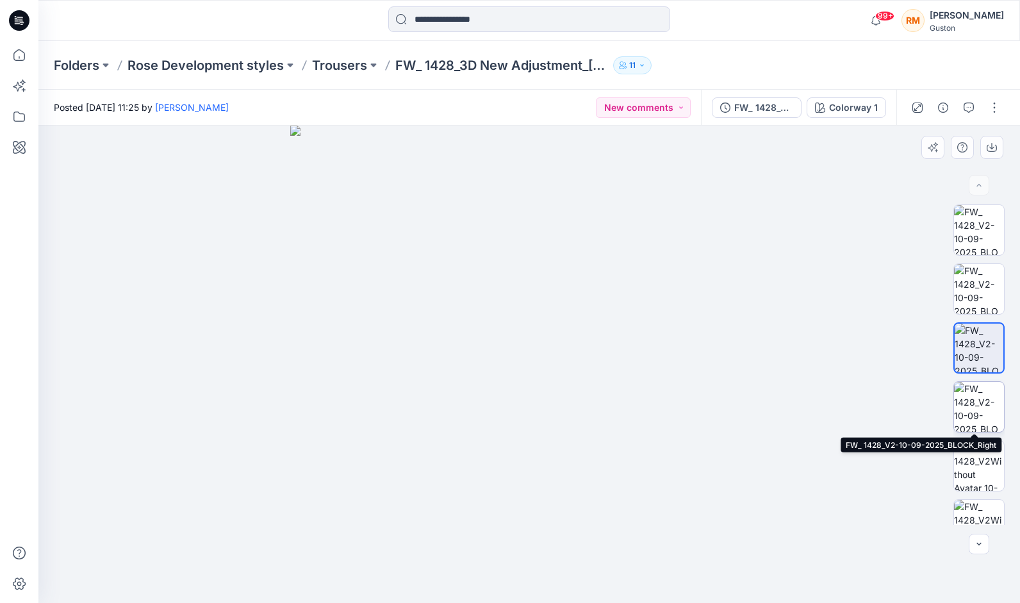
click at [990, 402] on img at bounding box center [979, 407] width 50 height 50
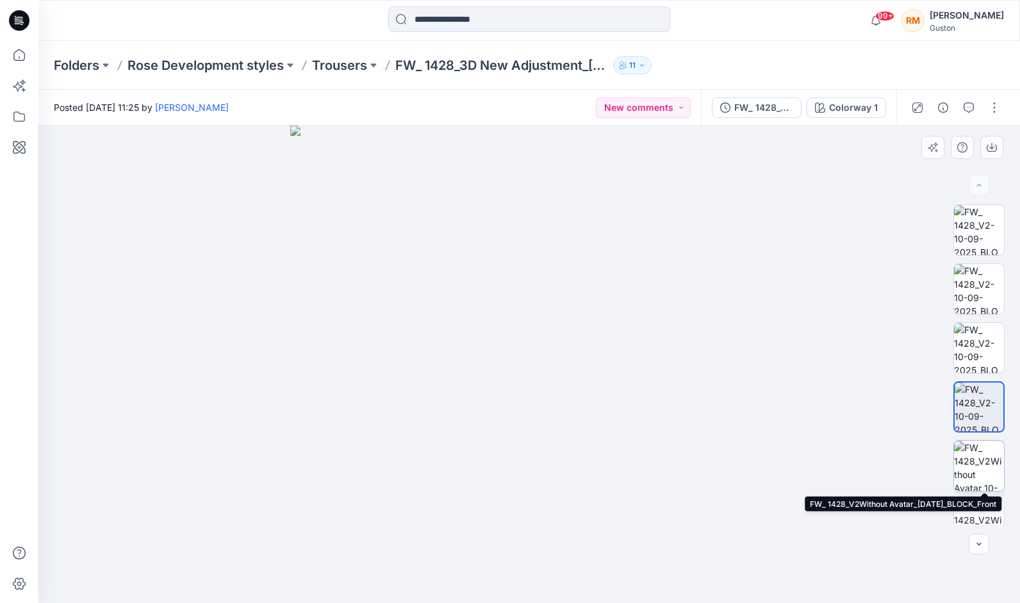
click at [985, 459] on img at bounding box center [979, 466] width 50 height 50
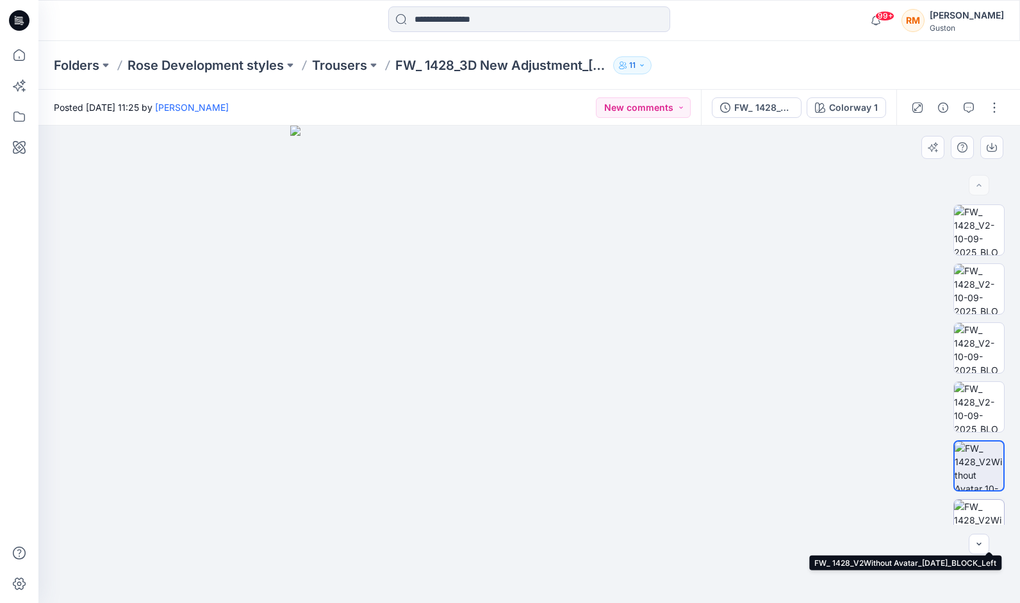
click at [972, 510] on img at bounding box center [979, 525] width 50 height 50
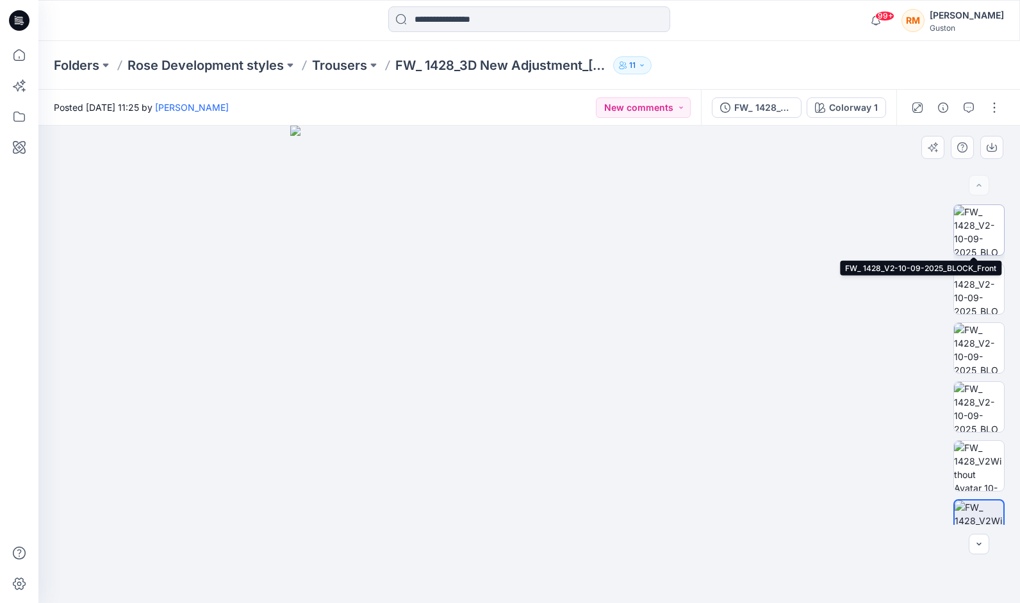
click at [993, 231] on img at bounding box center [979, 230] width 50 height 50
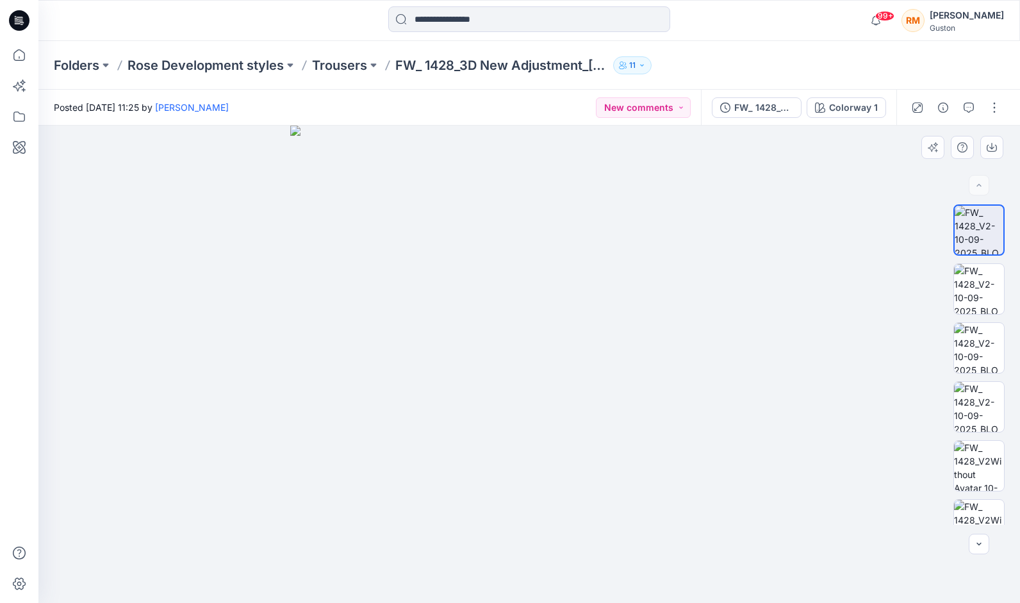
drag, startPoint x: 640, startPoint y: 403, endPoint x: 487, endPoint y: 419, distance: 153.4
click at [487, 419] on img at bounding box center [529, 365] width 478 height 478
drag, startPoint x: 982, startPoint y: 289, endPoint x: 974, endPoint y: 254, distance: 35.6
click at [982, 288] on img at bounding box center [979, 289] width 50 height 50
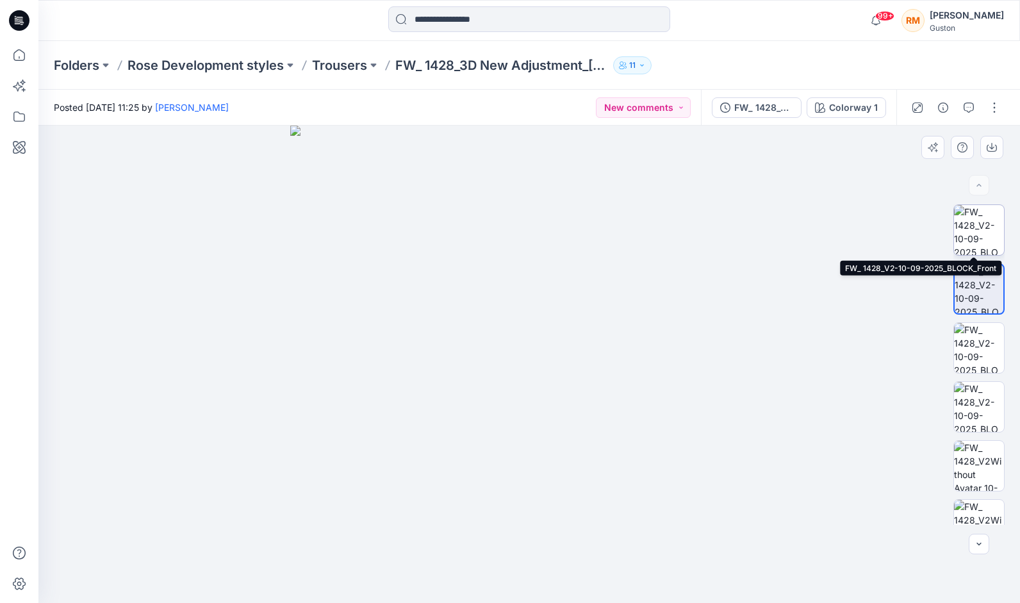
click at [973, 227] on img at bounding box center [979, 230] width 50 height 50
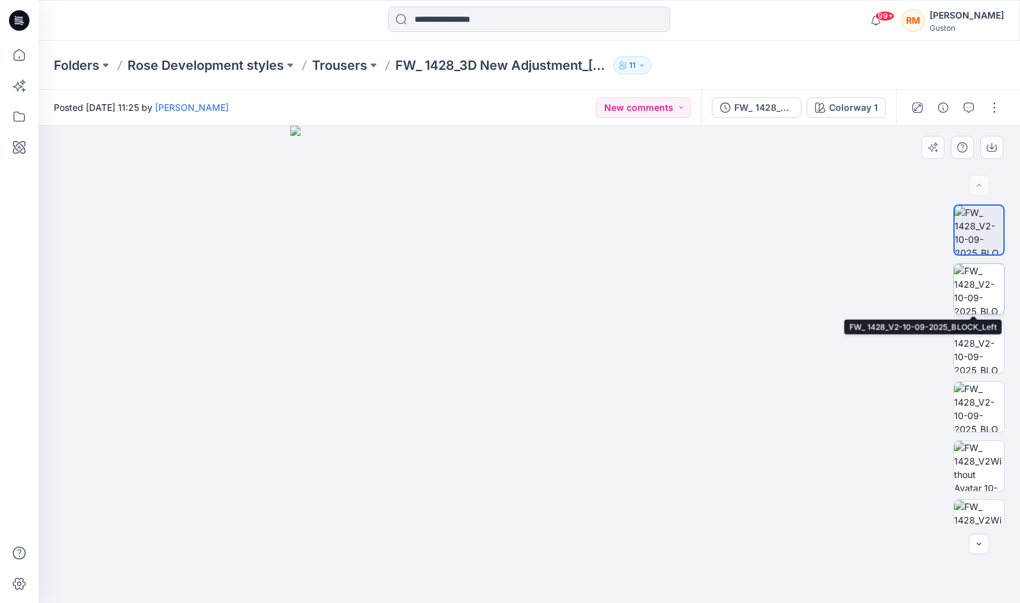
click at [974, 272] on img at bounding box center [979, 289] width 50 height 50
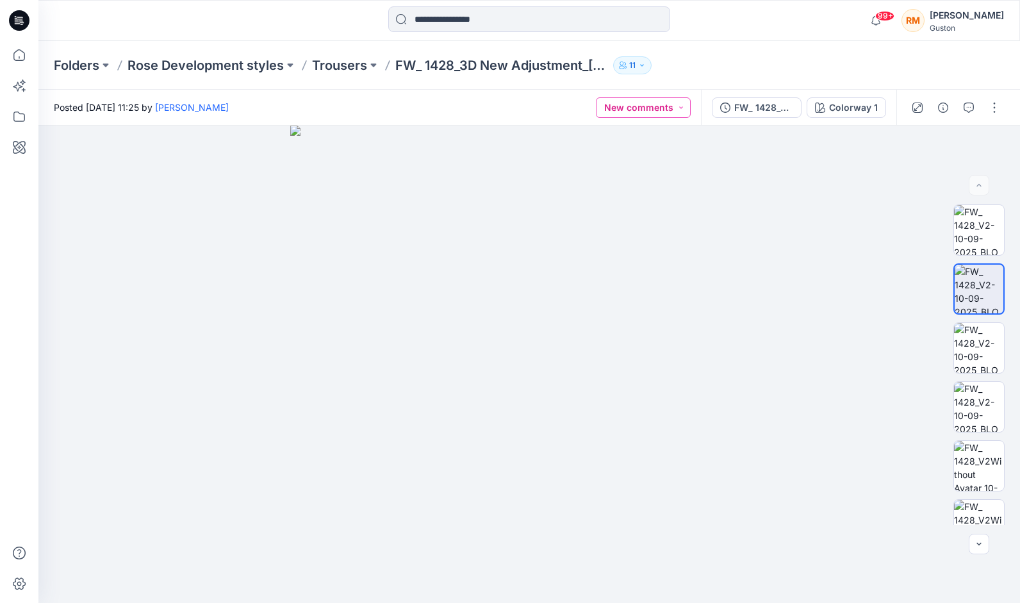
click at [620, 107] on button "New comments" at bounding box center [643, 107] width 95 height 21
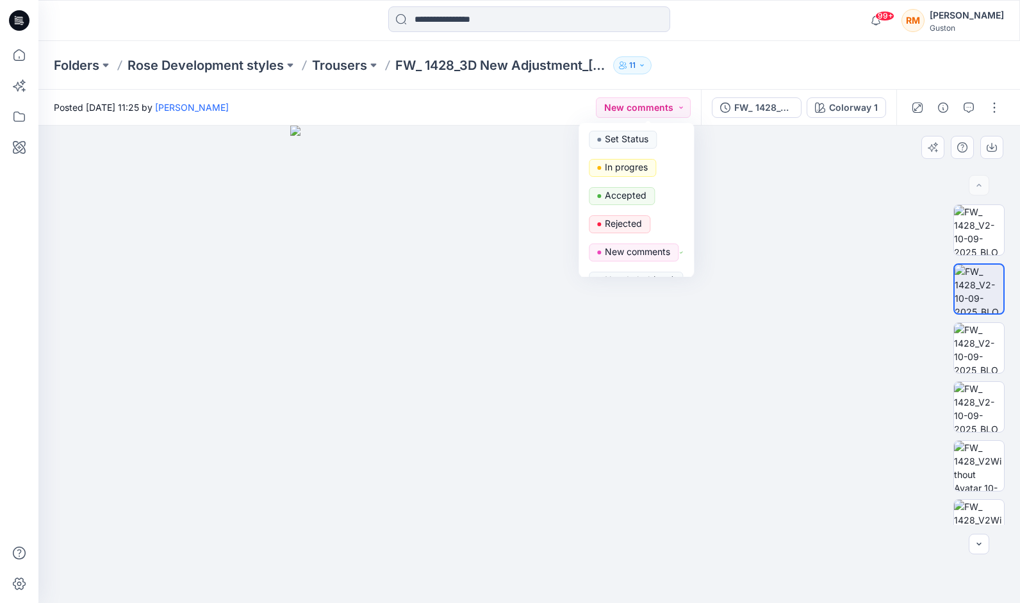
click at [756, 185] on img at bounding box center [529, 365] width 478 height 478
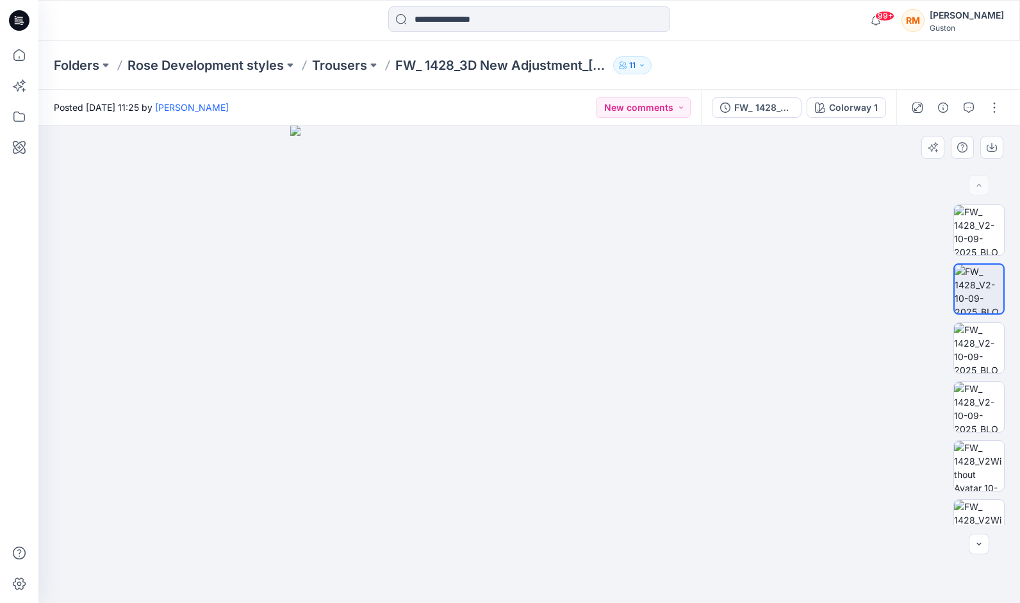
click at [947, 231] on div at bounding box center [979, 364] width 82 height 321
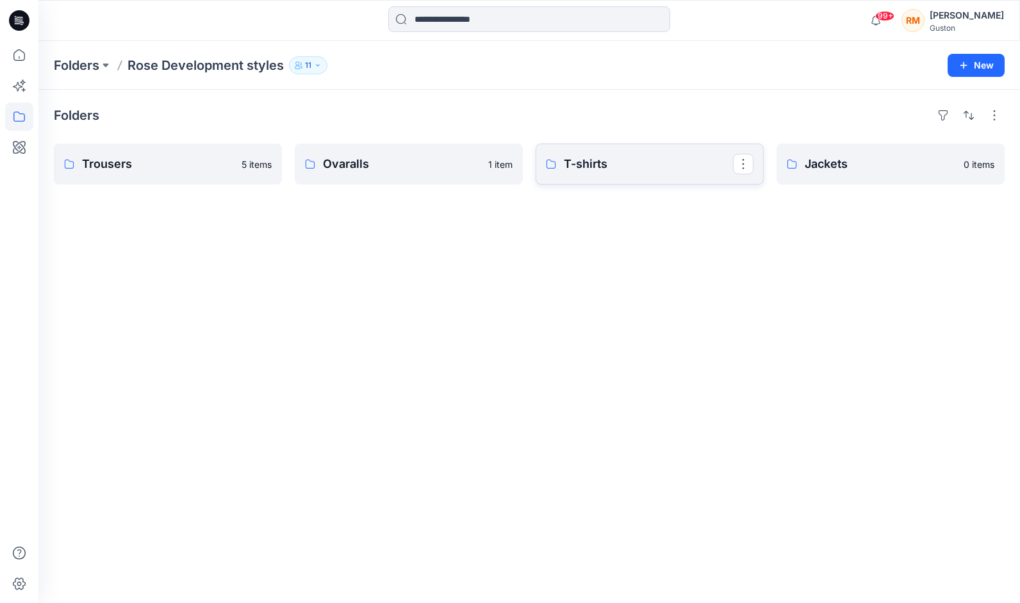
click at [643, 172] on p "T-shirts" at bounding box center [648, 164] width 169 height 18
click at [860, 159] on p "Jackets" at bounding box center [889, 164] width 169 height 18
click at [160, 160] on p "Trousers" at bounding box center [166, 164] width 169 height 18
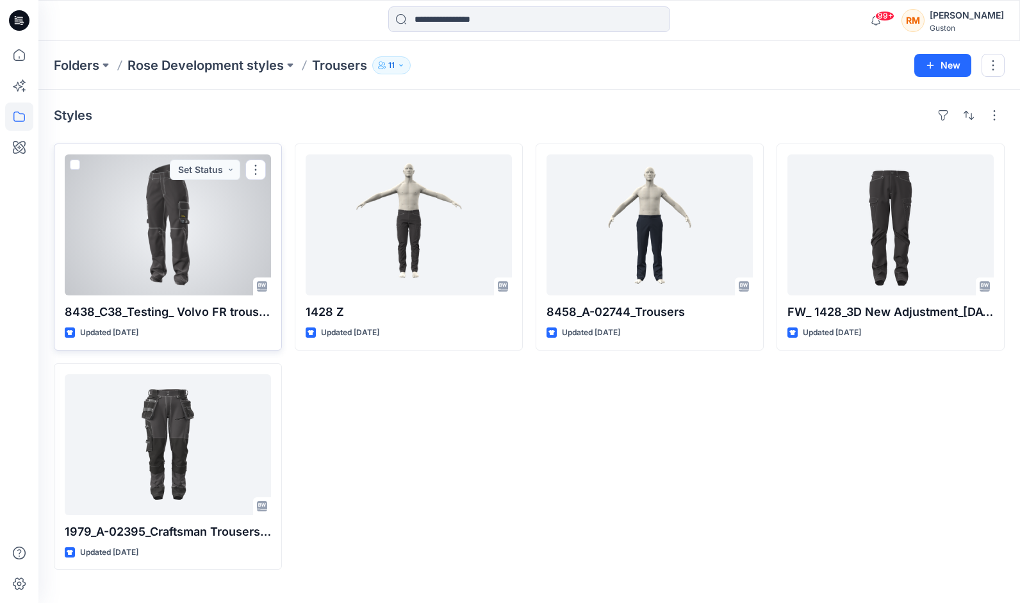
click at [176, 248] on div at bounding box center [168, 224] width 206 height 141
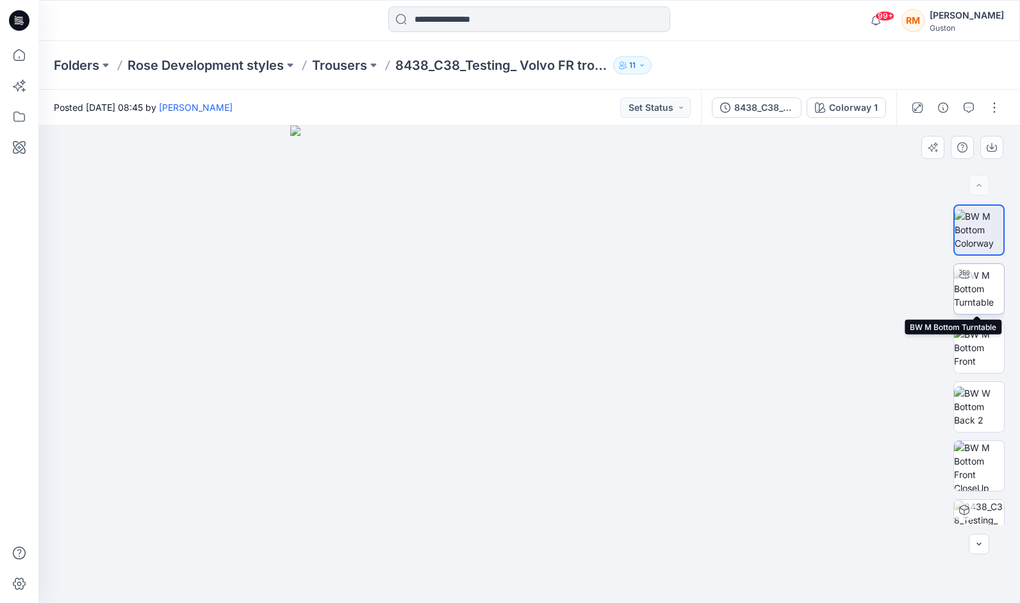
click at [978, 295] on img at bounding box center [979, 289] width 50 height 40
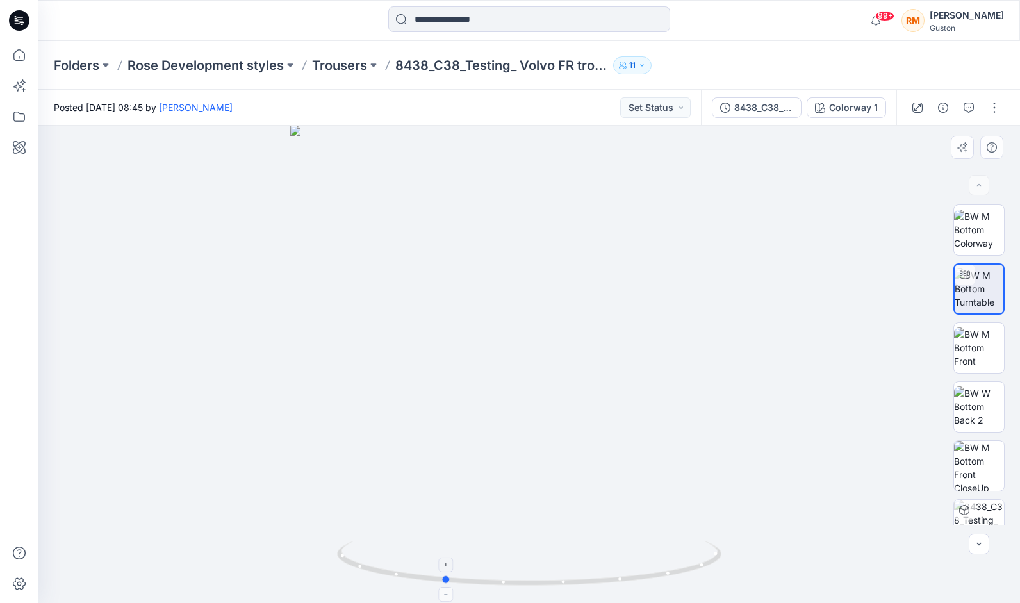
drag, startPoint x: 712, startPoint y: 565, endPoint x: 560, endPoint y: 565, distance: 151.9
click at [625, 590] on div at bounding box center [529, 365] width 982 height 478
drag, startPoint x: 714, startPoint y: 563, endPoint x: 753, endPoint y: 274, distance: 292.3
click at [888, 478] on div at bounding box center [529, 365] width 982 height 478
click at [979, 335] on img at bounding box center [979, 348] width 50 height 40
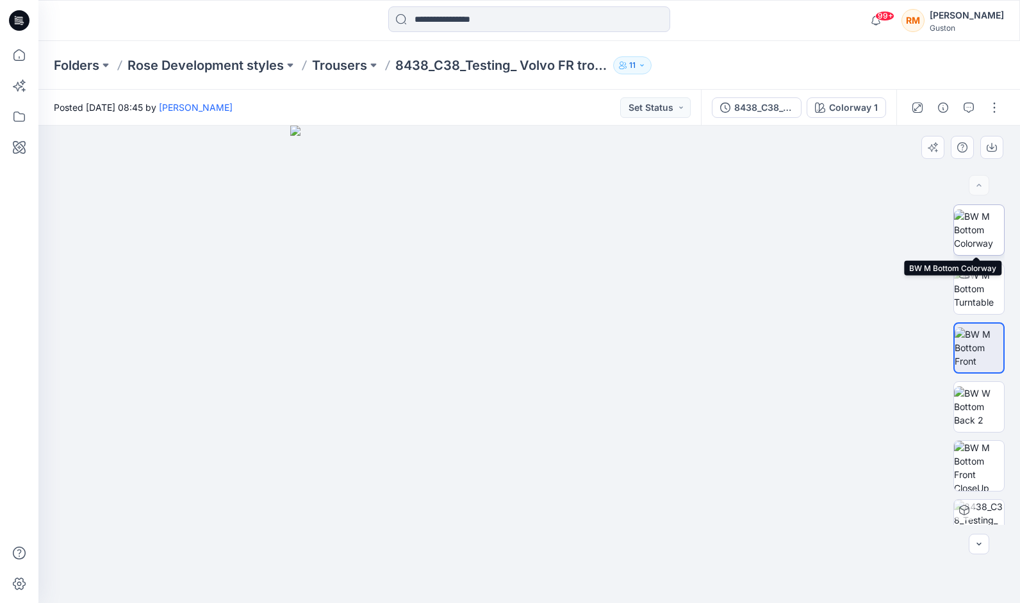
click at [986, 231] on img at bounding box center [979, 230] width 50 height 40
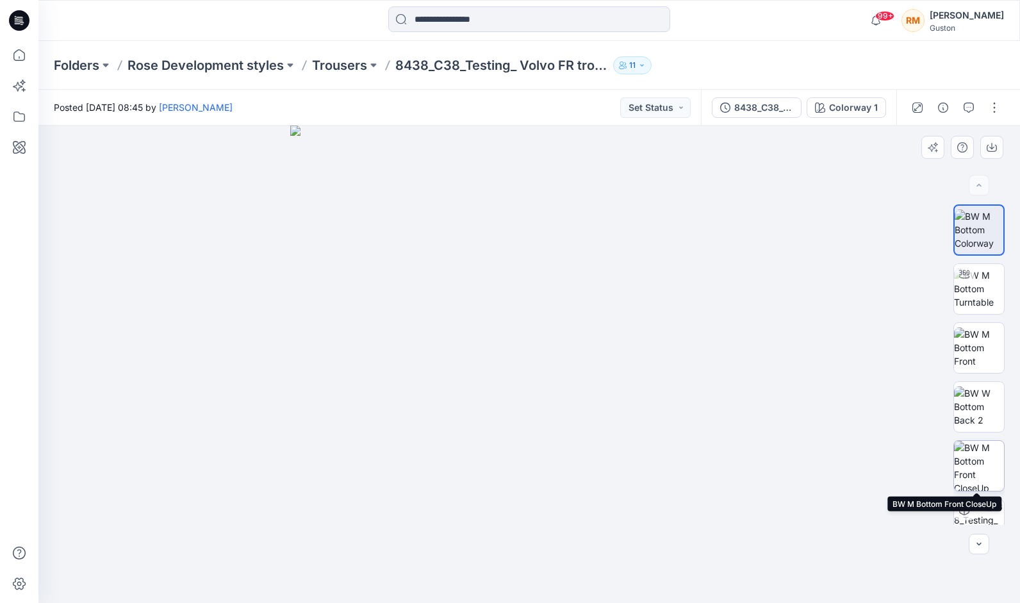
click at [973, 474] on img at bounding box center [979, 466] width 50 height 50
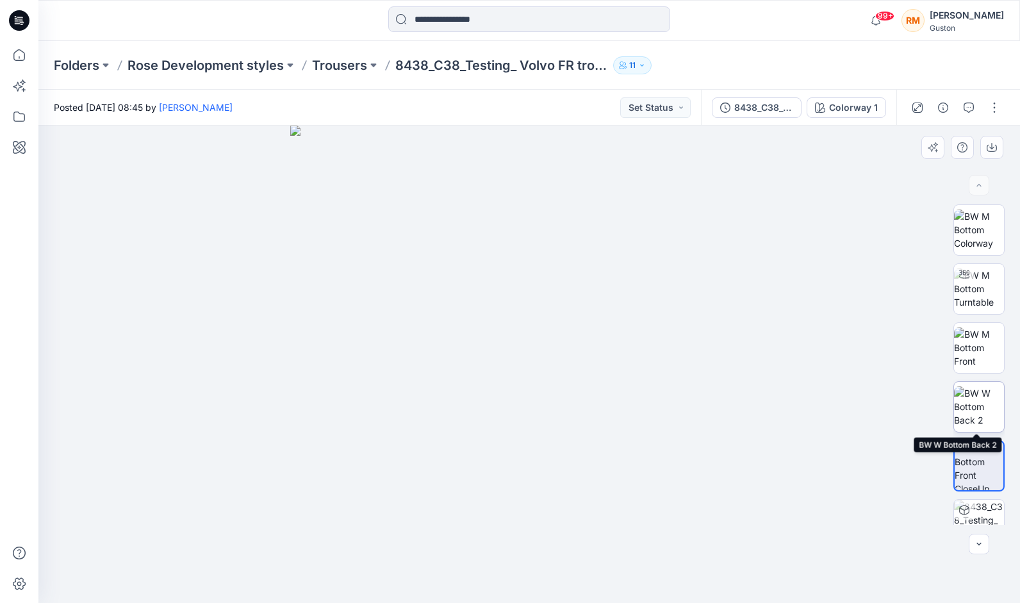
click at [973, 387] on img at bounding box center [979, 407] width 50 height 40
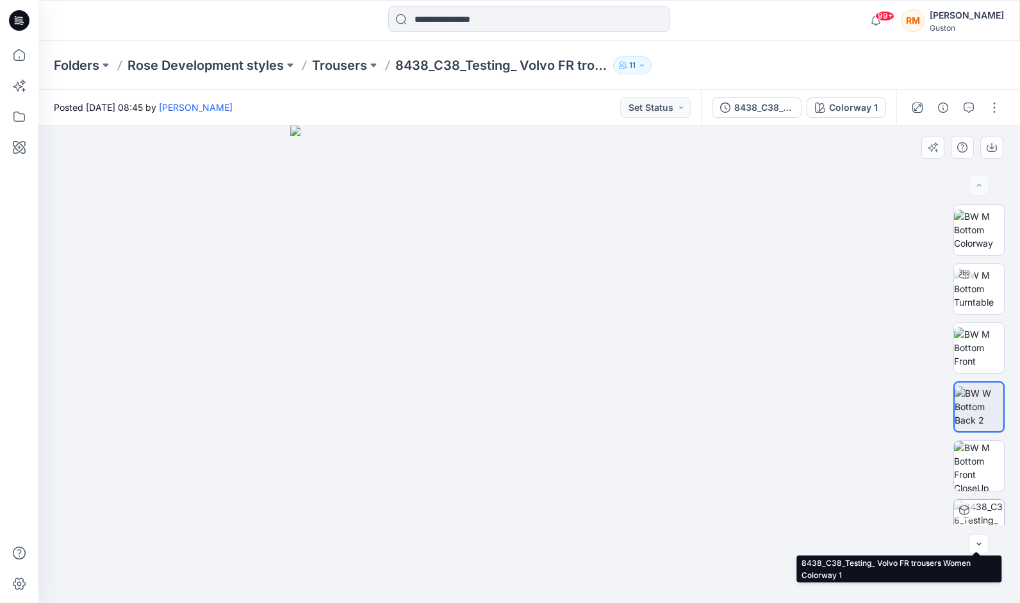
drag, startPoint x: 979, startPoint y: 521, endPoint x: 977, endPoint y: 502, distance: 18.7
click at [978, 519] on img at bounding box center [979, 525] width 50 height 50
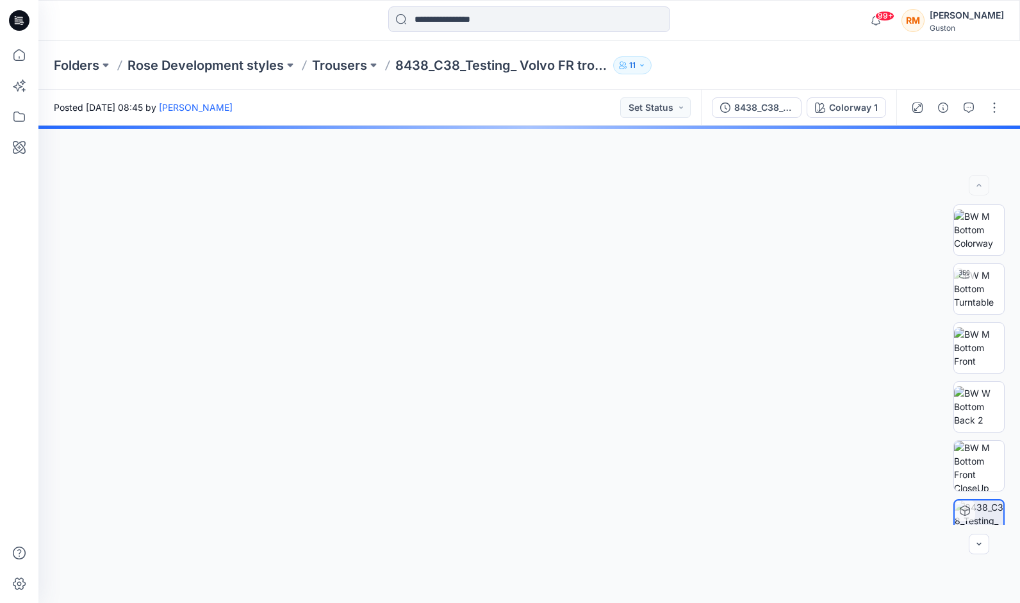
click at [987, 563] on img at bounding box center [979, 583] width 50 height 40
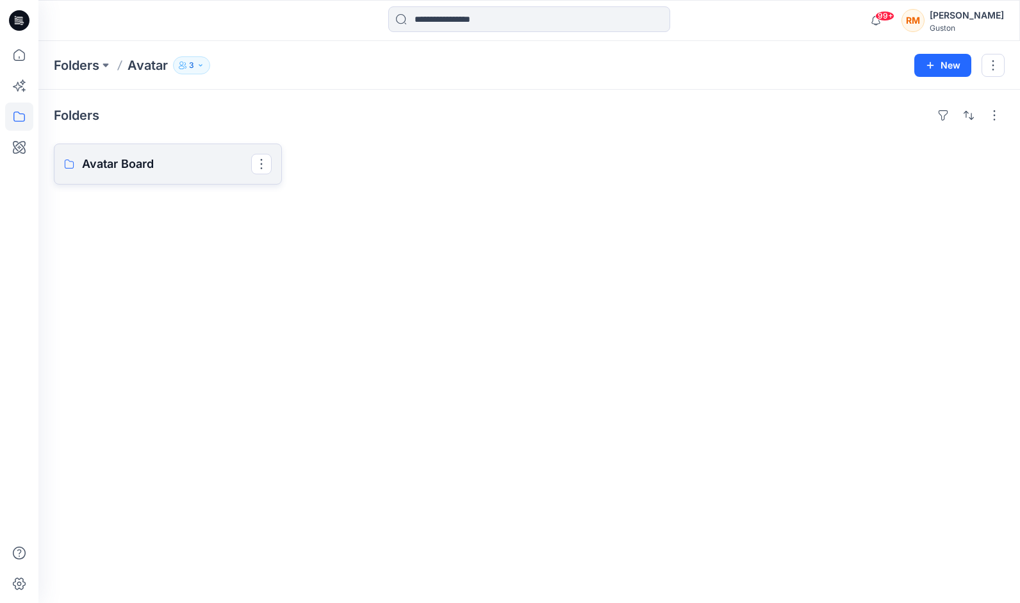
click at [167, 165] on p "Avatar Board" at bounding box center [166, 164] width 169 height 18
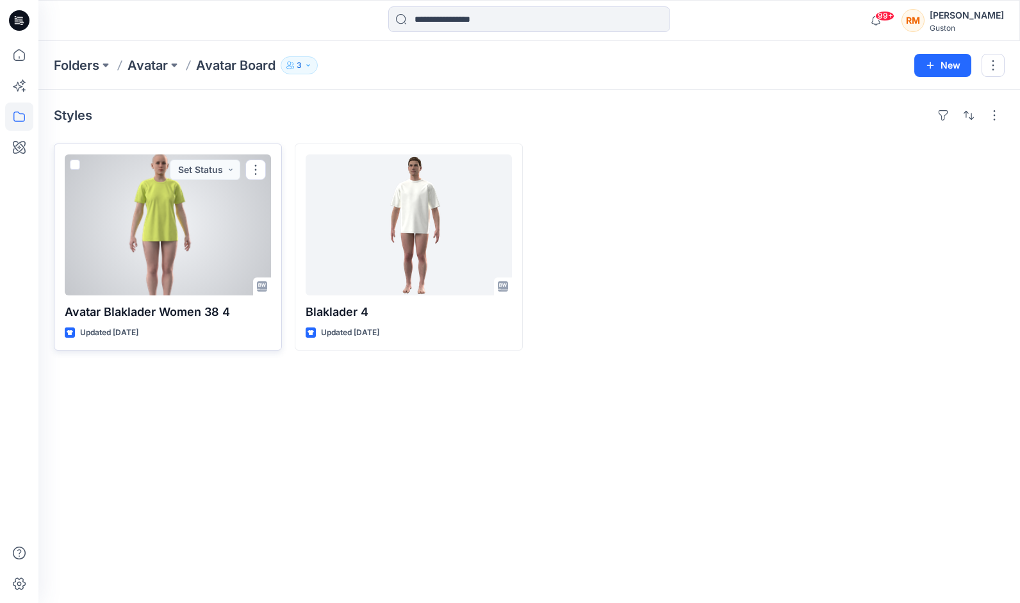
click at [177, 265] on div at bounding box center [168, 224] width 206 height 141
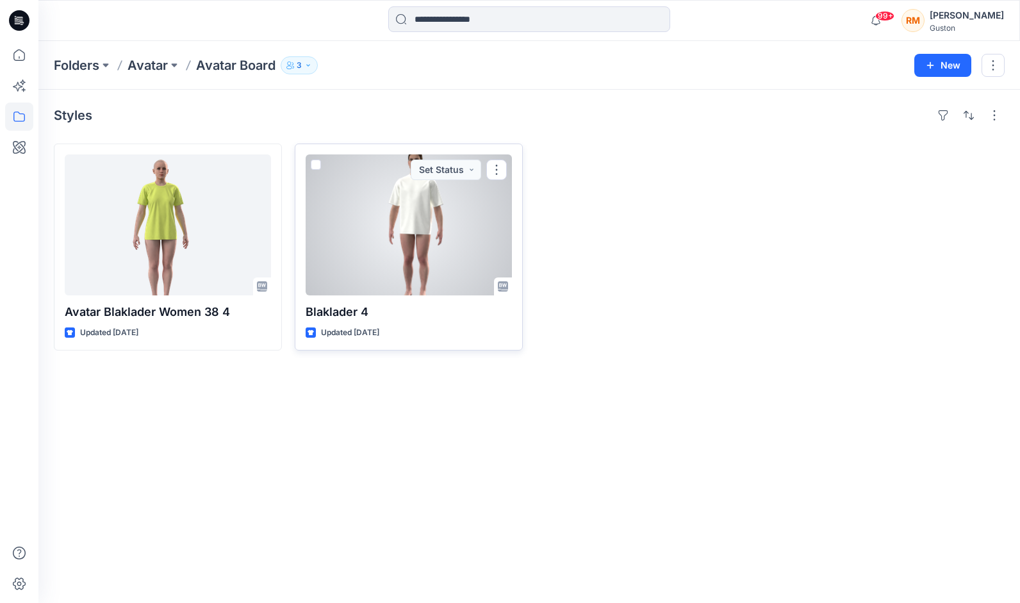
click at [433, 219] on div at bounding box center [409, 224] width 206 height 141
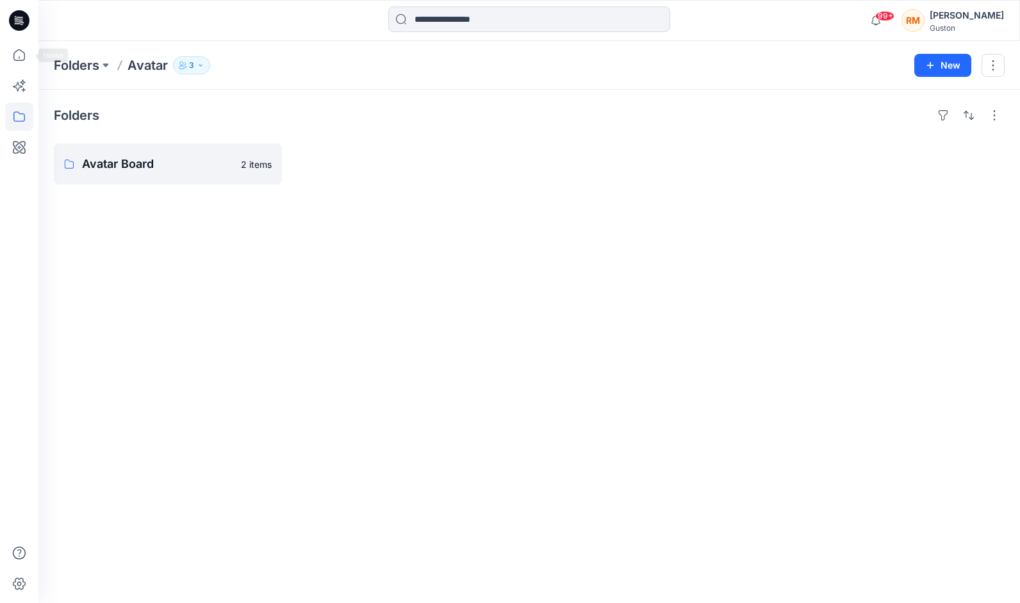
click at [15, 21] on icon at bounding box center [19, 20] width 21 height 21
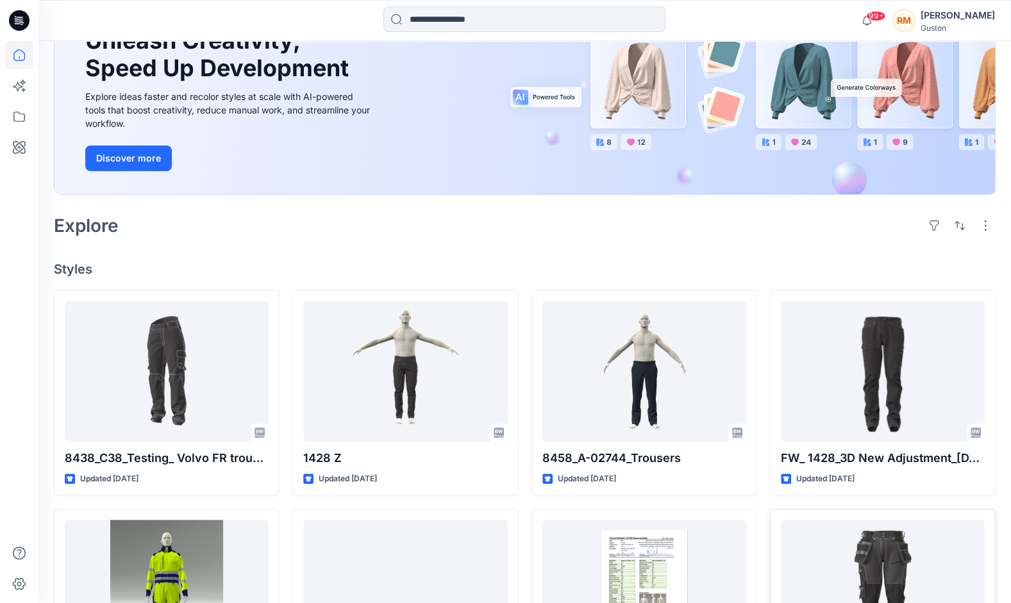
scroll to position [256, 0]
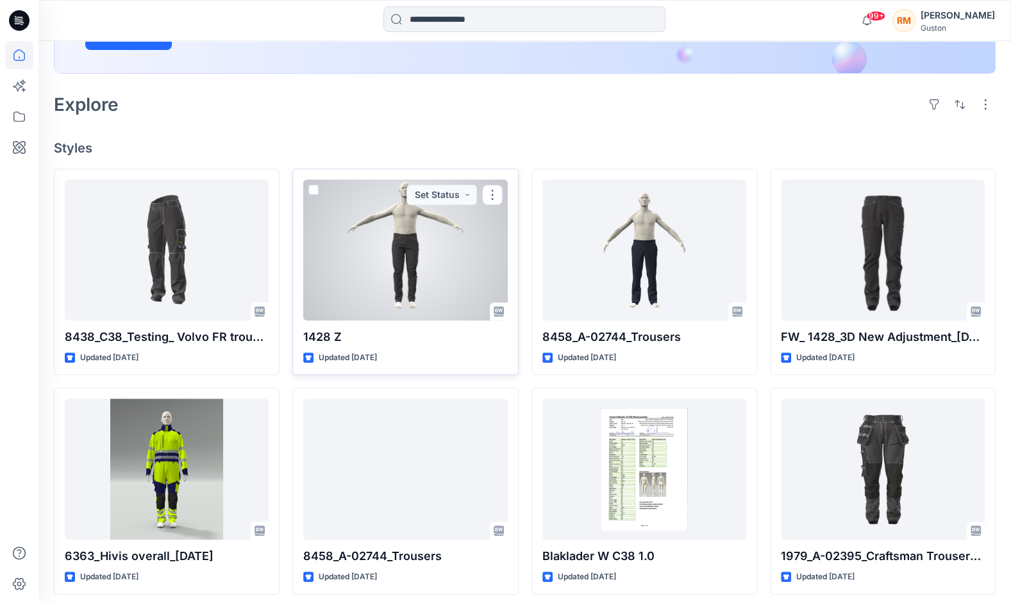
click at [417, 260] on div at bounding box center [405, 249] width 204 height 141
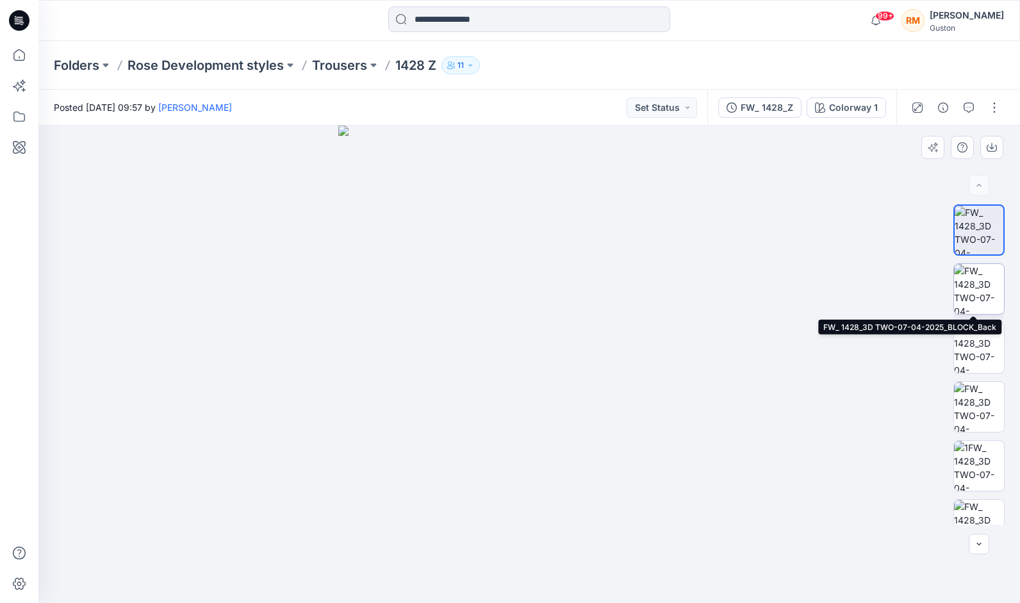
click at [978, 284] on img at bounding box center [979, 289] width 50 height 50
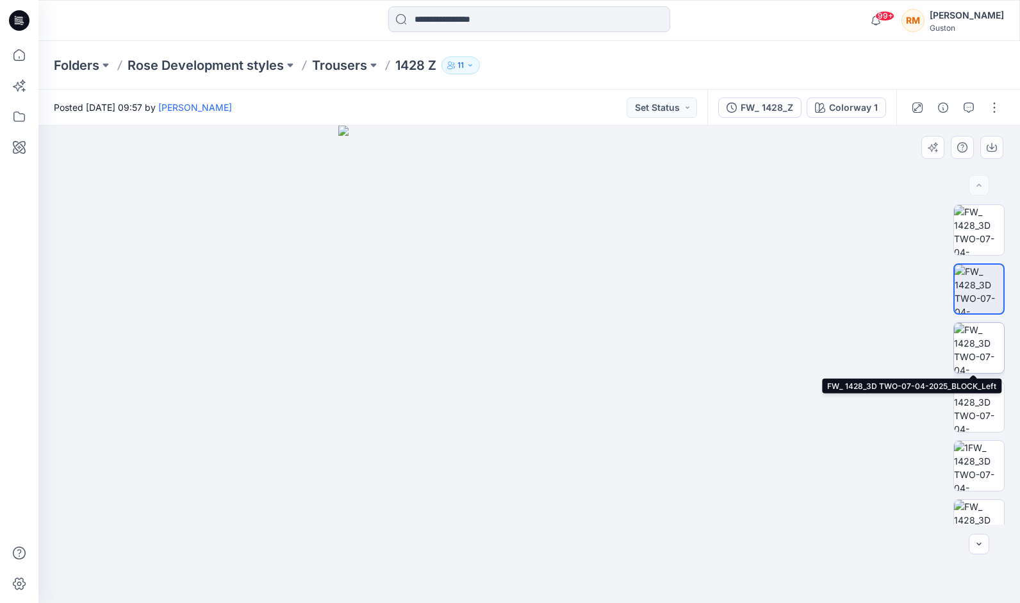
click at [985, 332] on img at bounding box center [979, 348] width 50 height 50
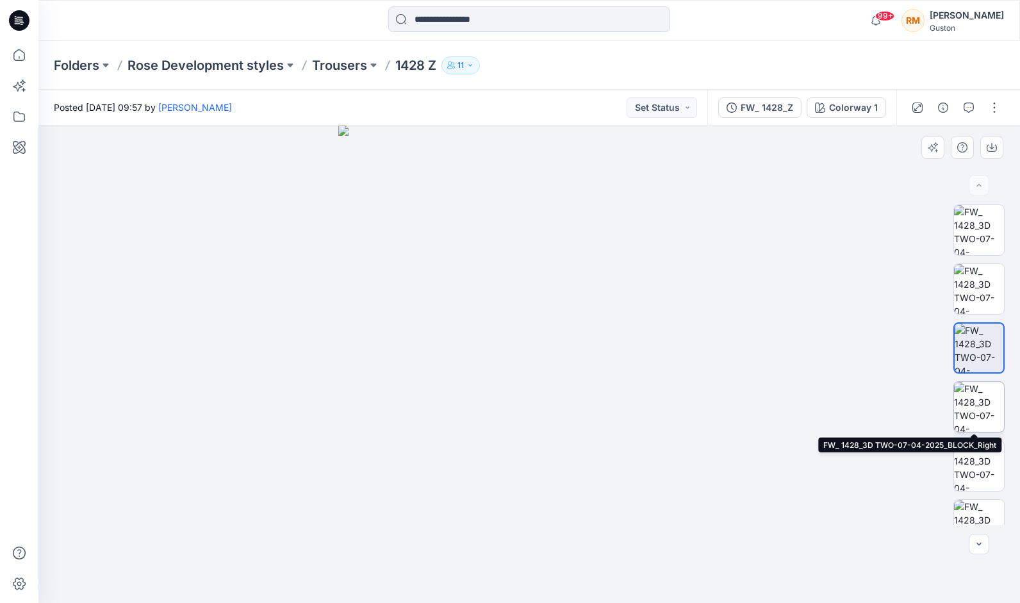
click at [967, 420] on img at bounding box center [979, 407] width 50 height 50
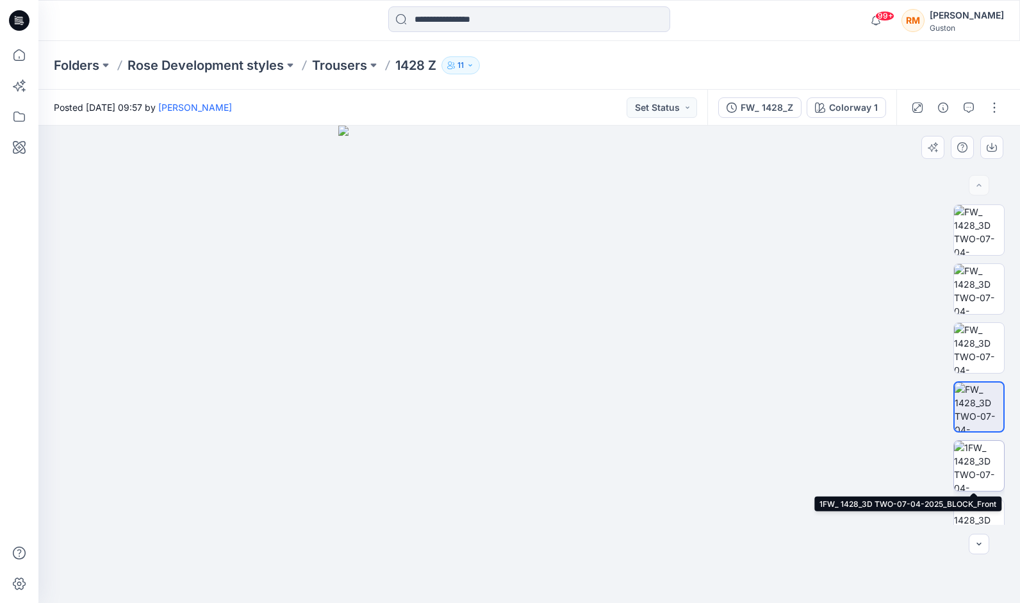
click at [976, 464] on img at bounding box center [979, 466] width 50 height 50
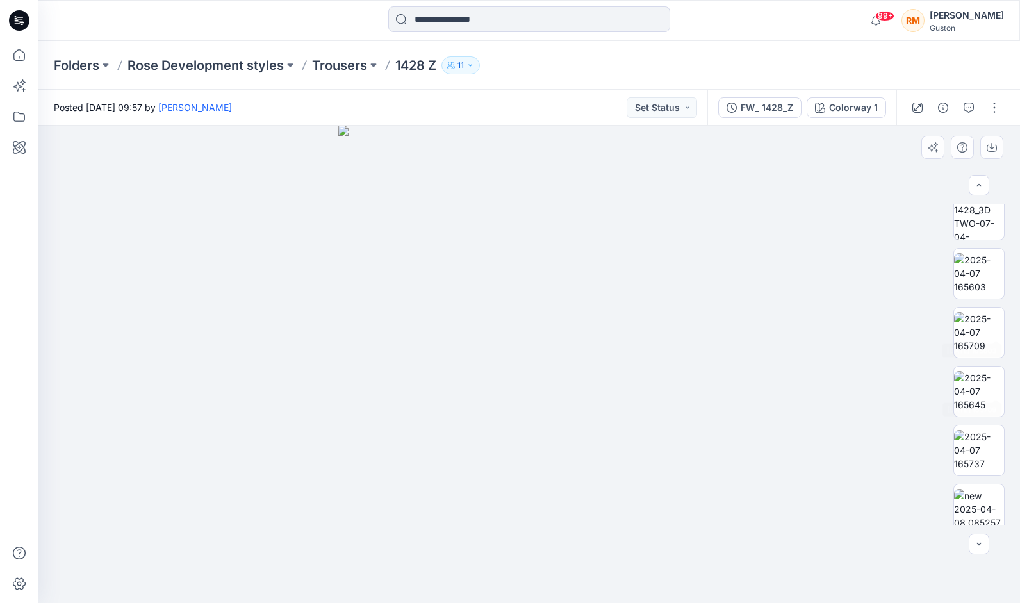
scroll to position [674, 0]
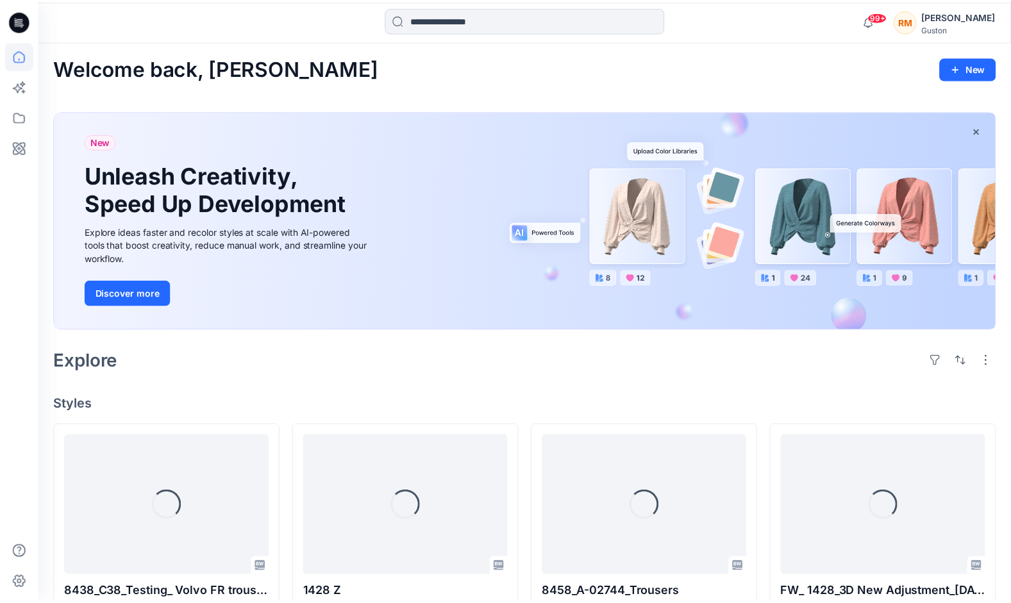
scroll to position [256, 0]
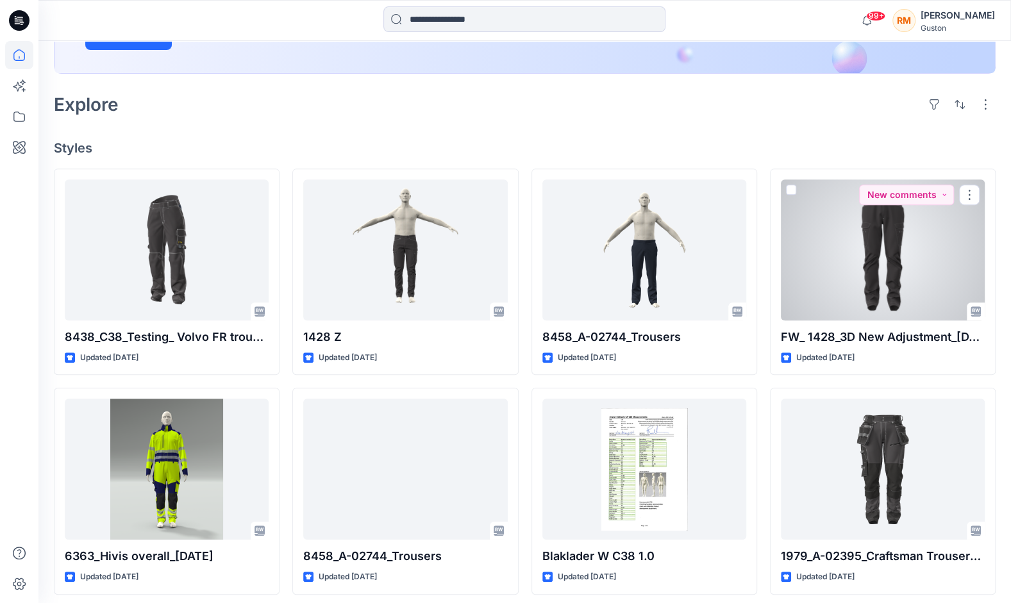
click at [904, 250] on div at bounding box center [883, 249] width 204 height 141
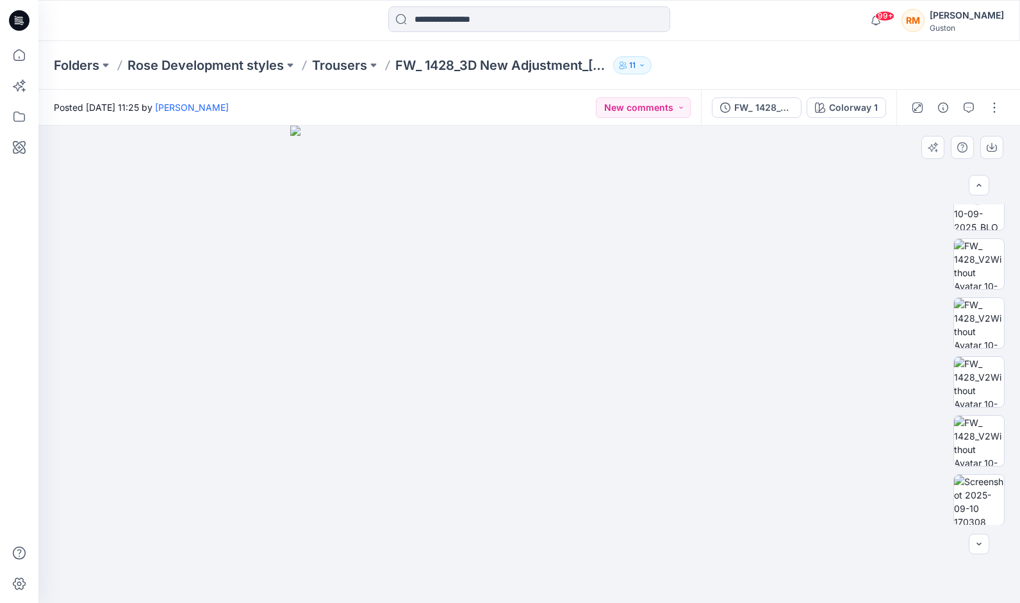
scroll to position [203, 0]
drag, startPoint x: 966, startPoint y: 440, endPoint x: 974, endPoint y: 444, distance: 9.2
click at [966, 438] on img at bounding box center [979, 440] width 50 height 50
click at [976, 512] on img at bounding box center [979, 499] width 50 height 50
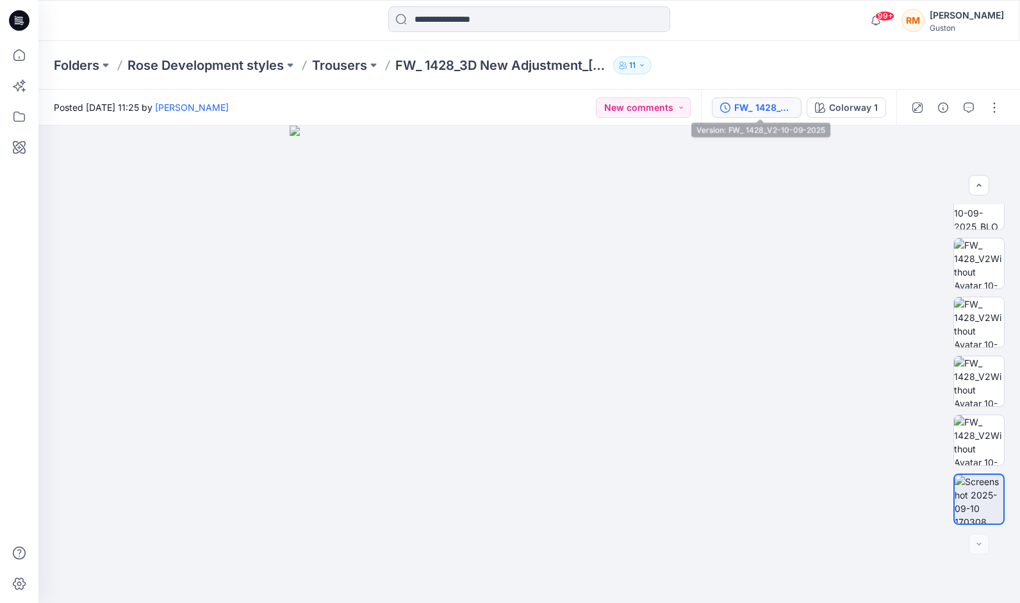
click at [763, 104] on div "FW_ 1428_V2-10-09-2025" at bounding box center [764, 108] width 59 height 14
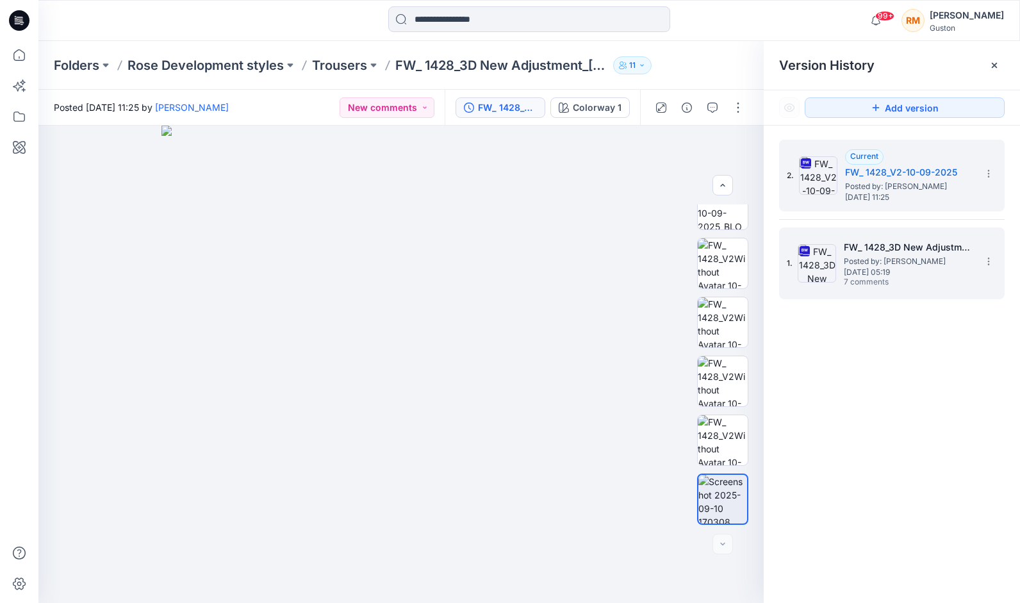
click at [911, 263] on span "Posted by: [PERSON_NAME]" at bounding box center [908, 261] width 128 height 13
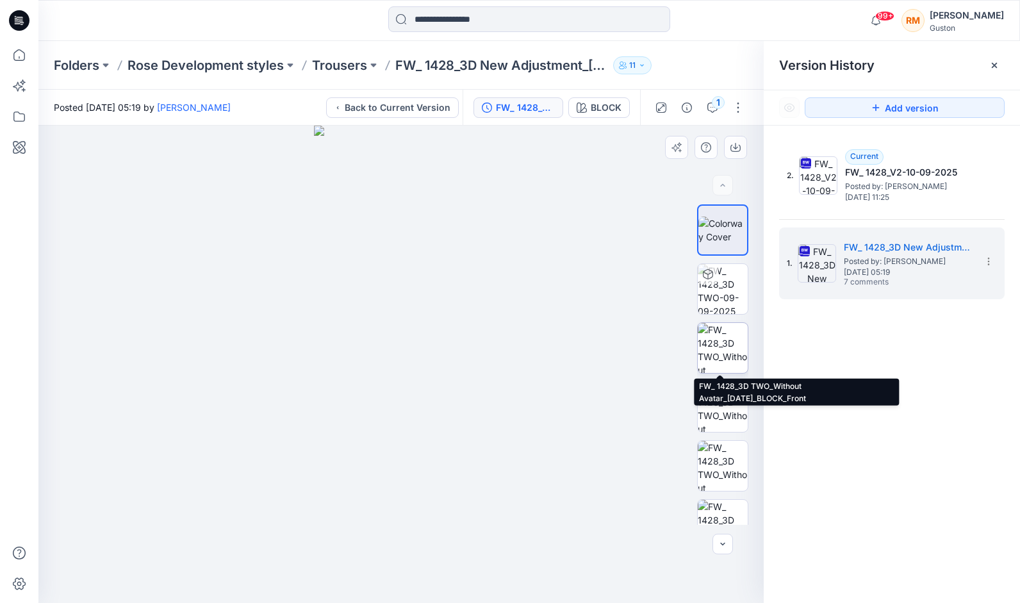
click at [733, 346] on img at bounding box center [723, 348] width 50 height 50
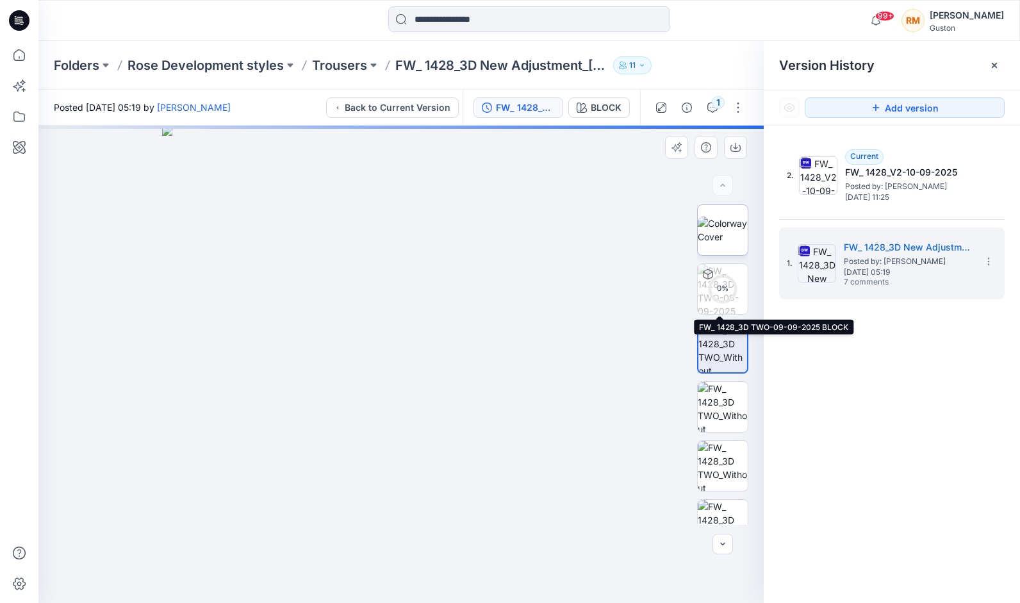
click at [714, 217] on img at bounding box center [723, 230] width 50 height 27
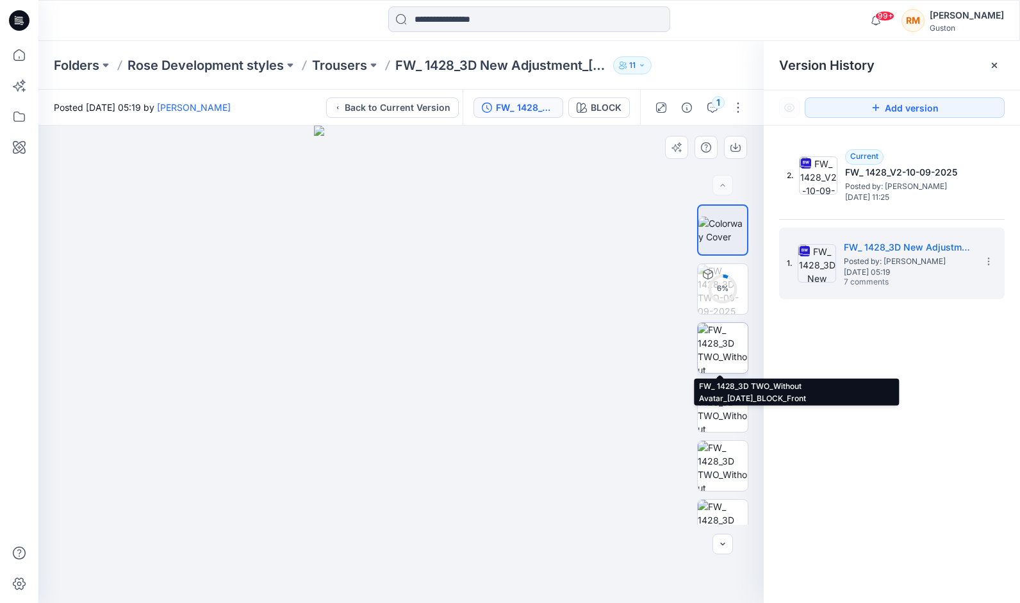
click at [723, 335] on img at bounding box center [723, 348] width 50 height 50
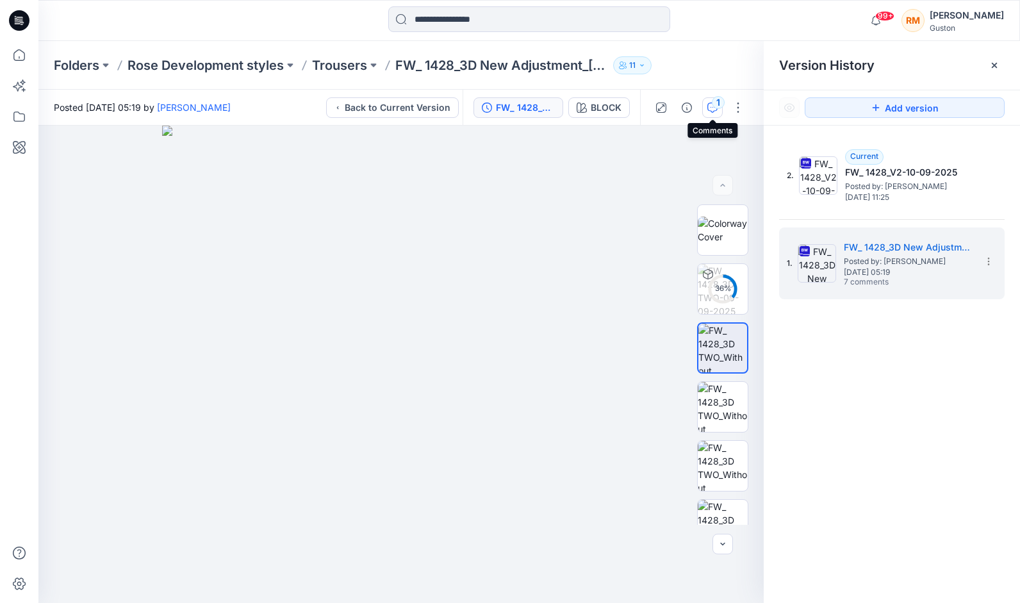
click at [712, 103] on icon "button" at bounding box center [713, 108] width 10 height 10
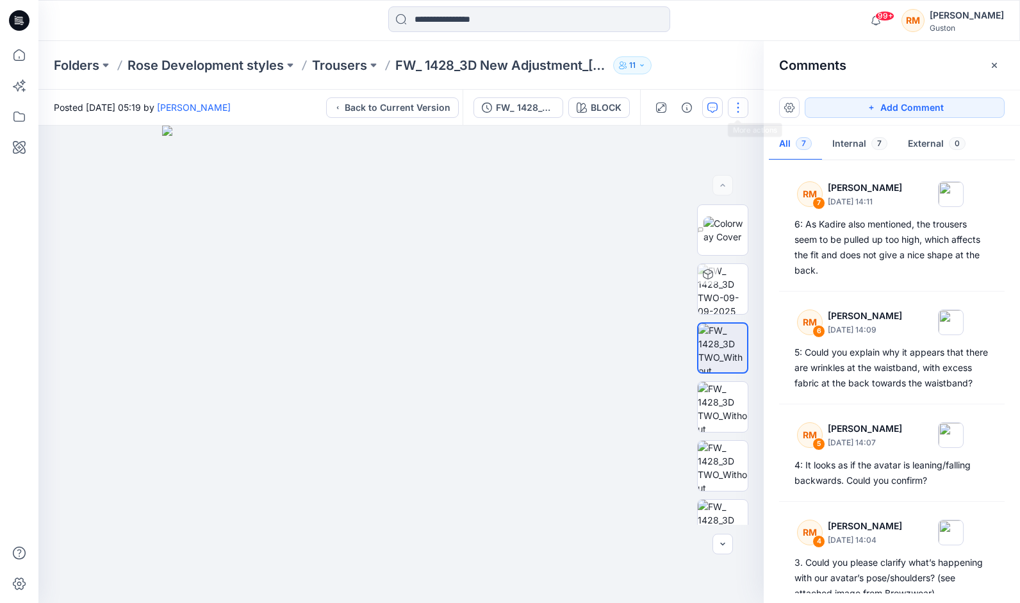
click at [735, 110] on button "button" at bounding box center [738, 107] width 21 height 21
click at [560, 348] on img at bounding box center [401, 365] width 478 height 478
click at [994, 63] on icon "button" at bounding box center [994, 64] width 5 height 5
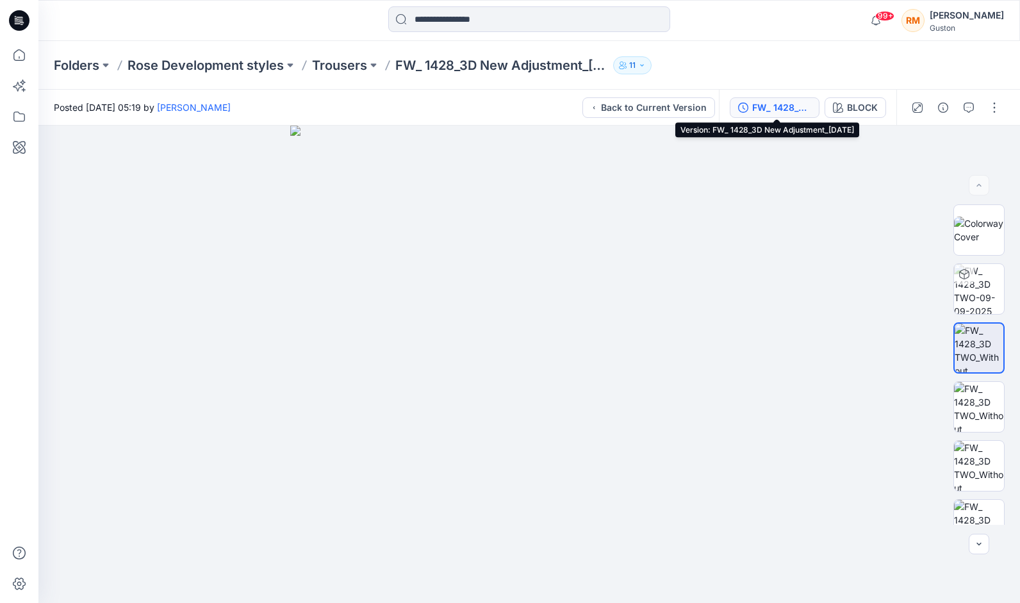
click at [745, 108] on icon "button" at bounding box center [744, 107] width 3 height 4
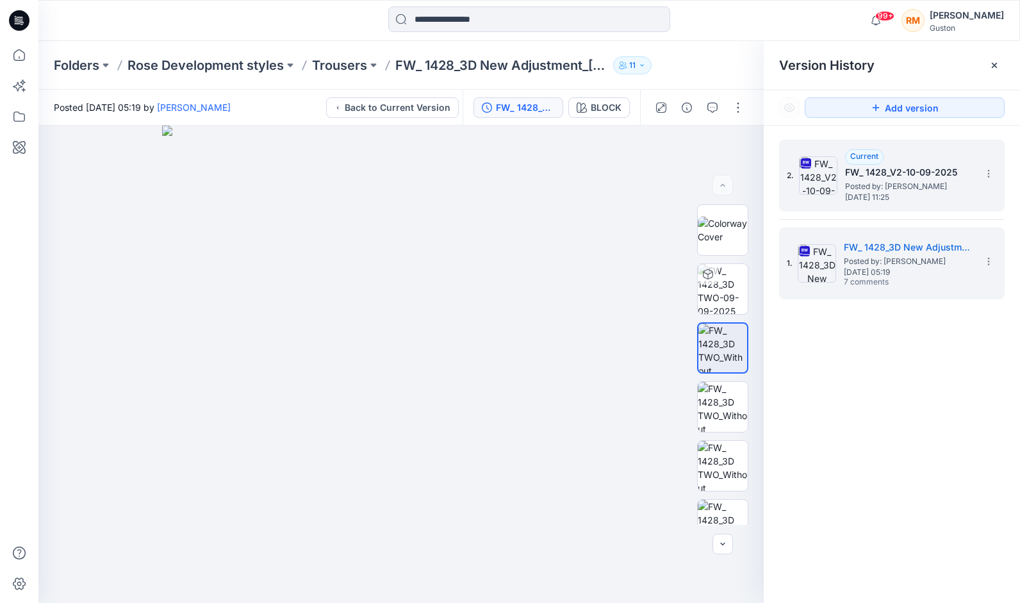
click at [806, 162] on icon at bounding box center [808, 162] width 4 height 3
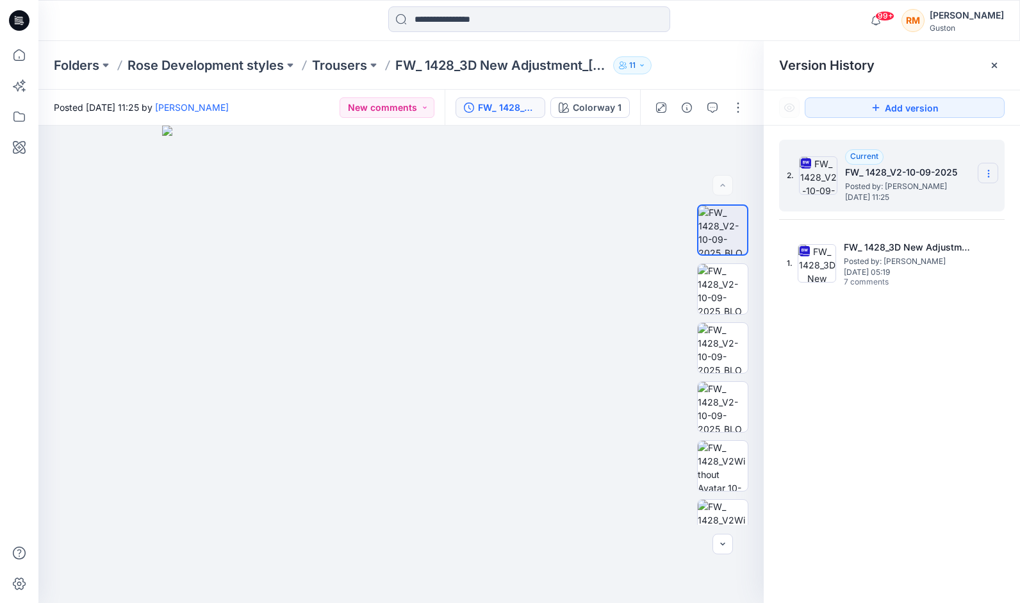
click at [988, 175] on icon at bounding box center [989, 174] width 10 height 10
click at [930, 197] on span "Download Source BW File" at bounding box center [924, 198] width 108 height 15
click at [857, 382] on div "2. Current FW_ 1428_V2-10-09-2025 Posted by: [PERSON_NAME] [DATE] 11:25 1. FW_ …" at bounding box center [892, 374] width 256 height 496
click at [577, 179] on img at bounding box center [401, 365] width 478 height 478
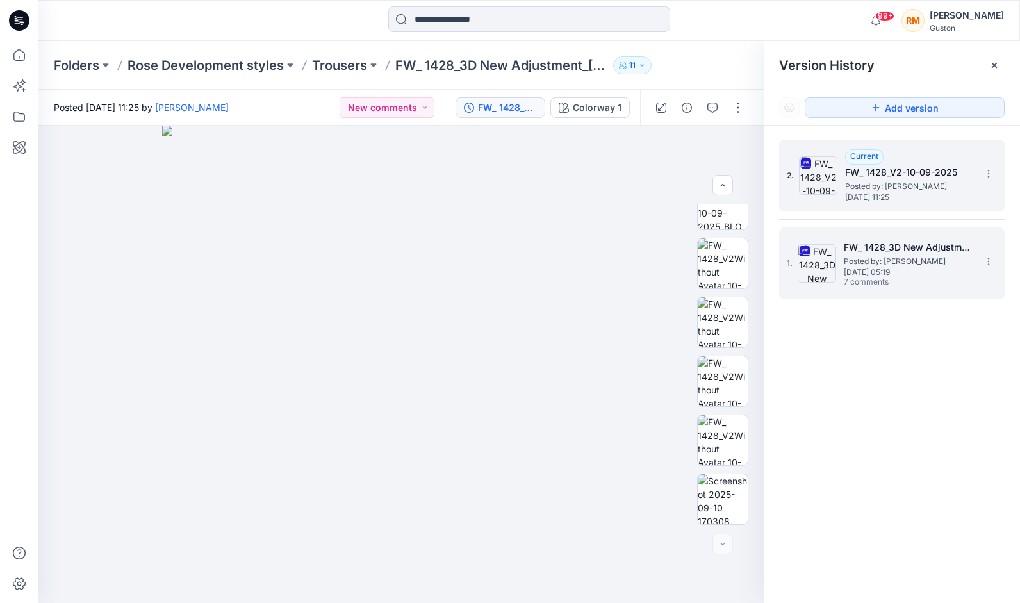
click at [870, 265] on span "Posted by: [PERSON_NAME]" at bounding box center [908, 261] width 128 height 13
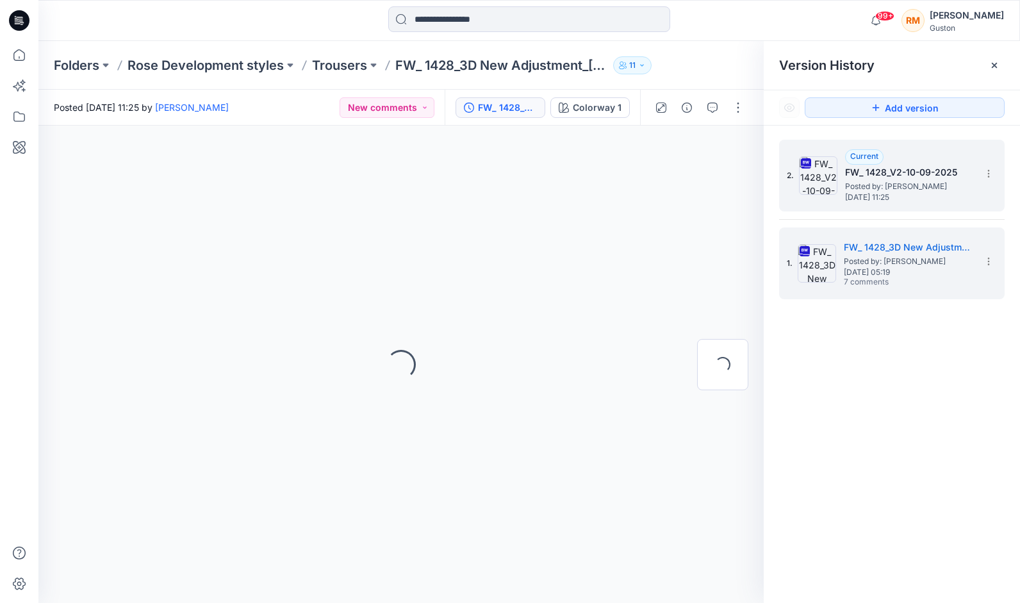
click at [876, 193] on span "[DATE] 11:25" at bounding box center [909, 197] width 128 height 9
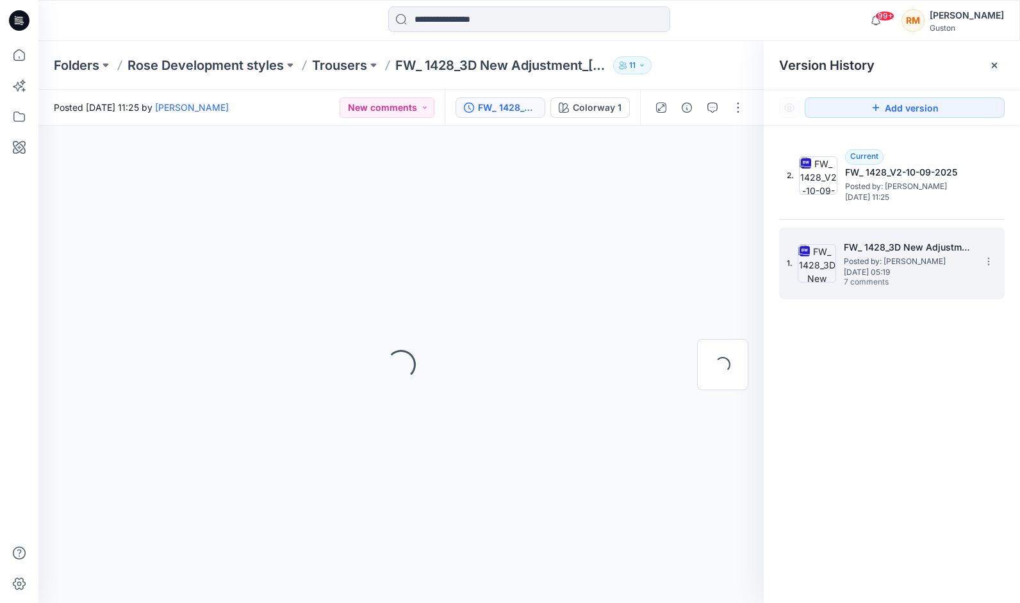
click at [877, 266] on span "Posted by: [PERSON_NAME]" at bounding box center [908, 261] width 128 height 13
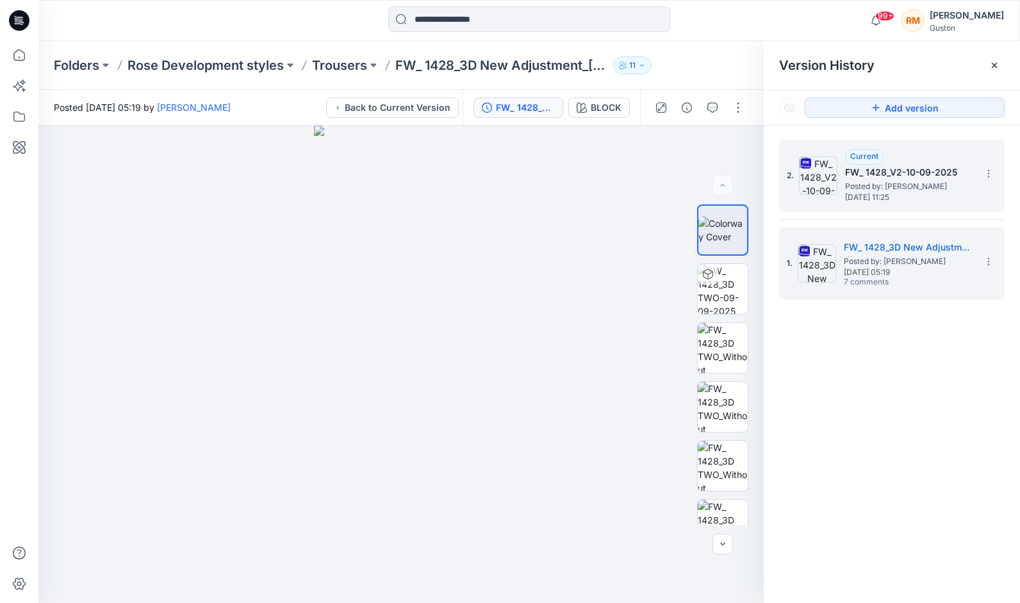
drag, startPoint x: 853, startPoint y: 168, endPoint x: 853, endPoint y: 175, distance: 7.1
click at [853, 168] on h5 "FW_ 1428_V2-10-09-2025" at bounding box center [909, 172] width 128 height 15
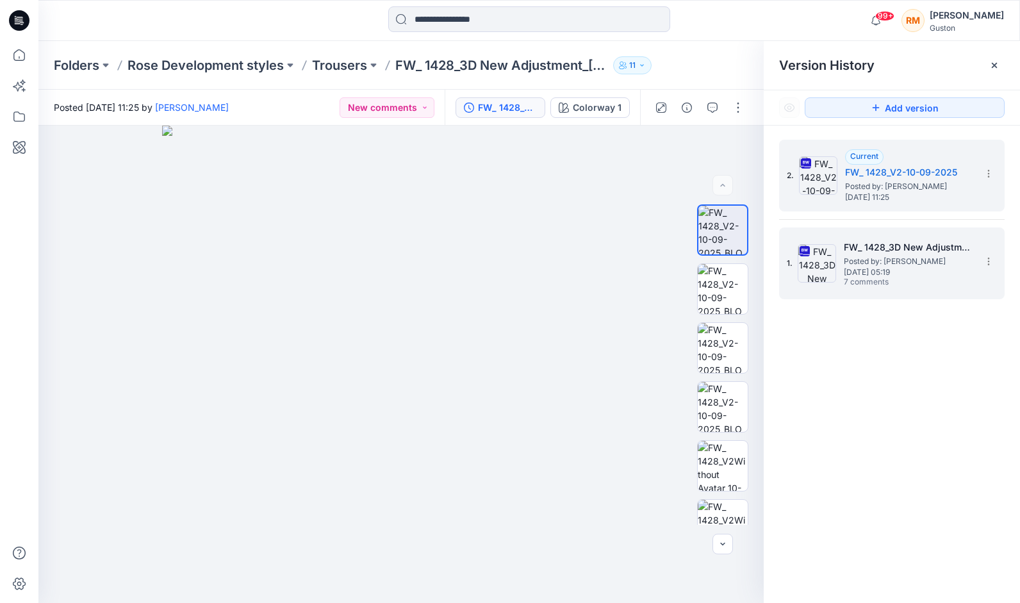
click at [842, 269] on div "1. FW_ 1428_3D New Adjustment_[DATE] Posted by: [PERSON_NAME] [DATE] 05:19 7 co…" at bounding box center [883, 264] width 192 height 62
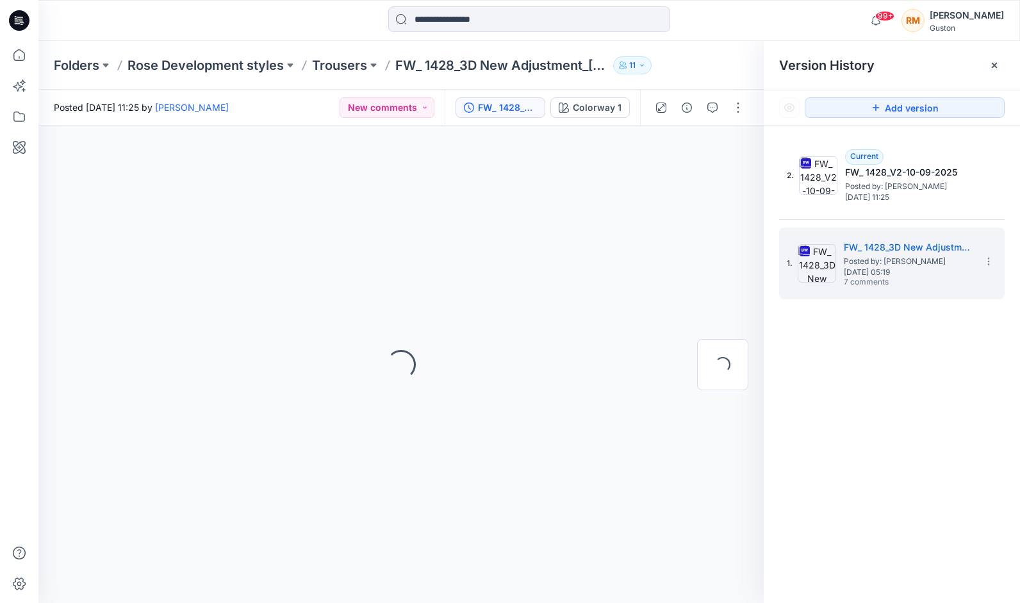
drag, startPoint x: 811, startPoint y: 403, endPoint x: 792, endPoint y: 401, distance: 18.7
click at [810, 404] on div "2. Current FW_ 1428_V2-10-09-2025 Posted by: [PERSON_NAME] [DATE] 11:25 1. FW_ …" at bounding box center [892, 374] width 256 height 496
